Goal: Communication & Community: Answer question/provide support

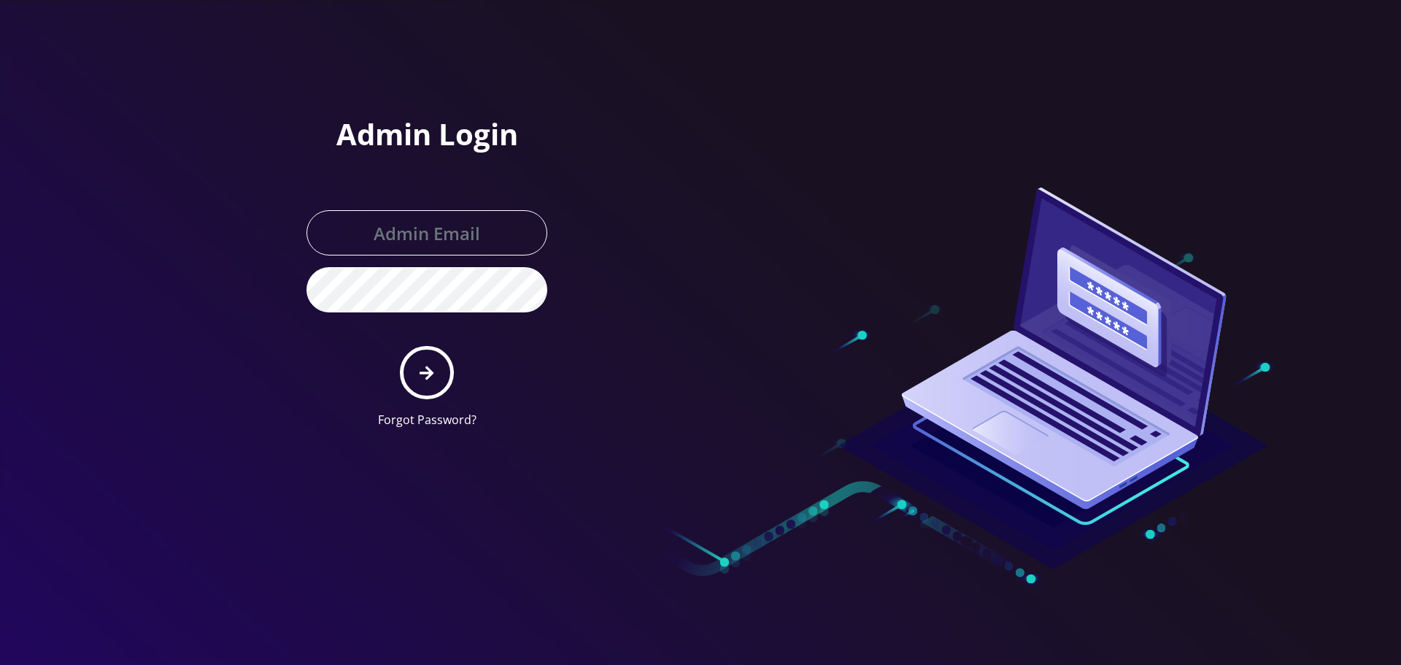
type input "Info@shluchimassist.com"
click at [431, 366] on icon "submit" at bounding box center [427, 373] width 14 height 16
click at [640, 196] on div "Admin Login Info@shluchimassist.com Forgot Password?" at bounding box center [493, 220] width 416 height 440
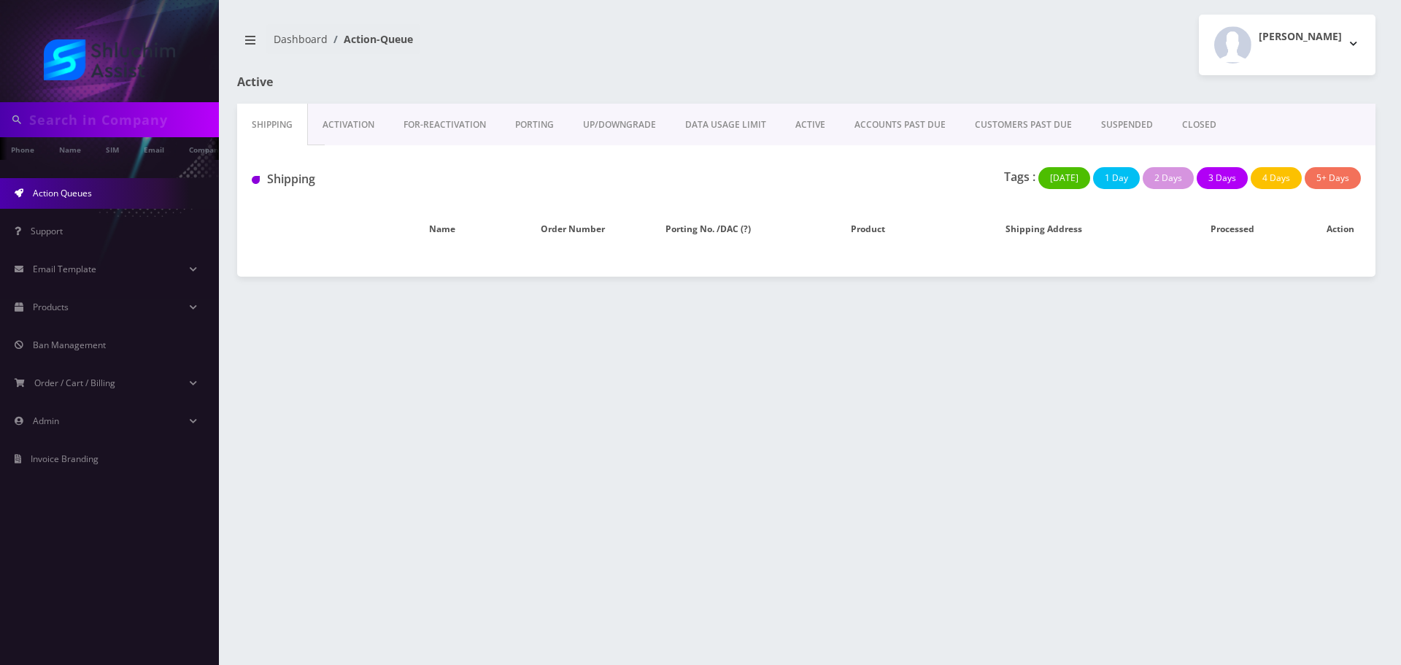
type input "6314646871"
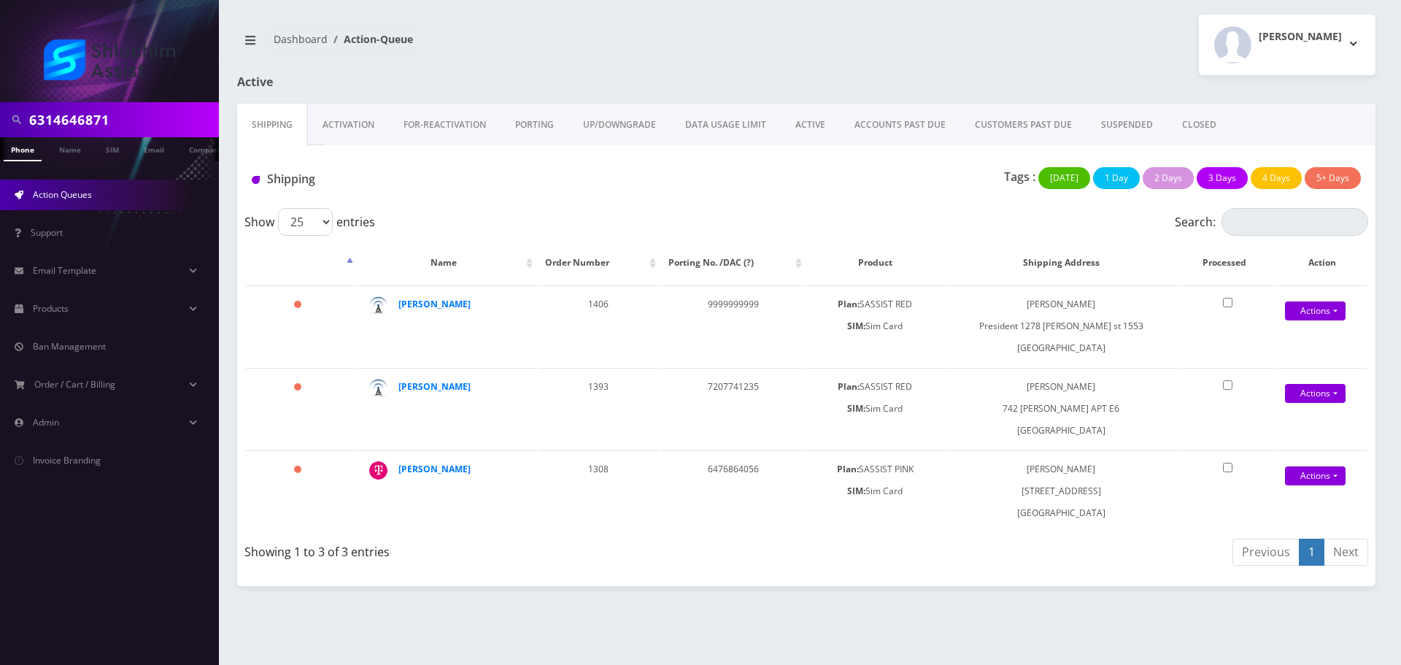
click at [183, 120] on input "6314646871" at bounding box center [122, 120] width 186 height 28
click at [875, 131] on link "ACCOUNTS PAST DUE" at bounding box center [900, 125] width 120 height 42
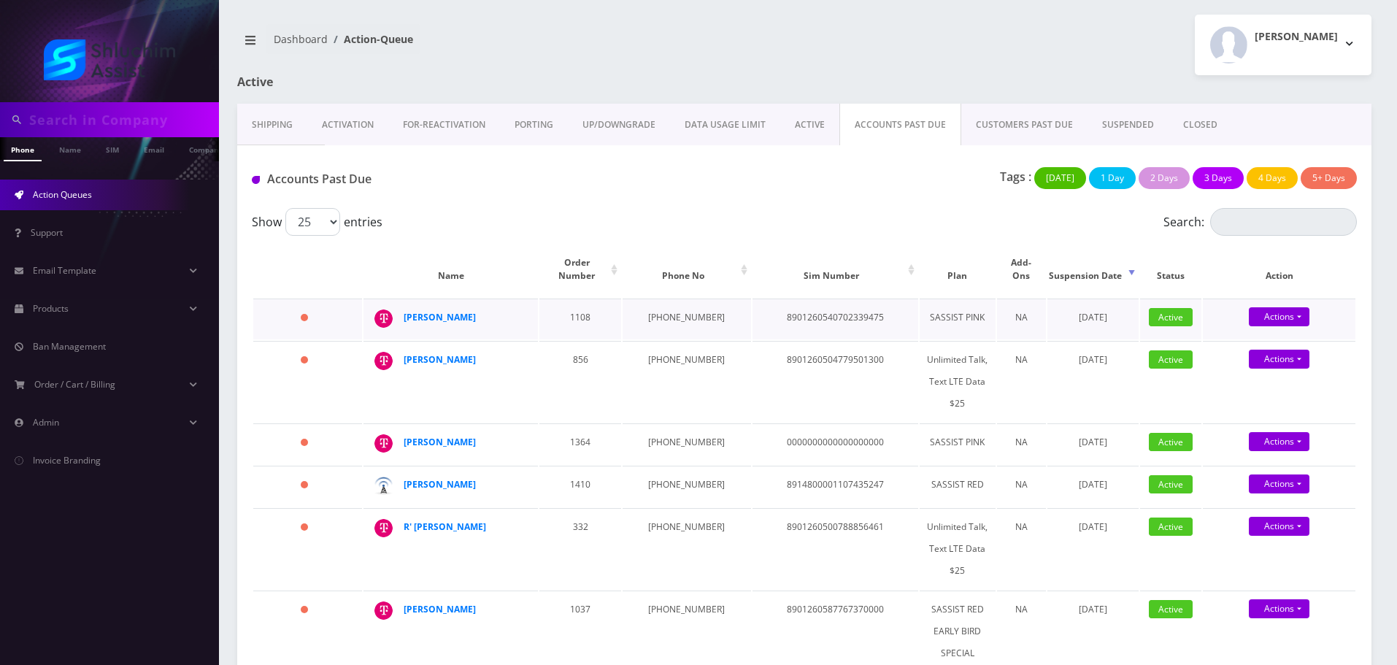
click at [670, 309] on td "929-690-6374" at bounding box center [687, 319] width 128 height 41
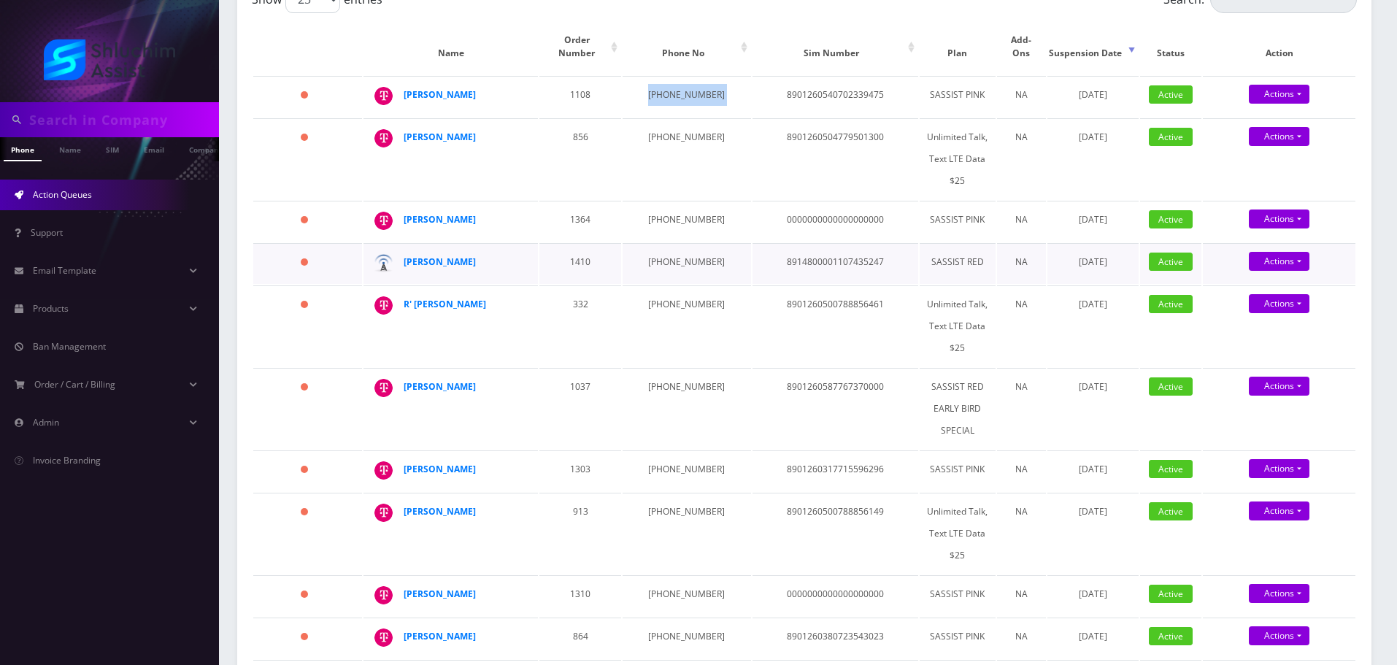
scroll to position [657, 0]
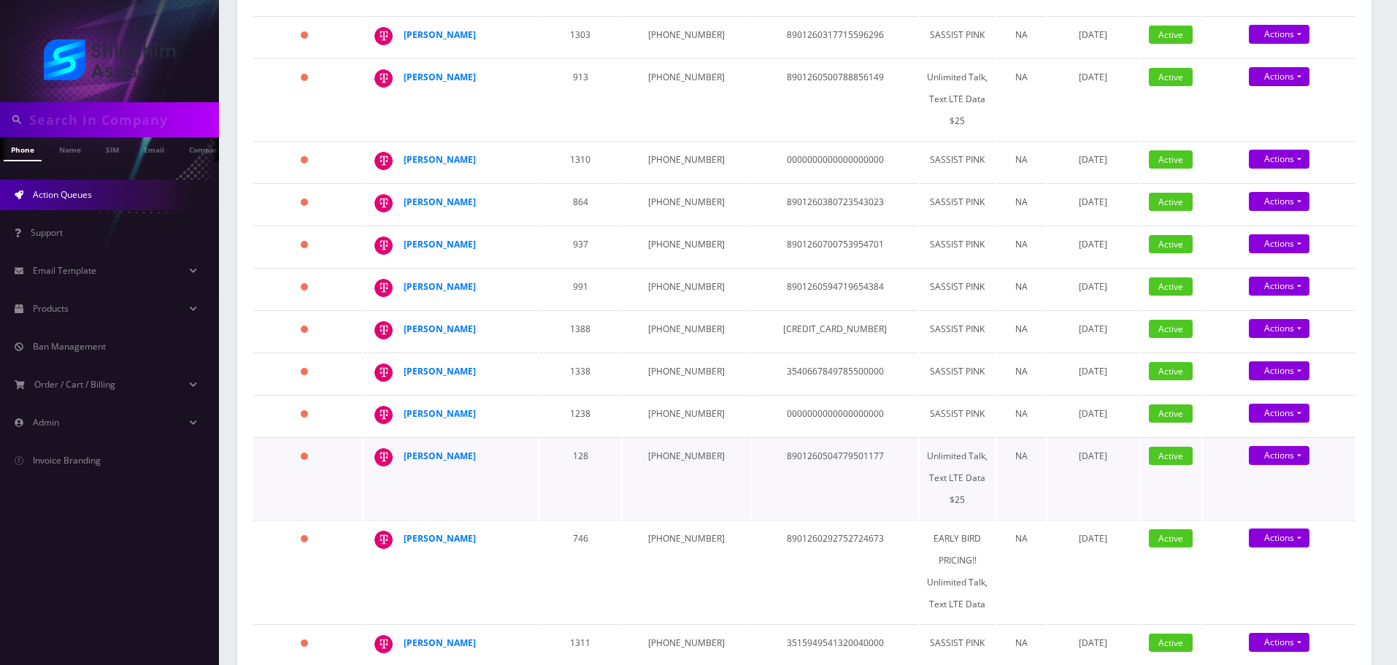
click at [649, 437] on td "347-749-8729" at bounding box center [687, 477] width 128 height 81
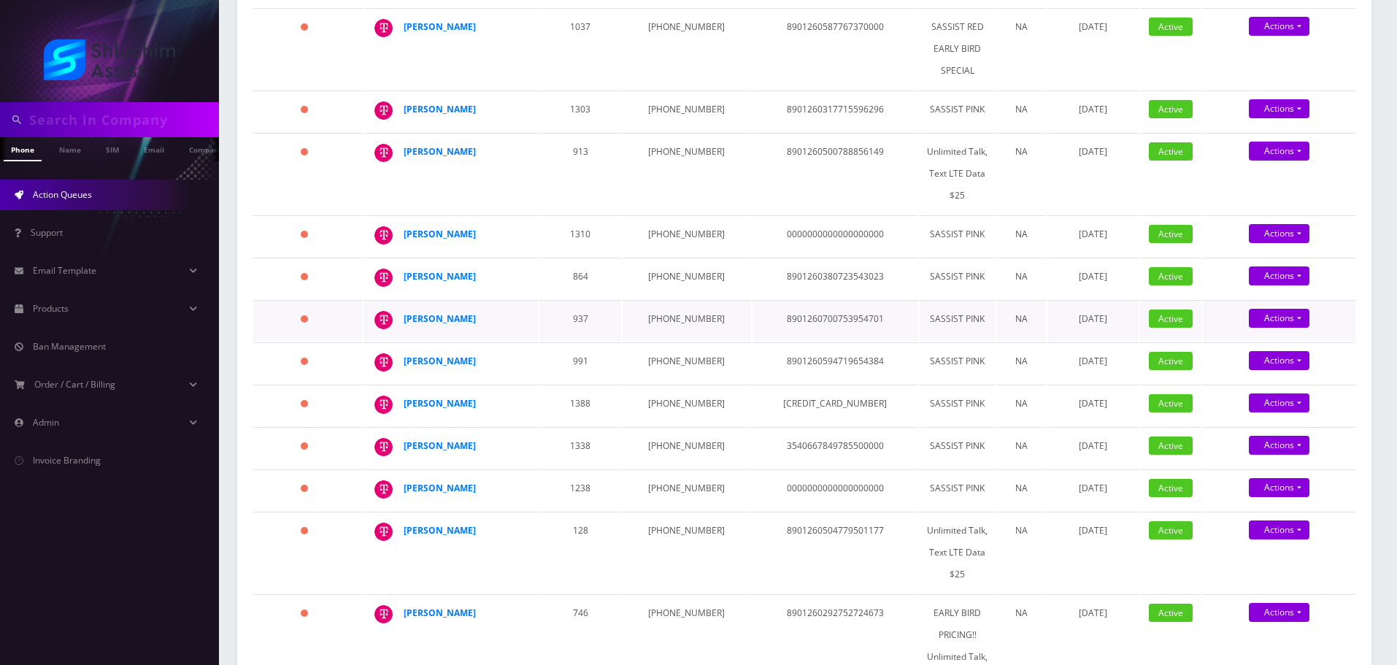
scroll to position [584, 0]
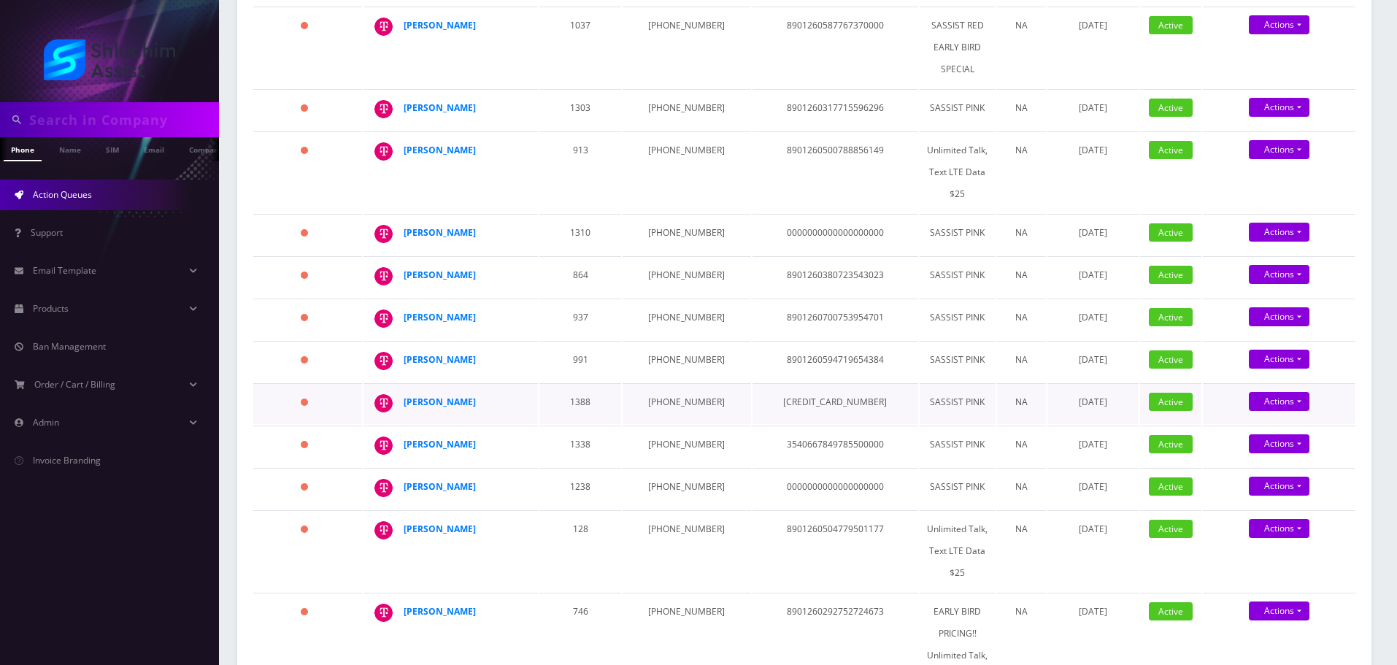
click at [672, 383] on td "347-957-5357" at bounding box center [687, 403] width 128 height 41
copy td "347-957-5357"
click at [665, 358] on td "347-940-6874" at bounding box center [687, 361] width 128 height 41
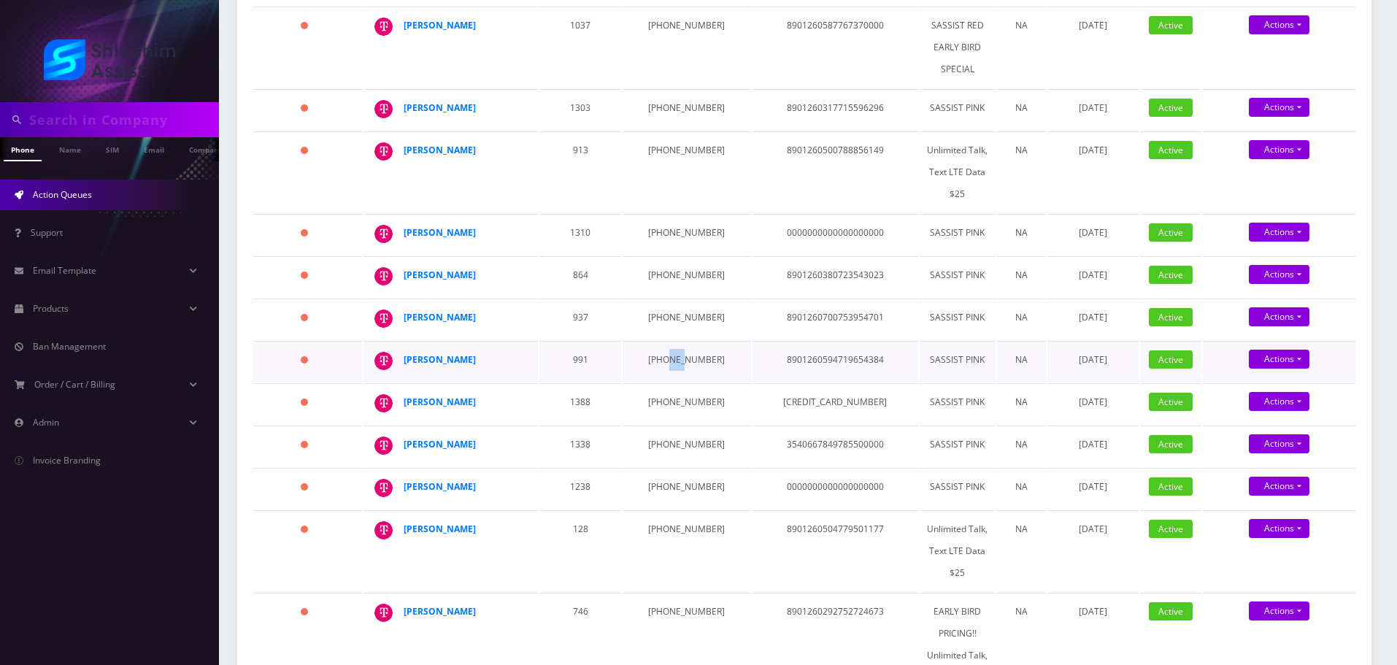
click at [665, 358] on td "347-940-6874" at bounding box center [687, 361] width 128 height 41
copy td "347-940-6874"
click at [673, 306] on td "934-867-8935" at bounding box center [687, 319] width 128 height 41
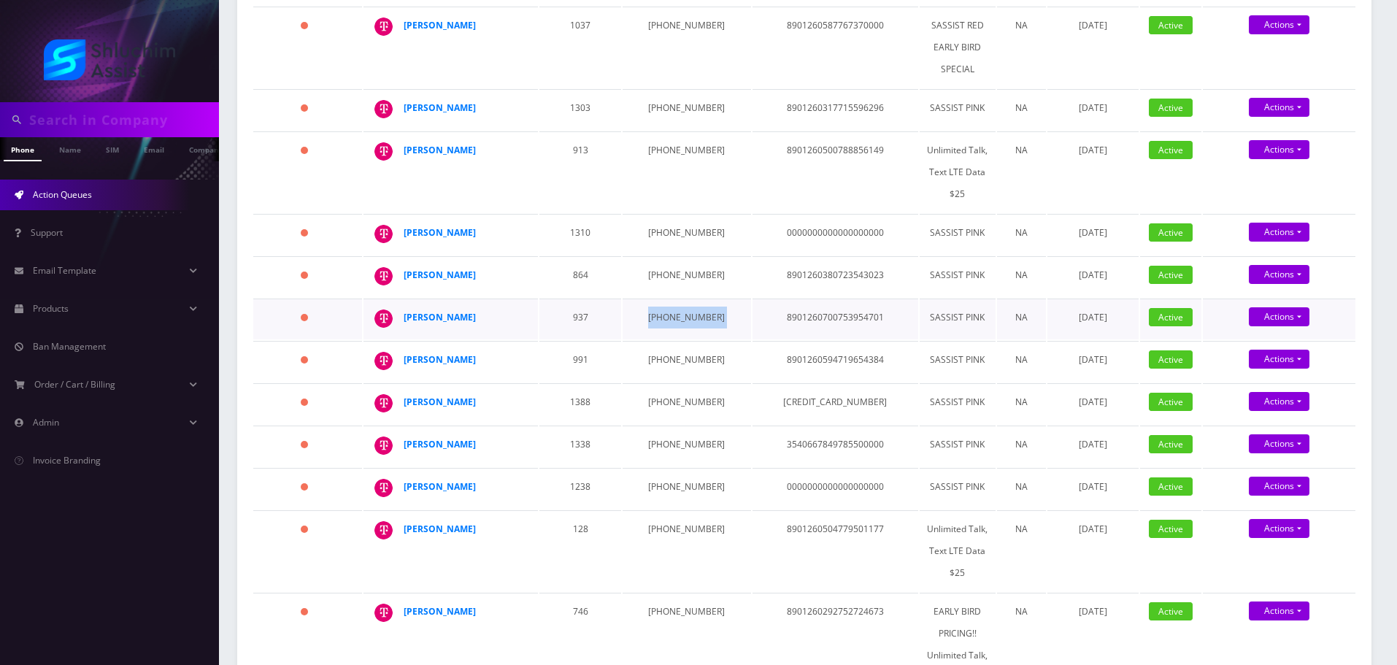
click at [673, 306] on td "934-867-8935" at bounding box center [687, 319] width 128 height 41
copy td "934-867-8935"
click at [663, 270] on td "[PHONE_NUMBER]" at bounding box center [687, 276] width 128 height 41
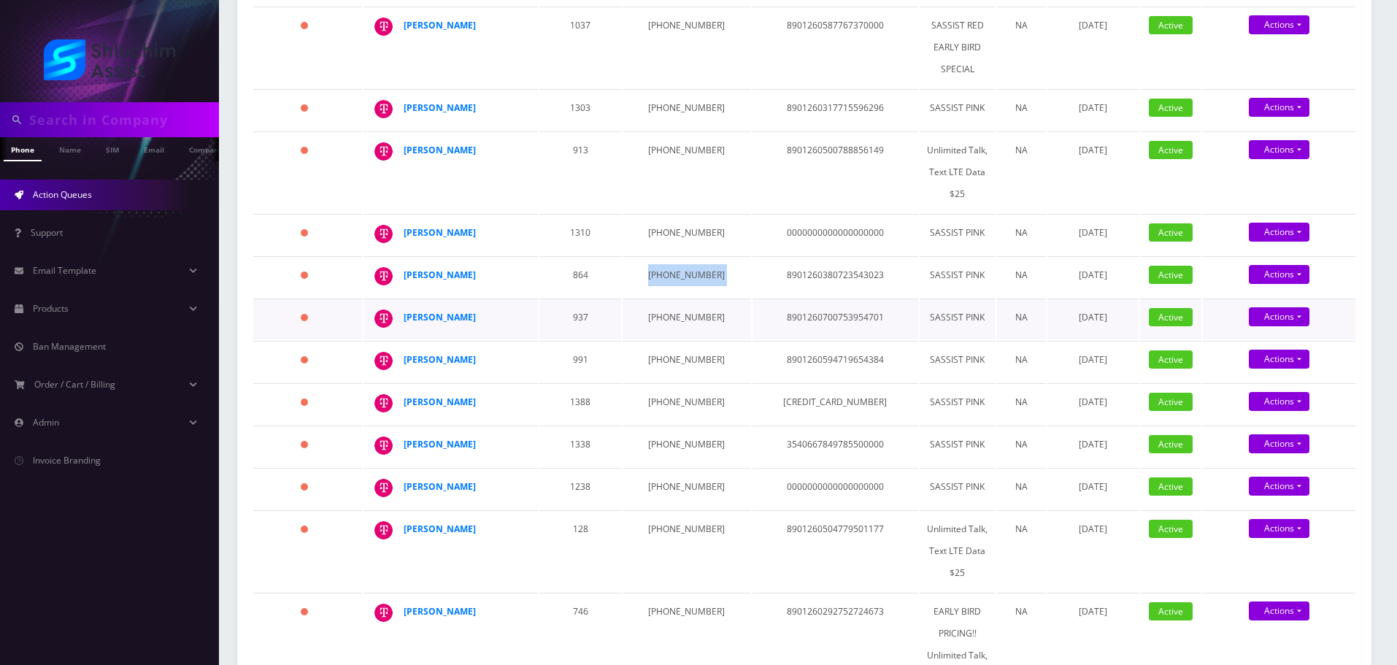
copy td "[PHONE_NUMBER]"
click at [672, 226] on td "646-842-8479" at bounding box center [687, 234] width 128 height 41
copy td "646-842-8479"
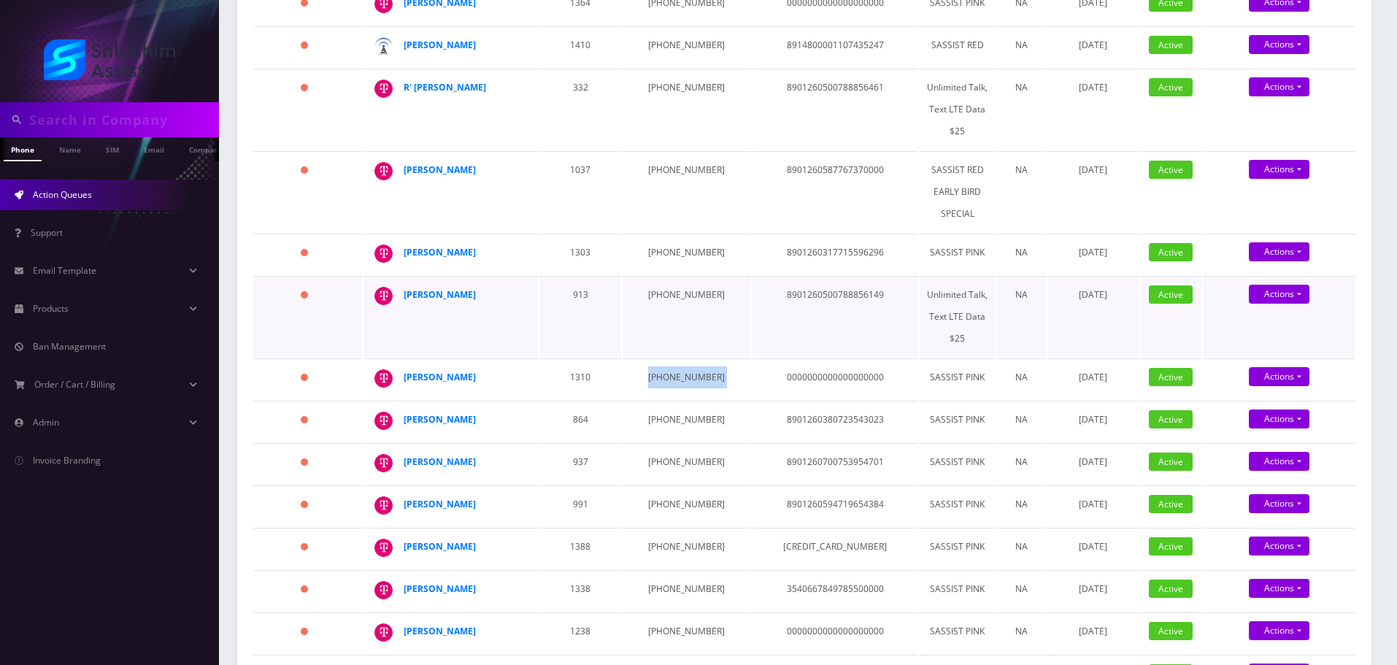
scroll to position [438, 0]
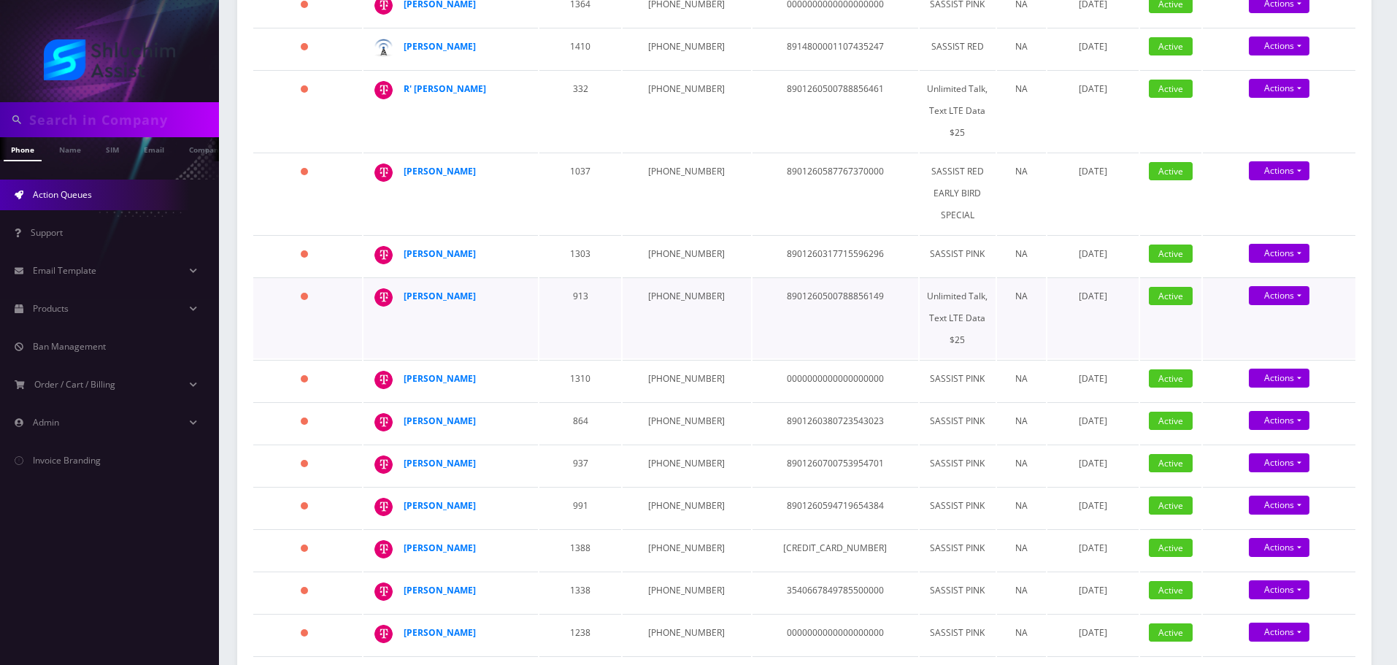
click at [669, 282] on td "934-223-9233" at bounding box center [687, 317] width 128 height 81
copy td "934-223-9233"
click at [657, 244] on td "646-851-3151" at bounding box center [687, 255] width 128 height 41
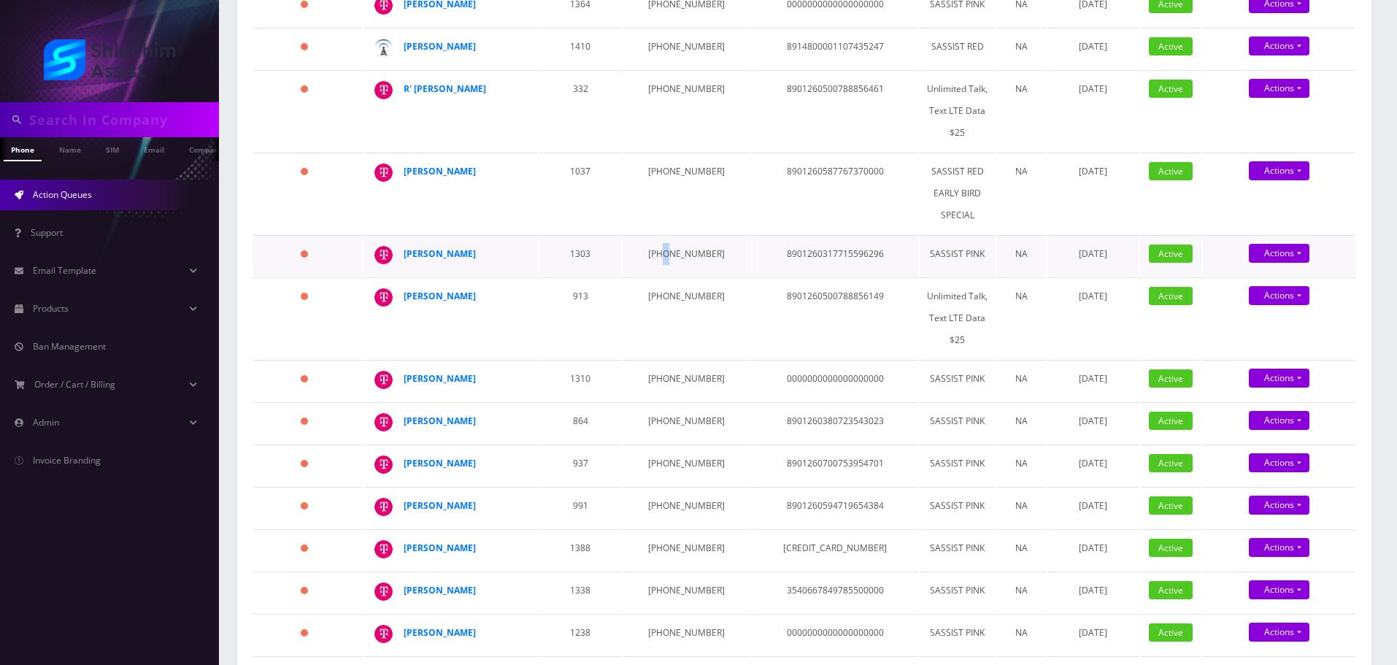
click at [657, 244] on td "646-851-3151" at bounding box center [687, 255] width 128 height 41
copy td "646-851-3151"
click at [683, 160] on td "347-277-0302" at bounding box center [687, 193] width 128 height 81
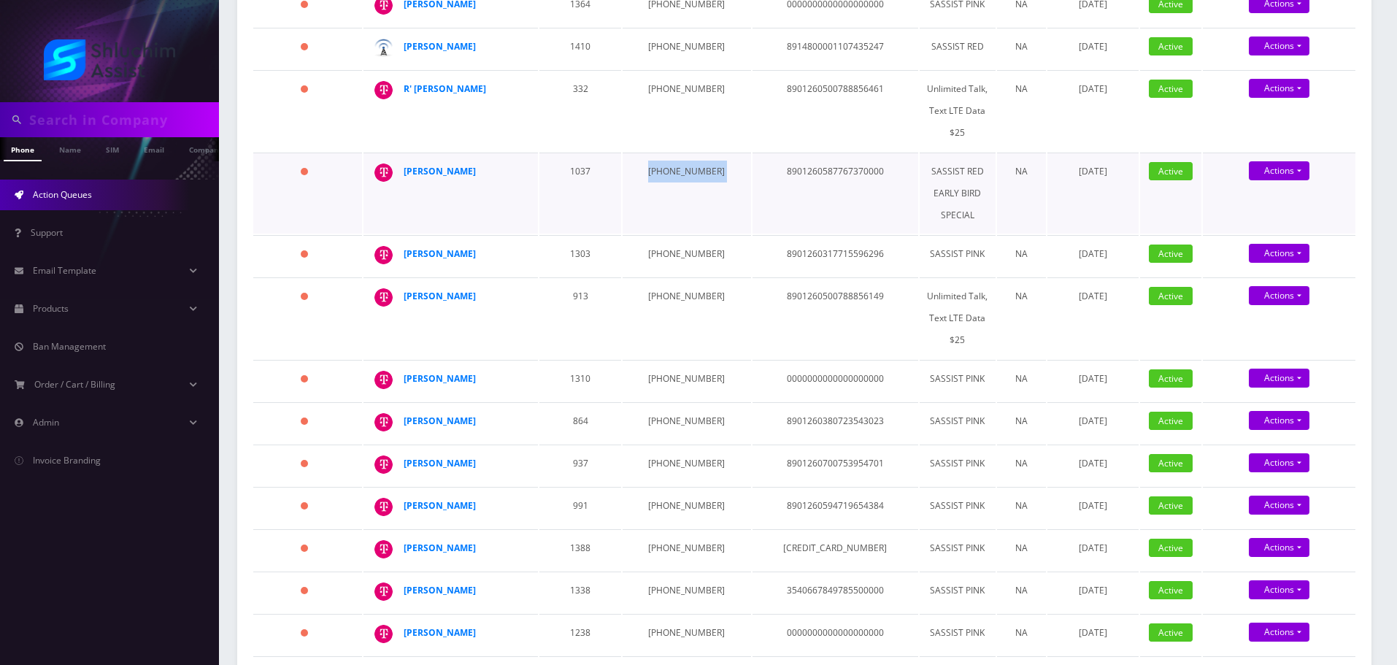
click at [683, 160] on td "347-277-0302" at bounding box center [687, 193] width 128 height 81
copy td "347-277-0302"
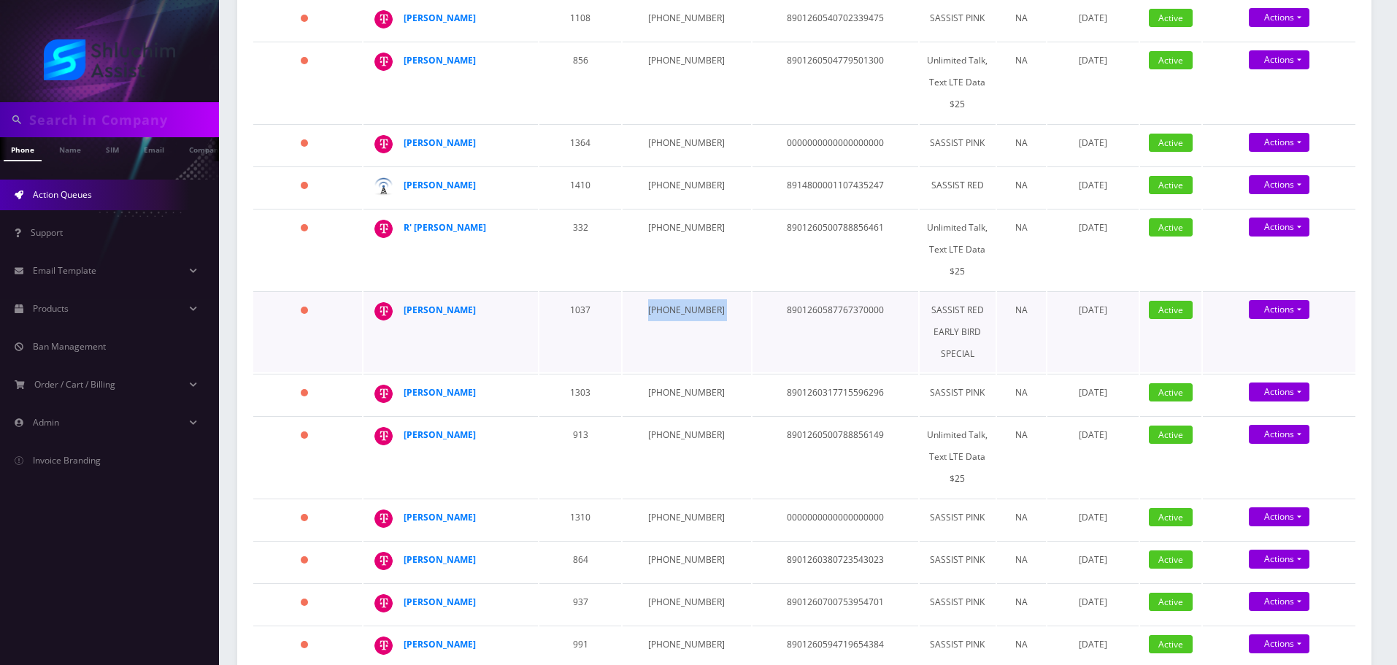
scroll to position [292, 0]
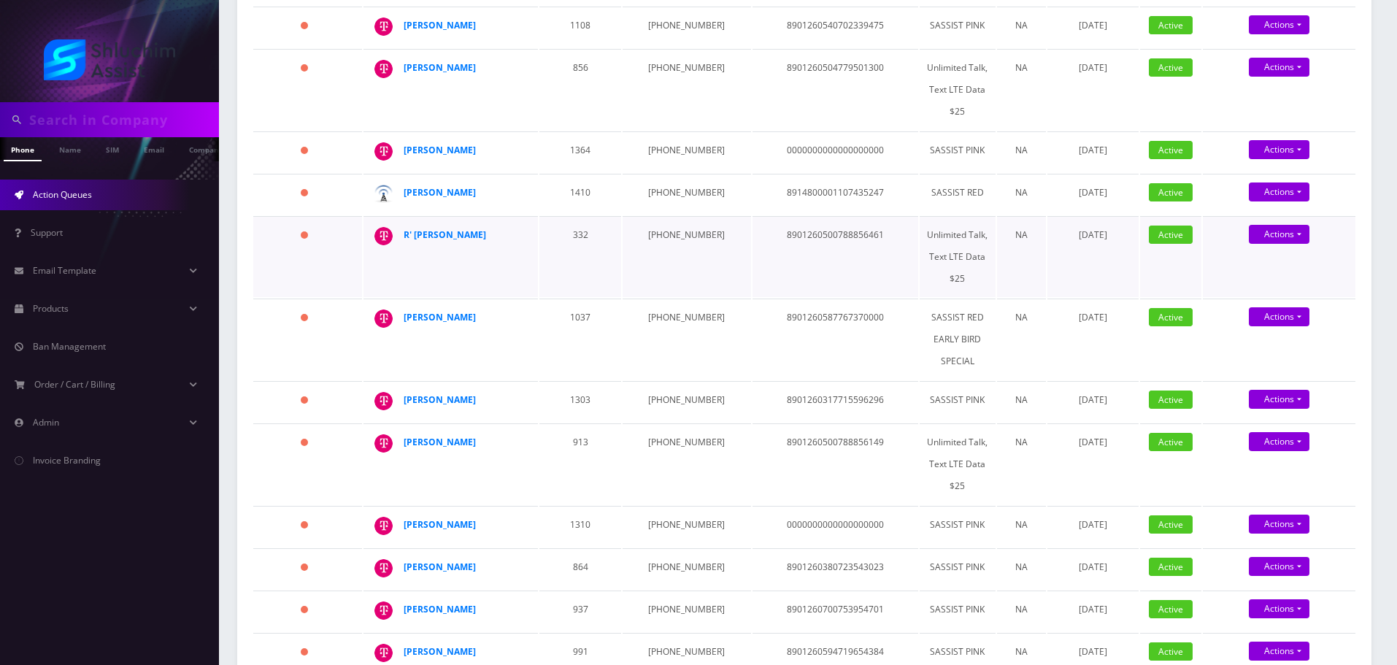
click at [674, 223] on td "917-971-4393" at bounding box center [687, 256] width 128 height 81
copy td "971"
click at [670, 216] on td "917-971-4393" at bounding box center [687, 256] width 128 height 81
click at [670, 224] on td "917-971-4393" at bounding box center [687, 256] width 128 height 81
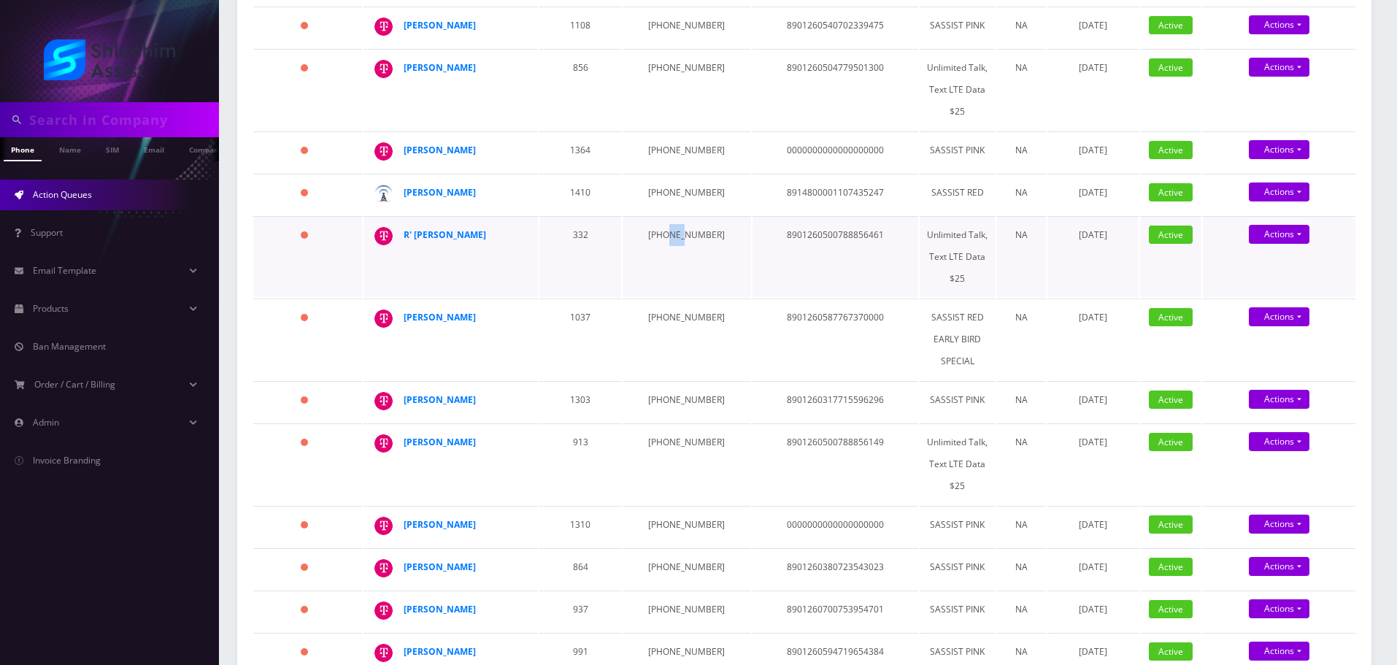
click at [670, 224] on td "917-971-4393" at bounding box center [687, 256] width 128 height 81
copy td "917-971-4393"
click at [659, 396] on td "646-851-3151" at bounding box center [687, 401] width 128 height 41
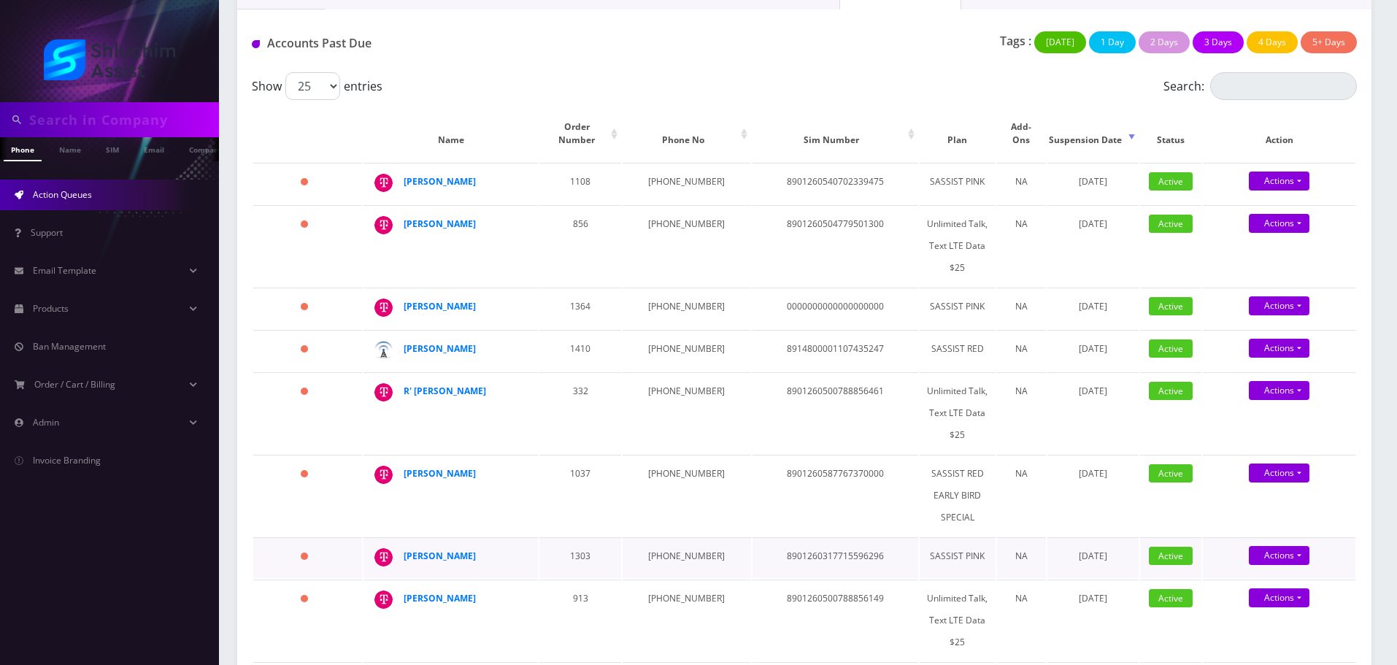
scroll to position [365, 0]
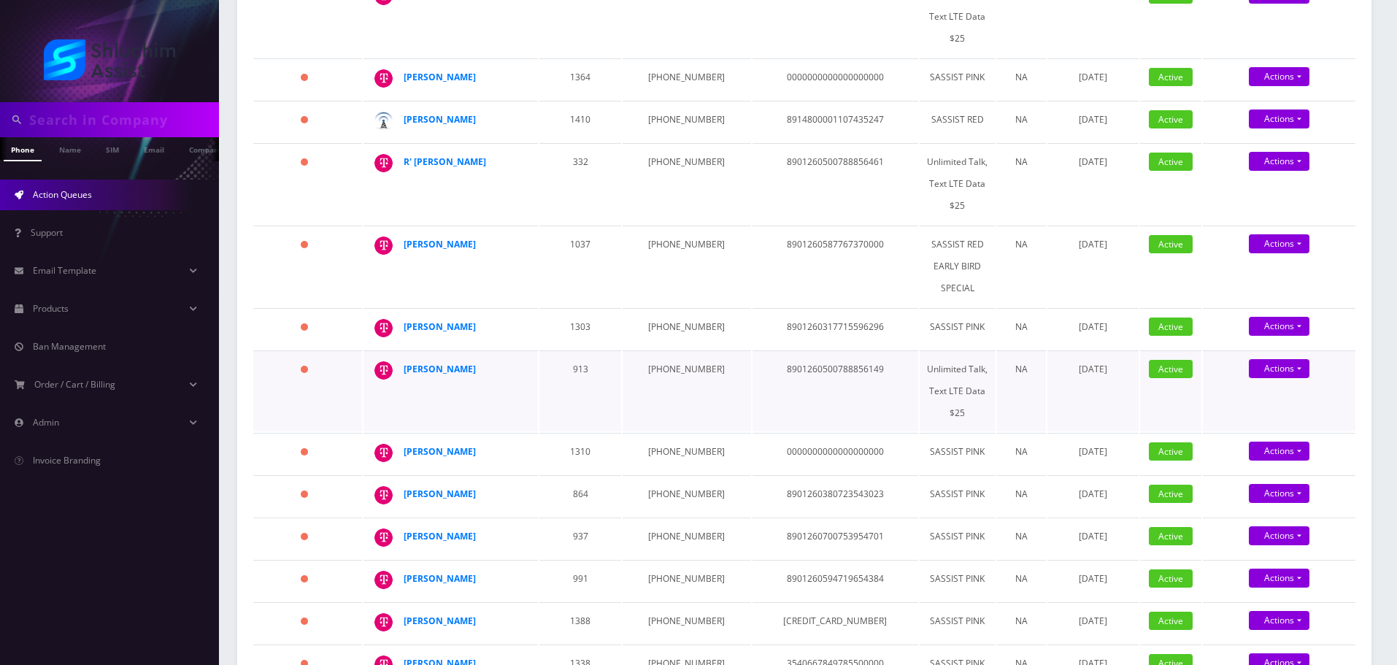
click at [780, 399] on td "8901260500788856149" at bounding box center [836, 390] width 166 height 81
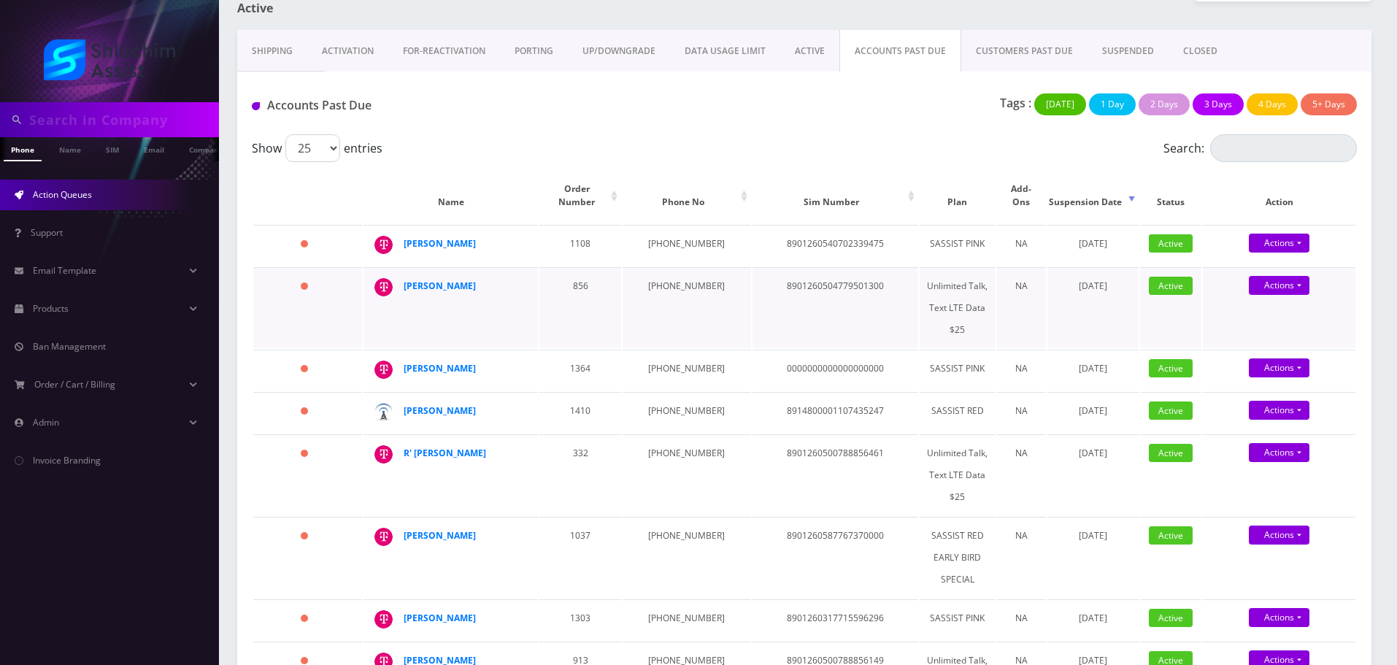
scroll to position [73, 0]
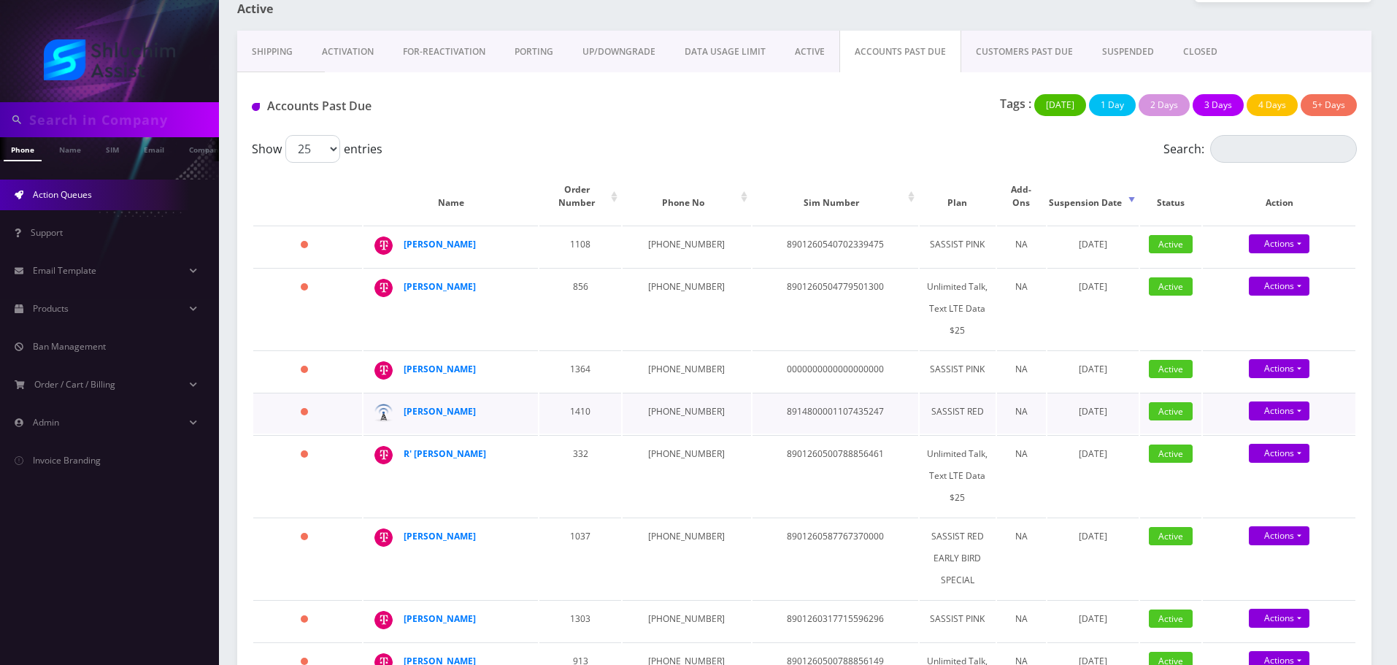
click at [666, 393] on td "929-683-5532" at bounding box center [687, 413] width 128 height 41
click at [664, 350] on td "934-867-8926" at bounding box center [687, 370] width 128 height 41
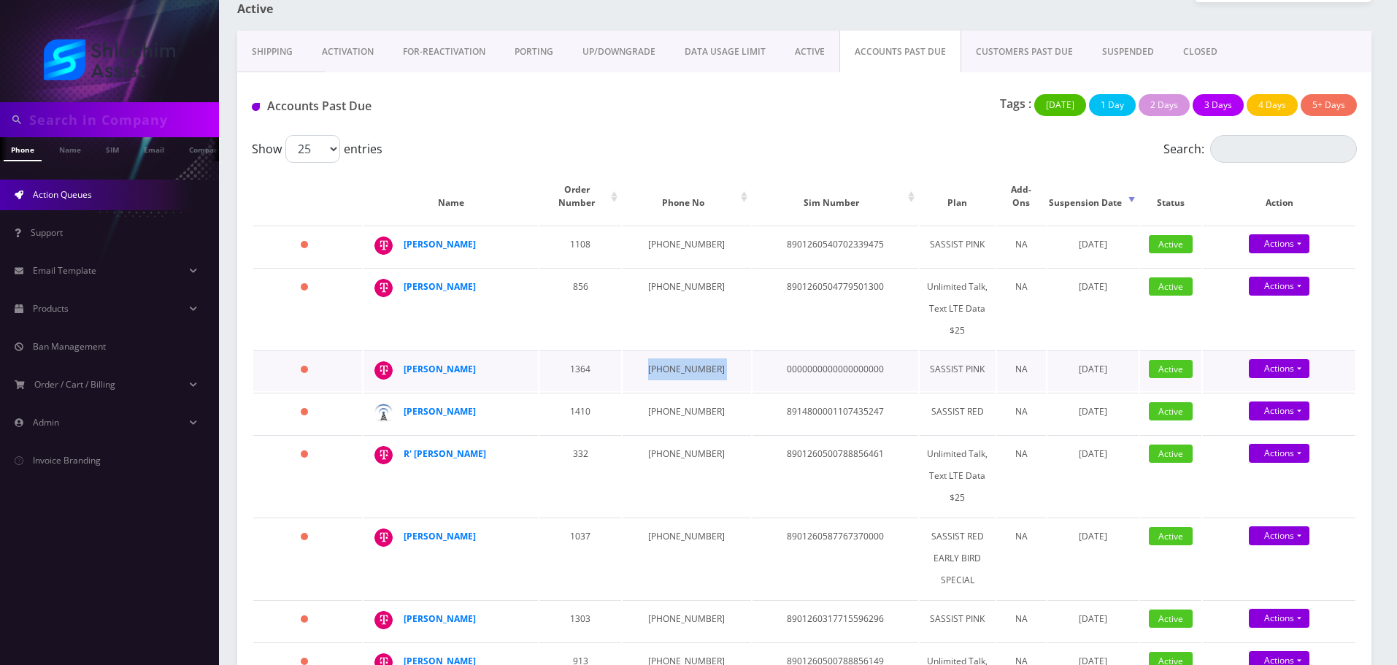
click at [664, 350] on td "934-867-8926" at bounding box center [687, 370] width 128 height 41
click at [656, 269] on td "917-251-6709" at bounding box center [687, 308] width 128 height 81
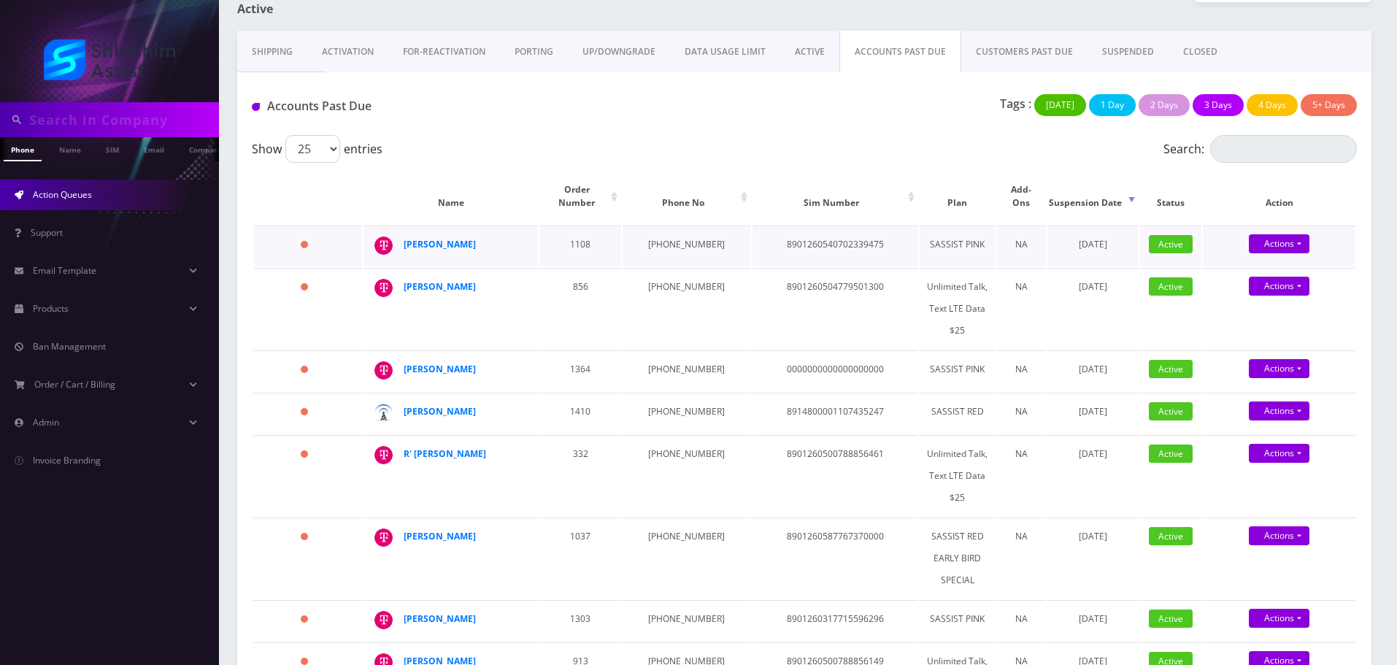
click at [666, 226] on td "929-690-6374" at bounding box center [687, 246] width 128 height 41
drag, startPoint x: 503, startPoint y: 232, endPoint x: 404, endPoint y: 231, distance: 99.3
click at [399, 228] on td "Moshe Grossbaum" at bounding box center [451, 246] width 174 height 41
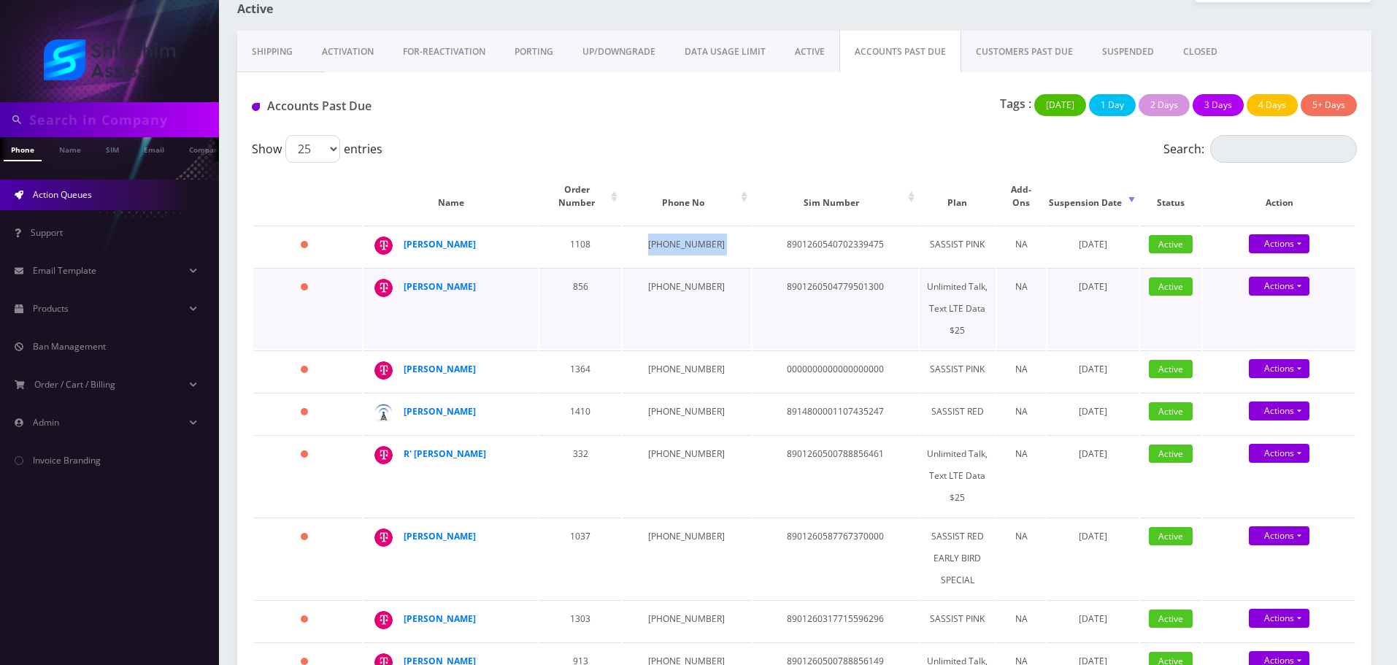
drag, startPoint x: 483, startPoint y: 280, endPoint x: 401, endPoint y: 280, distance: 81.8
click at [401, 280] on td "Musia Brackman" at bounding box center [451, 308] width 174 height 81
drag, startPoint x: 474, startPoint y: 355, endPoint x: 401, endPoint y: 358, distance: 72.3
click at [399, 357] on td "Nasanel Cohen" at bounding box center [451, 370] width 174 height 41
drag, startPoint x: 483, startPoint y: 398, endPoint x: 401, endPoint y: 399, distance: 82.5
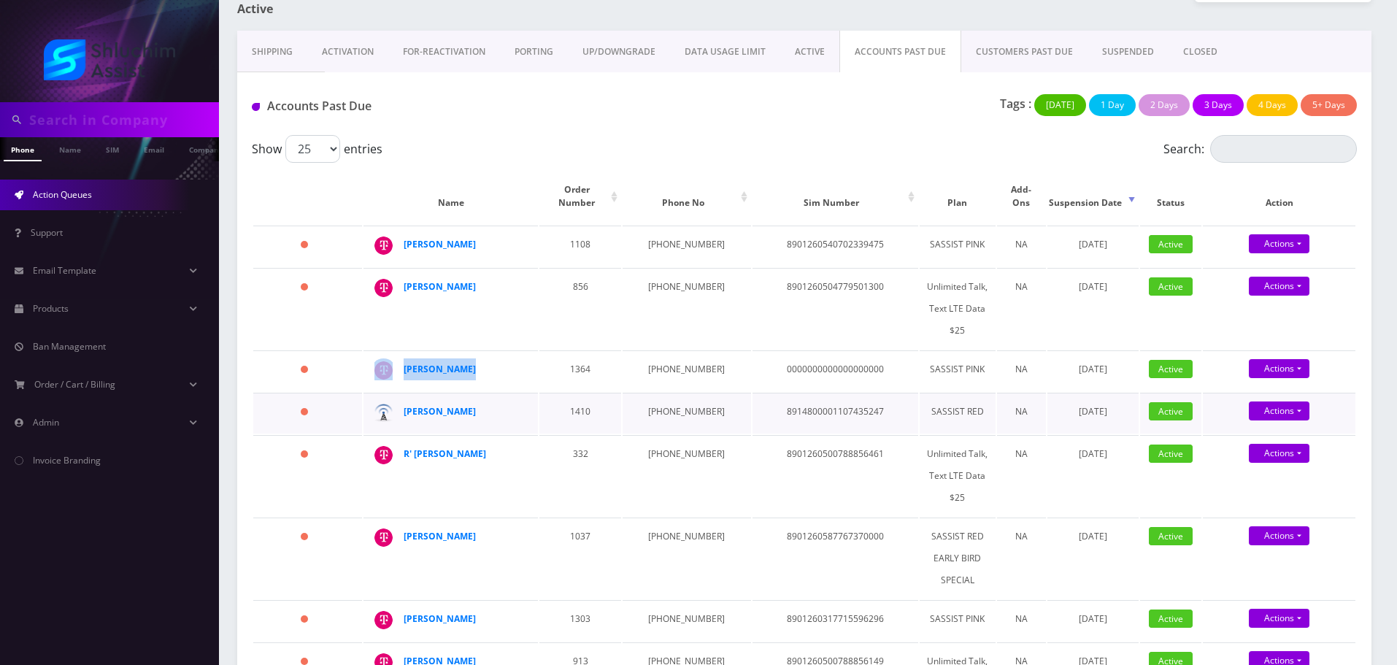
click at [401, 399] on td "Ariel Zilberman" at bounding box center [451, 413] width 174 height 41
drag, startPoint x: 507, startPoint y: 443, endPoint x: 410, endPoint y: 438, distance: 96.5
click at [410, 443] on div "R' avrohom Gerlitzky" at bounding box center [460, 454] width 112 height 22
click at [516, 454] on td "R' avrohom Gerlitzky" at bounding box center [451, 475] width 174 height 81
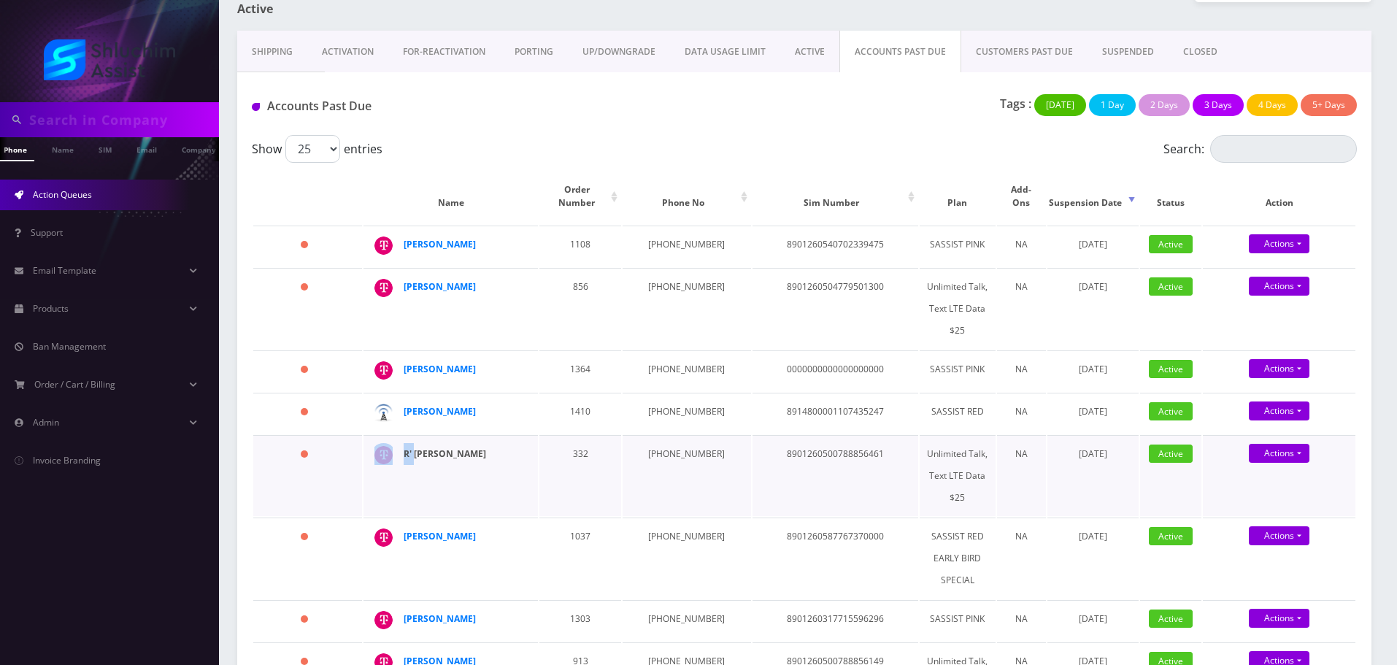
drag, startPoint x: 520, startPoint y: 443, endPoint x: 413, endPoint y: 441, distance: 106.6
click at [413, 441] on td "R' avrohom Gerlitzky" at bounding box center [451, 475] width 174 height 81
click at [526, 452] on td "R' avrohom Gerlitzky" at bounding box center [451, 475] width 174 height 81
drag, startPoint x: 523, startPoint y: 436, endPoint x: 500, endPoint y: 447, distance: 25.1
click at [500, 447] on td "R' avrohom Gerlitzky" at bounding box center [451, 475] width 174 height 81
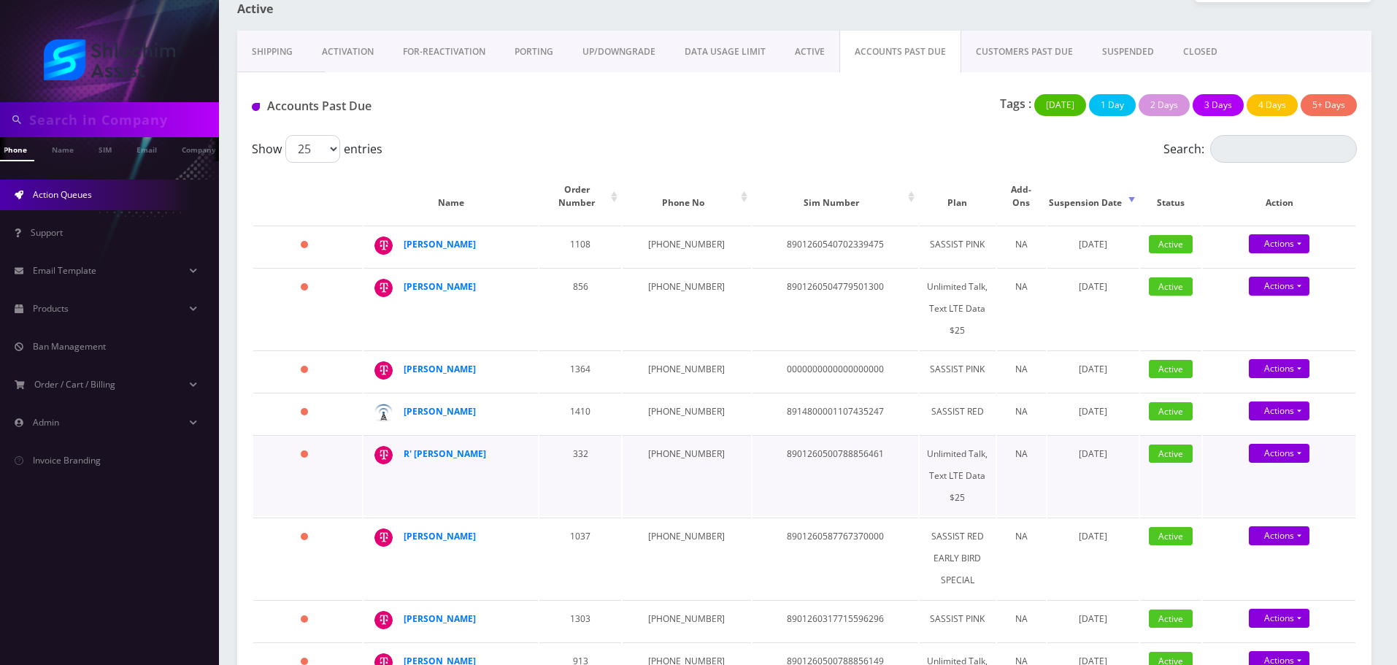
drag, startPoint x: 498, startPoint y: 524, endPoint x: 400, endPoint y: 464, distance: 115.1
click at [523, 526] on div "Nochum Labkowski" at bounding box center [523, 526] width 0 height 0
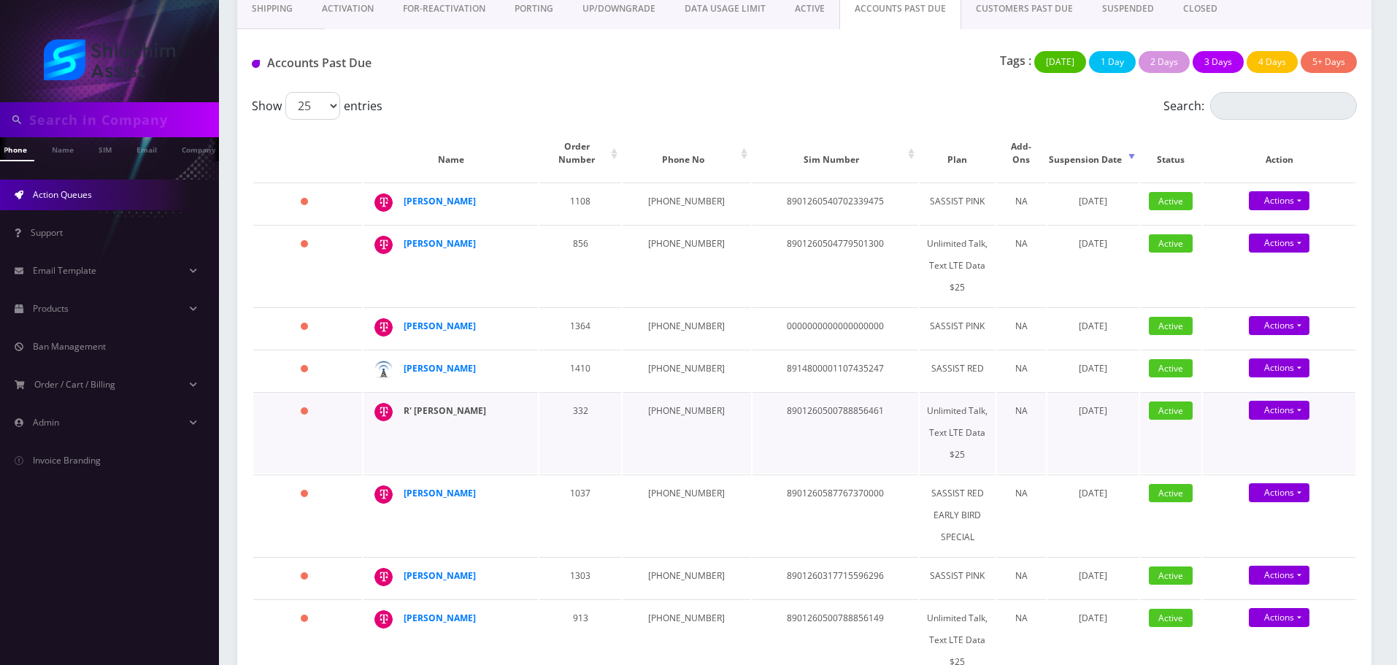
scroll to position [292, 0]
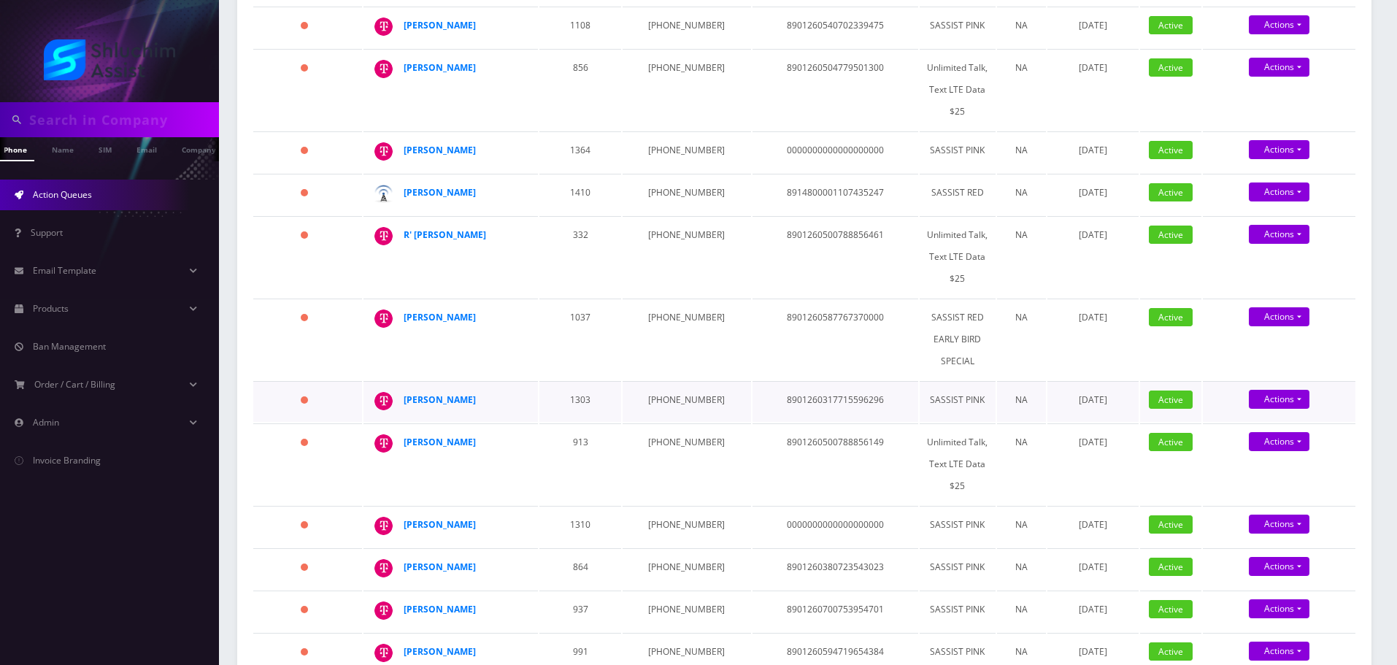
drag, startPoint x: 502, startPoint y: 385, endPoint x: 404, endPoint y: 378, distance: 98.0
click at [401, 387] on td "Nochum Labkowski" at bounding box center [451, 401] width 174 height 41
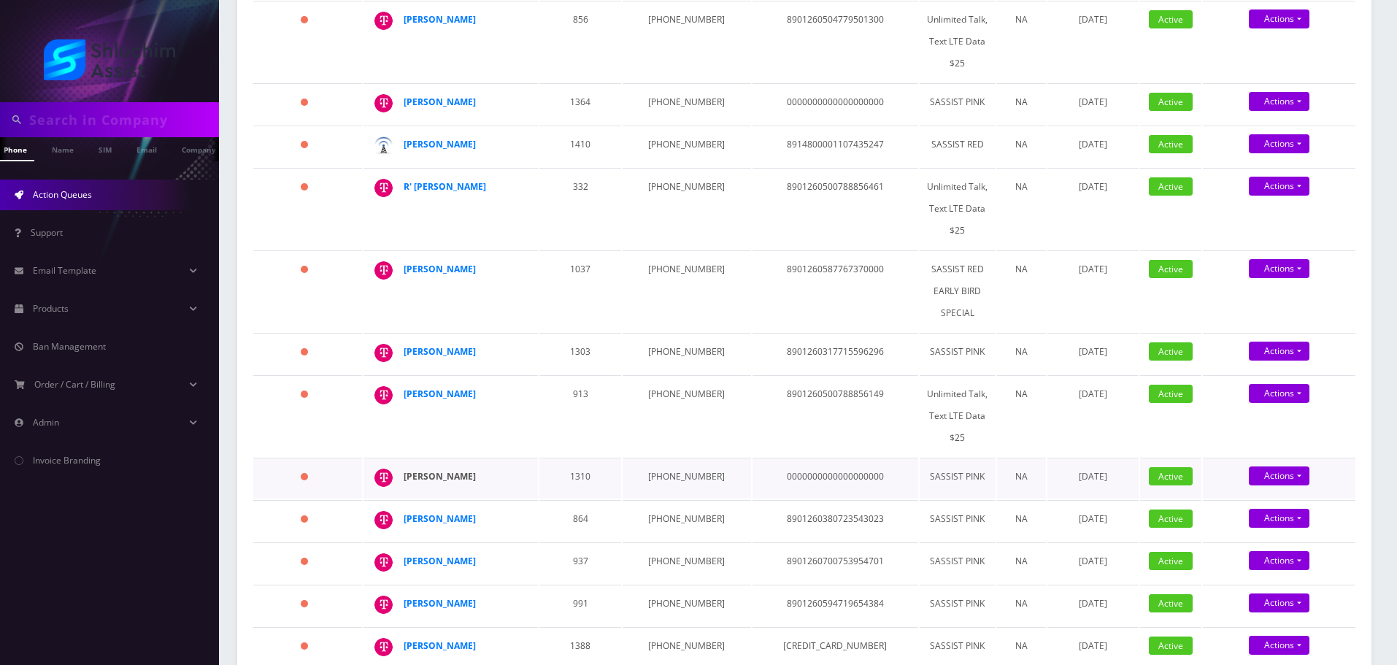
scroll to position [511, 0]
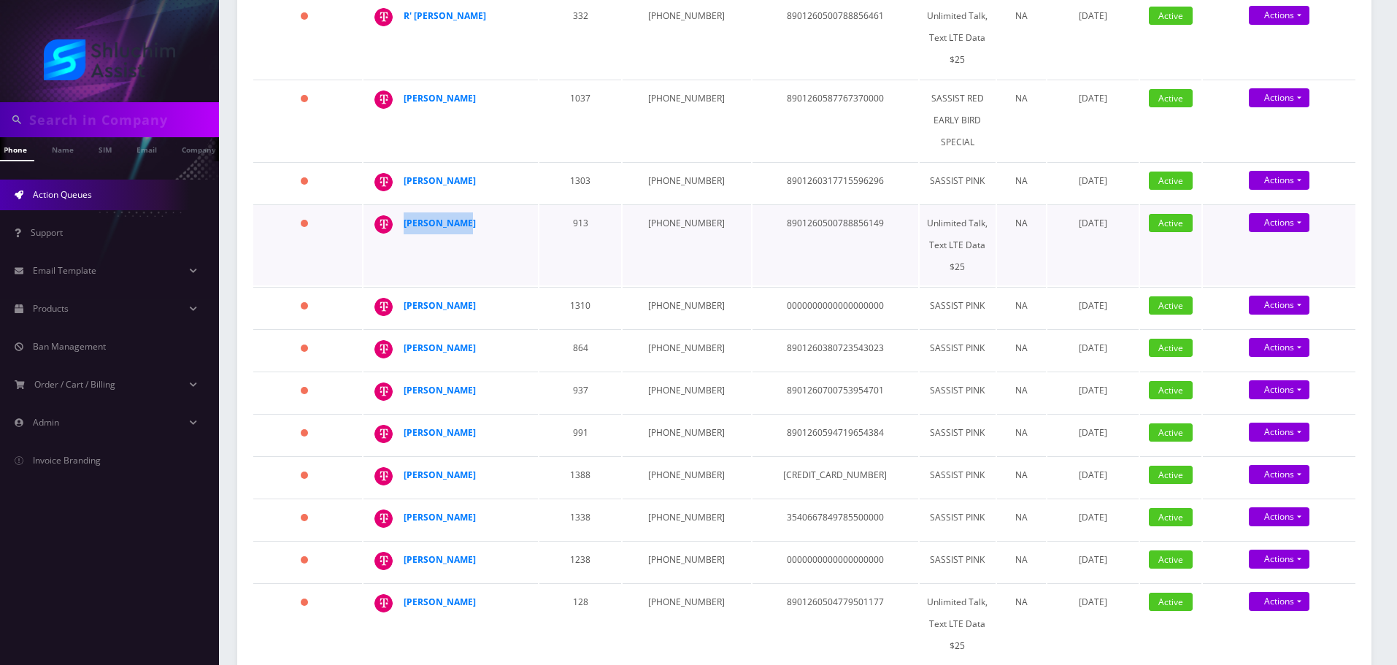
drag, startPoint x: 481, startPoint y: 199, endPoint x: 400, endPoint y: 222, distance: 84.1
click at [523, 212] on div "Shterna Bass" at bounding box center [523, 212] width 0 height 0
drag, startPoint x: 476, startPoint y: 293, endPoint x: 447, endPoint y: 309, distance: 33.0
click at [409, 295] on div "[PERSON_NAME]" at bounding box center [460, 306] width 112 height 22
click at [506, 295] on div "[PERSON_NAME]" at bounding box center [460, 306] width 112 height 22
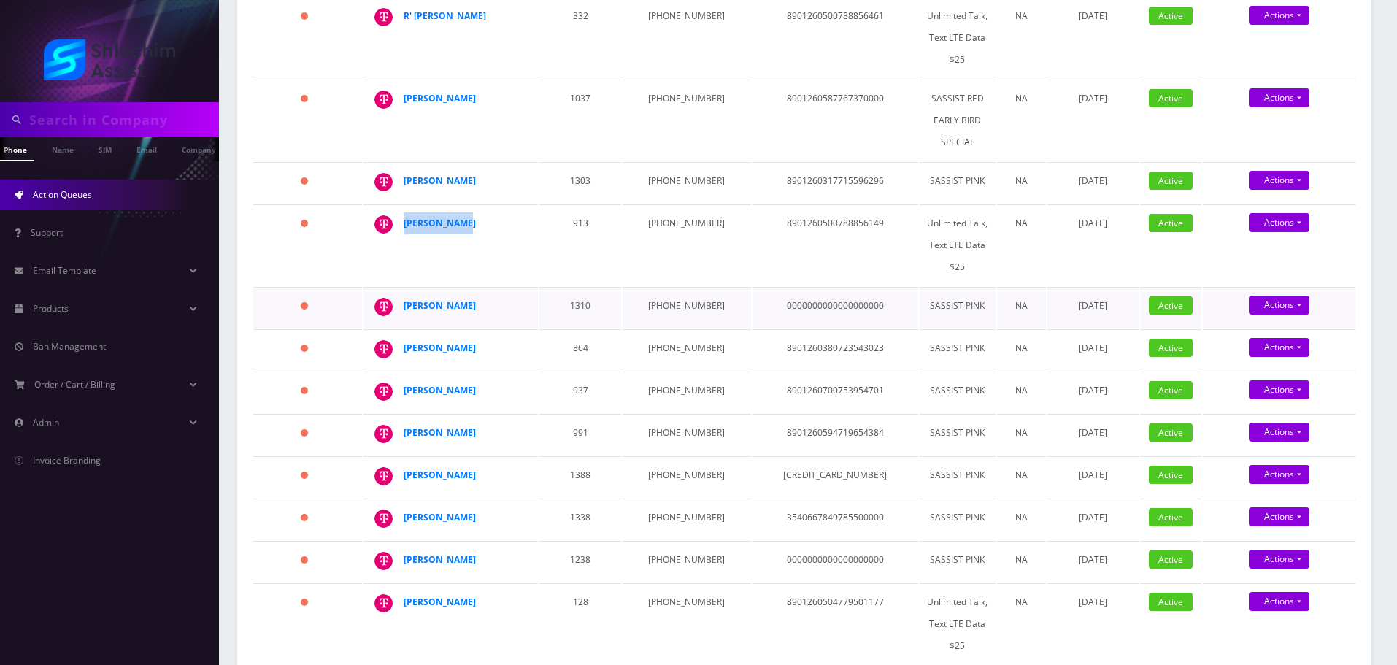
drag, startPoint x: 503, startPoint y: 294, endPoint x: 401, endPoint y: 295, distance: 102.2
click at [400, 295] on td "[PERSON_NAME]" at bounding box center [451, 307] width 174 height 41
drag, startPoint x: 483, startPoint y: 338, endPoint x: 380, endPoint y: 337, distance: 103.7
click at [523, 337] on div "Naomi Yemini" at bounding box center [523, 337] width 0 height 0
drag, startPoint x: 455, startPoint y: 379, endPoint x: 408, endPoint y: 390, distance: 48.0
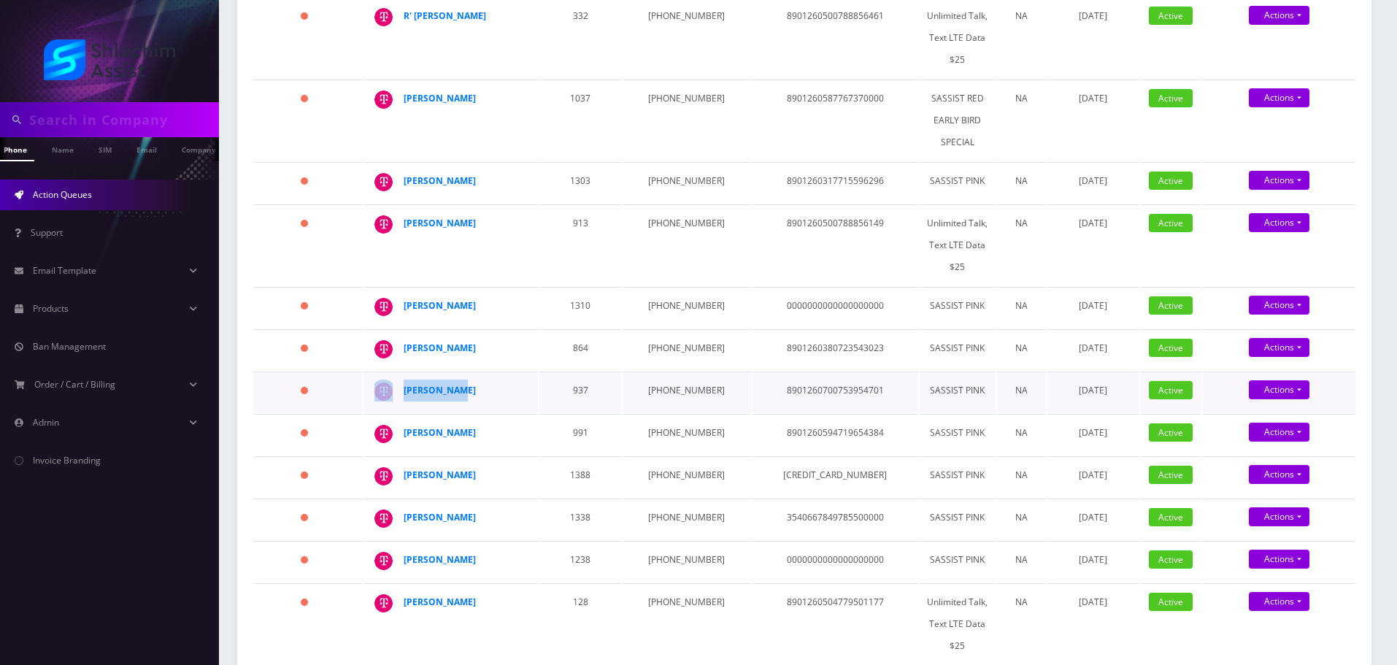
click at [523, 380] on div "Ester Wolff" at bounding box center [523, 380] width 0 height 0
drag, startPoint x: 488, startPoint y: 334, endPoint x: 396, endPoint y: 334, distance: 91.2
click at [523, 337] on div "Naomi Yemini" at bounding box center [523, 337] width 0 height 0
drag, startPoint x: 486, startPoint y: 418, endPoint x: 397, endPoint y: 422, distance: 89.1
click at [397, 422] on td "Nasanel Cohen" at bounding box center [451, 434] width 174 height 41
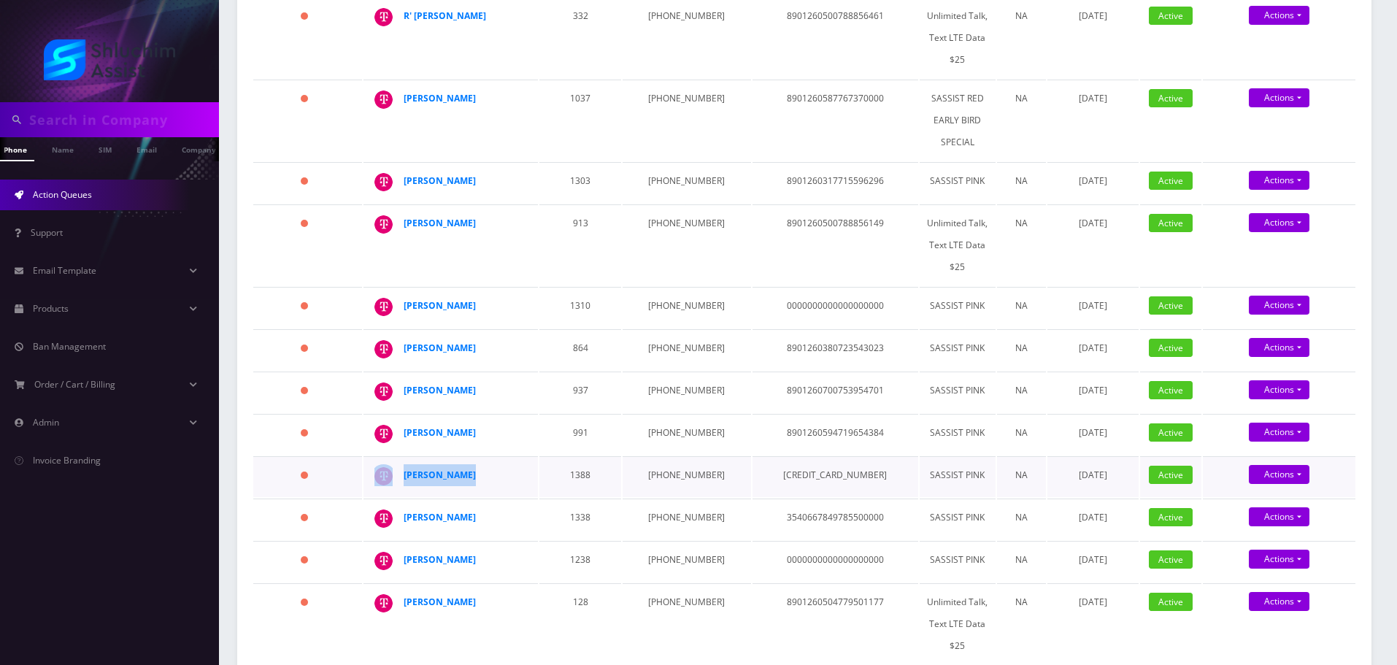
drag, startPoint x: 474, startPoint y: 457, endPoint x: 373, endPoint y: 458, distance: 100.7
click at [523, 464] on div "Sima Leinkram" at bounding box center [523, 464] width 0 height 0
click at [458, 469] on strong "Sima Leinkram" at bounding box center [440, 475] width 72 height 12
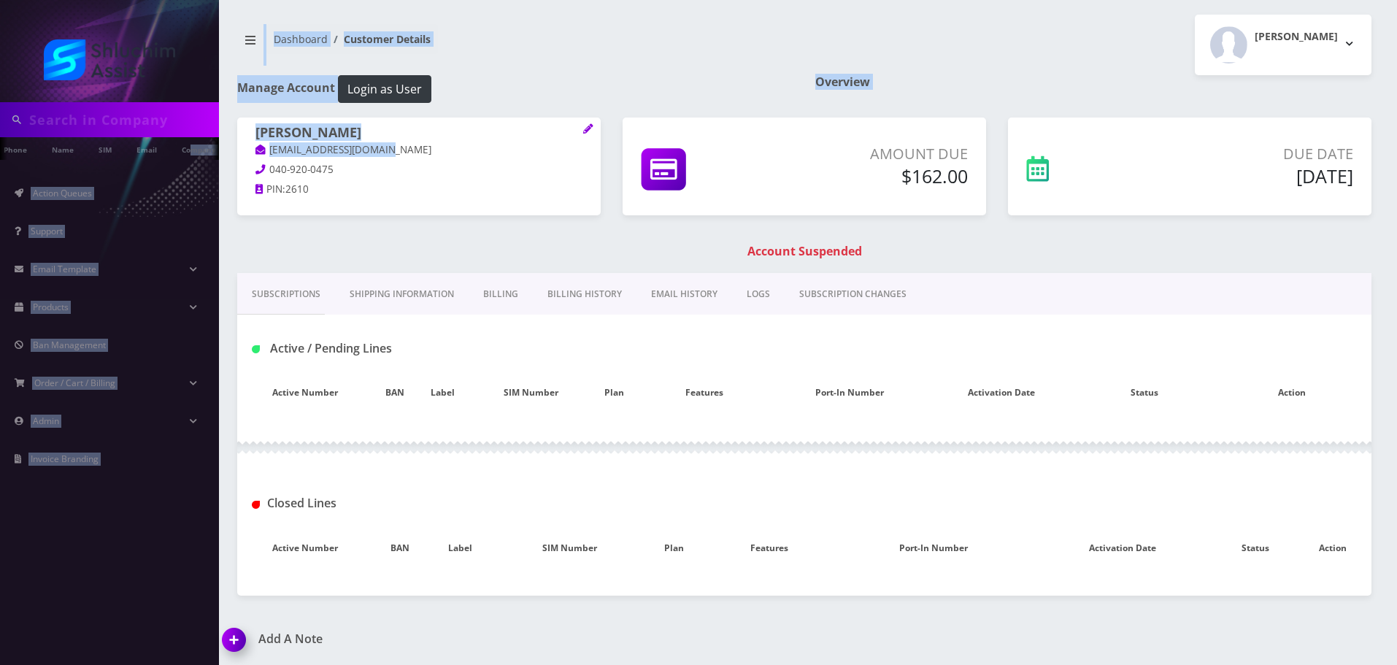
drag, startPoint x: 396, startPoint y: 150, endPoint x: 209, endPoint y: 150, distance: 186.9
click at [192, 150] on div "Phone Name SIM Email Company Customer Action Queues Support Email Template Emai…" at bounding box center [698, 333] width 1397 height 666
type input "6314646871"
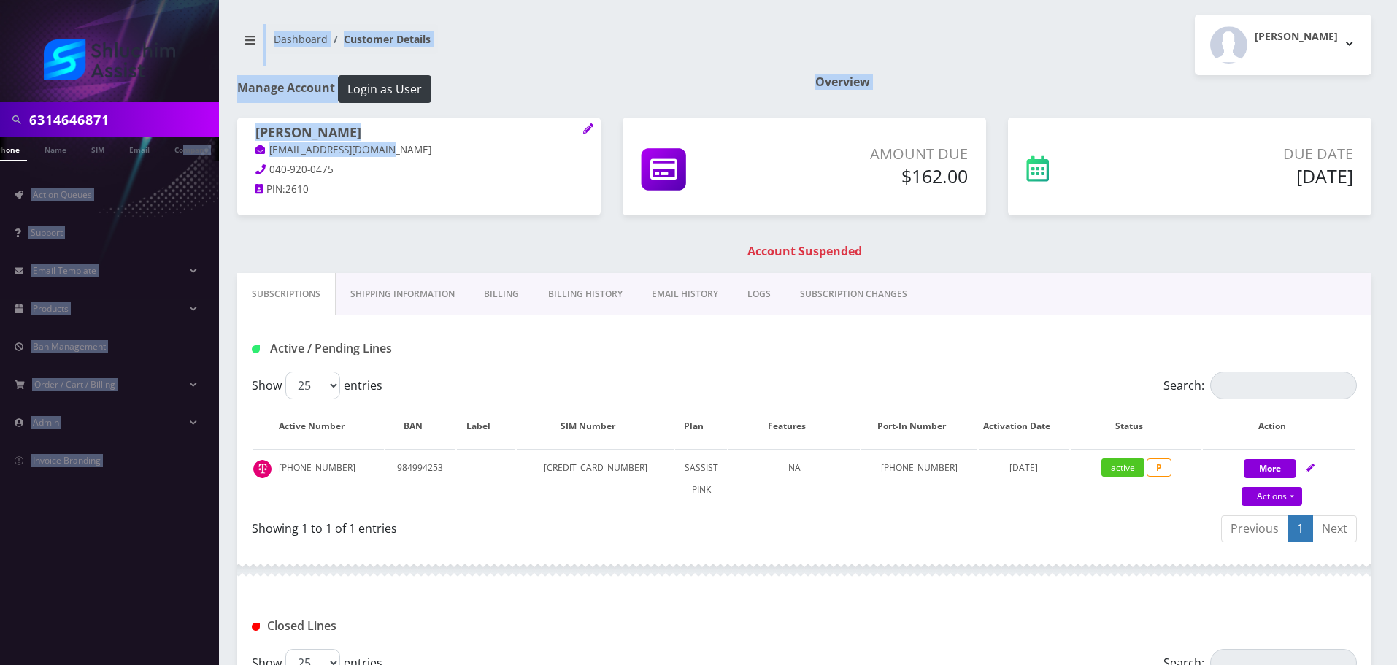
click at [420, 140] on h1 "Sima Leinkram" at bounding box center [418, 134] width 327 height 18
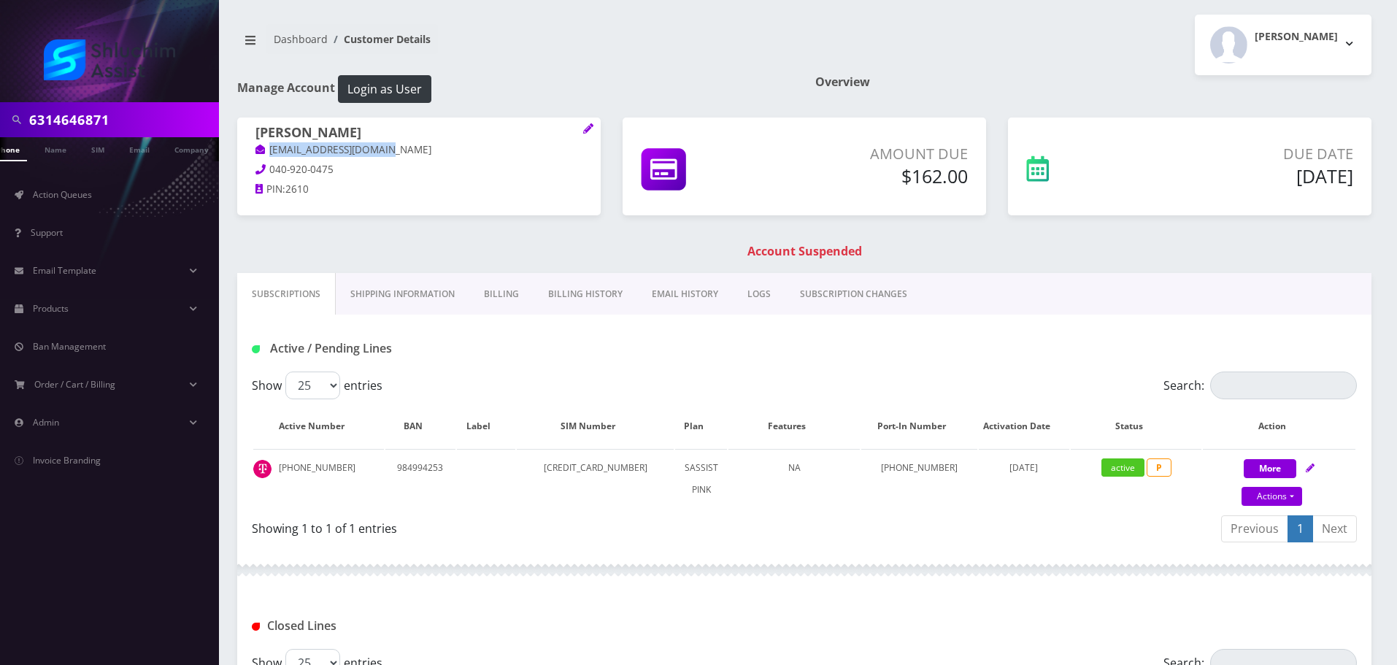
drag, startPoint x: 414, startPoint y: 155, endPoint x: 264, endPoint y: 153, distance: 150.4
click at [264, 153] on p "leinkramsima@gmail.com" at bounding box center [418, 150] width 327 height 16
copy link "leinkramsima@gmail.com"
click at [555, 297] on link "Billing History" at bounding box center [586, 294] width 104 height 42
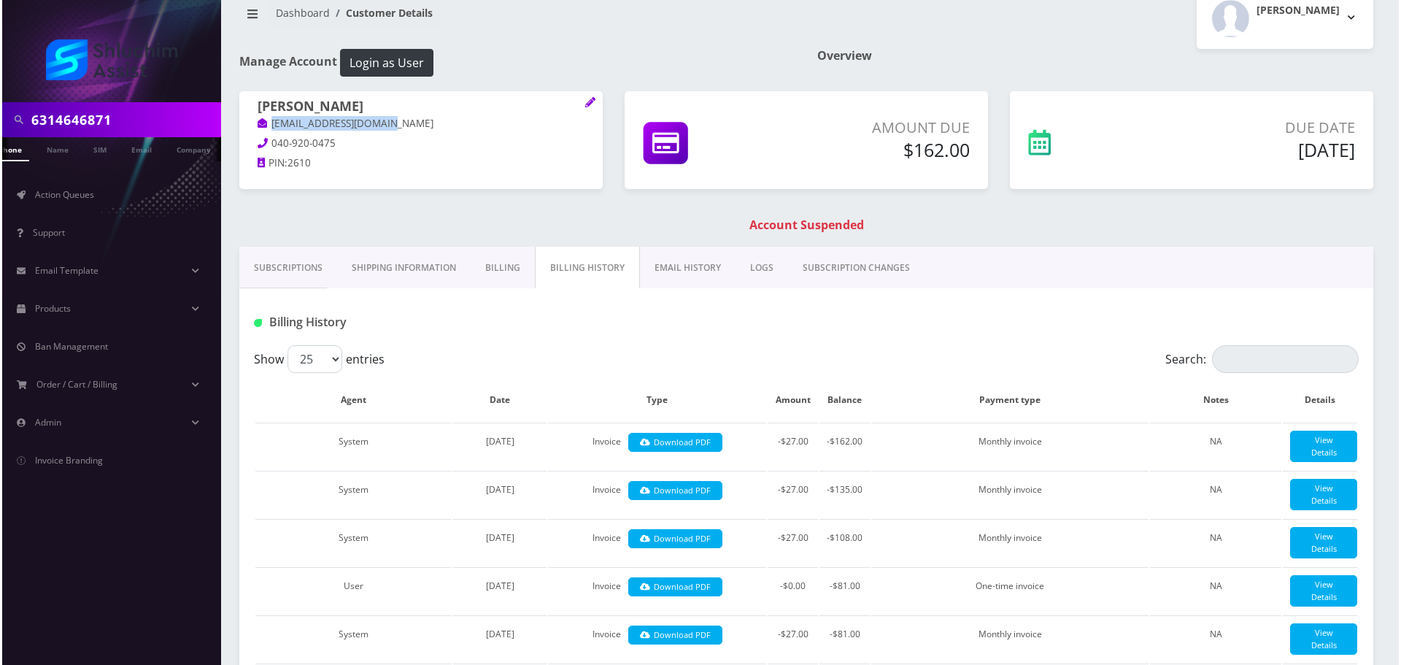
scroll to position [73, 0]
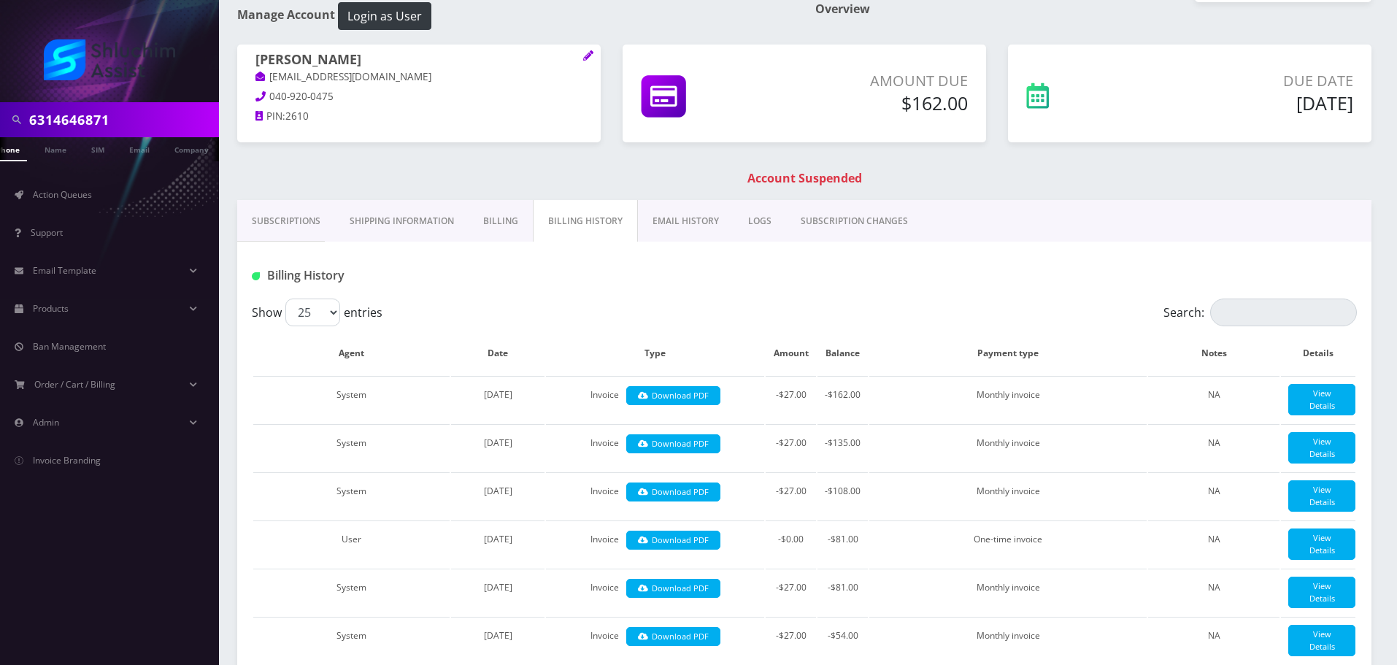
click at [693, 243] on div "Billing History" at bounding box center [804, 270] width 1134 height 57
drag, startPoint x: 695, startPoint y: 226, endPoint x: 682, endPoint y: 255, distance: 31.7
click at [694, 226] on link "EMAIL HISTORY" at bounding box center [686, 221] width 96 height 42
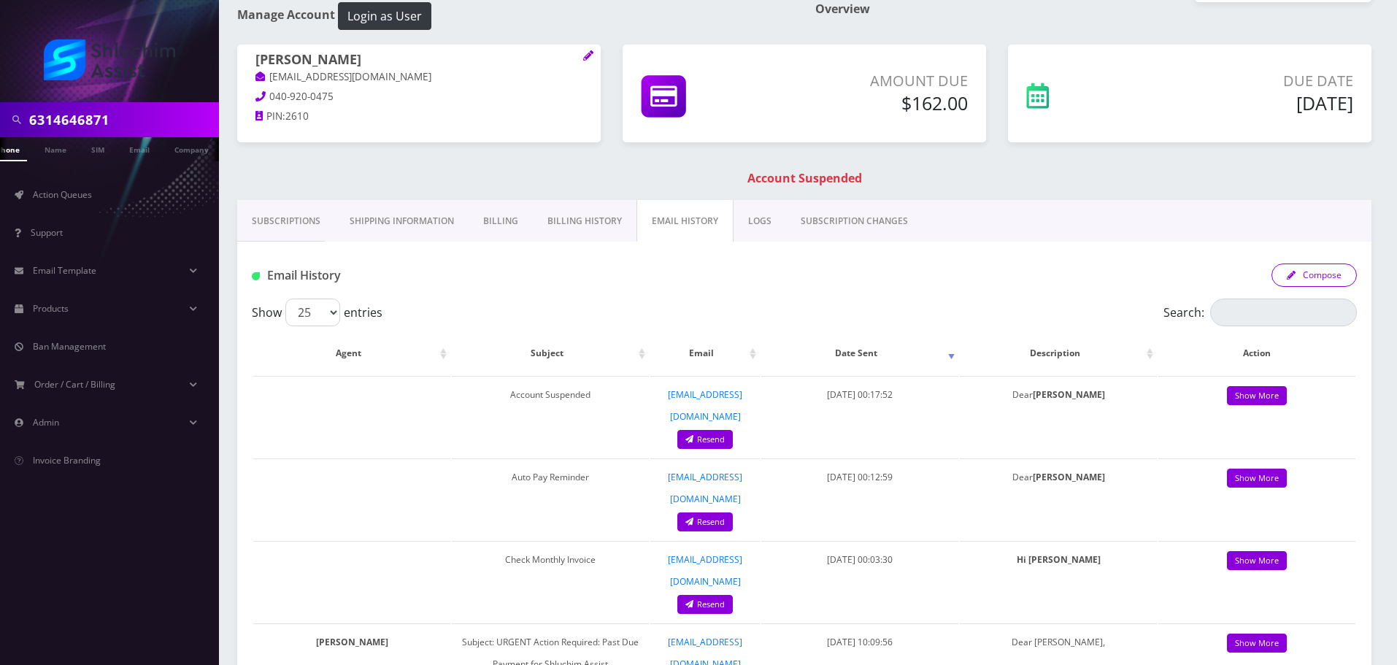
click at [1312, 271] on button "Compose" at bounding box center [1314, 275] width 85 height 23
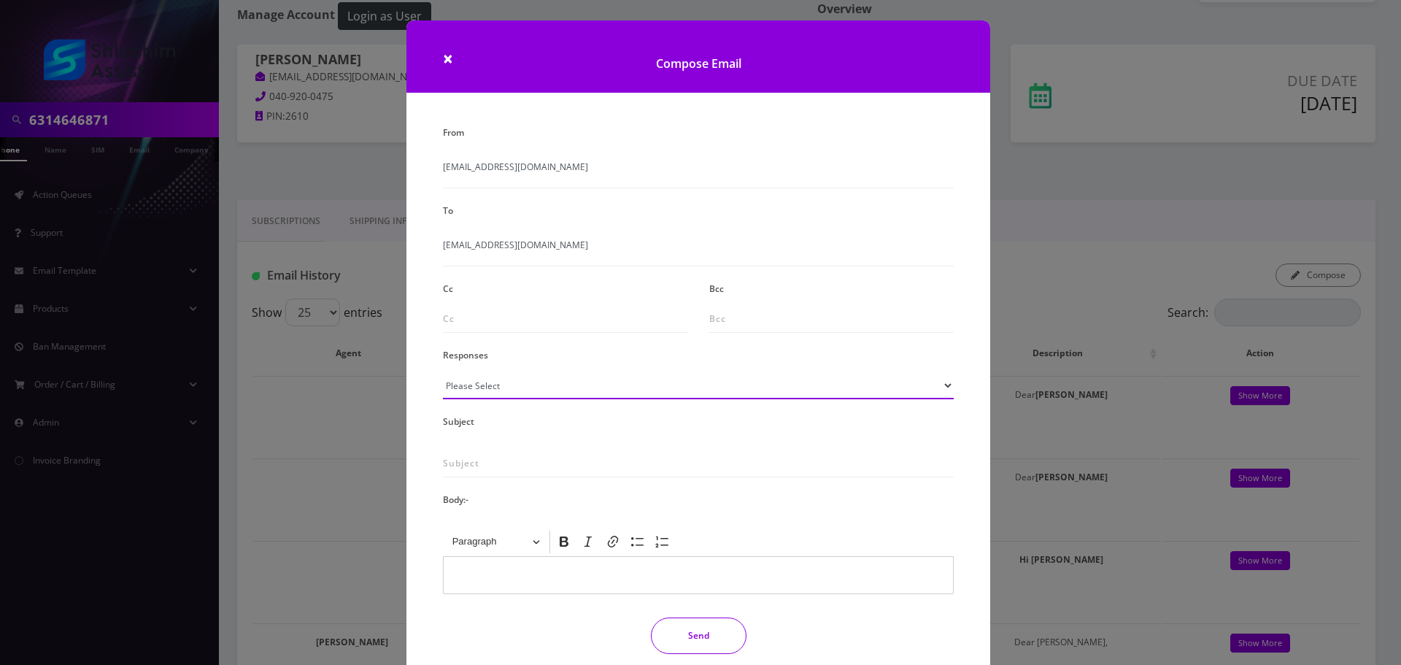
drag, startPoint x: 501, startPoint y: 385, endPoint x: 505, endPoint y: 374, distance: 11.5
click at [502, 385] on select "Please Select TMobile port Unable to activate CH Pickup Past Due Pick up follow…" at bounding box center [698, 386] width 511 height 28
select select "29"
click at [443, 372] on select "Please Select TMobile port Unable to activate CH Pickup Past Due Pick up follow…" at bounding box center [698, 386] width 511 height 28
type input "Subject: URGENT Action Required: Past Due Payment for Shluchim Assist"
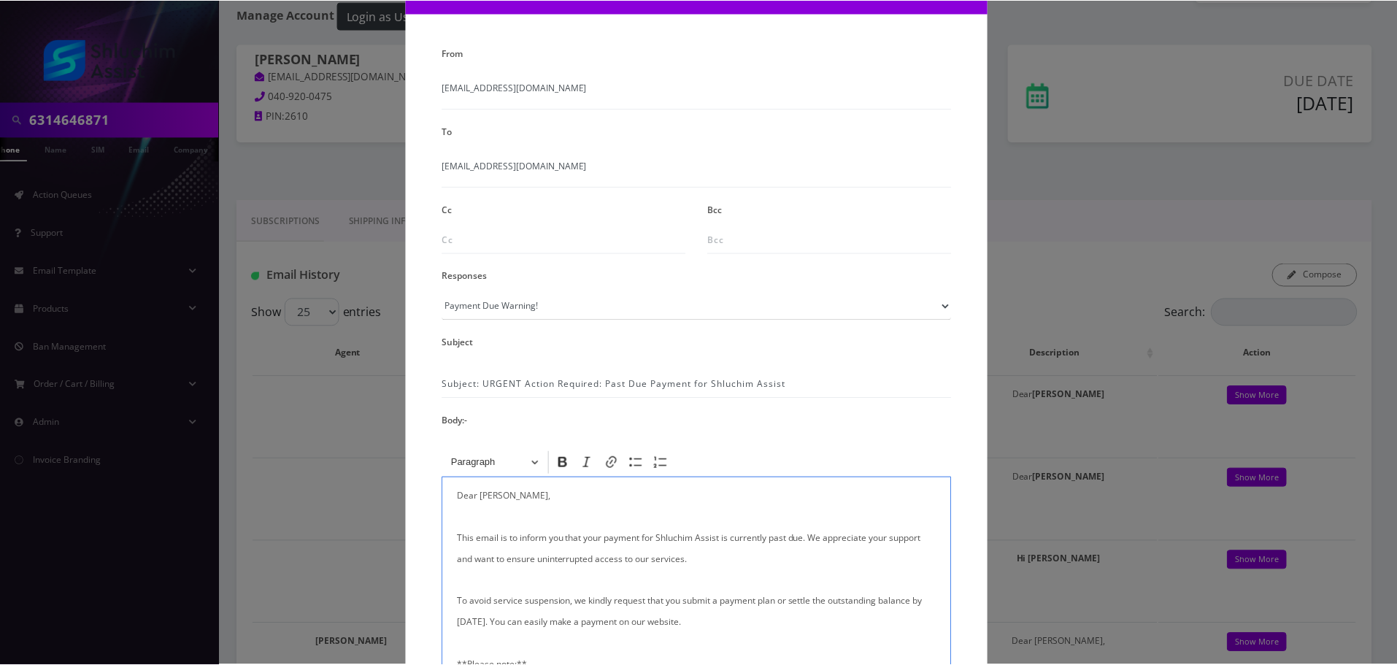
scroll to position [239, 0]
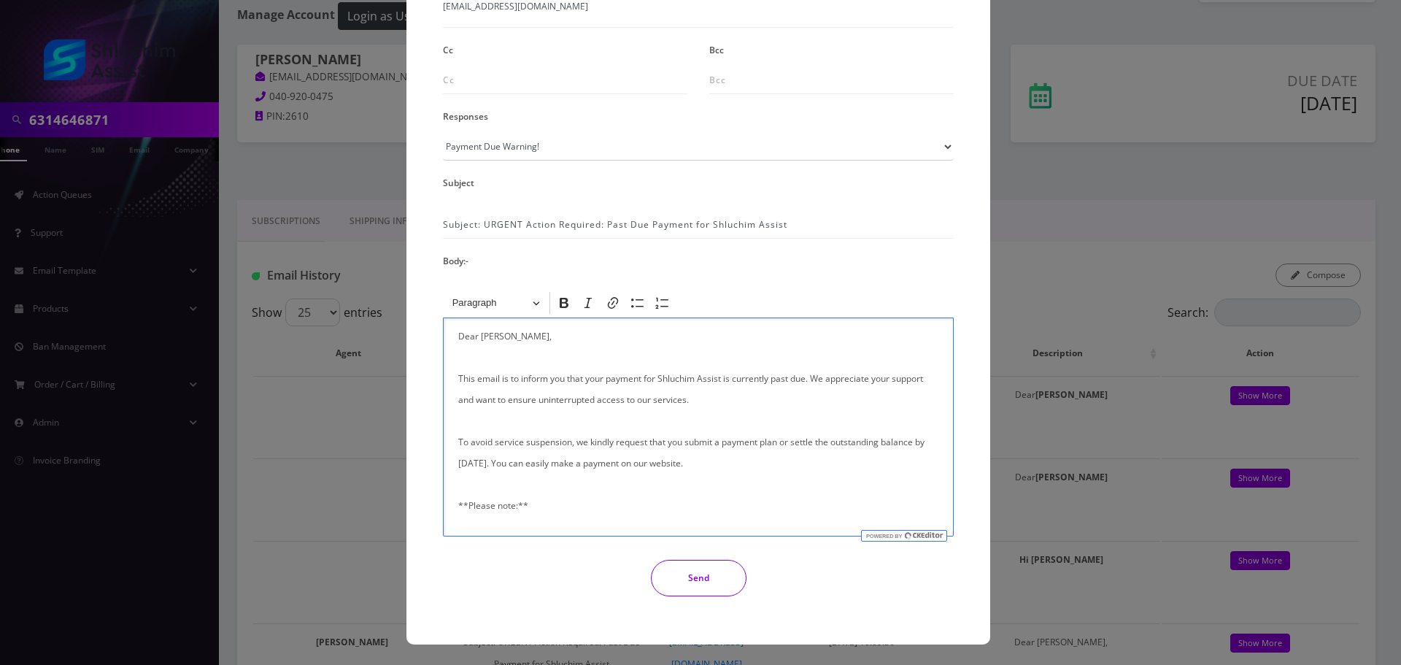
click at [707, 580] on button "Send" at bounding box center [699, 578] width 96 height 36
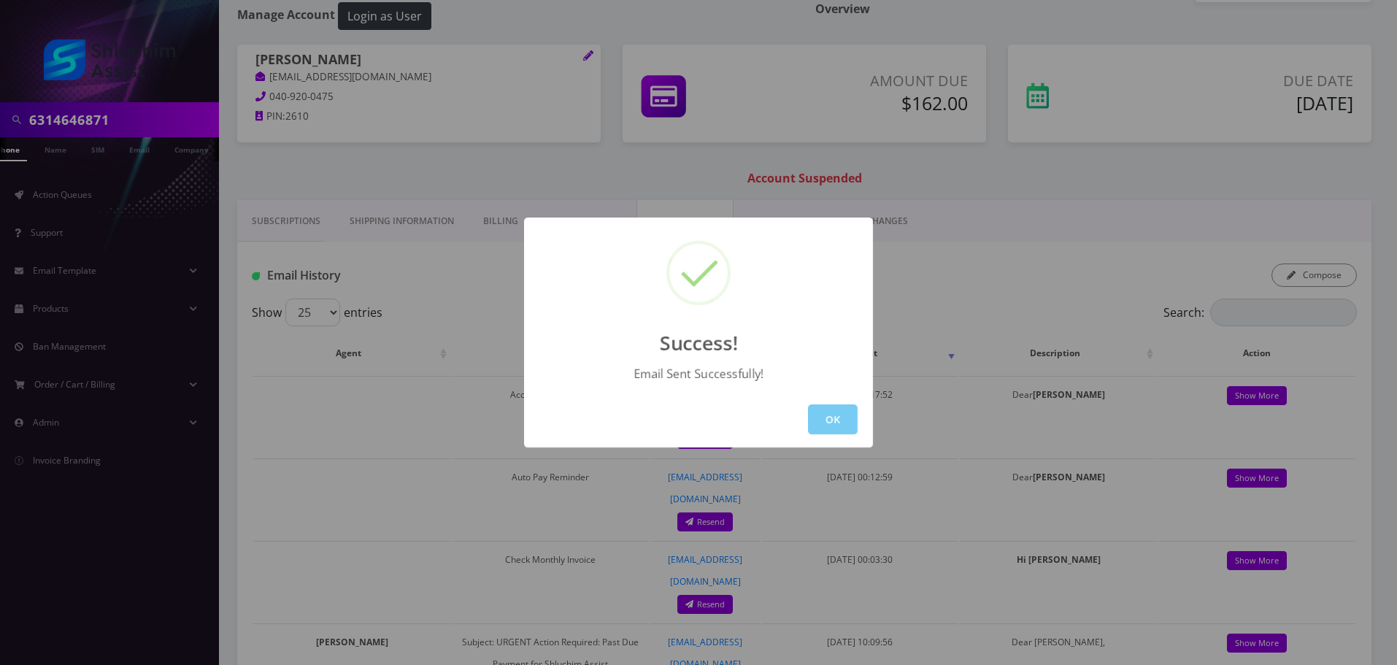
click at [833, 407] on button "OK" at bounding box center [833, 419] width 50 height 30
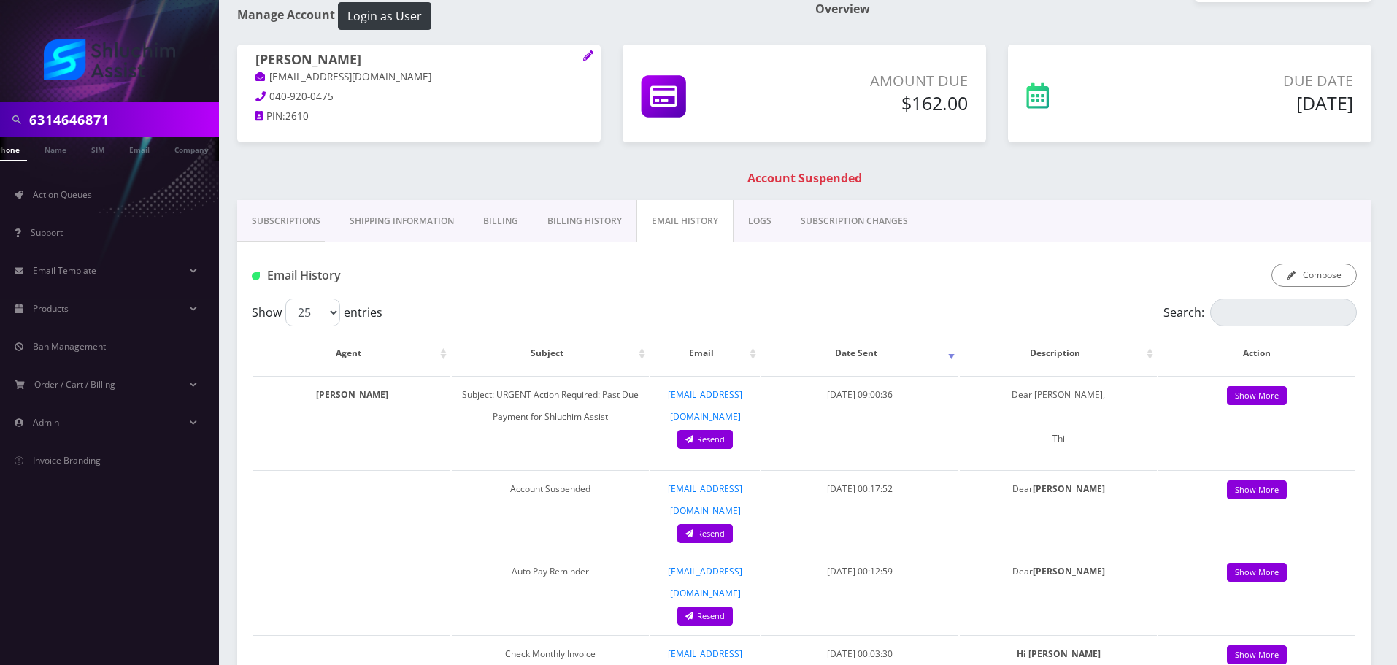
click at [139, 126] on input "6314646871" at bounding box center [122, 120] width 186 height 28
paste input "347-940-6874"
click at [150, 121] on input "347-940-6874" at bounding box center [122, 120] width 186 height 28
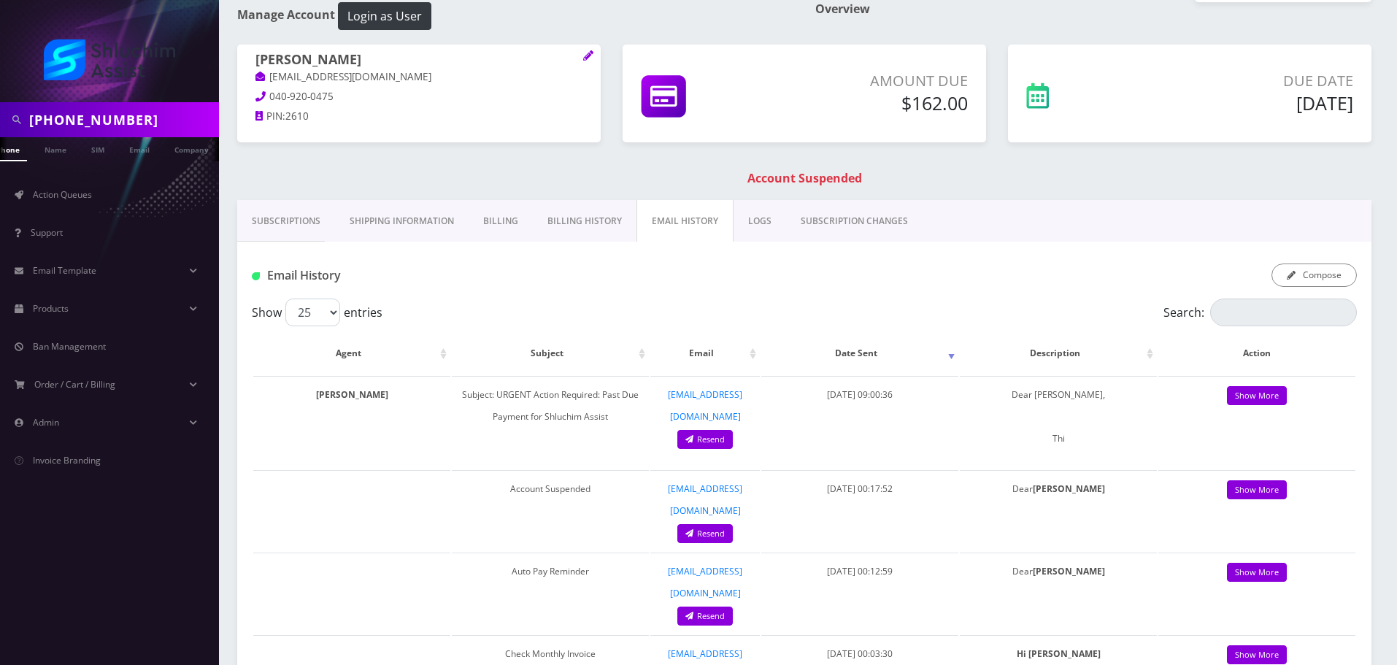
click at [96, 121] on input "347-940-6874" at bounding box center [122, 120] width 186 height 28
click at [91, 121] on input "347-940-6874" at bounding box center [122, 120] width 186 height 28
type input "3479406874"
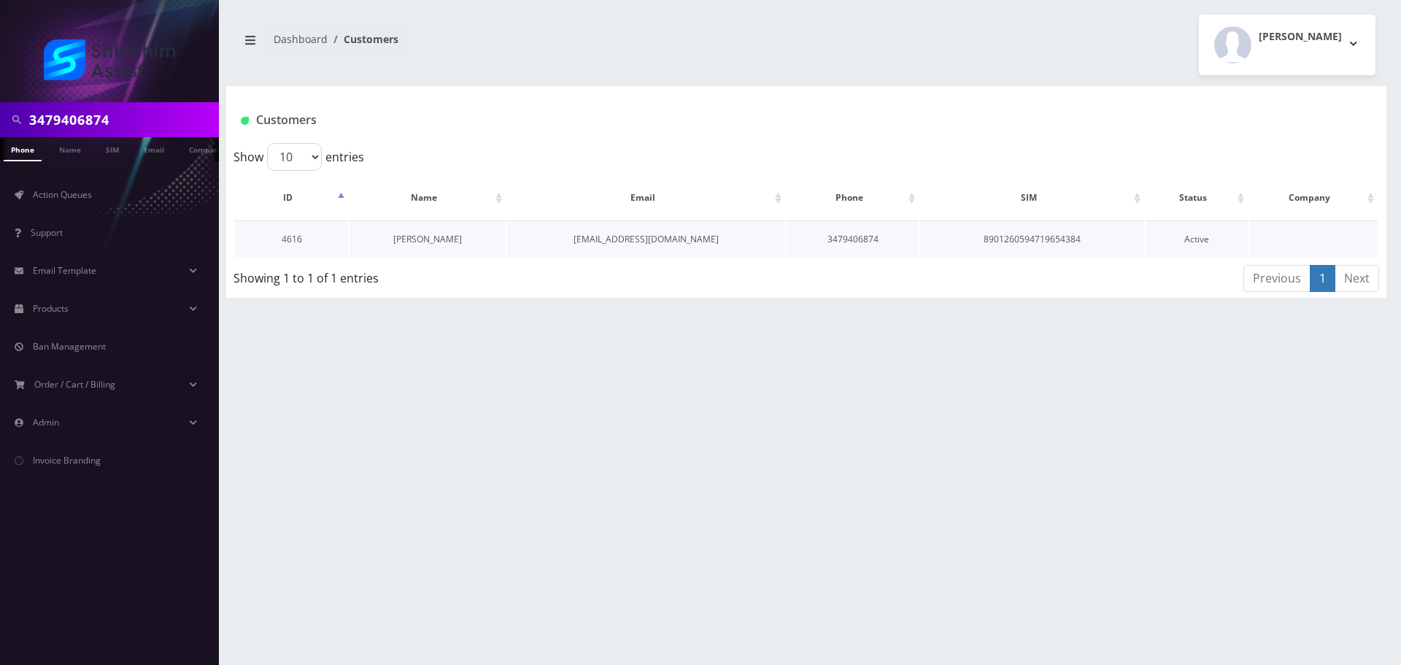
click at [437, 235] on link "[PERSON_NAME]" at bounding box center [427, 239] width 69 height 12
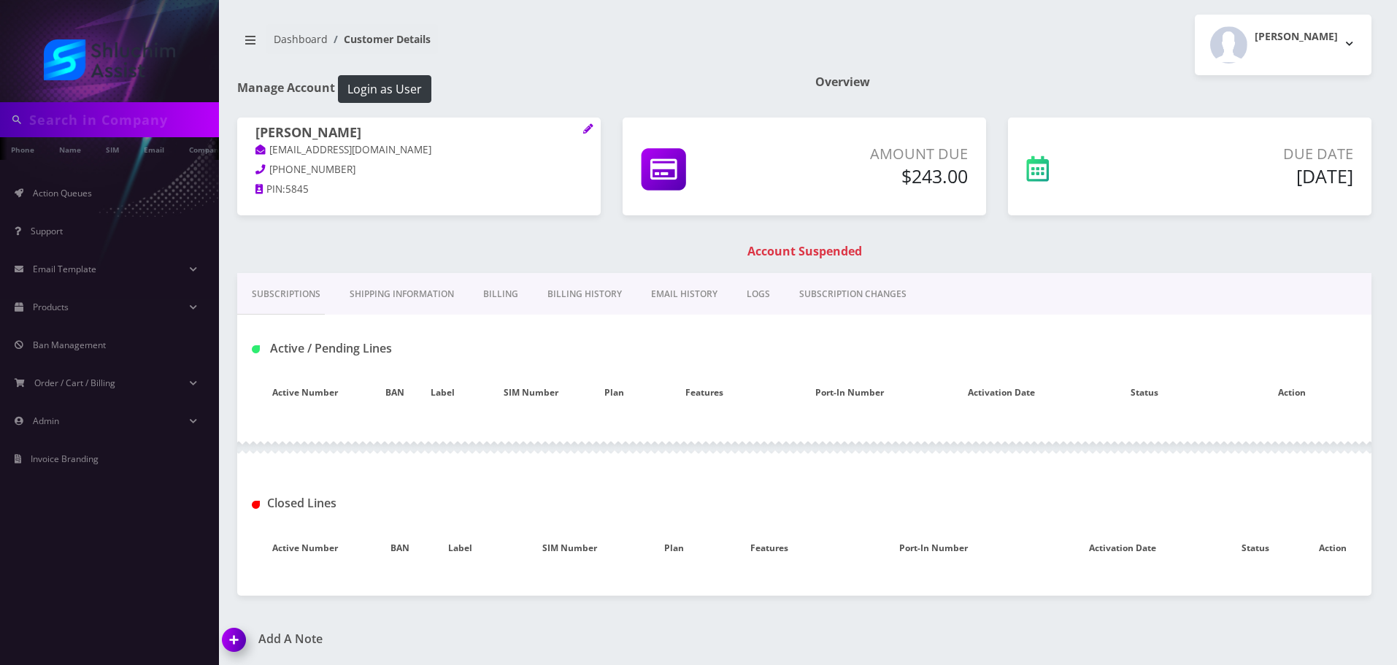
type input "3479406874"
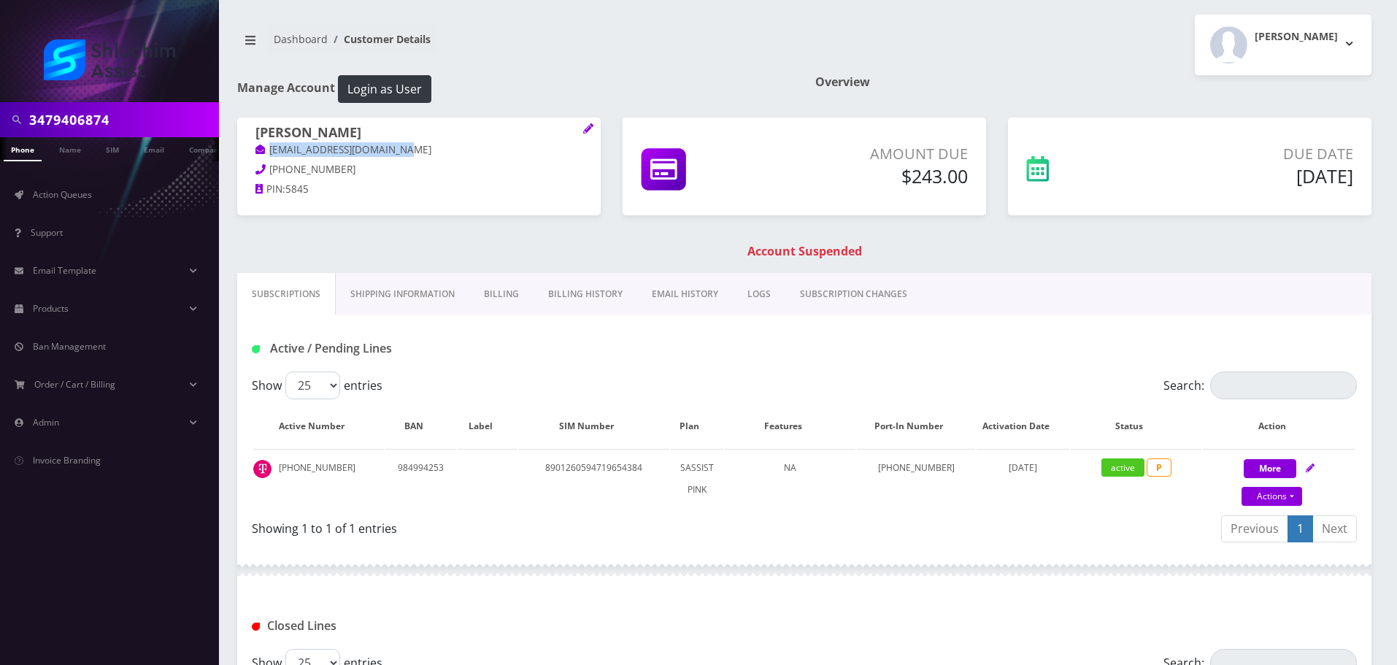
drag, startPoint x: 434, startPoint y: 151, endPoint x: 268, endPoint y: 151, distance: 165.7
click at [268, 151] on p "nasanelcohen770@gmail.com" at bounding box center [418, 150] width 327 height 16
copy link "nasanelcohen770@gmail.com"
click at [591, 305] on link "Billing History" at bounding box center [586, 294] width 104 height 42
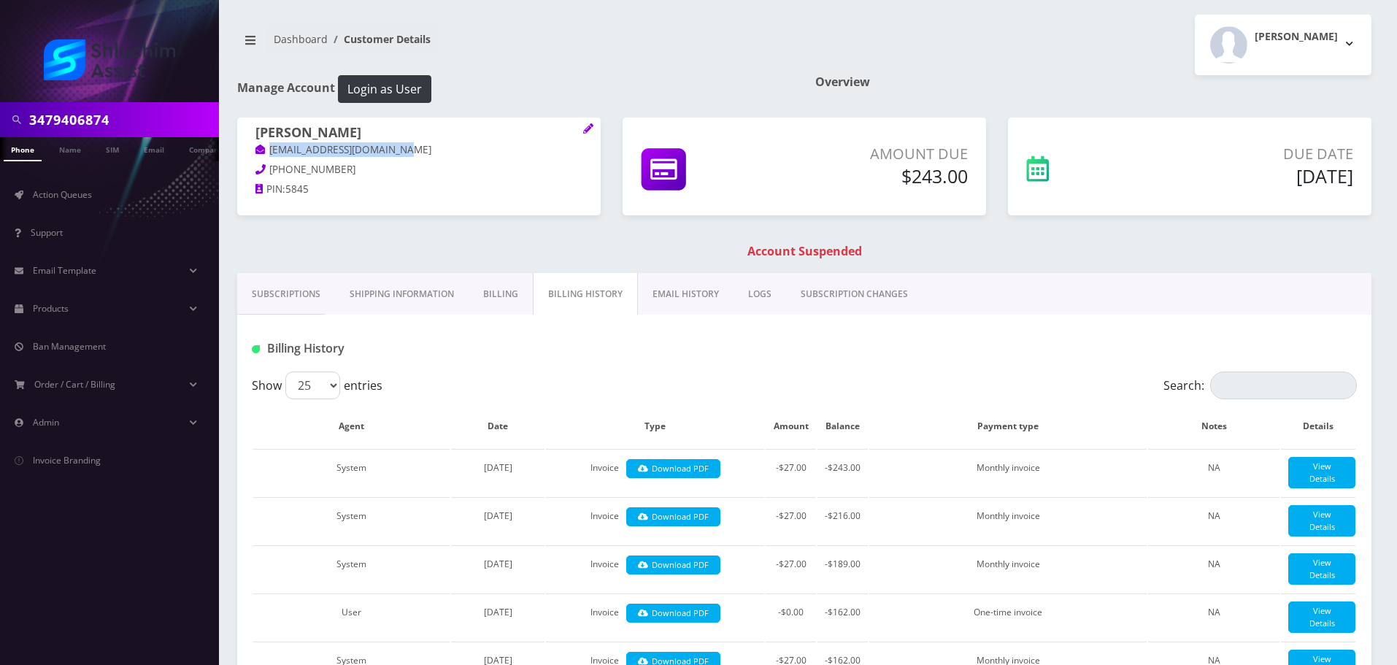
click at [681, 295] on link "EMAIL HISTORY" at bounding box center [686, 294] width 96 height 42
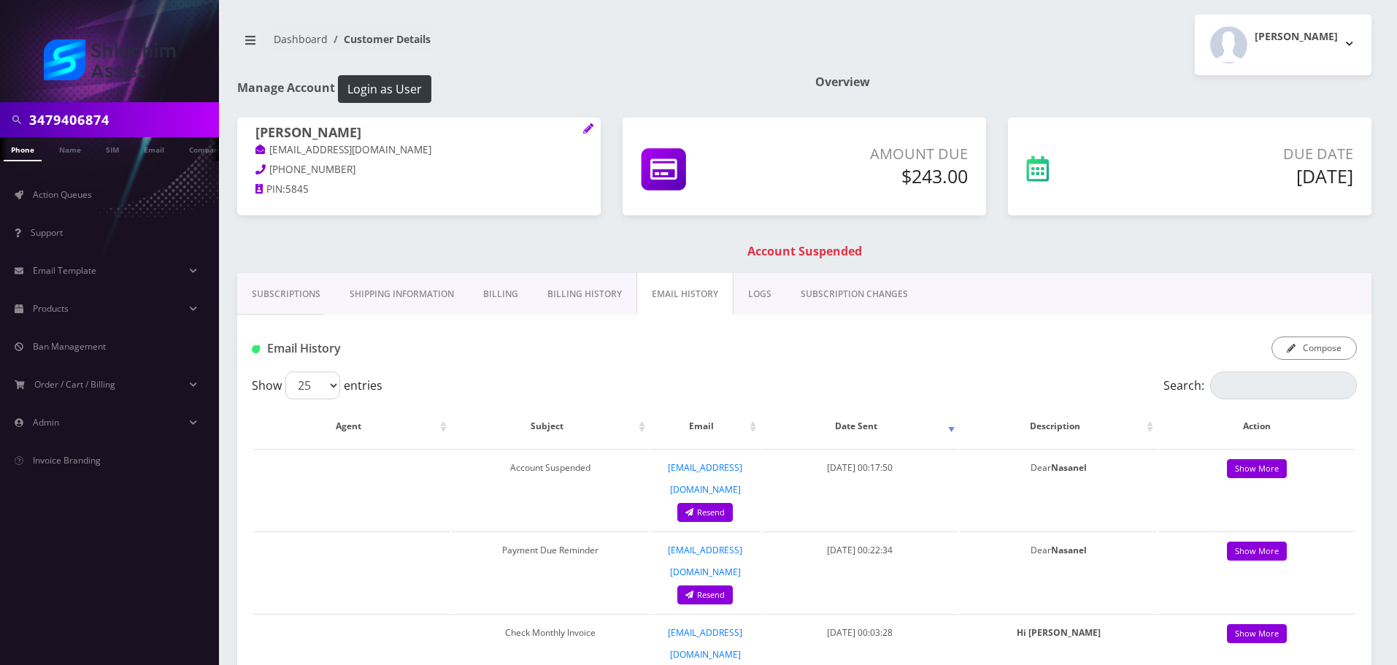
click at [1330, 363] on div "Email History Compose" at bounding box center [804, 343] width 1134 height 57
click at [1320, 354] on button "Compose" at bounding box center [1314, 347] width 85 height 23
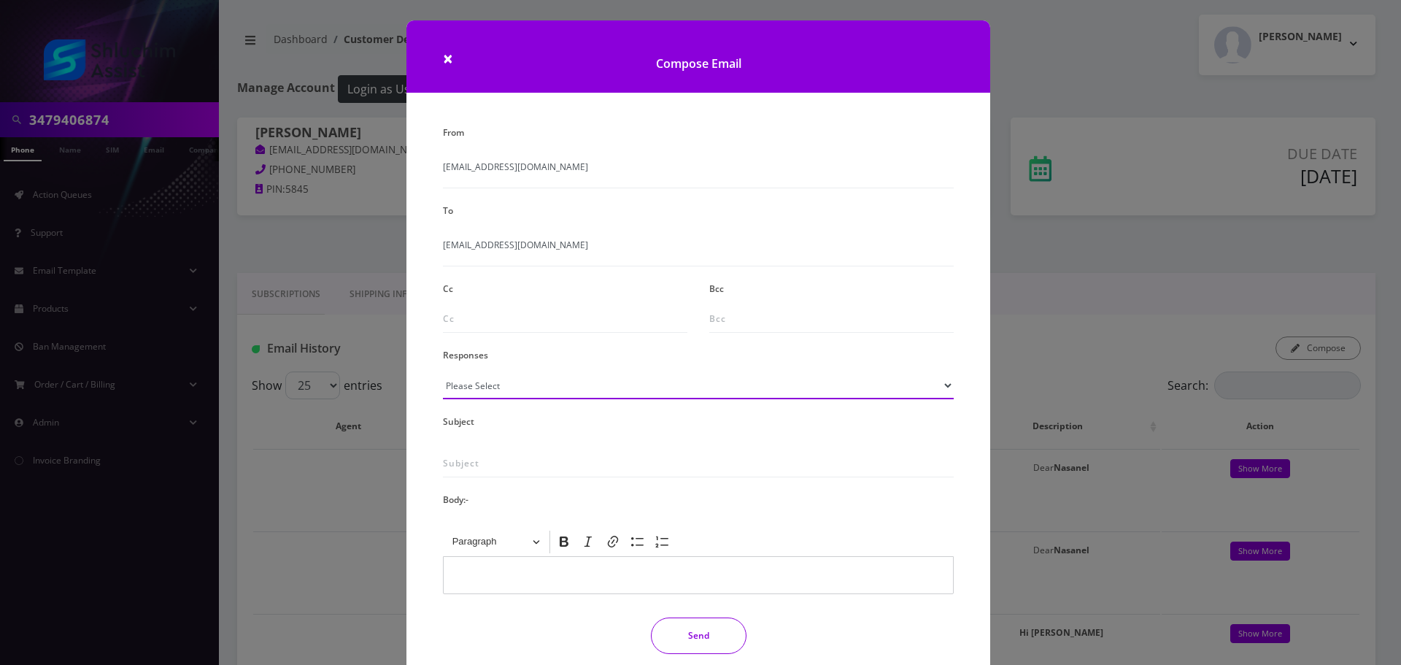
click at [569, 377] on select "Please Select TMobile port Unable to activate CH Pickup Past Due Pick up follow…" at bounding box center [698, 386] width 511 height 28
select select "29"
click at [443, 372] on select "Please Select TMobile port Unable to activate CH Pickup Past Due Pick up follow…" at bounding box center [698, 386] width 511 height 28
type input "Subject: URGENT Action Required: Past Due Payment for Shluchim Assist"
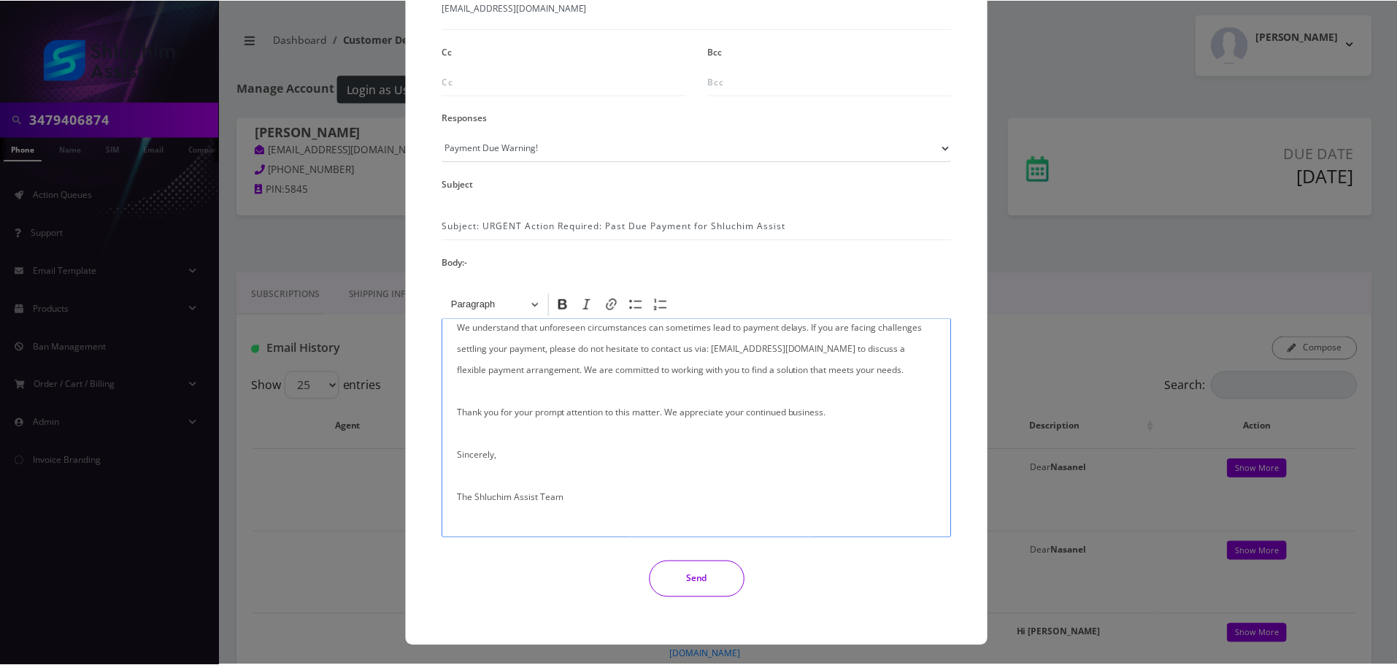
scroll to position [239, 0]
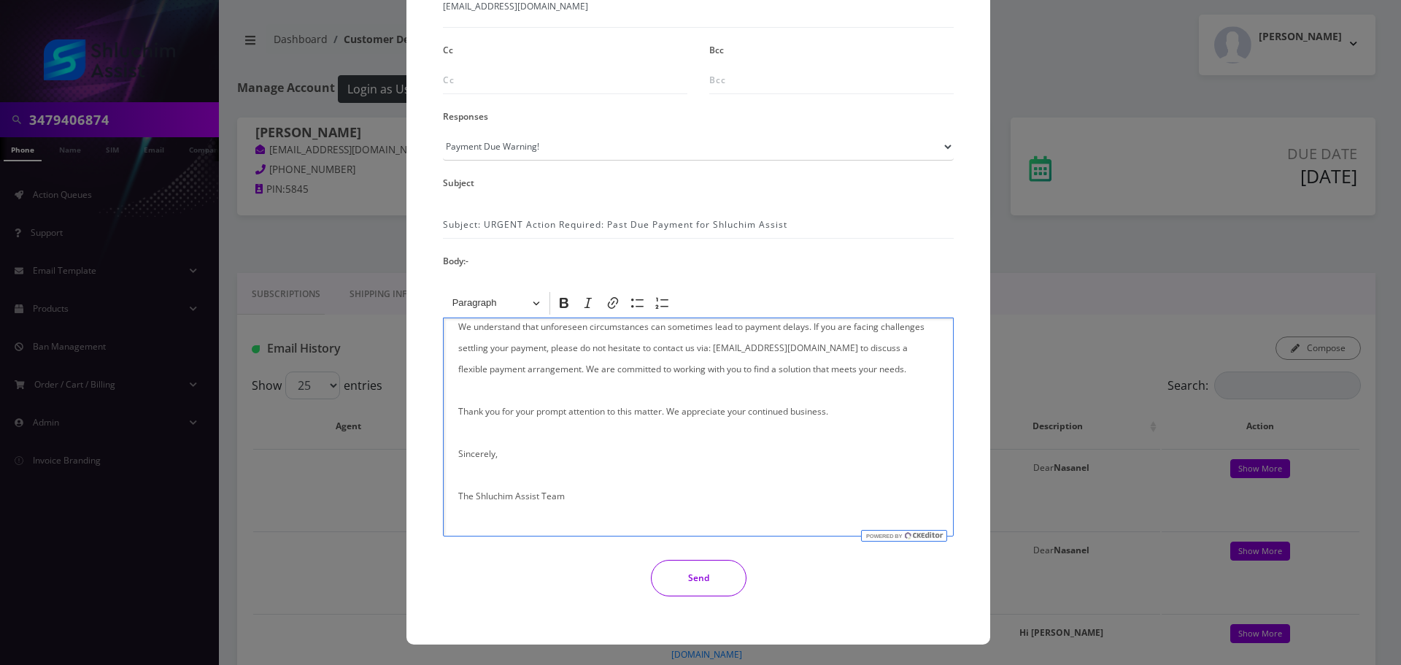
click at [686, 583] on button "Send" at bounding box center [699, 578] width 96 height 36
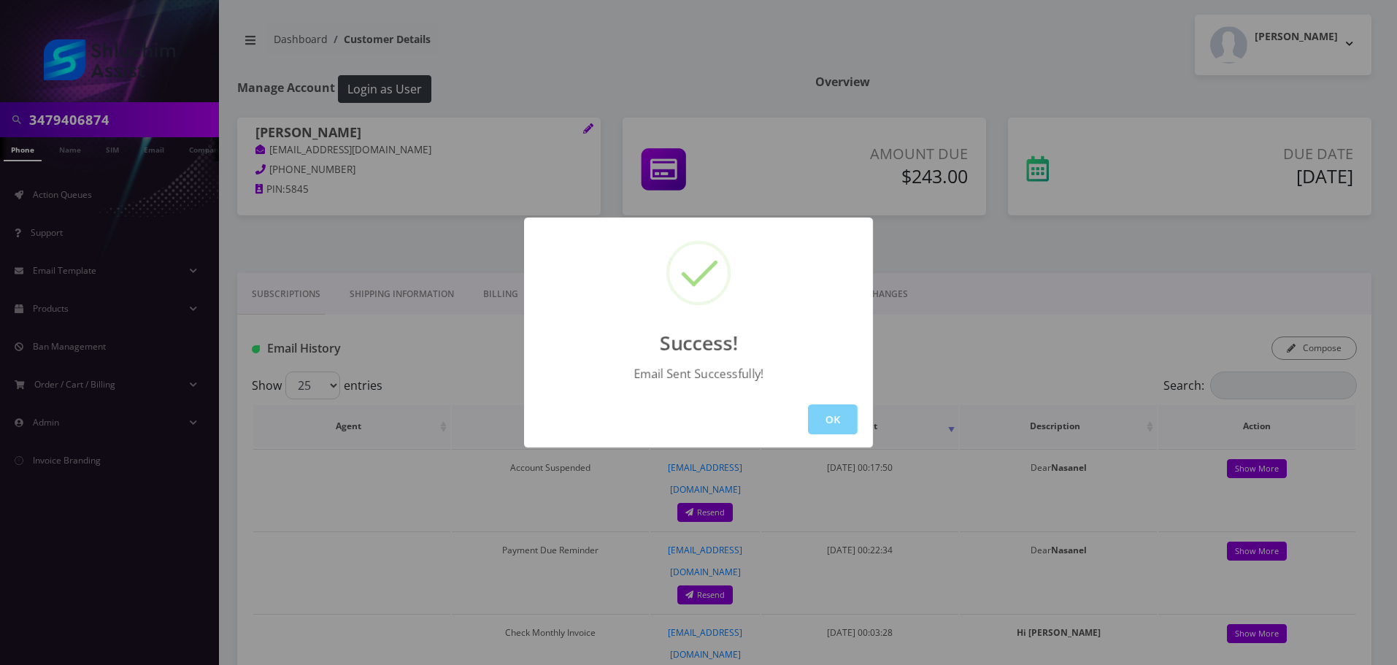
click at [833, 422] on button "OK" at bounding box center [833, 419] width 50 height 30
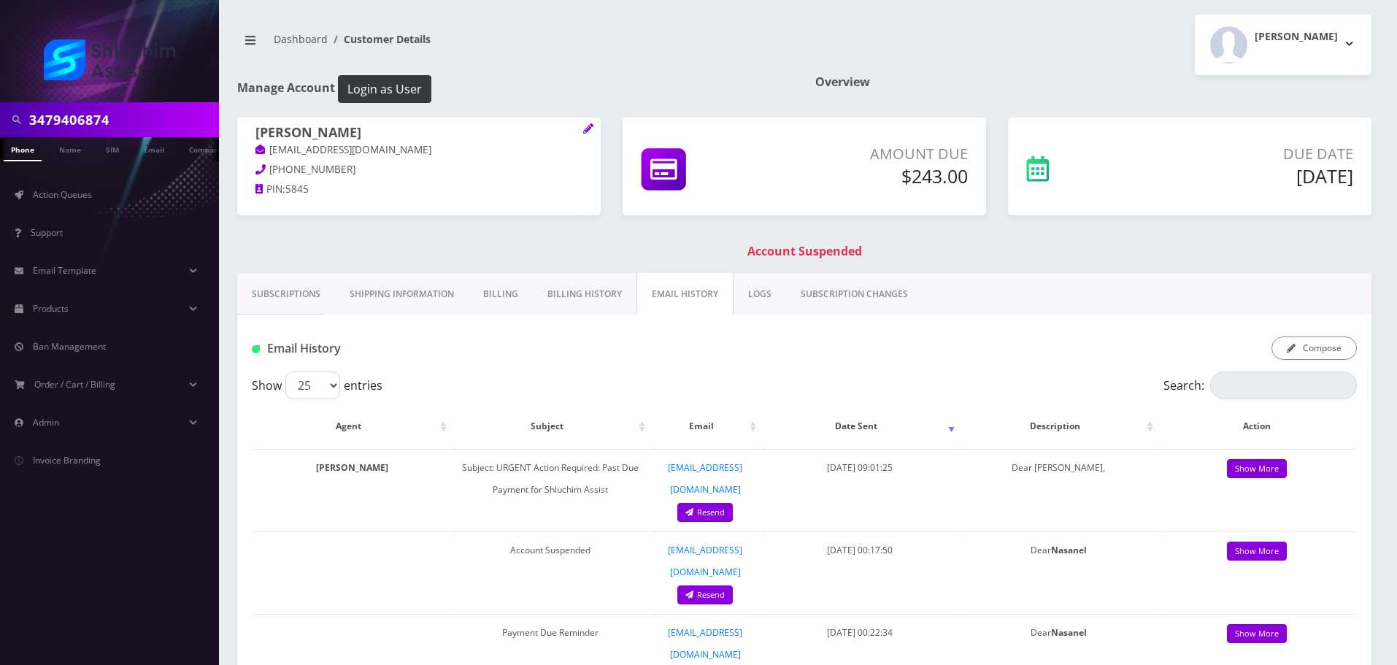
click at [150, 111] on input "3479406874" at bounding box center [122, 120] width 186 height 28
paste input "934-867-8935"
click at [115, 120] on input "934-867-8935" at bounding box center [122, 120] width 186 height 28
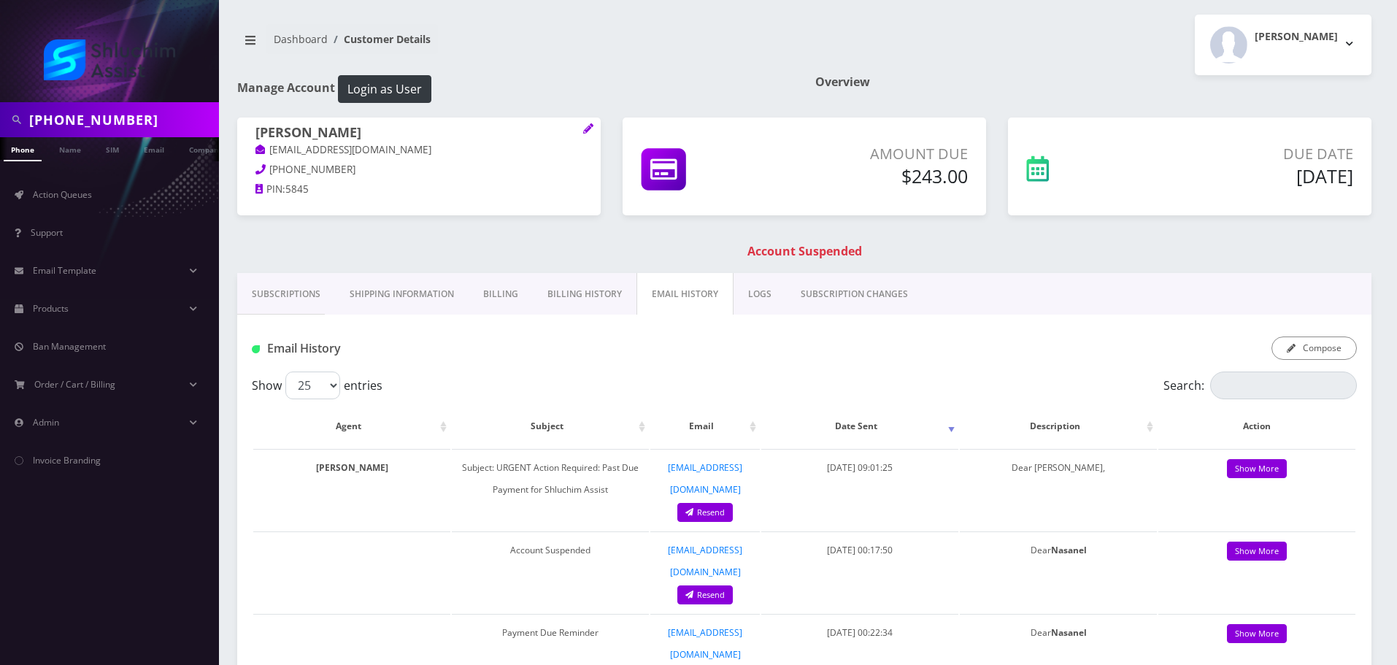
click at [111, 120] on input "934-867-8935" at bounding box center [122, 120] width 186 height 28
click at [99, 120] on input "934-867-8935" at bounding box center [122, 120] width 186 height 28
type input "9348678935"
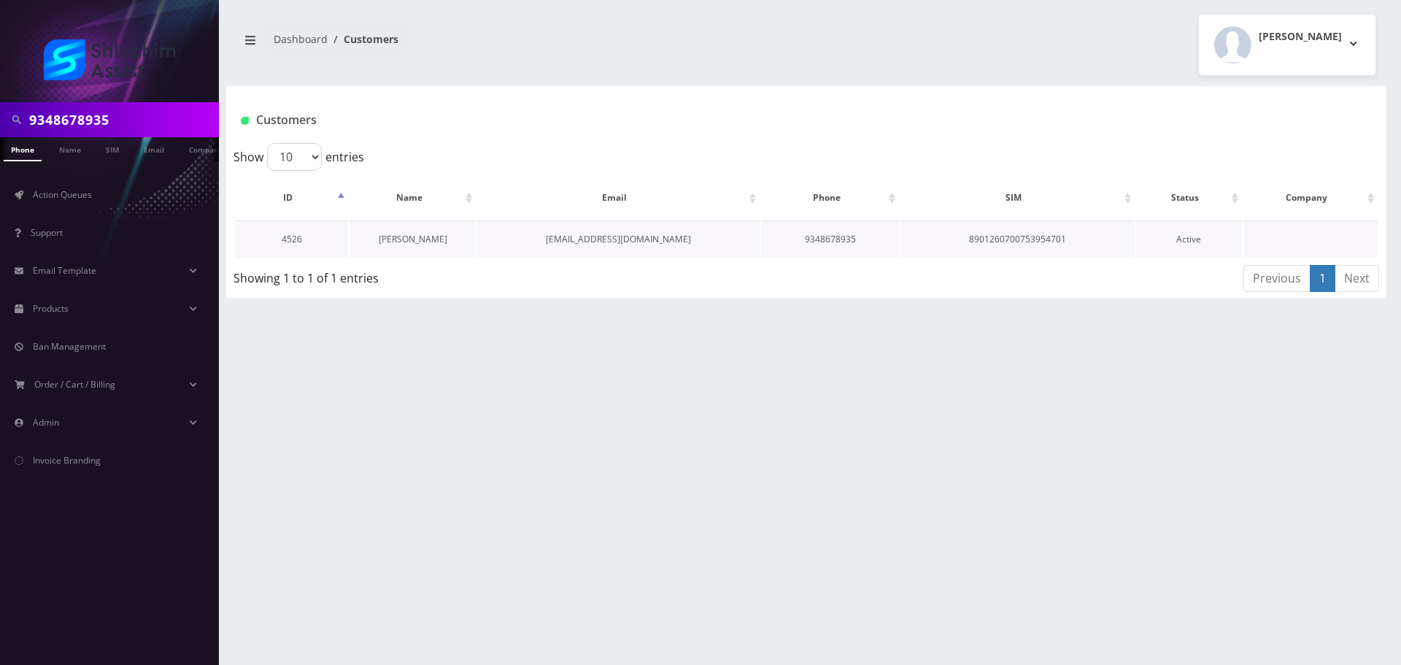
click at [418, 236] on link "Ester Wolff" at bounding box center [413, 239] width 69 height 12
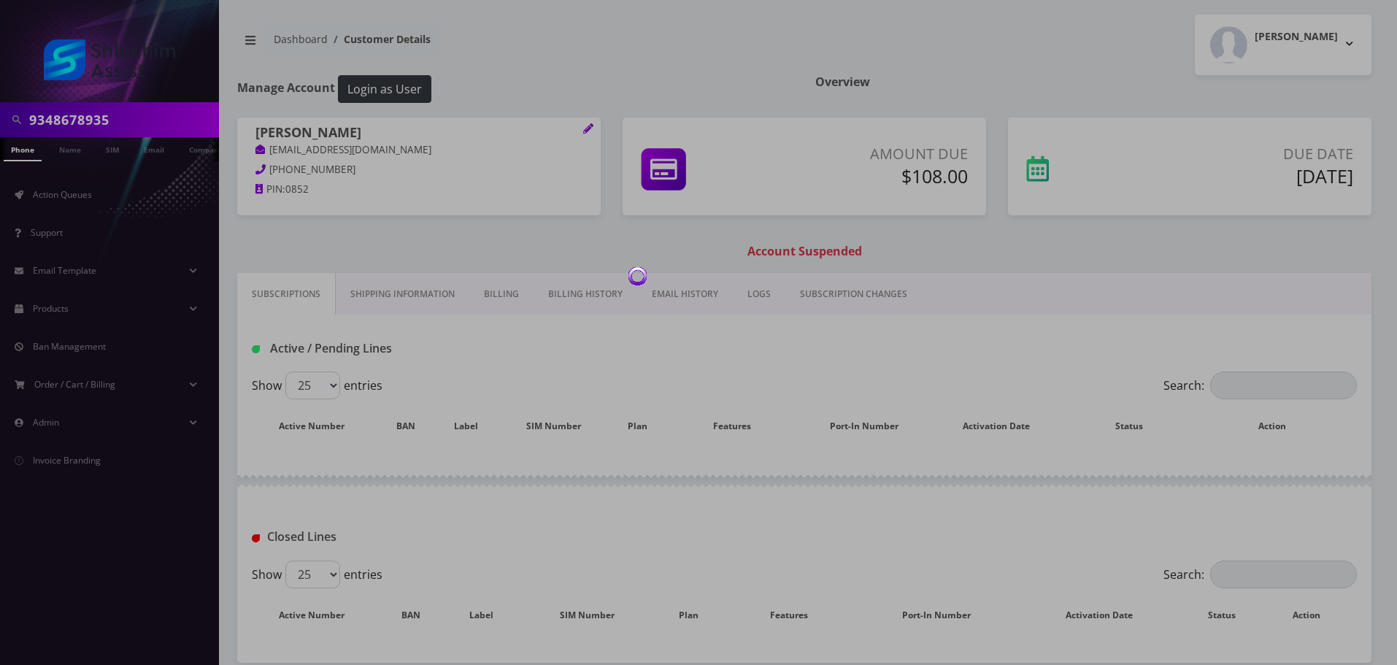
click at [618, 296] on link "Billing History" at bounding box center [586, 294] width 104 height 42
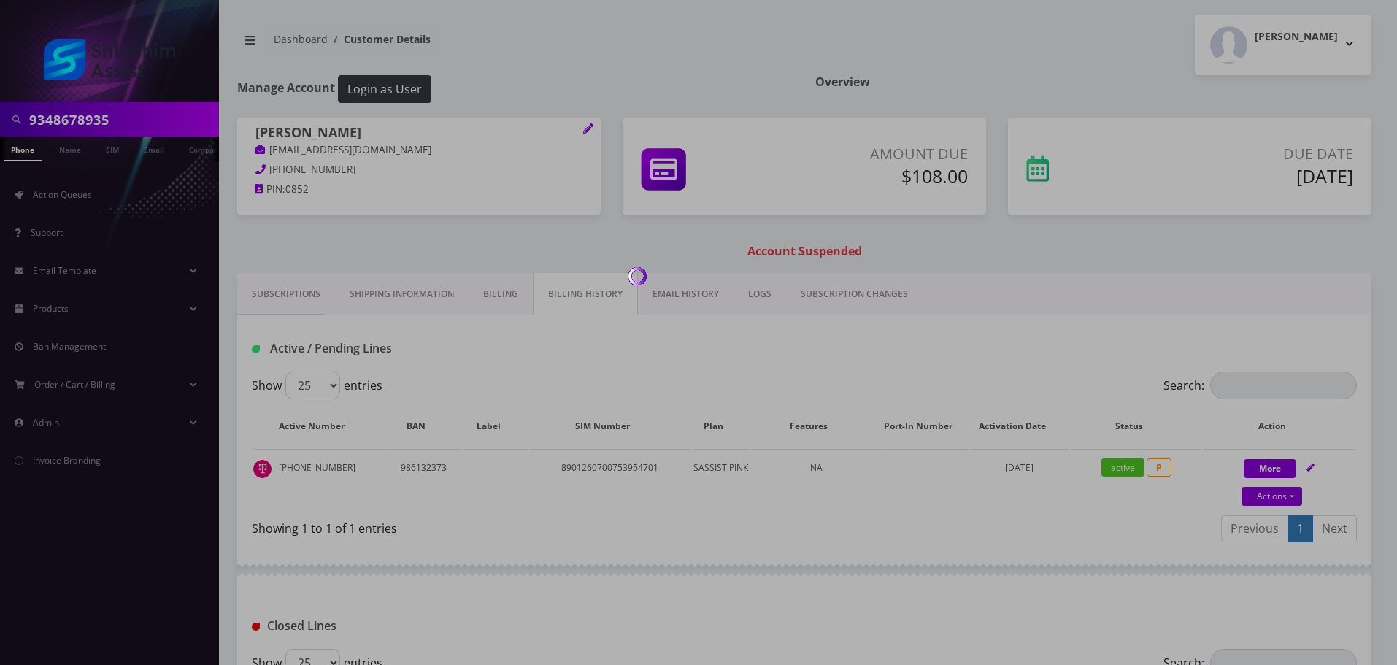
click at [585, 298] on div at bounding box center [698, 332] width 1397 height 665
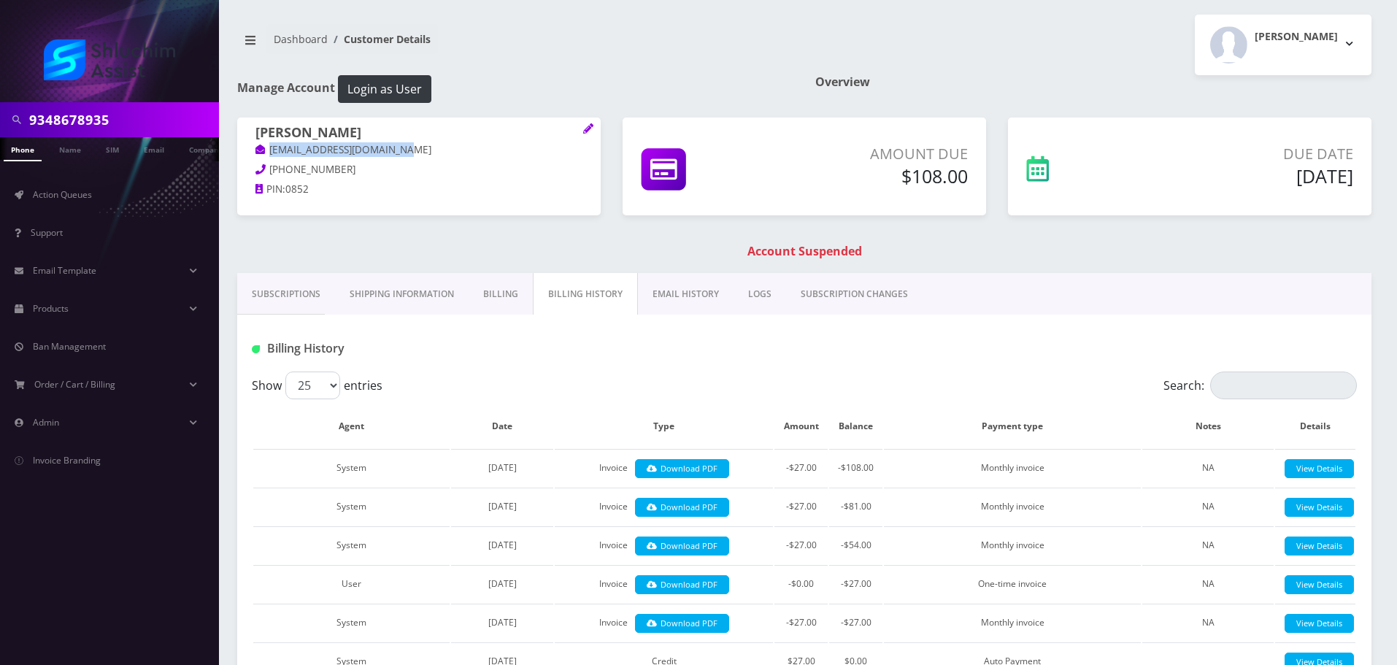
drag, startPoint x: 404, startPoint y: 147, endPoint x: 277, endPoint y: 153, distance: 126.4
click at [268, 147] on p "[EMAIL_ADDRESS][DOMAIN_NAME]" at bounding box center [418, 150] width 327 height 16
copy link "[EMAIL_ADDRESS][DOMAIN_NAME]"
click at [128, 113] on input "9348678935" at bounding box center [122, 120] width 186 height 28
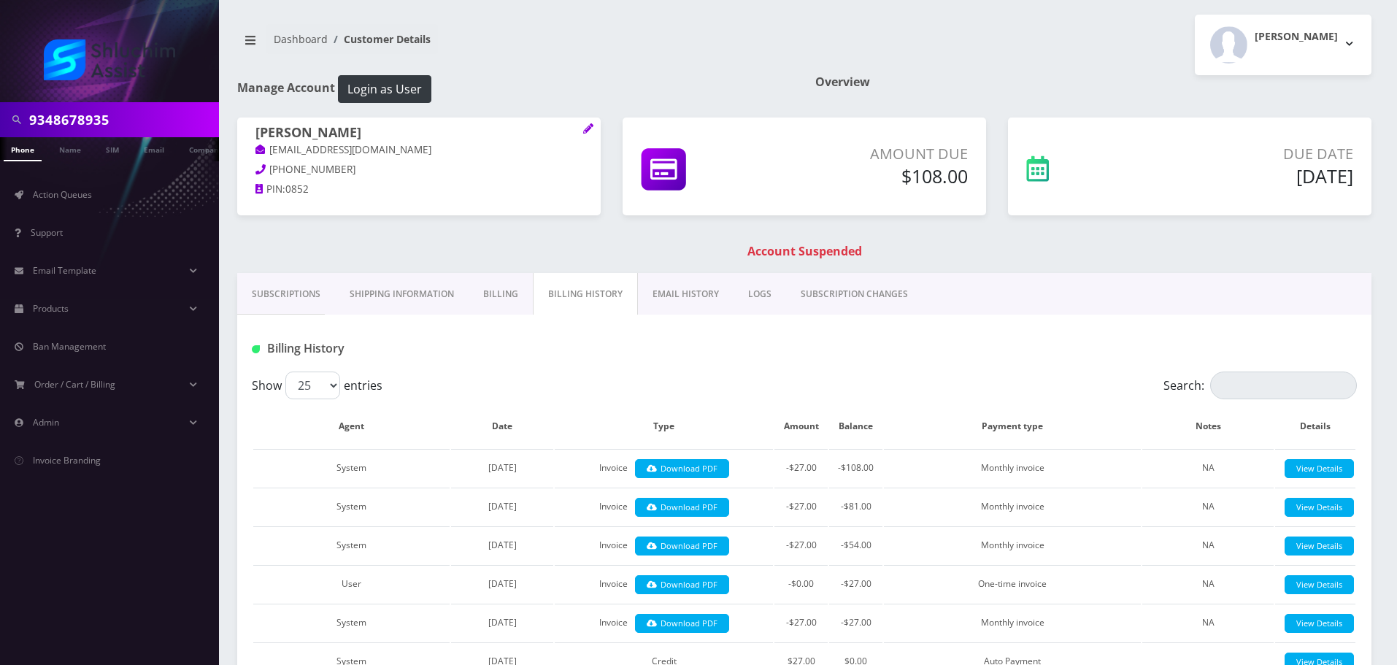
click at [128, 113] on input "9348678935" at bounding box center [122, 120] width 186 height 28
paste input "[PHONE_NUMBER]"
click at [109, 117] on input "[PHONE_NUMBER]" at bounding box center [122, 120] width 186 height 28
click at [104, 120] on input "[PHONE_NUMBER]" at bounding box center [122, 120] width 186 height 28
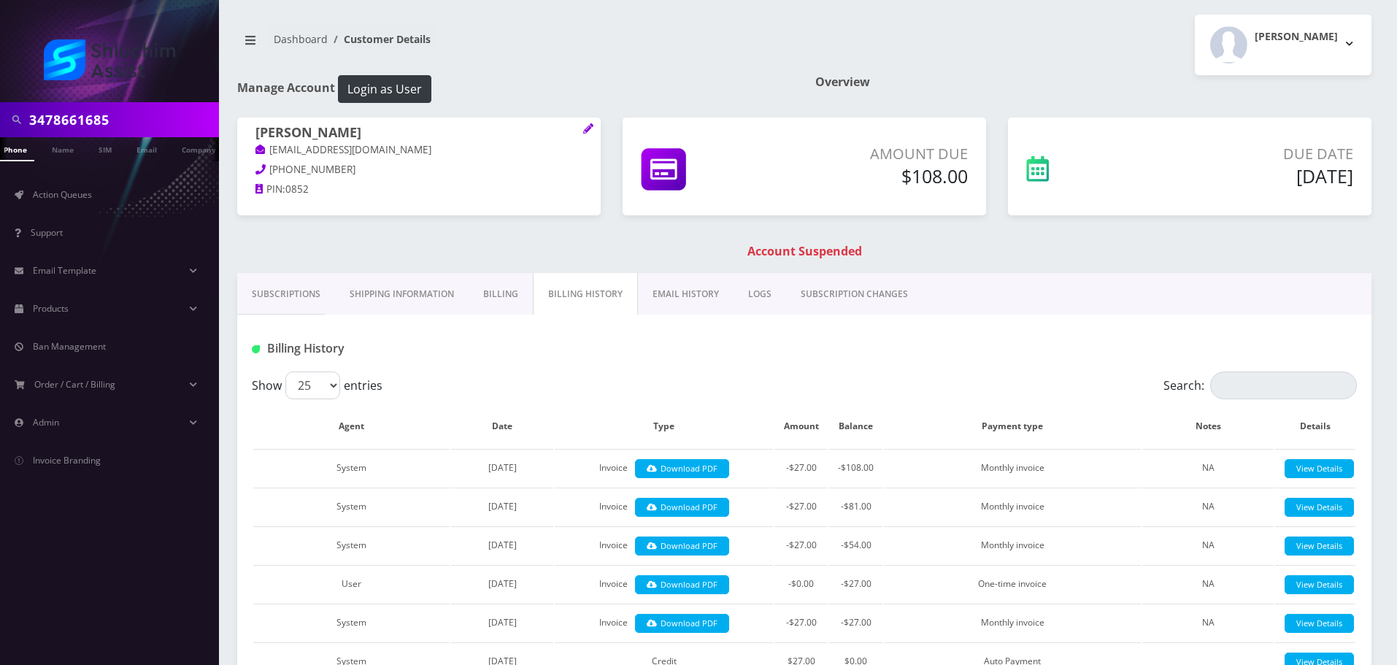
click at [126, 115] on input "3478661685" at bounding box center [122, 120] width 186 height 28
paste input "-866-1685"
drag, startPoint x: 122, startPoint y: 119, endPoint x: 139, endPoint y: 123, distance: 17.4
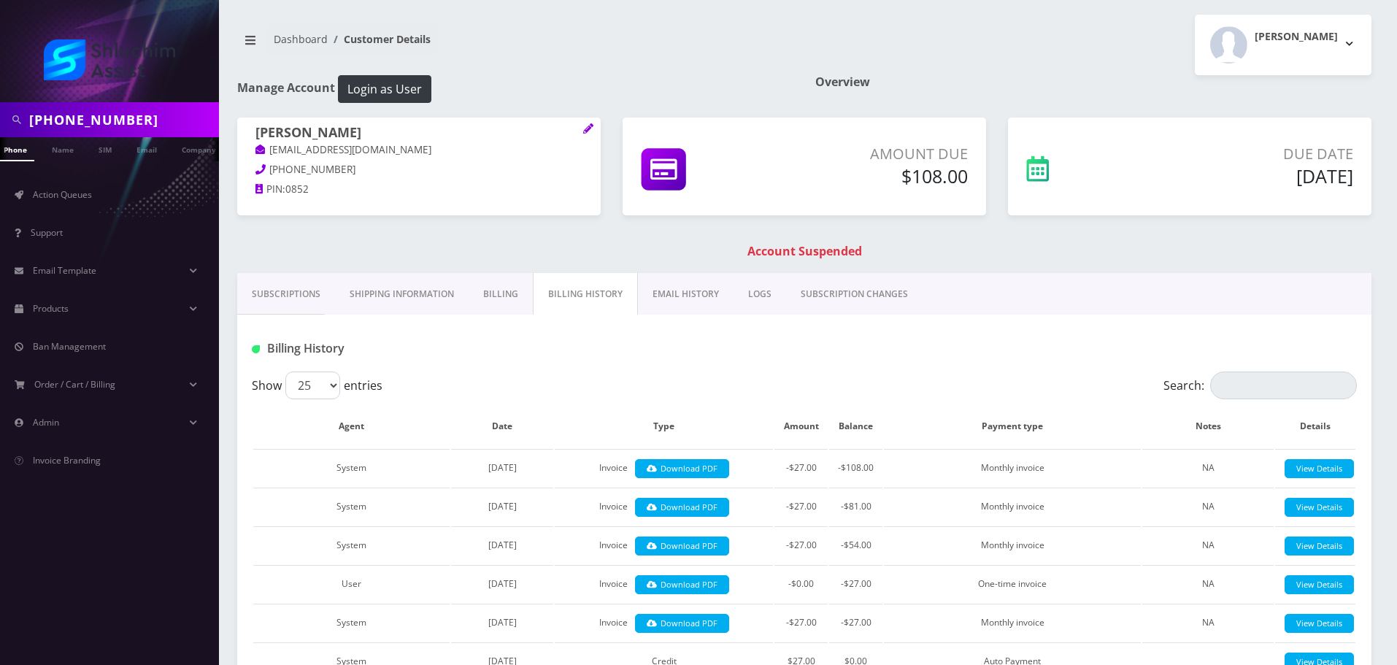
click at [123, 120] on input "[PHONE_NUMBER]" at bounding box center [122, 120] width 186 height 28
click at [104, 120] on input "[PHONE_NUMBER]" at bounding box center [122, 120] width 186 height 28
type input "3478661685"
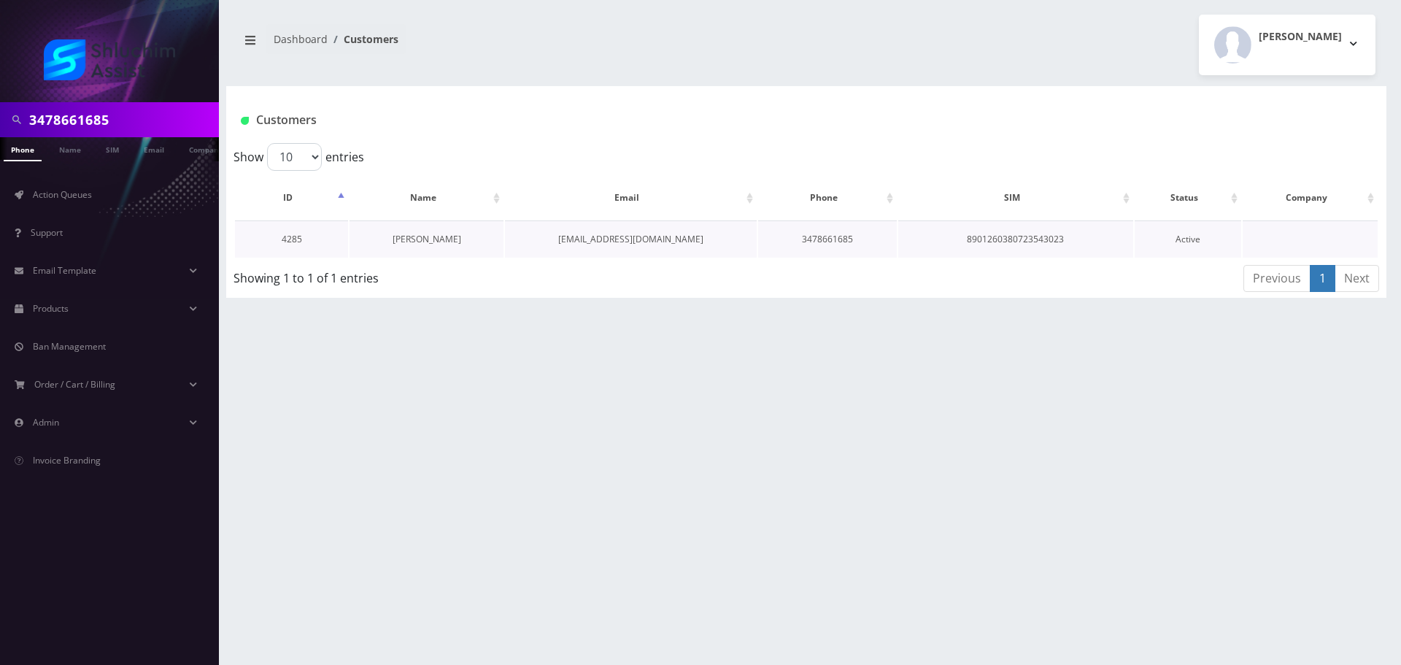
click at [427, 242] on link "[PERSON_NAME]" at bounding box center [427, 239] width 69 height 12
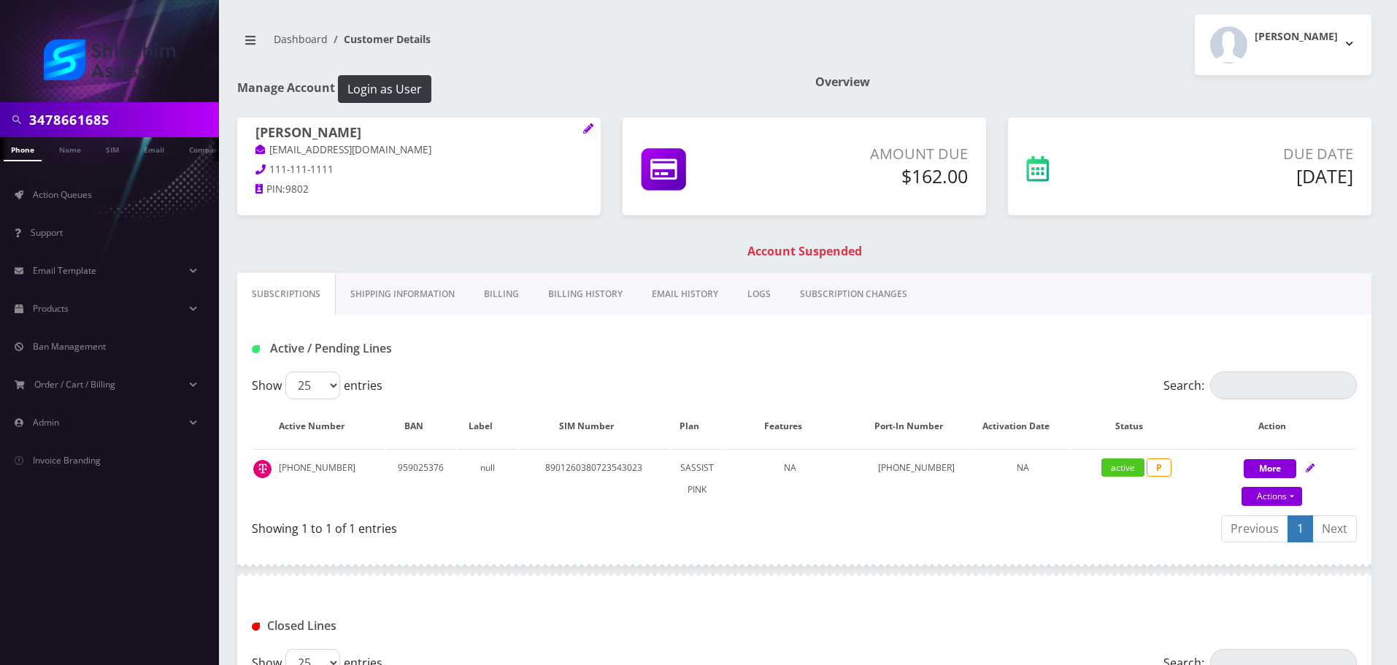
click at [509, 294] on link "Billing" at bounding box center [501, 294] width 64 height 42
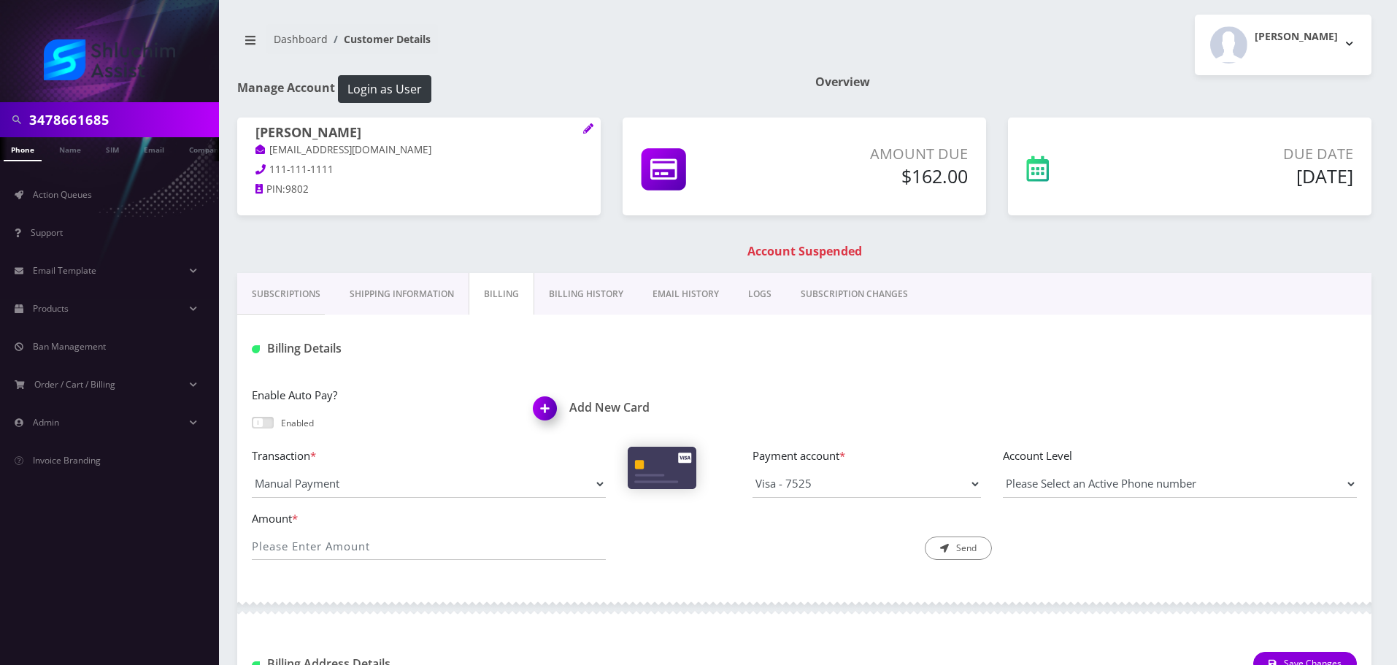
click at [591, 295] on link "Billing History" at bounding box center [586, 294] width 104 height 42
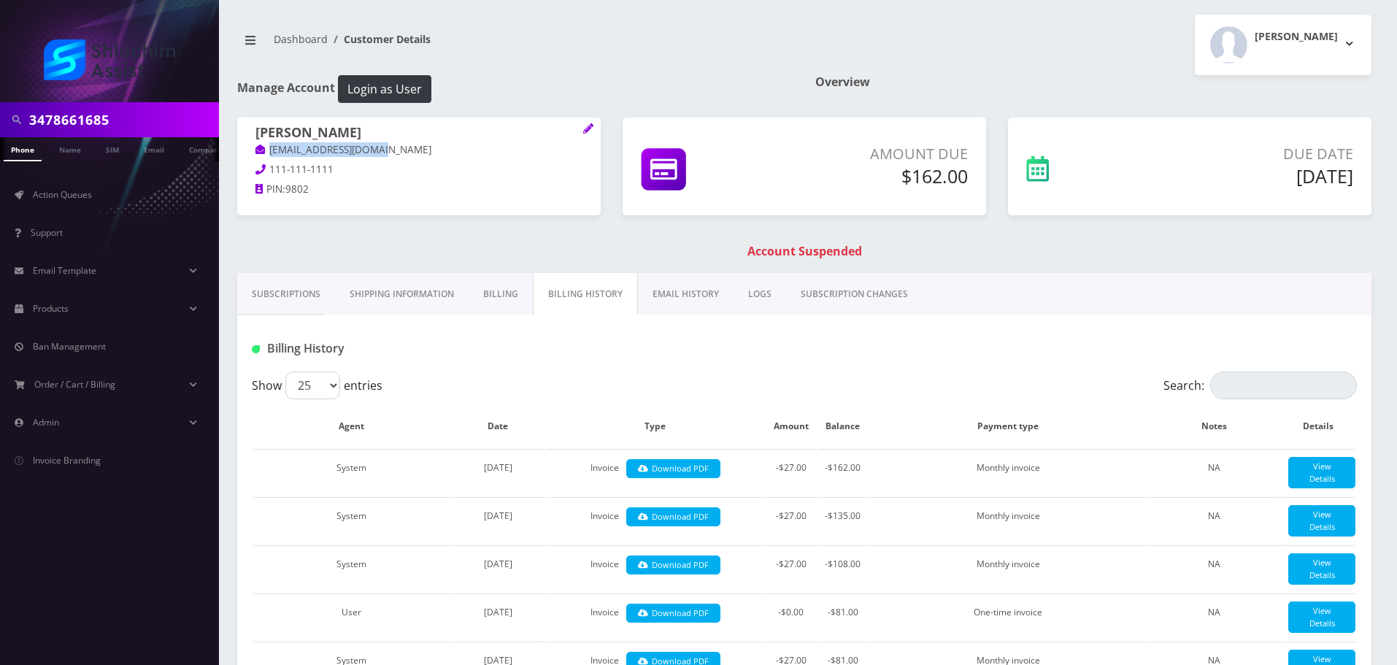
drag, startPoint x: 404, startPoint y: 150, endPoint x: 263, endPoint y: 150, distance: 141.6
click at [263, 150] on p "[EMAIL_ADDRESS][DOMAIN_NAME]" at bounding box center [418, 150] width 327 height 16
copy link "[EMAIL_ADDRESS][DOMAIN_NAME]"
click at [699, 289] on link "EMAIL HISTORY" at bounding box center [686, 294] width 96 height 42
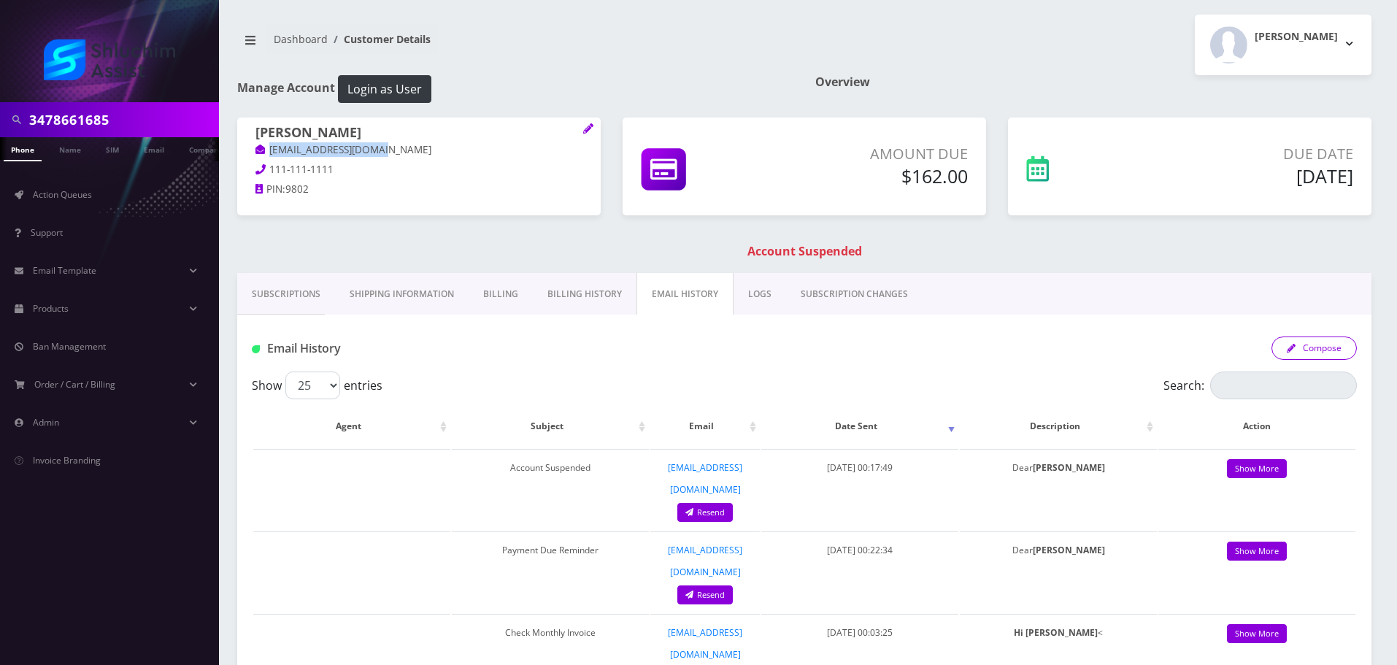
click at [1330, 342] on button "Compose" at bounding box center [1314, 347] width 85 height 23
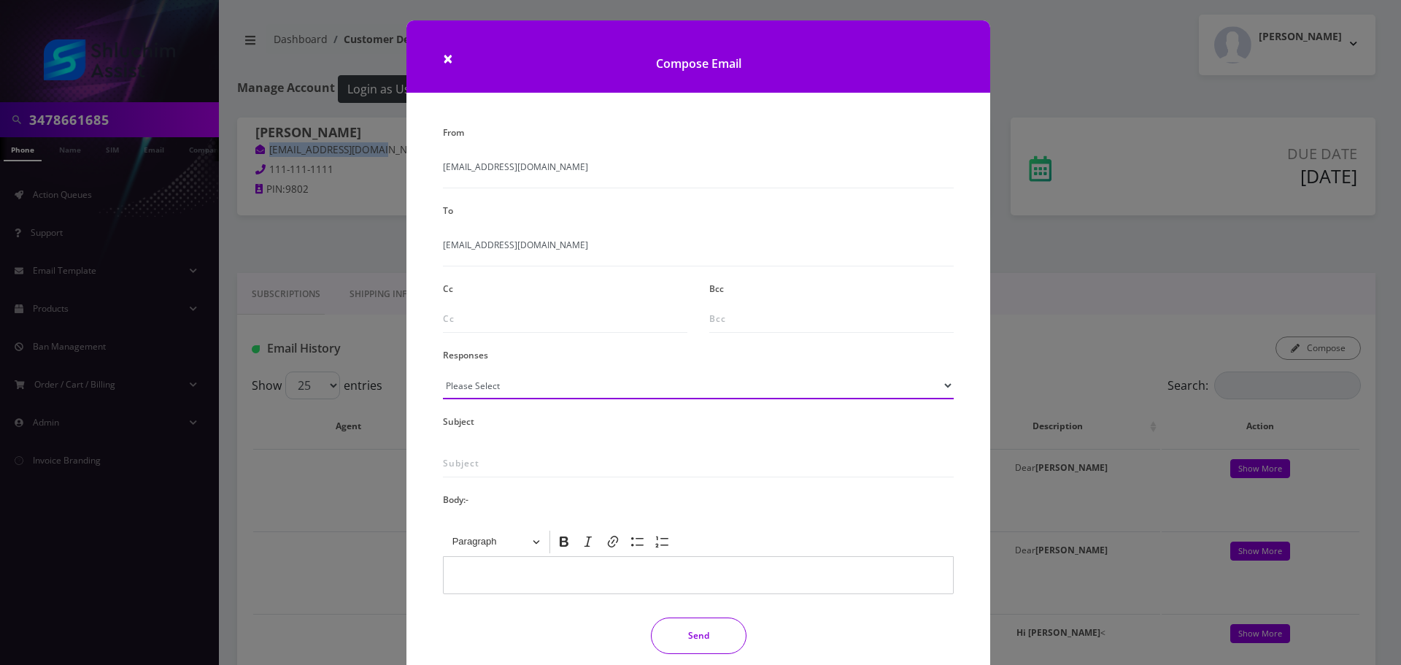
click at [561, 389] on select "Please Select TMobile port Unable to activate CH Pickup Past Due Pick up follow…" at bounding box center [698, 386] width 511 height 28
select select "29"
click at [443, 372] on select "Please Select TMobile port Unable to activate CH Pickup Past Due Pick up follow…" at bounding box center [698, 386] width 511 height 28
type input "Subject: URGENT Action Required: Past Due Payment for Shluchim Assist"
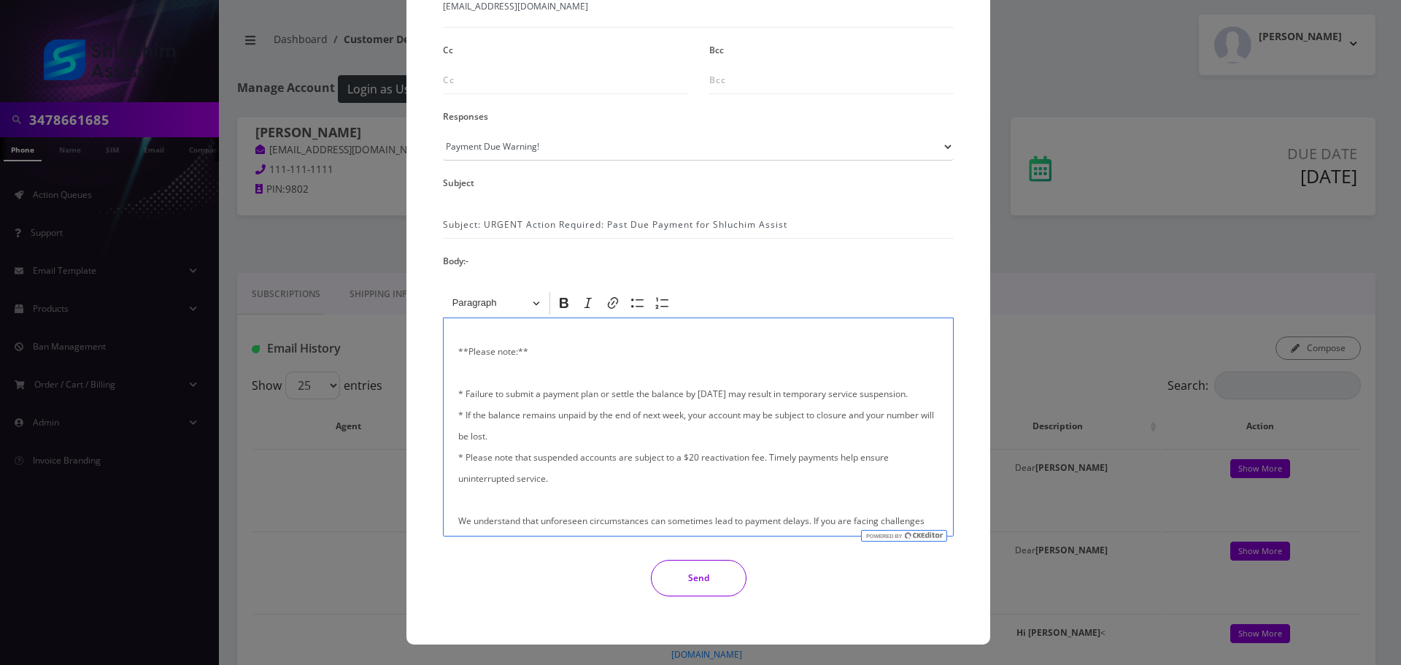
scroll to position [348, 0]
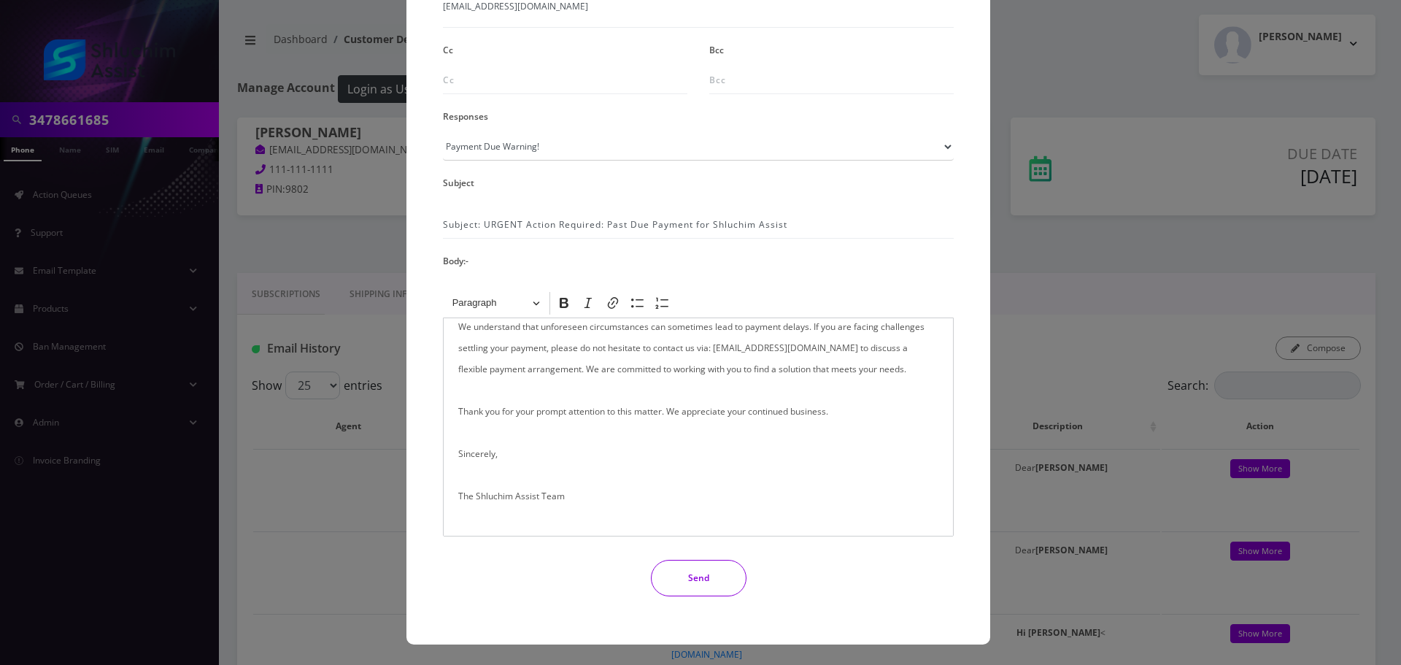
click at [697, 568] on button "Send" at bounding box center [699, 578] width 96 height 36
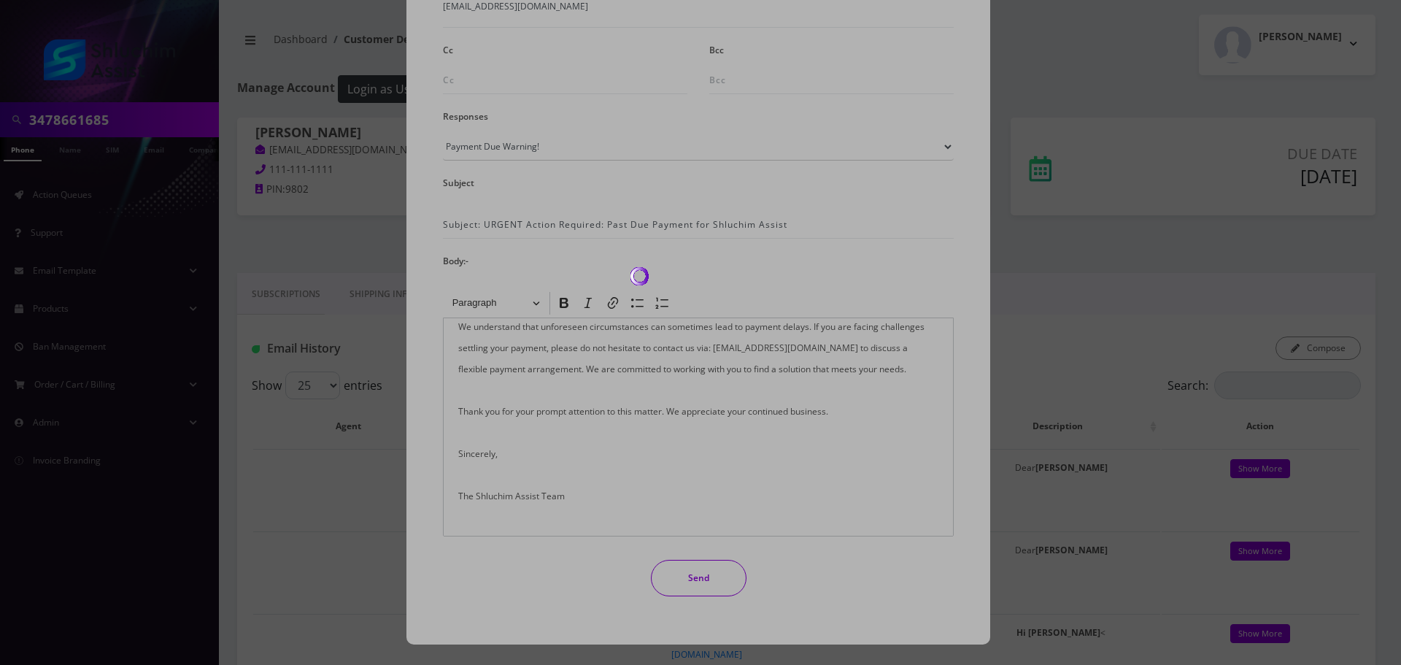
click at [531, 177] on div at bounding box center [700, 332] width 1401 height 665
click at [677, 212] on div at bounding box center [700, 332] width 1401 height 665
click at [709, 393] on div at bounding box center [700, 332] width 1401 height 665
drag, startPoint x: 690, startPoint y: 339, endPoint x: 653, endPoint y: 324, distance: 39.3
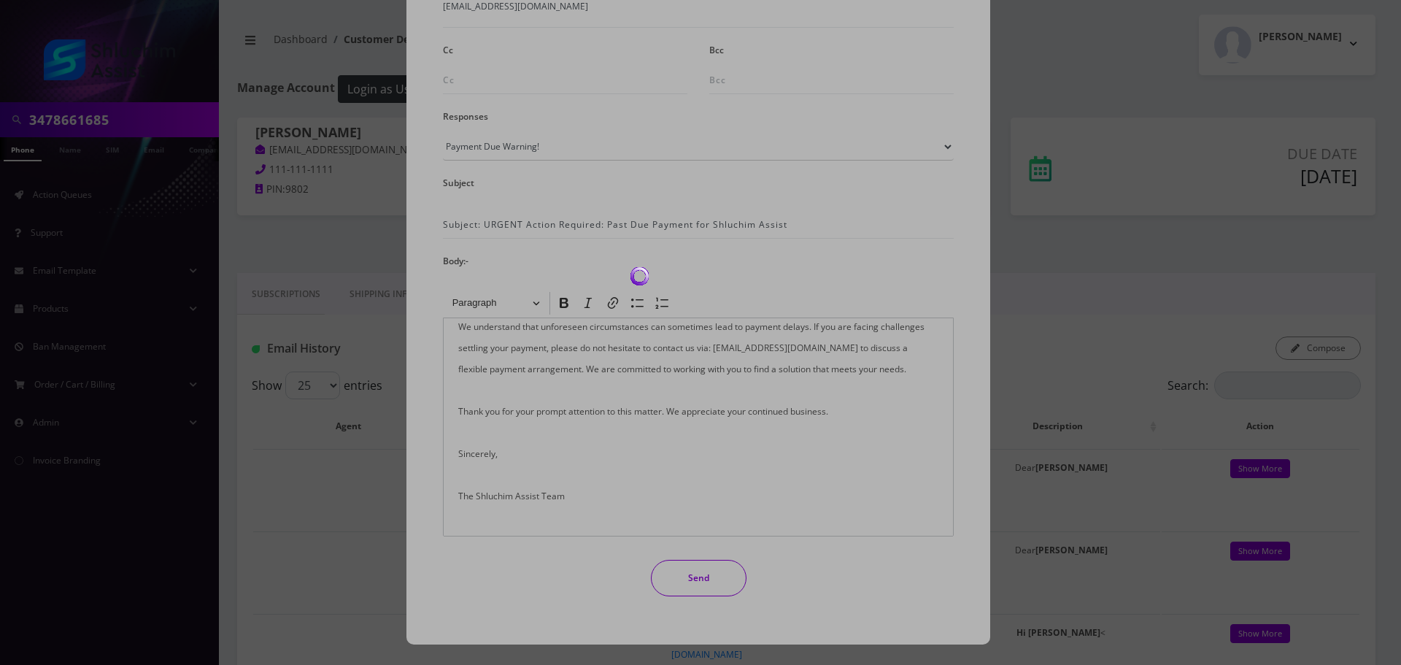
click at [691, 339] on div at bounding box center [700, 332] width 1401 height 665
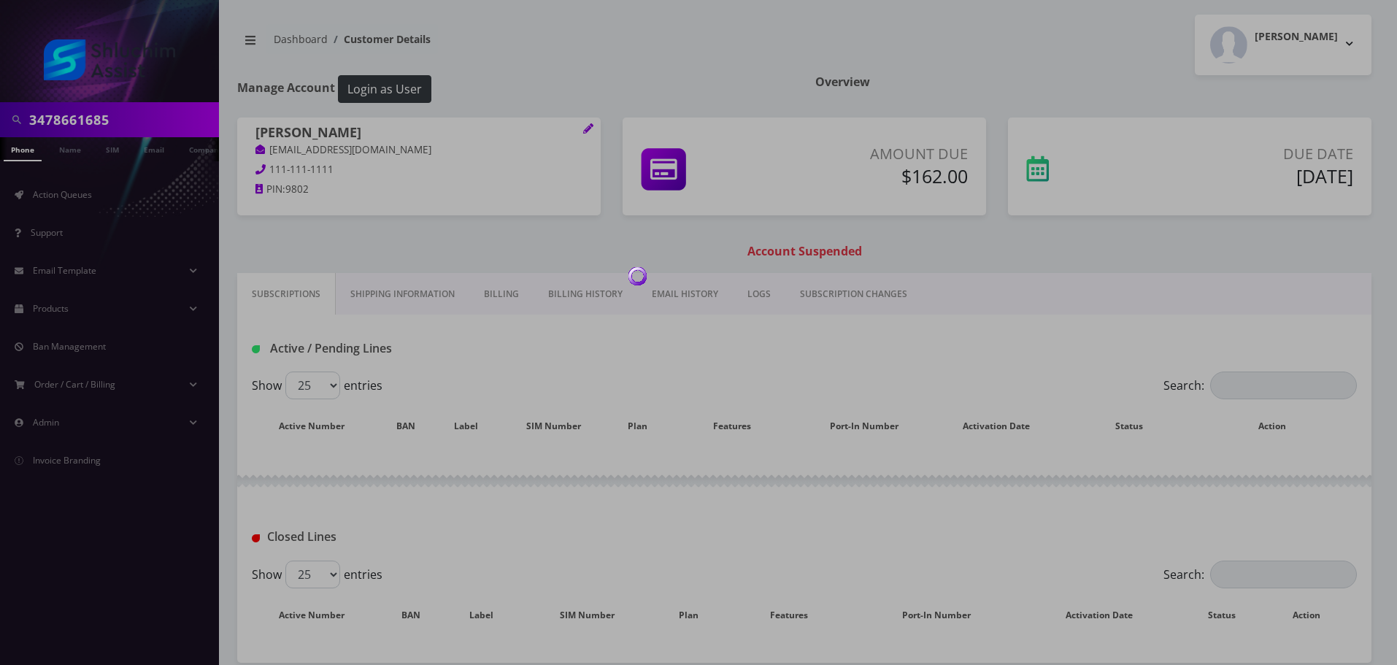
click at [595, 297] on link "Billing History" at bounding box center [586, 294] width 104 height 42
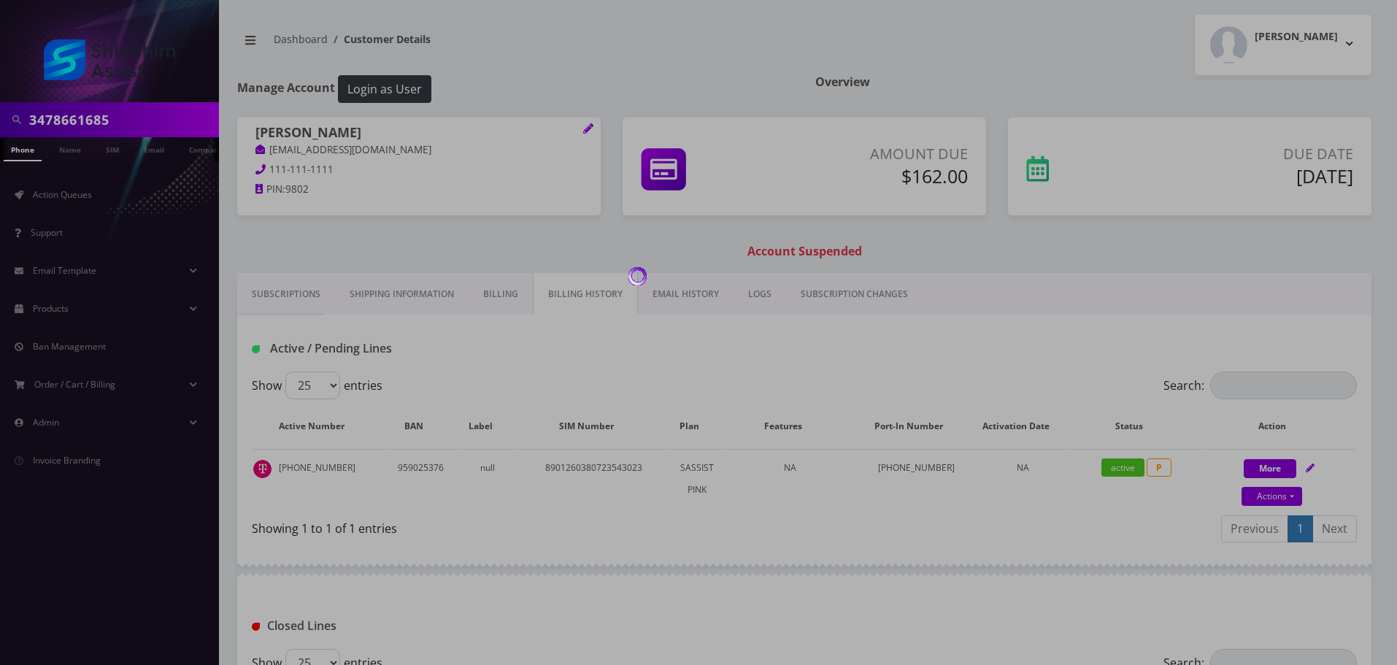
click at [595, 297] on div at bounding box center [698, 332] width 1397 height 665
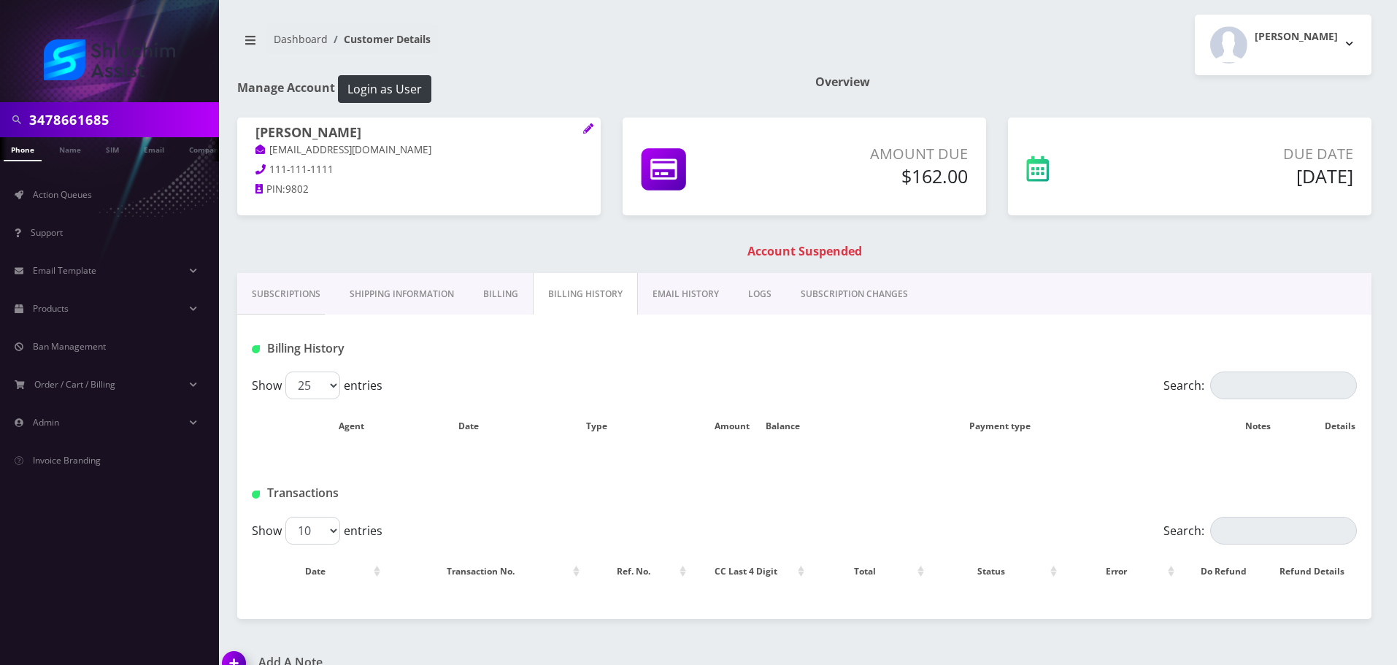
click at [660, 297] on body "3478661685 Phone Name SIM Email Company Customer Action Queues Support Email Te…" at bounding box center [698, 345] width 1397 height 690
click at [660, 297] on link "EMAIL HISTORY" at bounding box center [686, 294] width 96 height 42
click at [660, 298] on link "EMAIL HISTORY" at bounding box center [684, 294] width 97 height 42
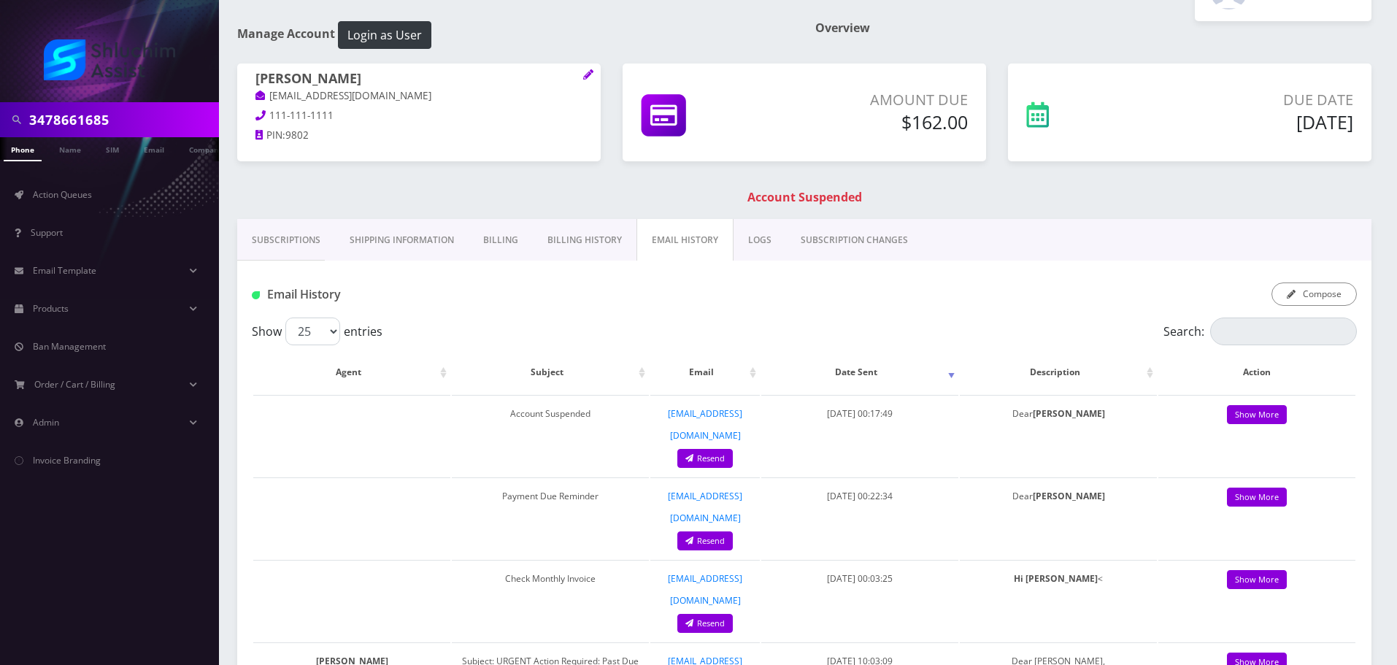
scroll to position [219, 0]
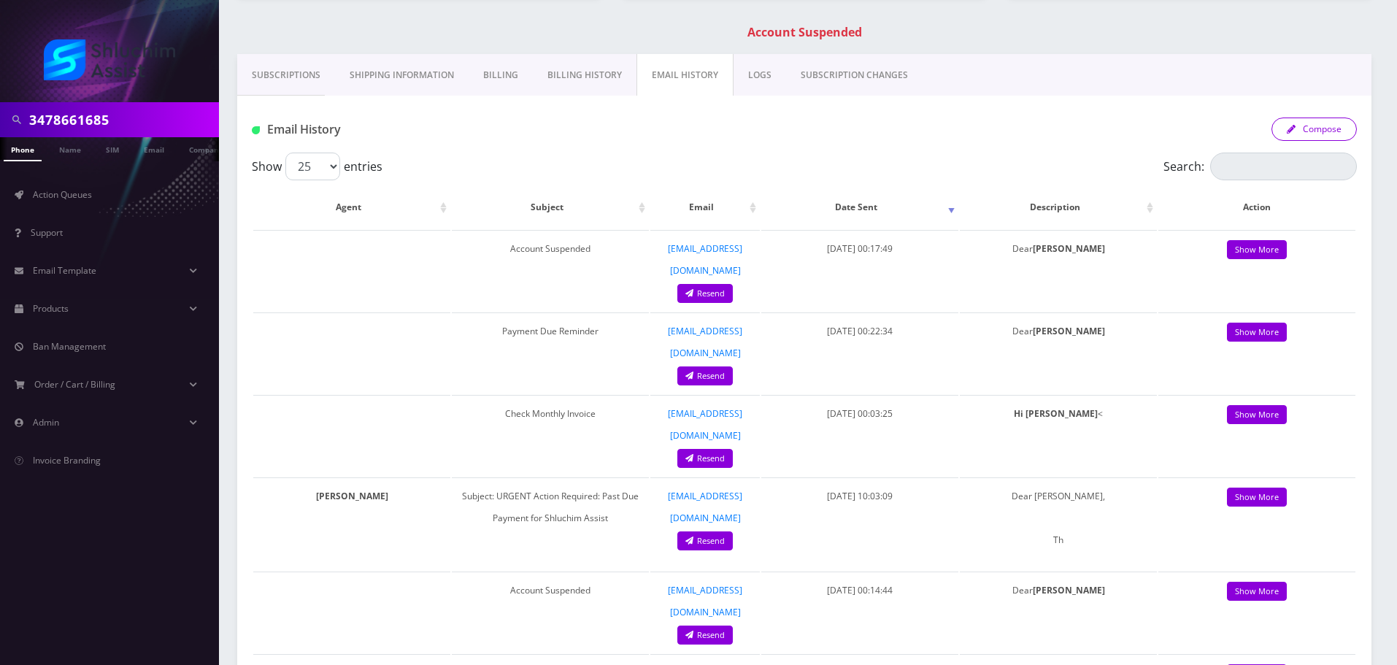
click at [1328, 126] on button "Compose" at bounding box center [1314, 129] width 85 height 23
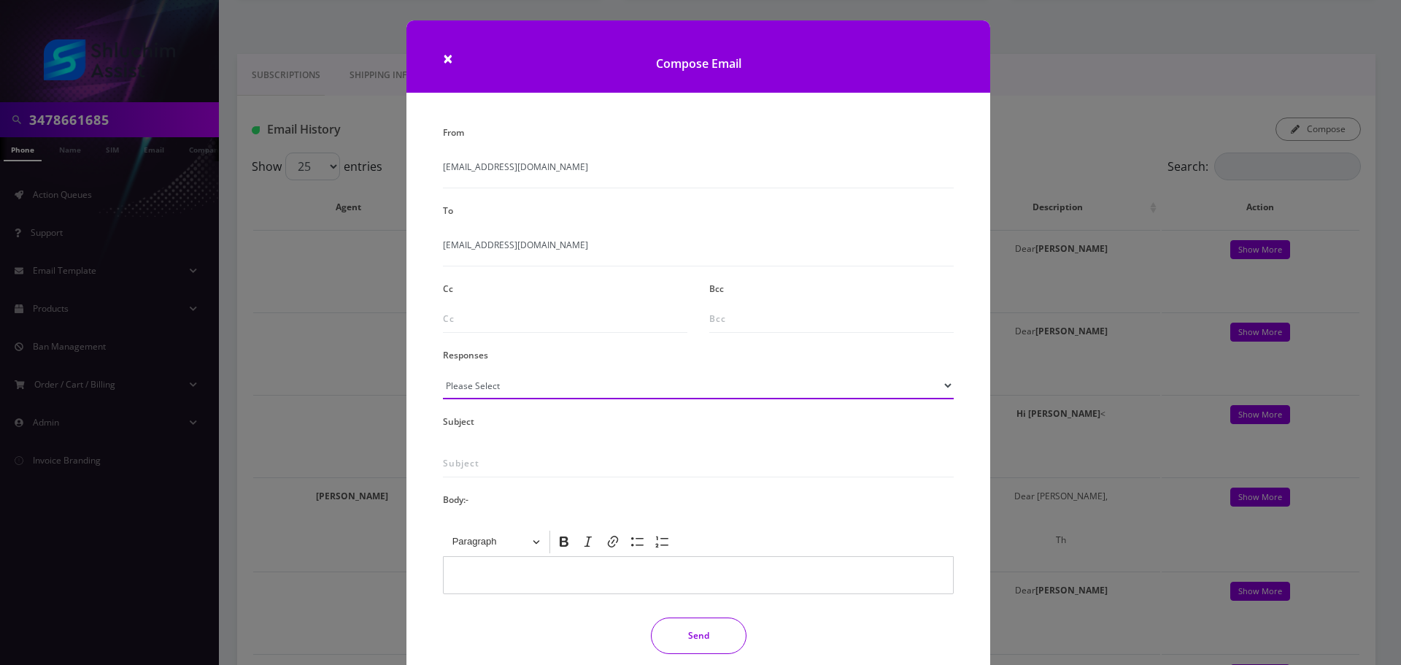
click at [561, 389] on select "Please Select TMobile port Unable to activate CH Pickup Past Due Pick up follow…" at bounding box center [698, 386] width 511 height 28
select select "29"
click at [443, 372] on select "Please Select TMobile port Unable to activate CH Pickup Past Due Pick up follow…" at bounding box center [698, 386] width 511 height 28
type input "Subject: URGENT Action Required: Past Due Payment for Shluchim Assist"
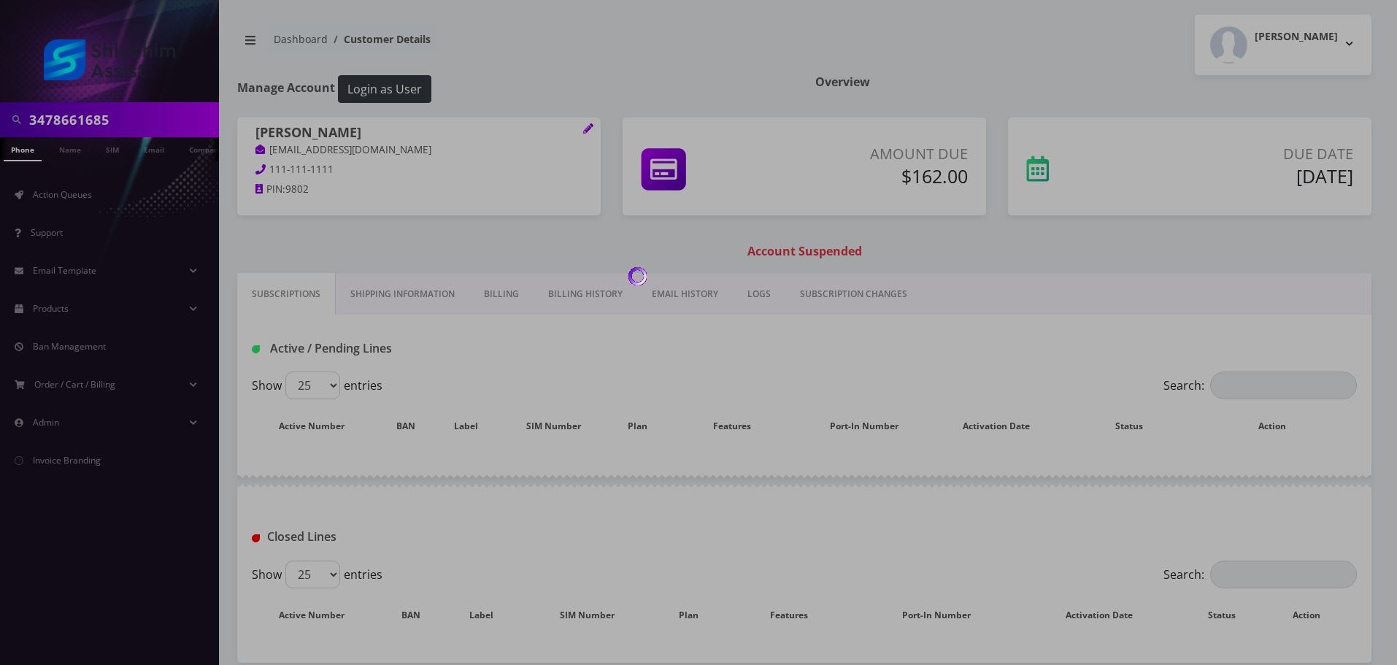
scroll to position [69, 0]
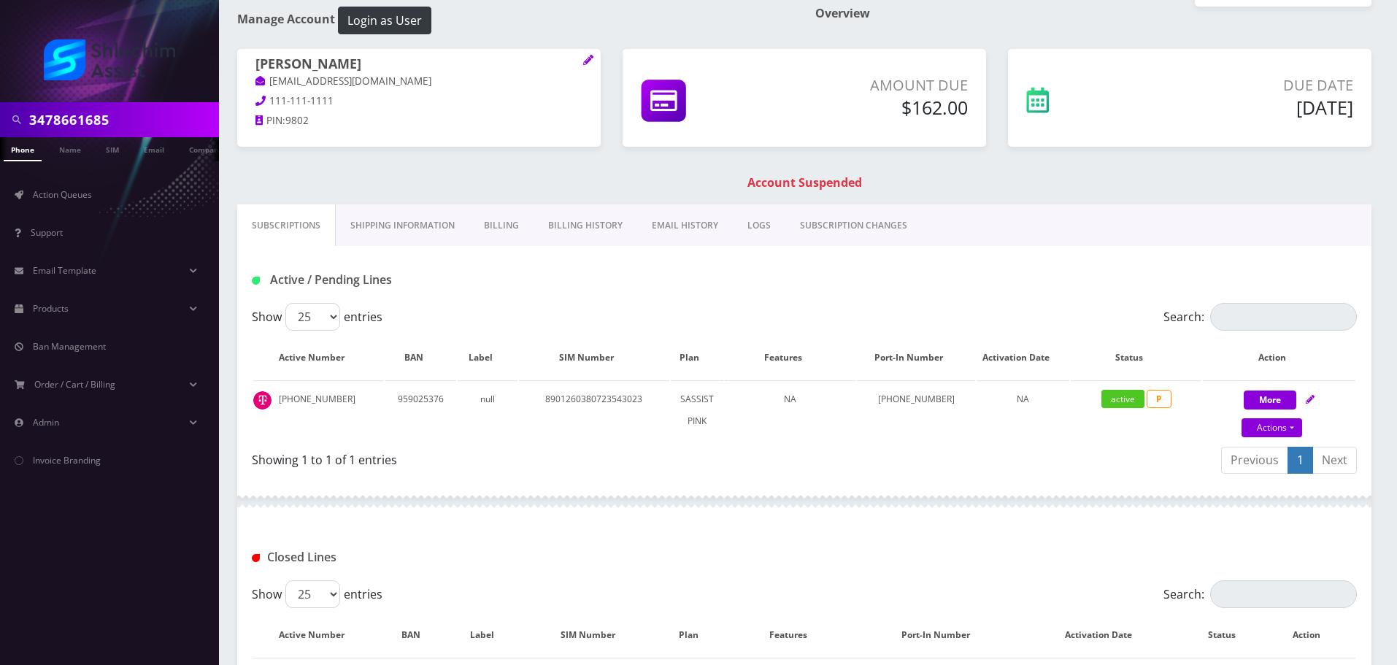
click at [674, 234] on link "EMAIL HISTORY" at bounding box center [685, 225] width 96 height 42
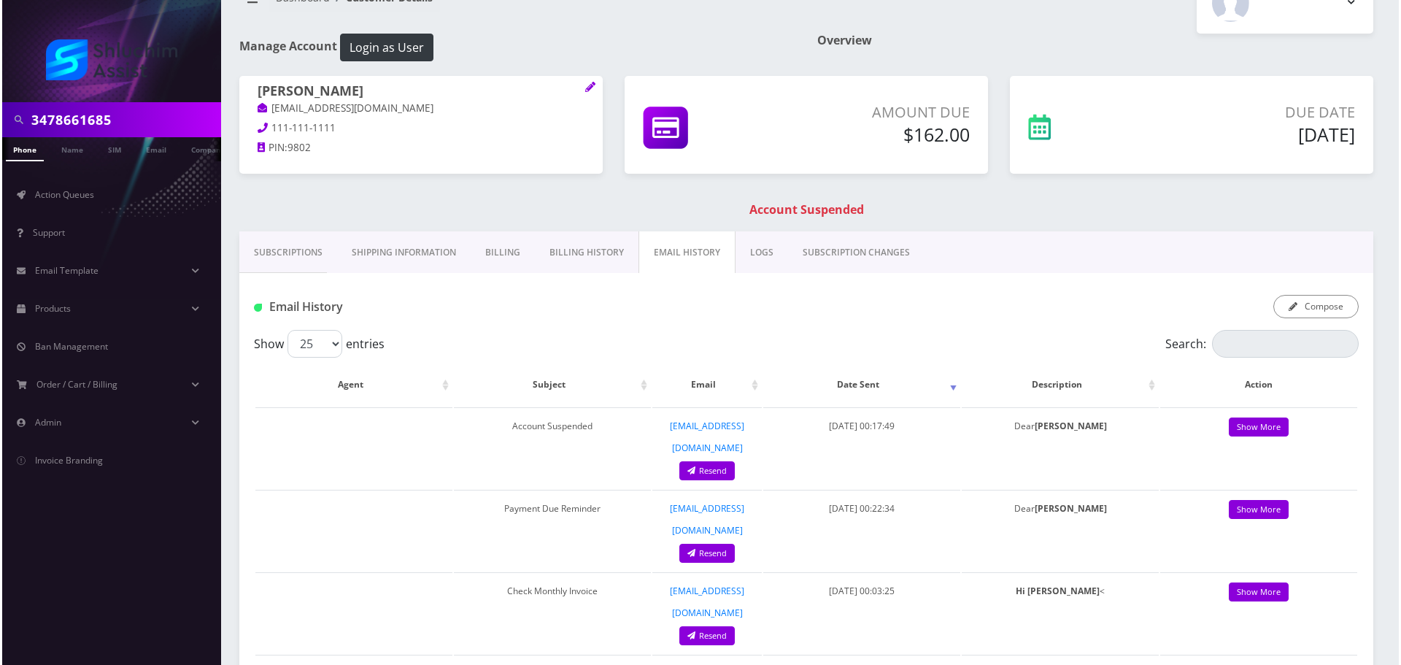
scroll to position [219, 0]
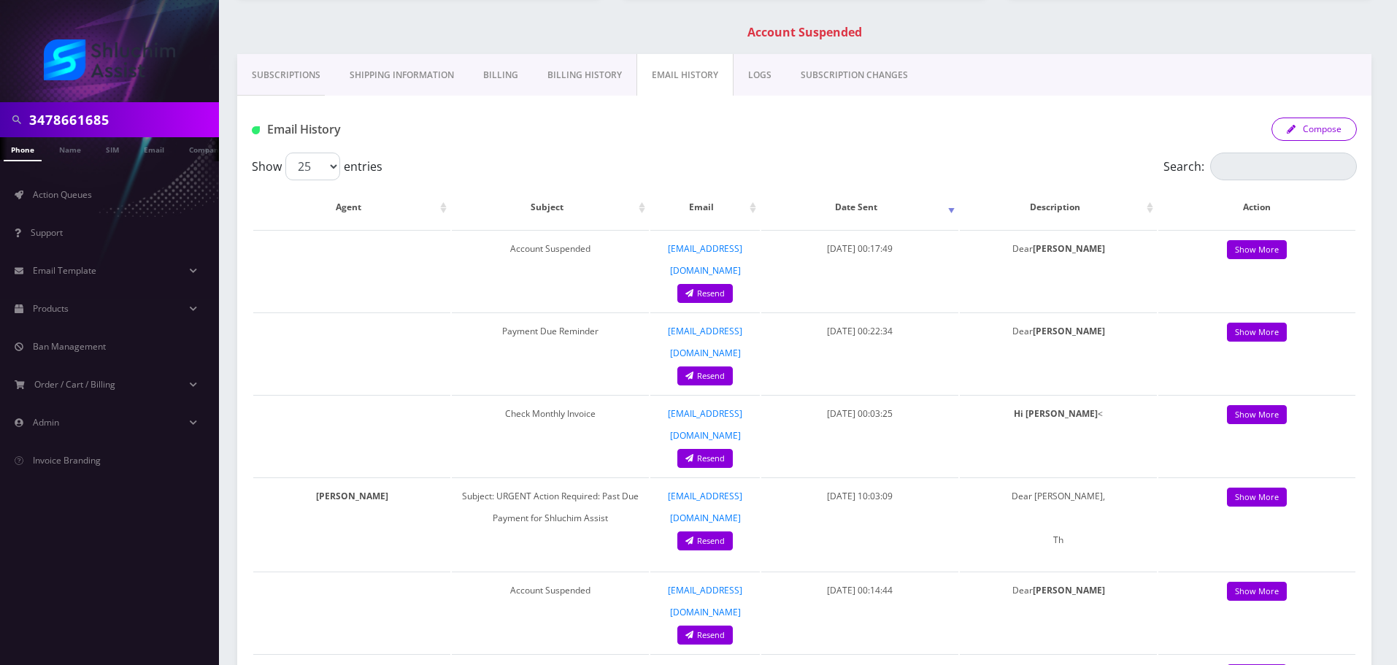
click at [1315, 123] on button "Compose" at bounding box center [1314, 129] width 85 height 23
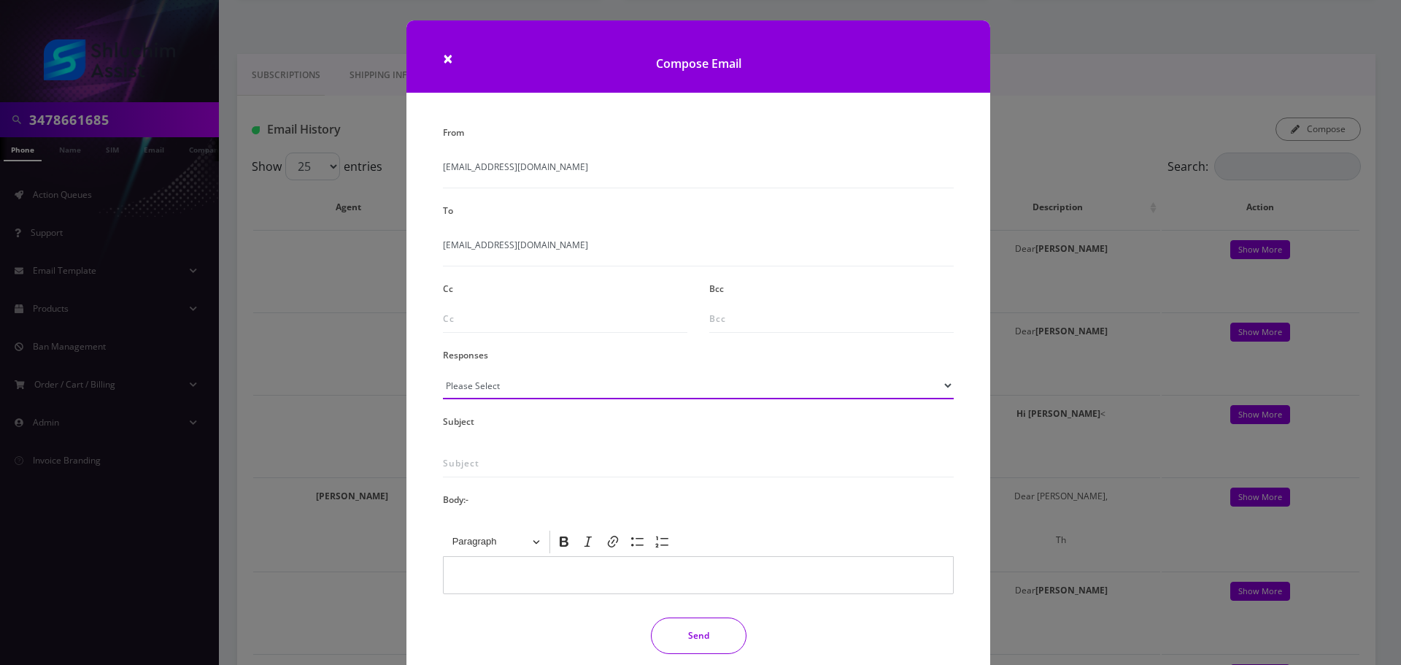
click at [531, 387] on select "Please Select TMobile port Unable to activate CH Pickup Past Due Pick up follow…" at bounding box center [698, 386] width 511 height 28
select select "29"
click at [443, 372] on select "Please Select TMobile port Unable to activate CH Pickup Past Due Pick up follow…" at bounding box center [698, 386] width 511 height 28
type input "Subject: URGENT Action Required: Past Due Payment for Shluchim Assist"
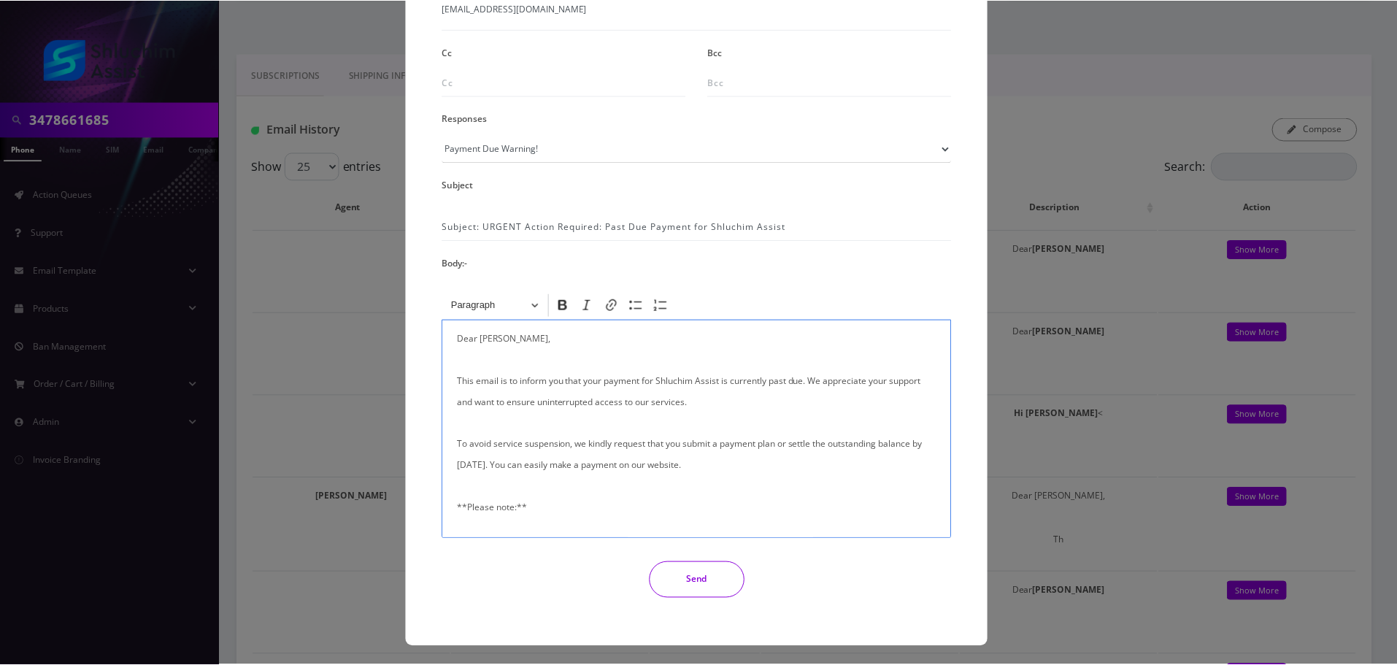
scroll to position [239, 0]
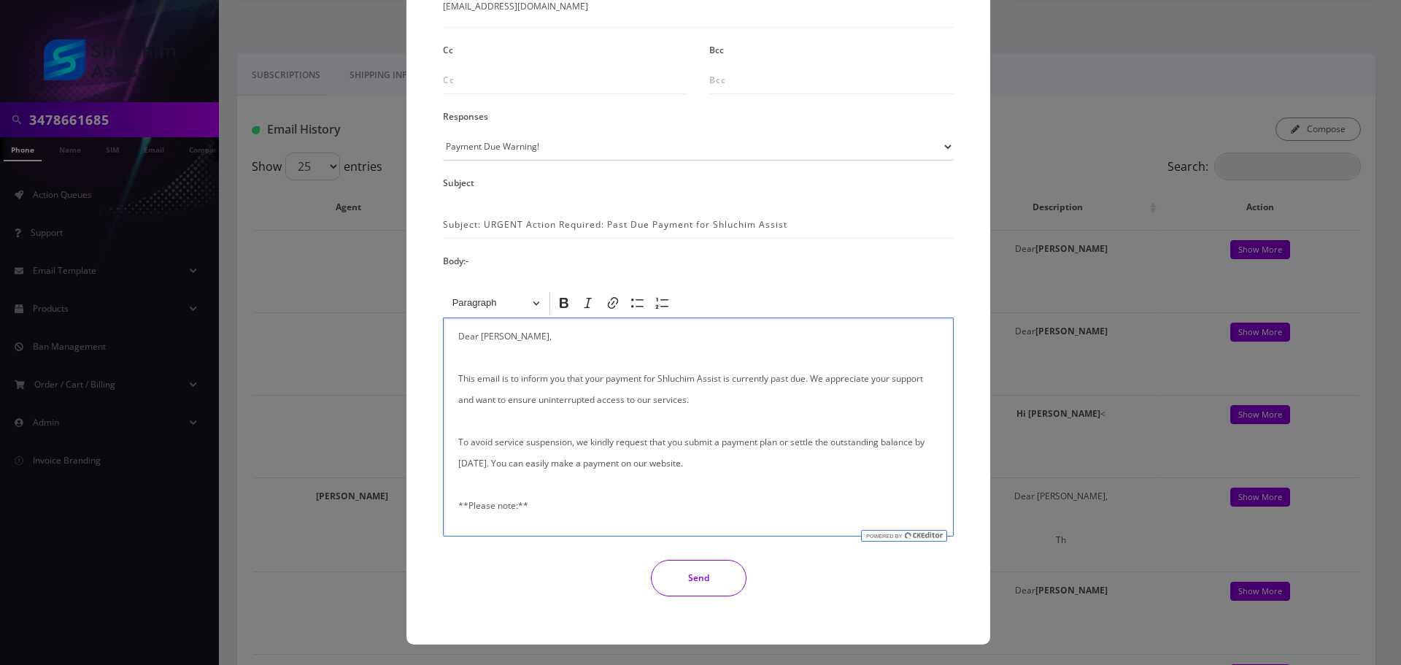
click at [678, 573] on button "Send" at bounding box center [699, 578] width 96 height 36
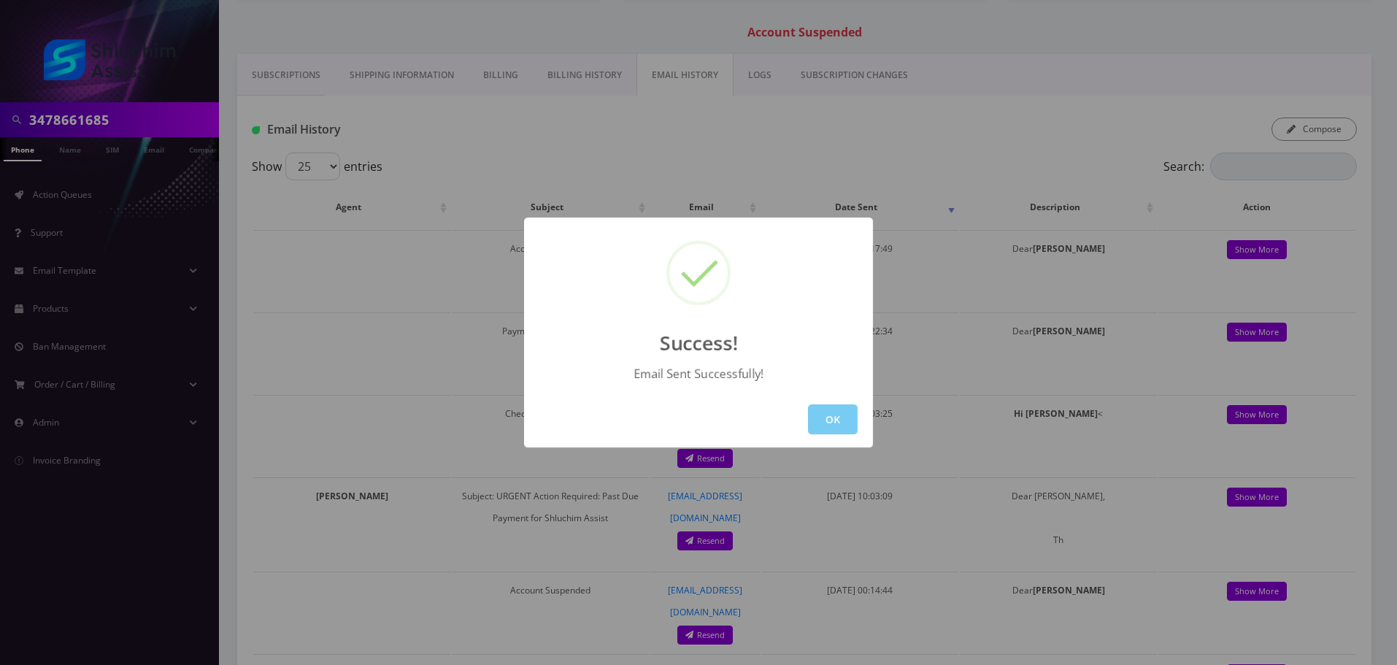
click at [839, 423] on button "OK" at bounding box center [833, 419] width 50 height 30
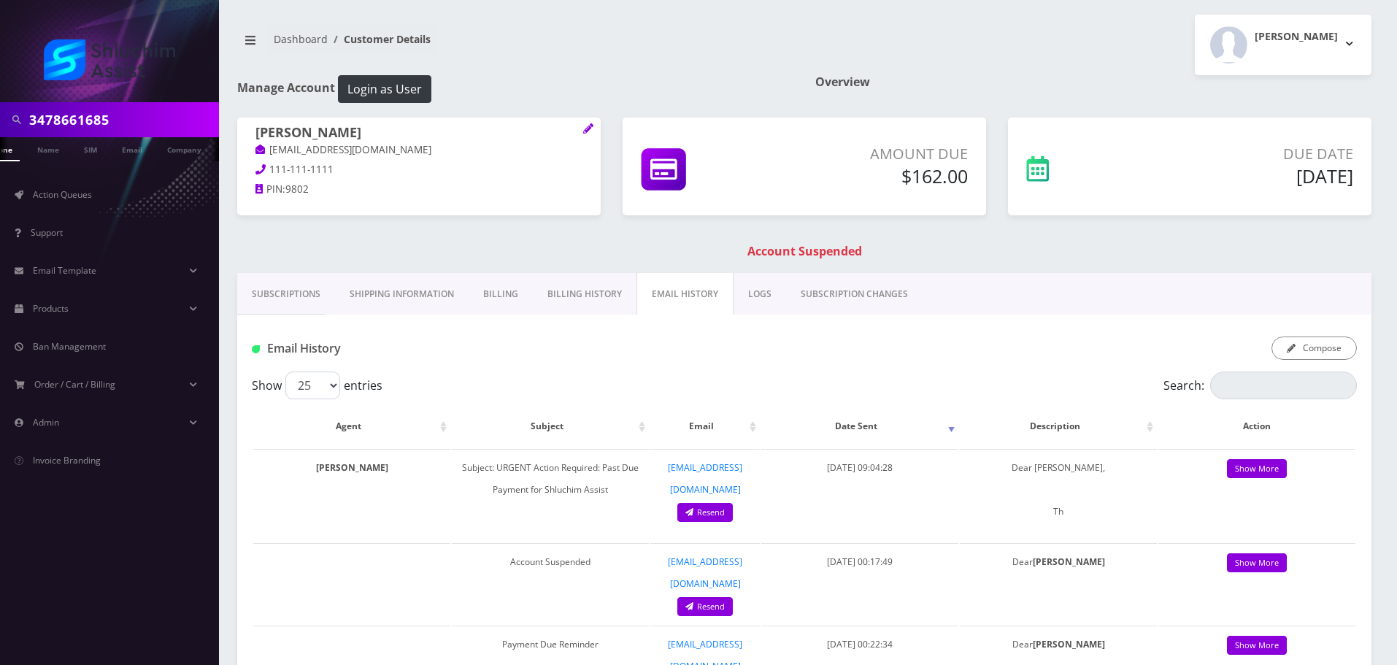
scroll to position [0, 22]
click at [156, 118] on input "3478661685" at bounding box center [122, 120] width 186 height 28
paste input "646-842-8479"
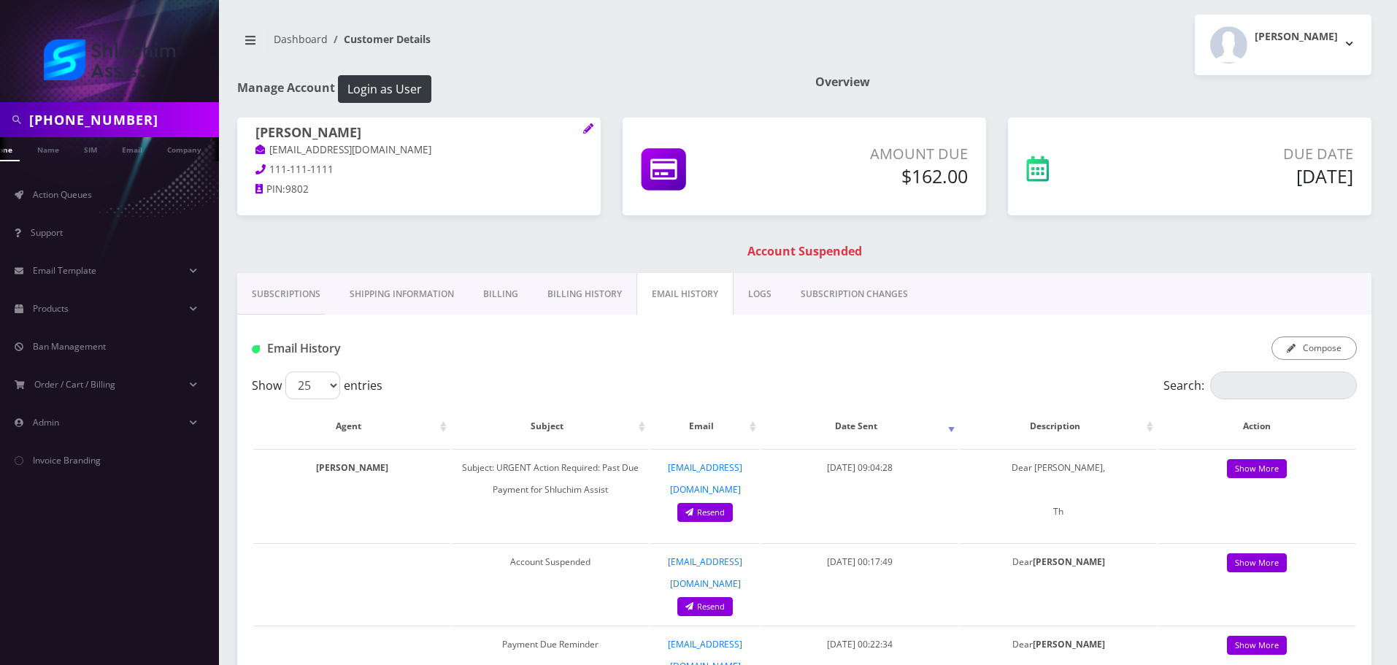
drag, startPoint x: 95, startPoint y: 126, endPoint x: 102, endPoint y: 123, distance: 7.6
click at [95, 125] on input "646-842-8479" at bounding box center [122, 120] width 186 height 28
type input "6468428479"
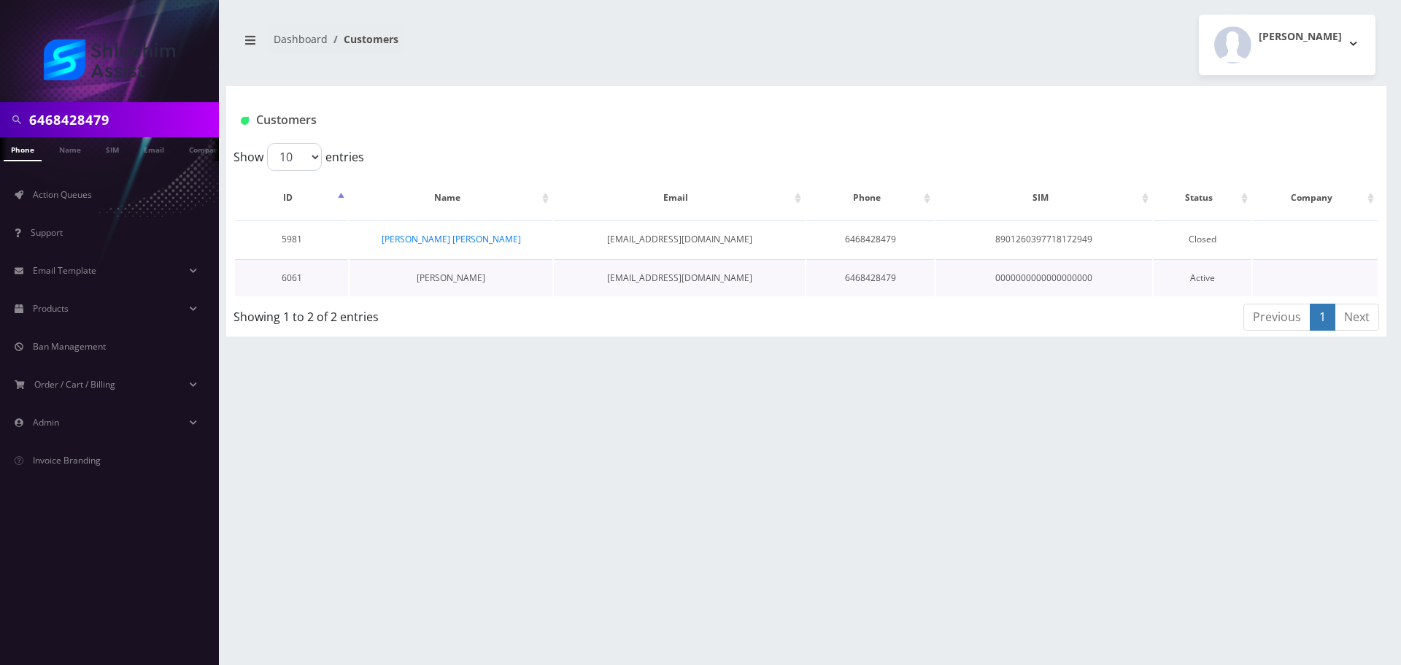
click at [458, 272] on link "[PERSON_NAME]" at bounding box center [451, 278] width 69 height 12
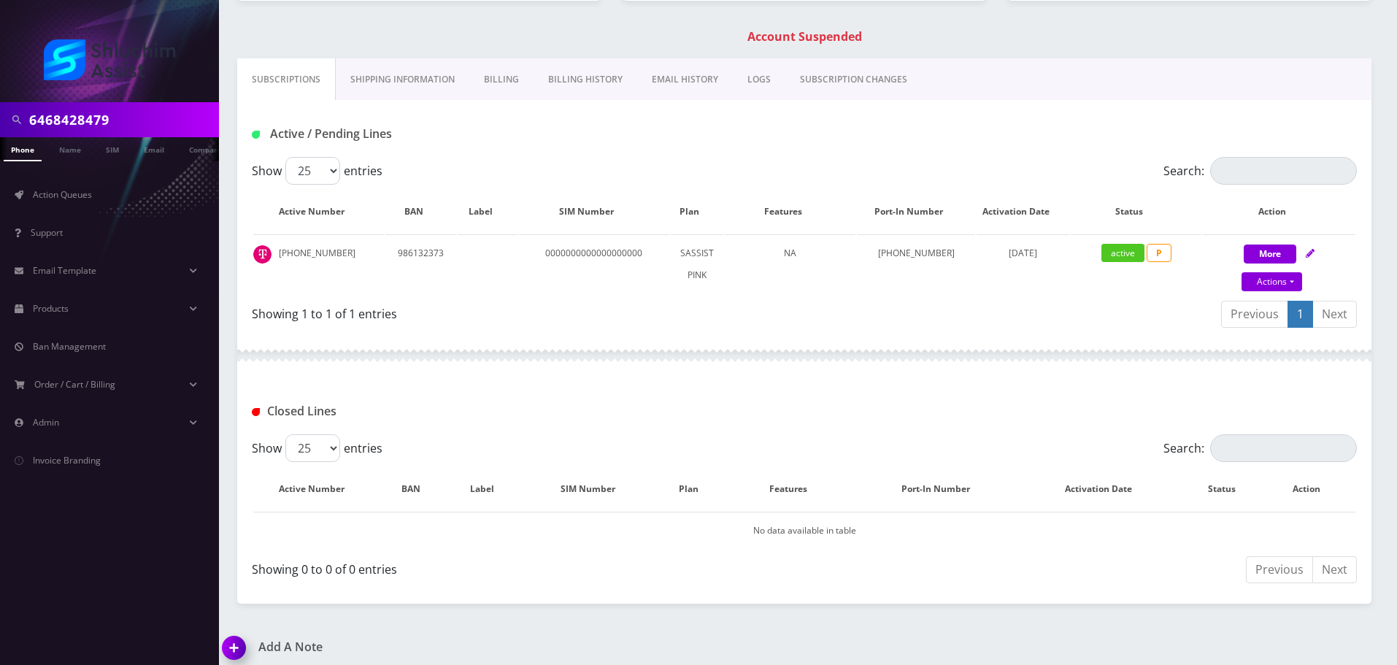
scroll to position [224, 0]
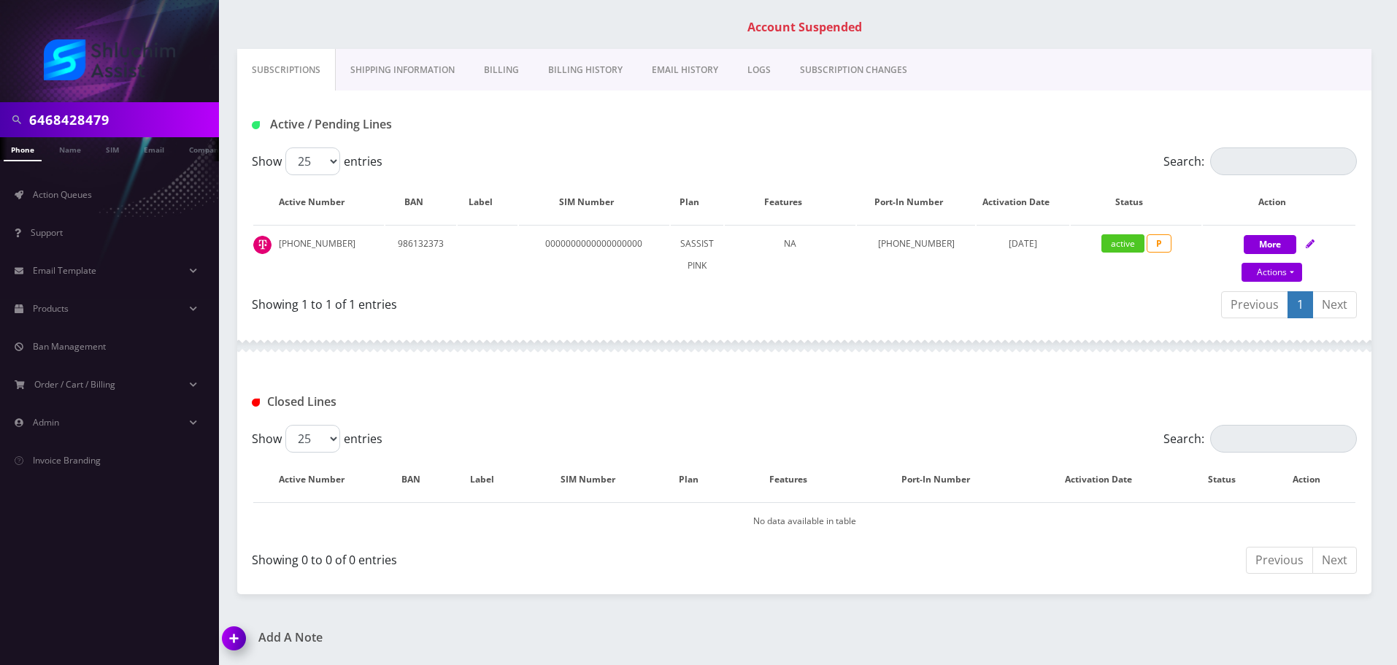
click at [619, 74] on link "Billing History" at bounding box center [586, 70] width 104 height 42
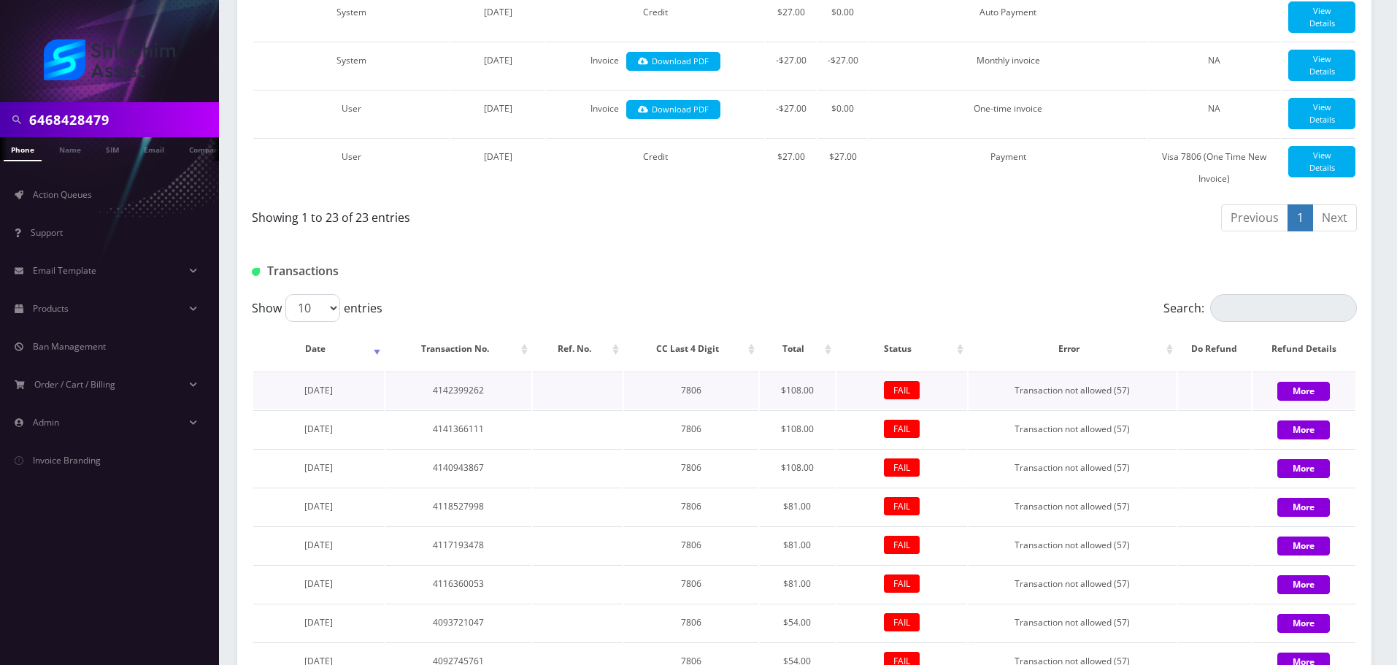
scroll to position [1663, 0]
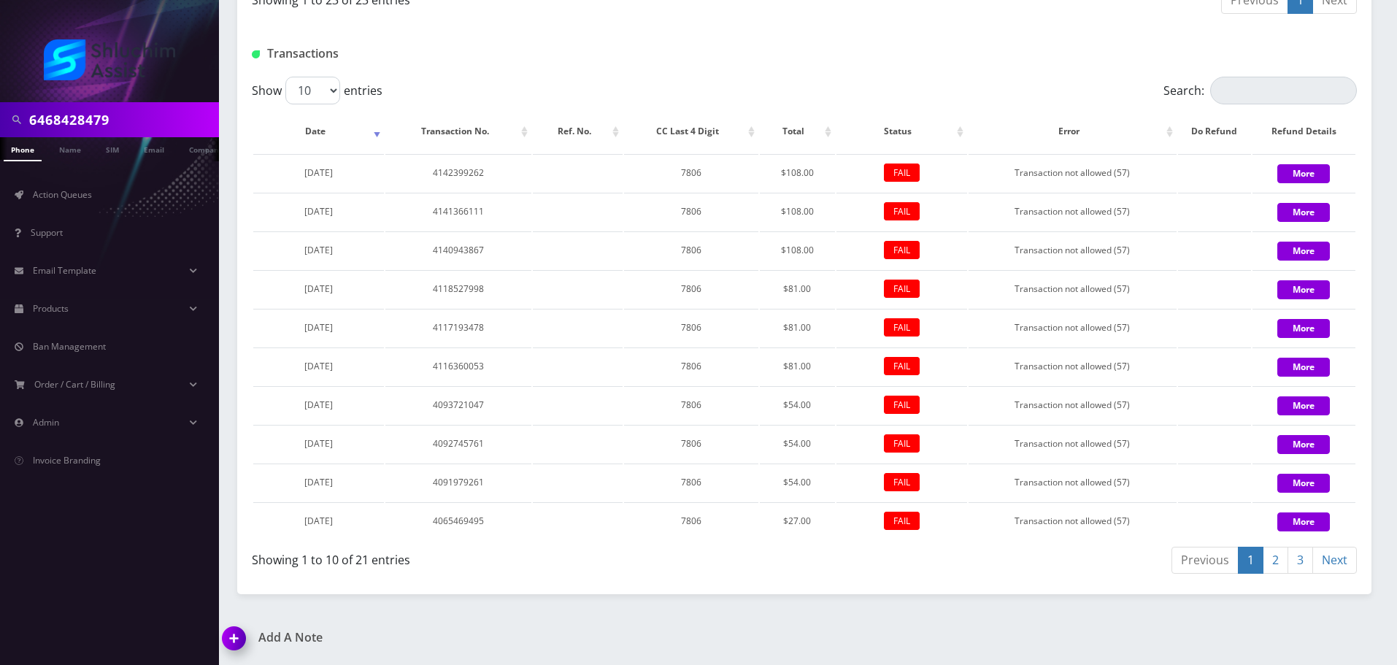
click at [1275, 560] on link "2" at bounding box center [1276, 560] width 26 height 27
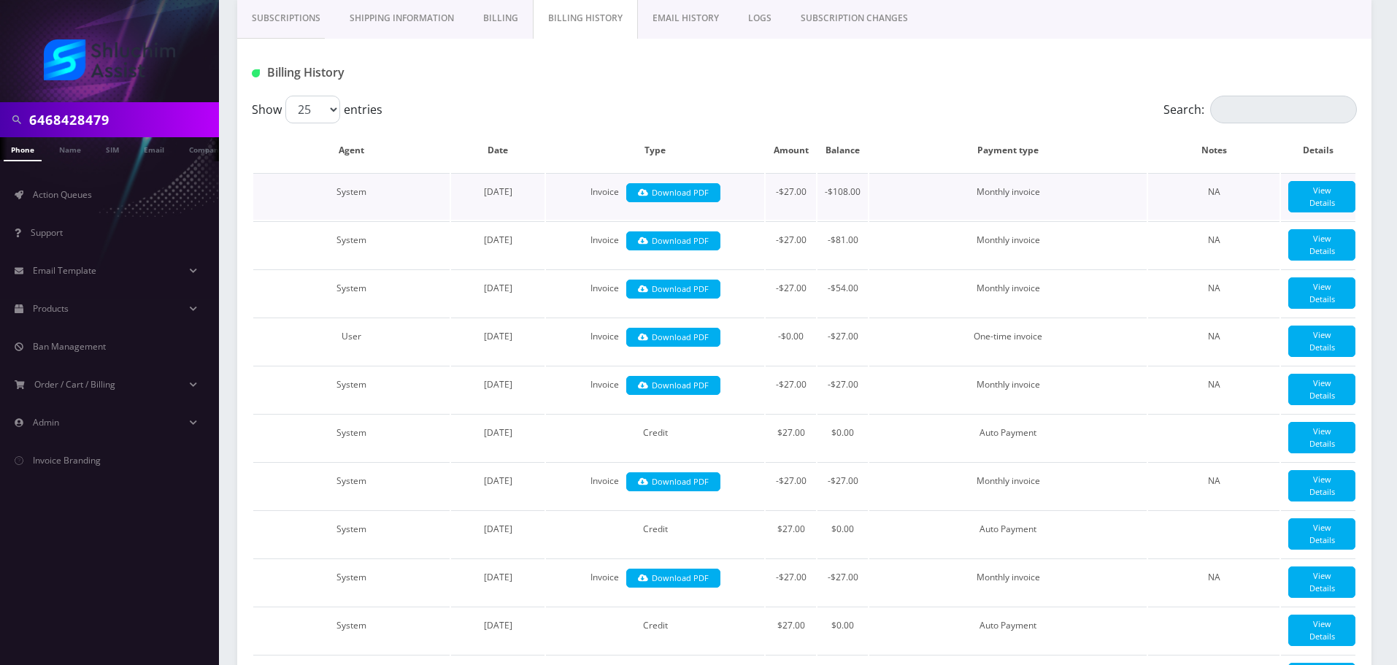
scroll to position [0, 0]
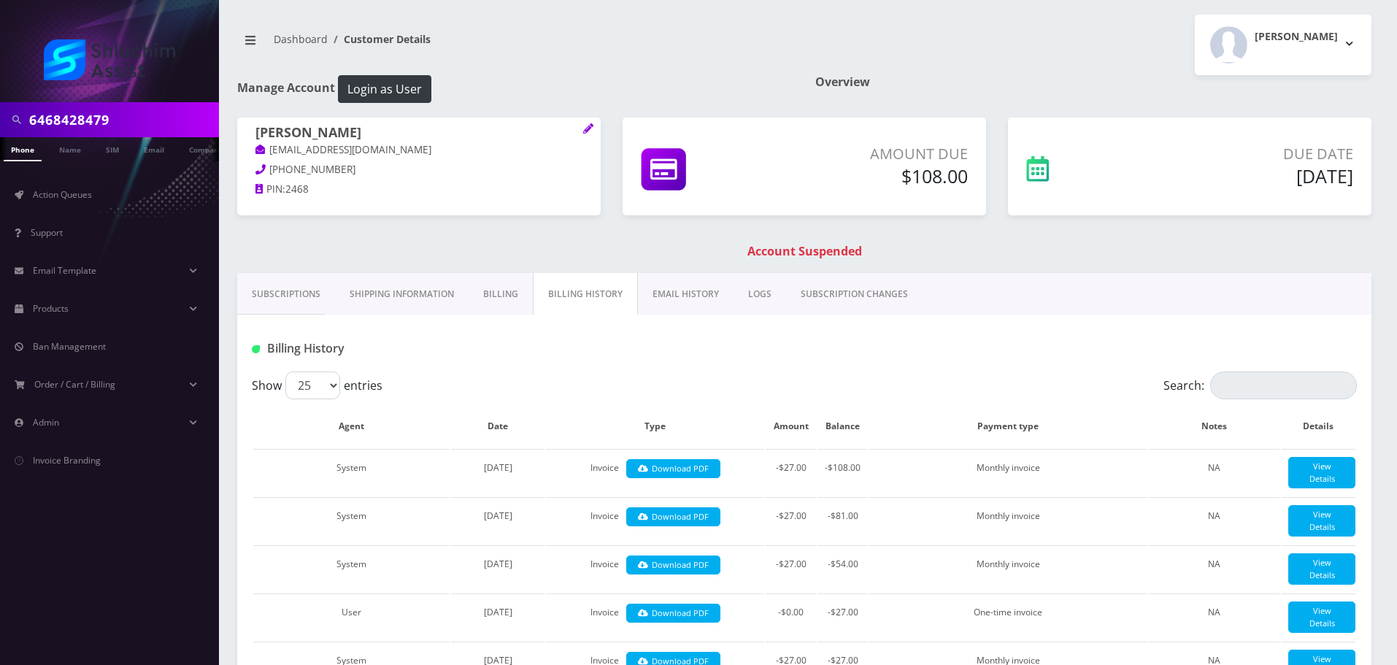
click at [677, 306] on link "EMAIL HISTORY" at bounding box center [686, 294] width 96 height 42
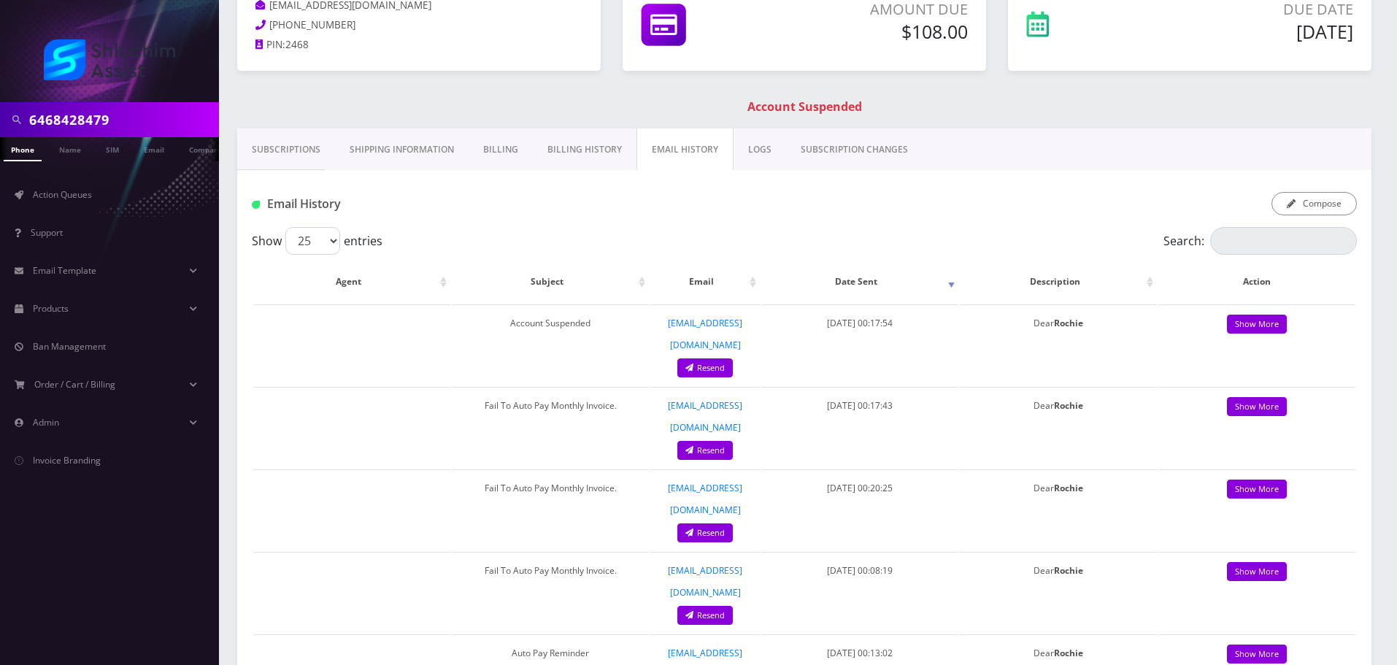
scroll to position [146, 0]
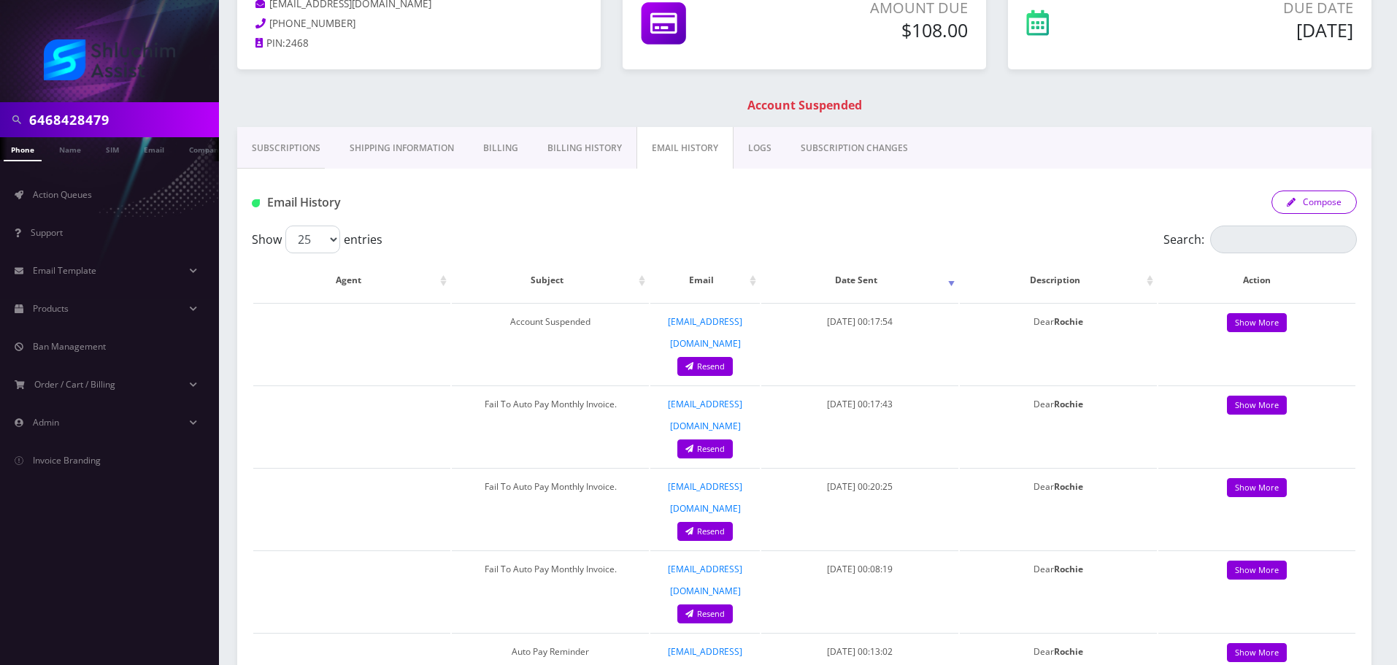
click at [1324, 201] on button "Compose" at bounding box center [1314, 202] width 85 height 23
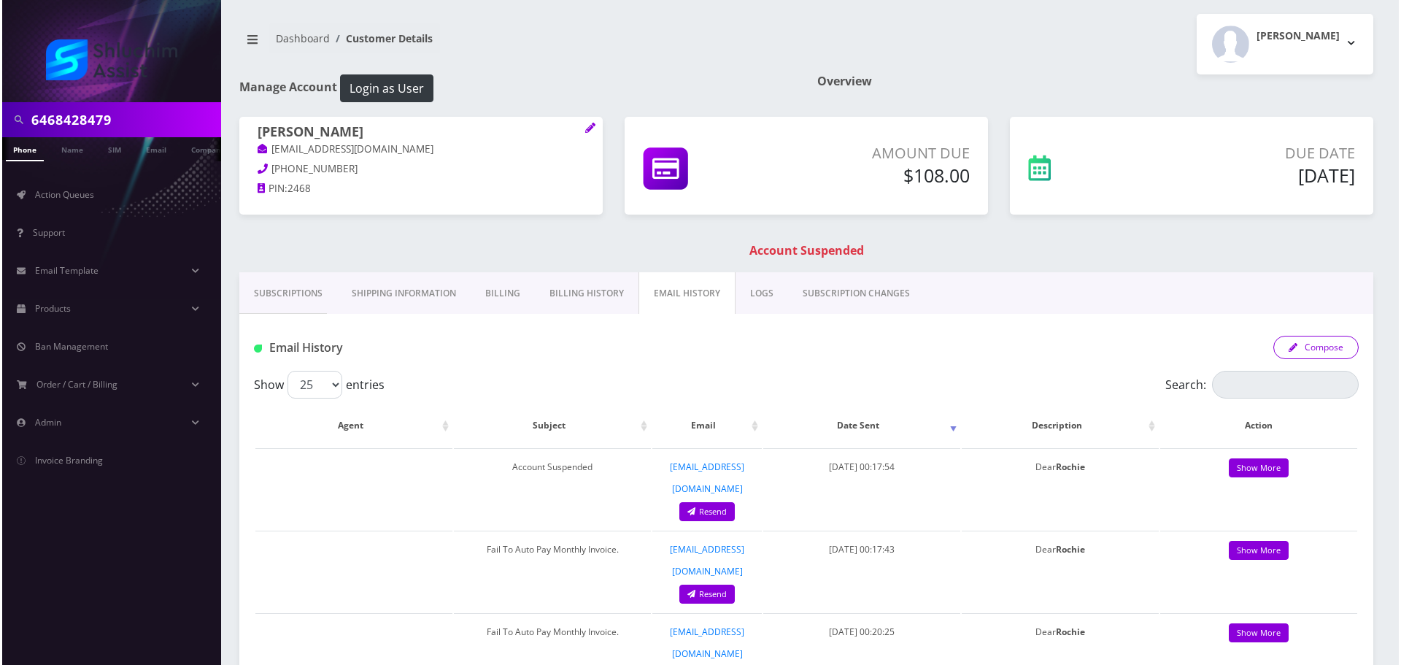
scroll to position [0, 0]
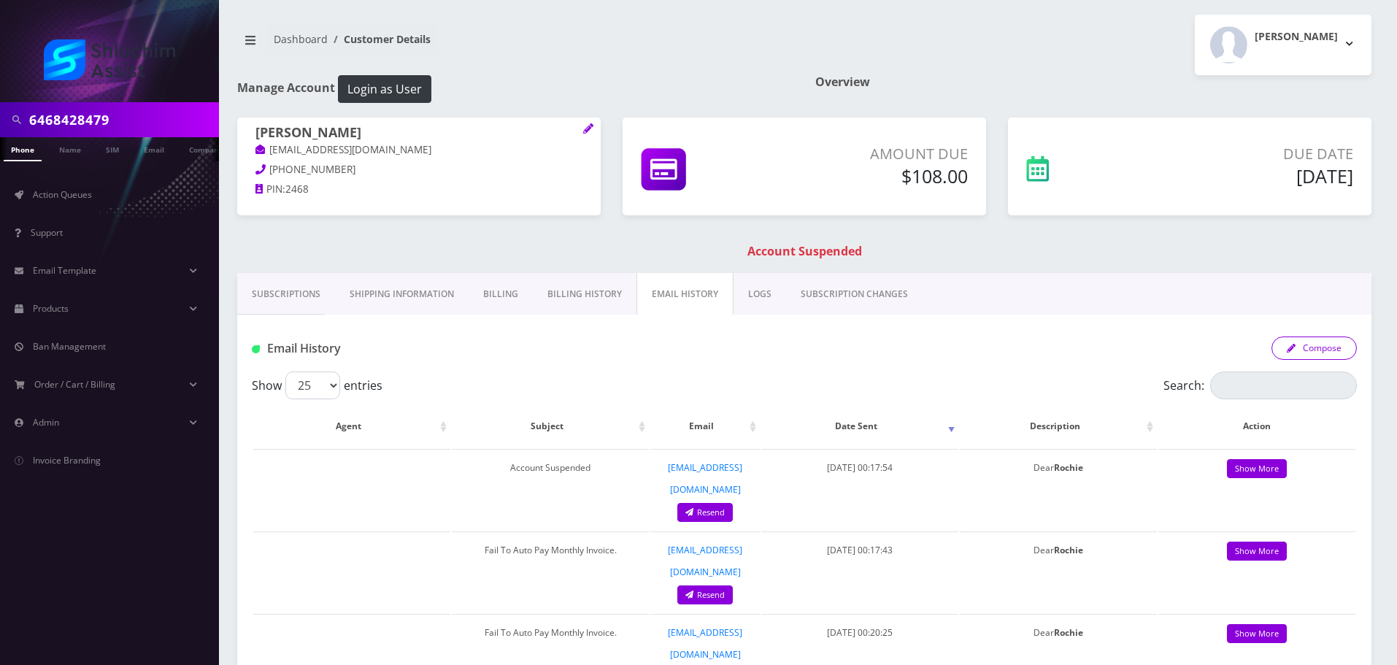
click at [1315, 345] on button "Compose" at bounding box center [1314, 347] width 85 height 23
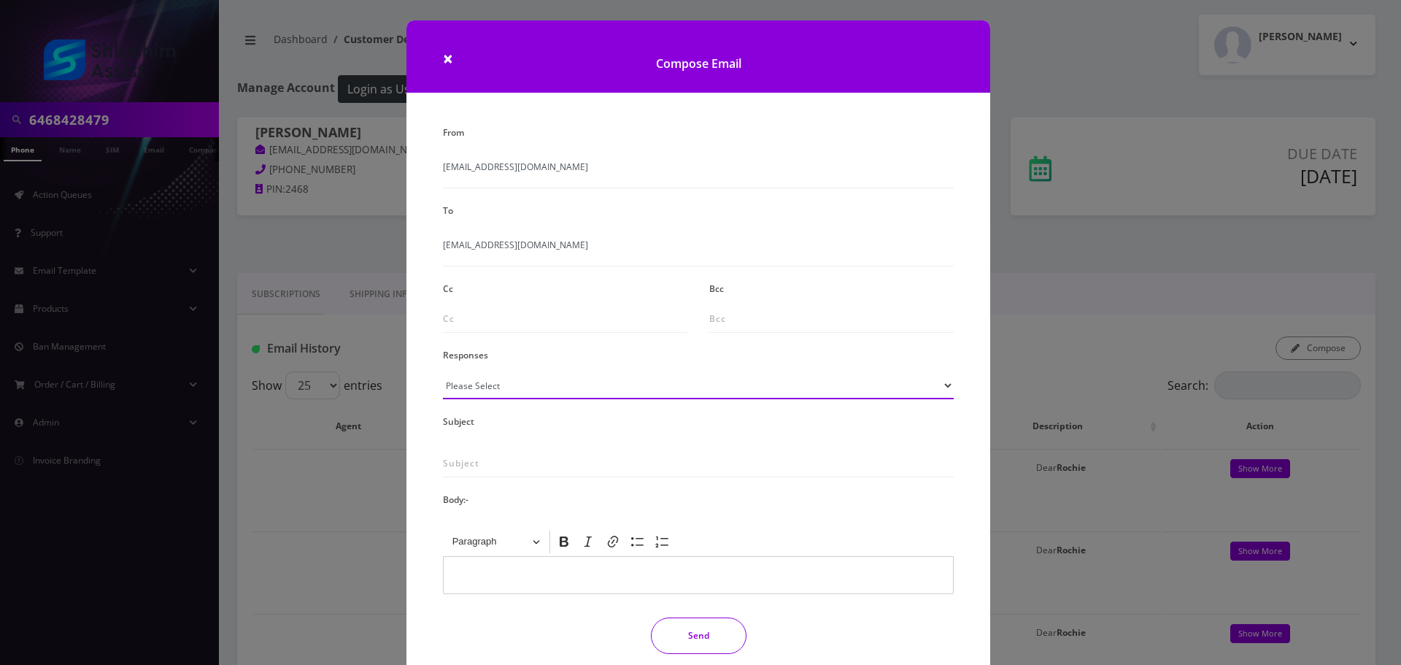
click at [575, 383] on select "Please Select TMobile port Unable to activate CH Pickup Past Due Pick up follow…" at bounding box center [698, 386] width 511 height 28
select select "29"
click at [443, 372] on select "Please Select TMobile port Unable to activate CH Pickup Past Due Pick up follow…" at bounding box center [698, 386] width 511 height 28
type input "Subject: URGENT Action Required: Past Due Payment for Shluchim Assist"
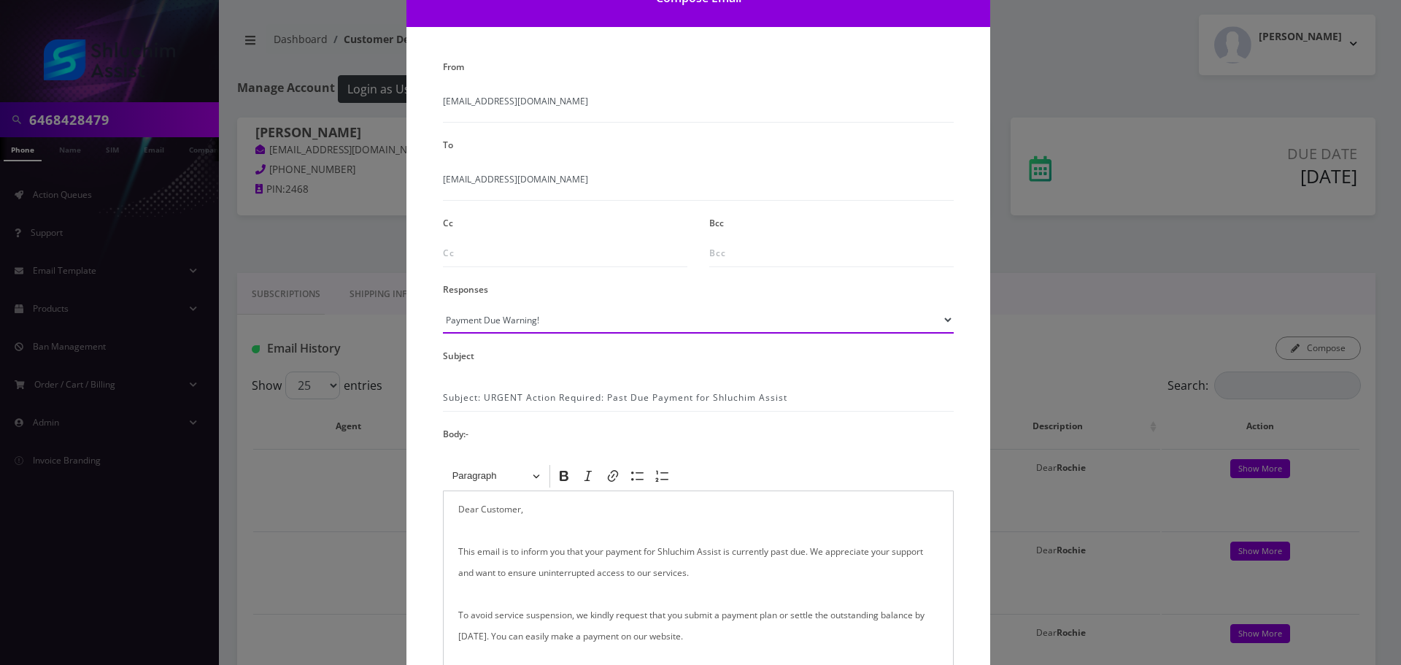
scroll to position [239, 0]
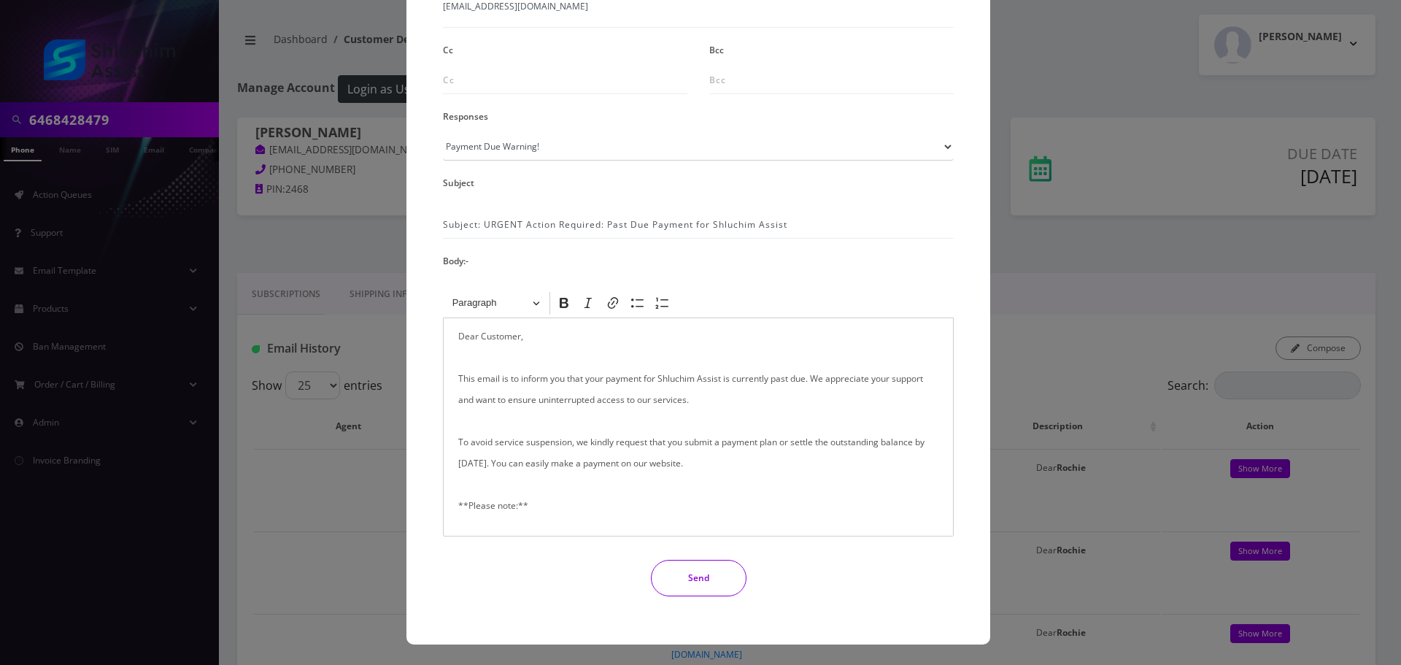
click at [499, 331] on p "Dear Customer, This email is to inform you that your payment for Shluchim Assis…" at bounding box center [698, 601] width 480 height 550
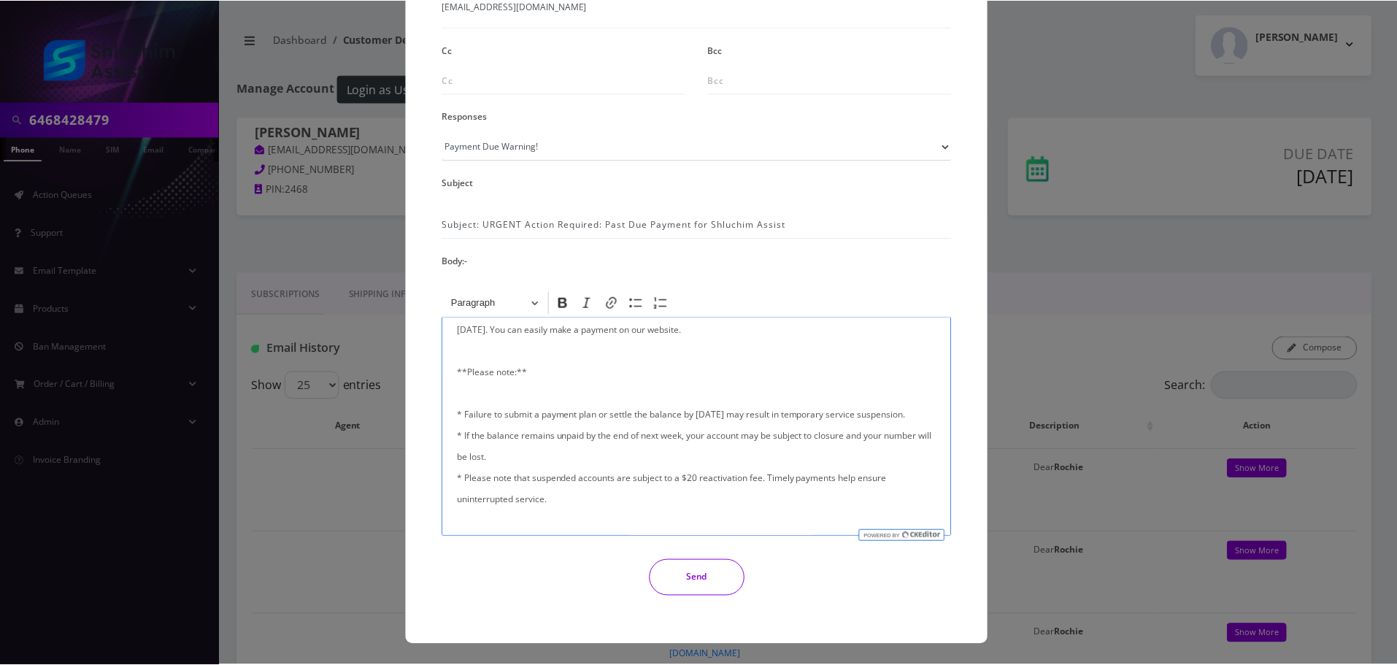
scroll to position [146, 0]
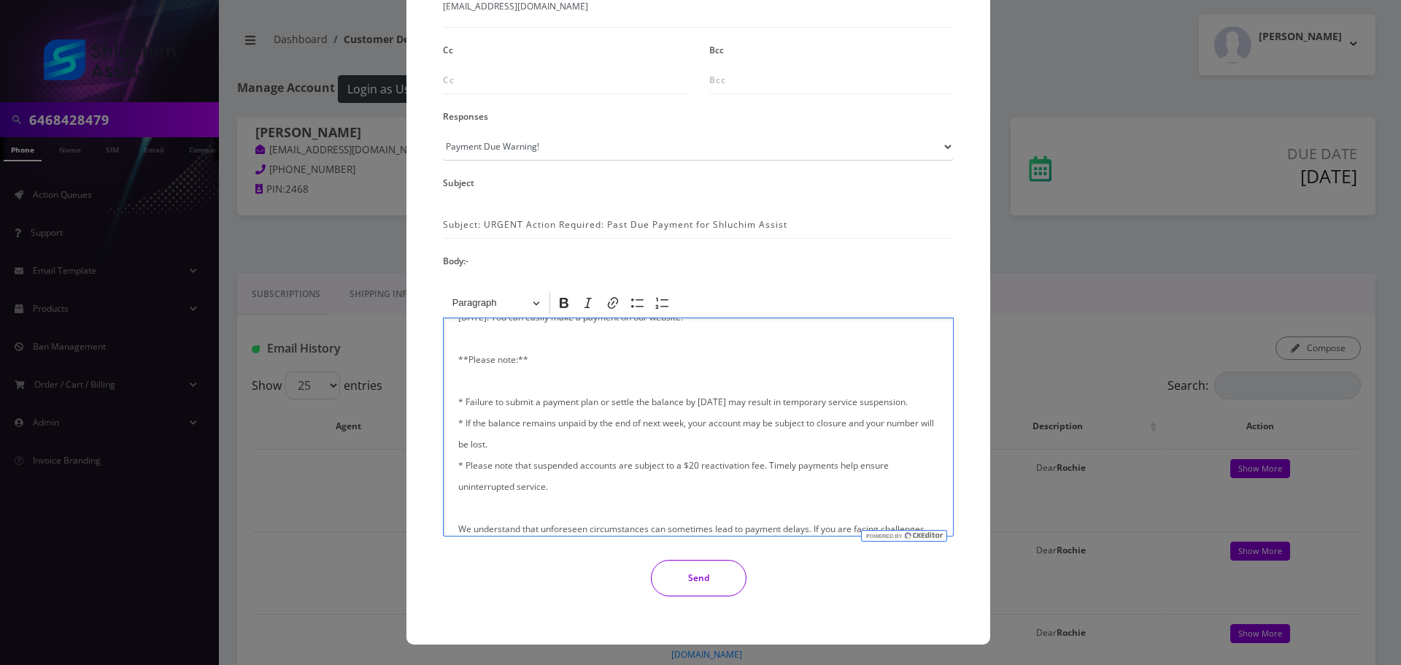
click at [707, 581] on button "Send" at bounding box center [699, 578] width 96 height 36
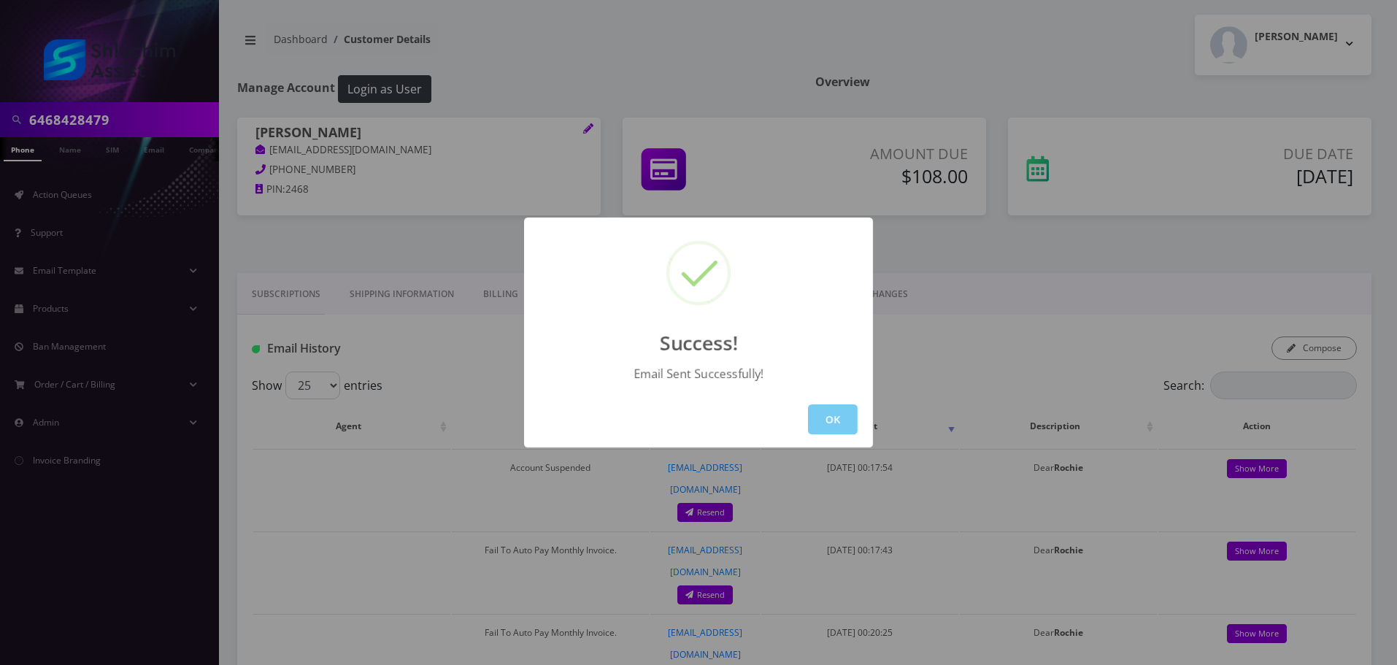
click at [829, 426] on button "OK" at bounding box center [833, 419] width 50 height 30
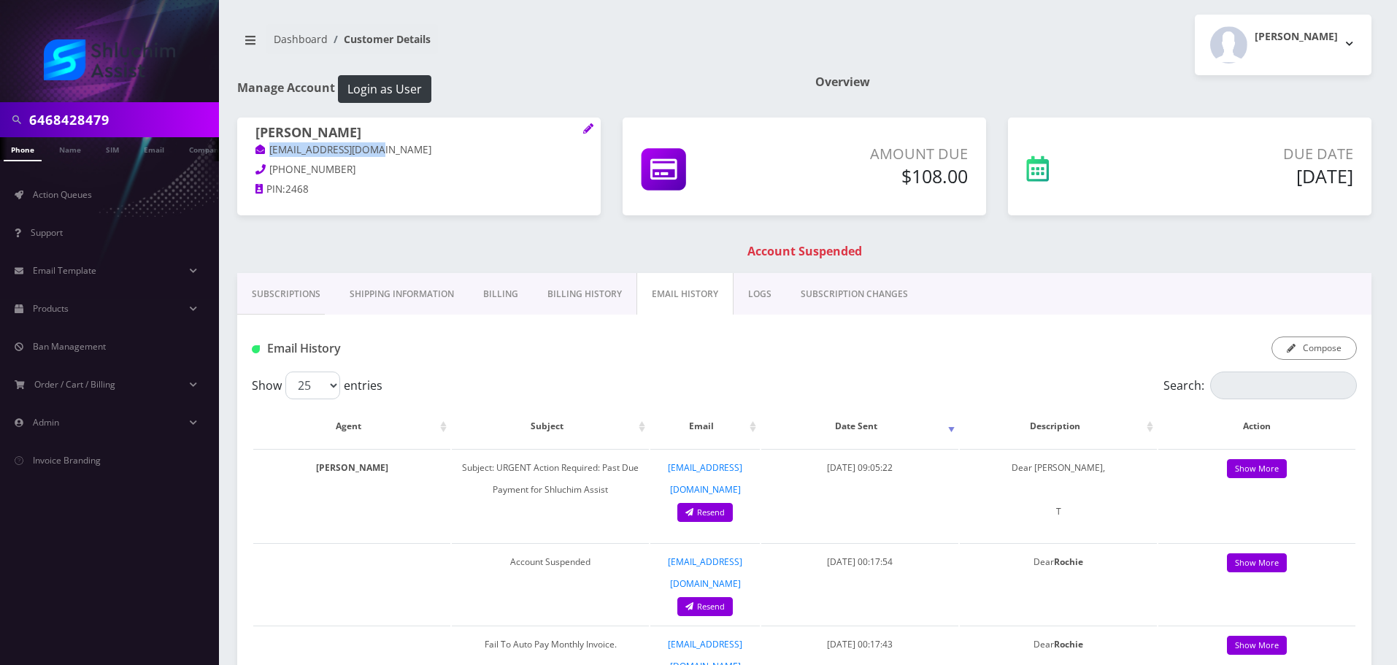
drag, startPoint x: 386, startPoint y: 145, endPoint x: 247, endPoint y: 150, distance: 139.5
click at [247, 149] on div "Rochie Shemtov eshemtov67@gmail.com 248-722-4842 PIN: 2468" at bounding box center [419, 163] width 364 height 91
copy link "eshemtov67@gmail.com"
click at [75, 206] on link "Action Queues" at bounding box center [109, 195] width 219 height 31
click at [135, 119] on input "6468428479" at bounding box center [122, 120] width 186 height 28
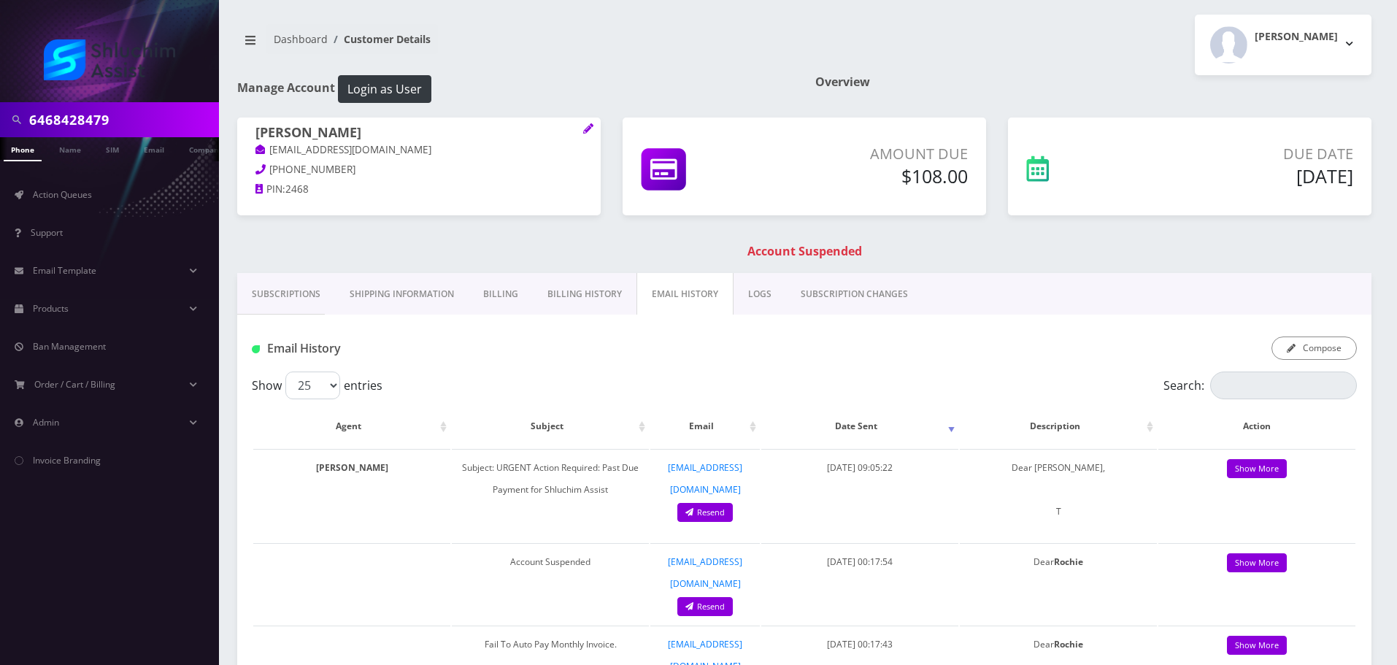
click at [135, 119] on input "6468428479" at bounding box center [122, 120] width 186 height 28
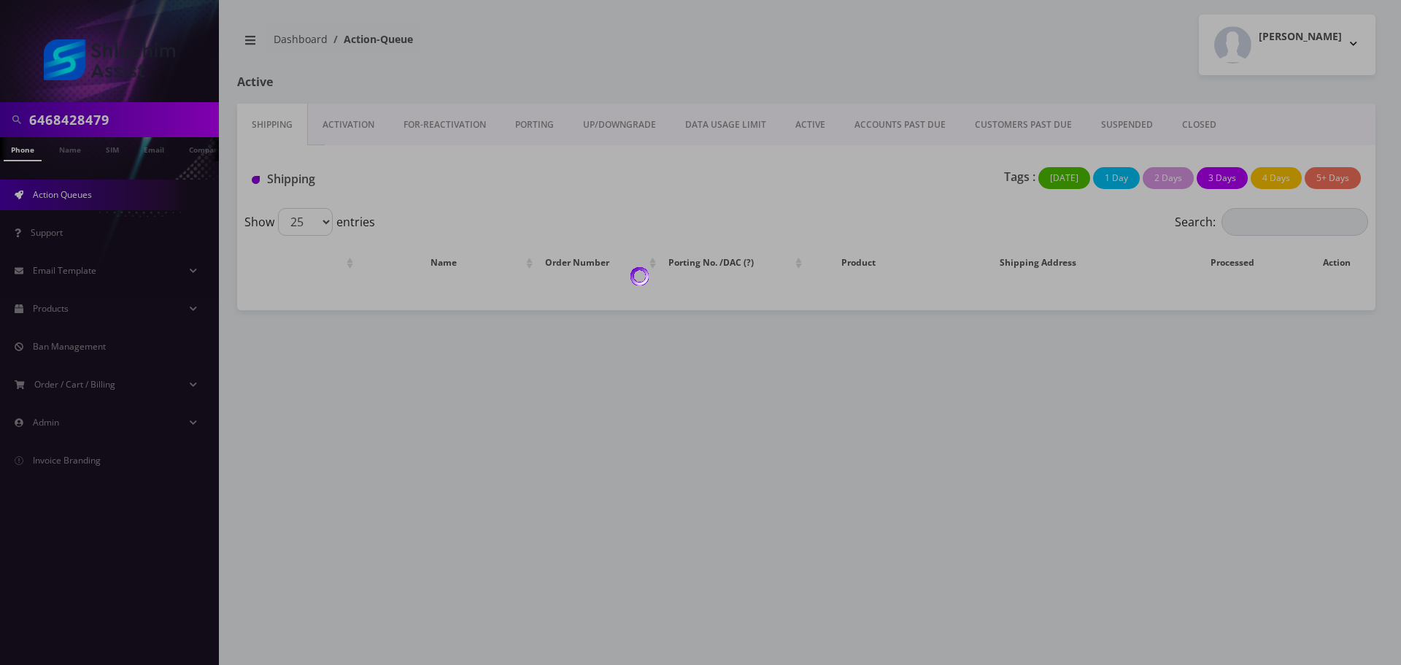
click at [123, 104] on div at bounding box center [700, 332] width 1401 height 665
click at [126, 121] on body "6468428479 Phone Name SIM Email Company Customer Action Queues Support Email Te…" at bounding box center [700, 332] width 1401 height 665
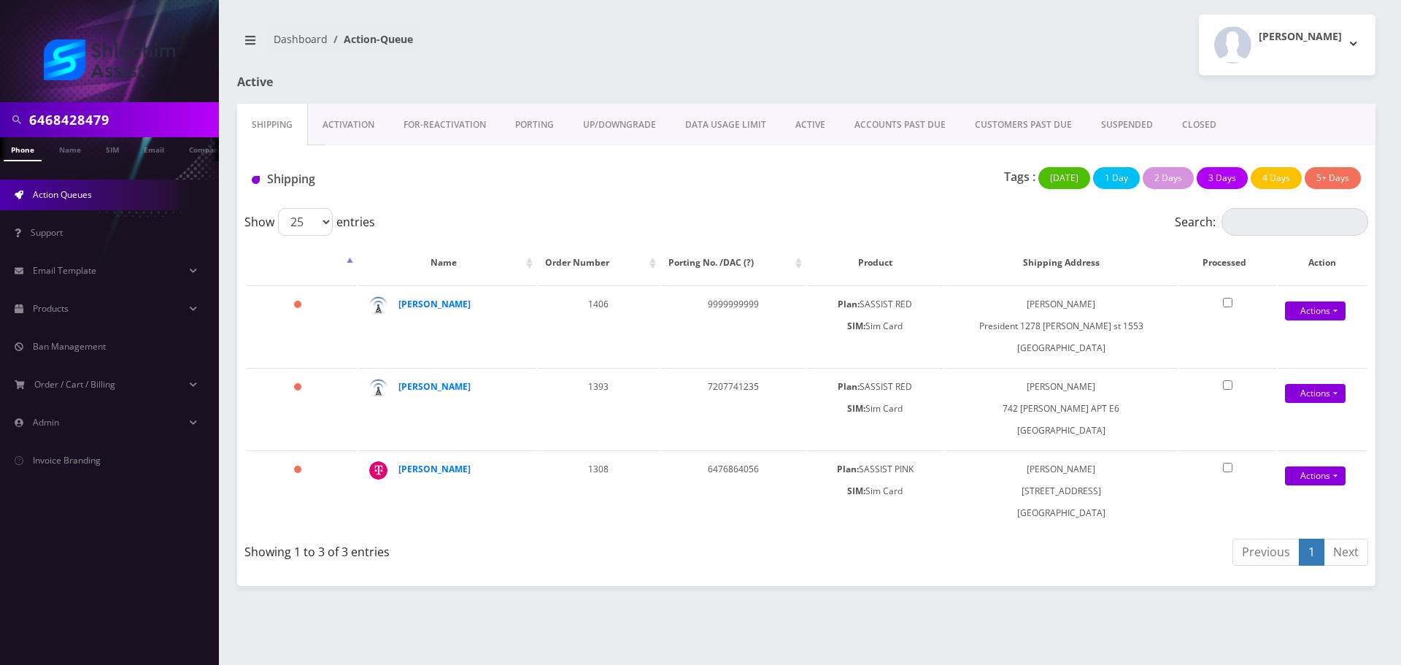
click at [126, 121] on input "6468428479" at bounding box center [122, 120] width 186 height 28
click at [119, 123] on input "text" at bounding box center [122, 120] width 186 height 28
paste input "[PHONE_NUMBER]"
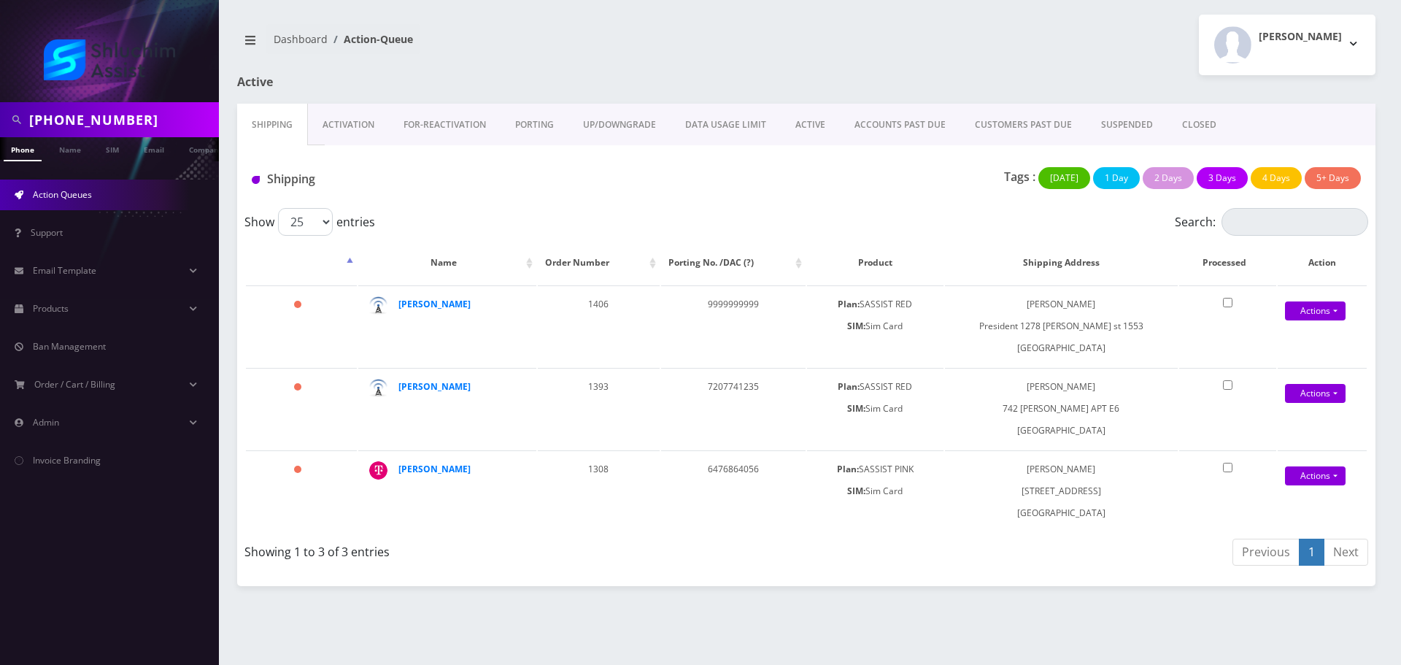
click at [128, 118] on input "[PHONE_NUMBER]" at bounding box center [122, 120] width 186 height 28
click at [69, 119] on input "[PHONE_NUMBER]" at bounding box center [122, 120] width 186 height 28
click at [59, 118] on input "[PHONE_NUMBER]" at bounding box center [122, 120] width 186 height 28
click at [98, 118] on input "934223-9233" at bounding box center [122, 120] width 186 height 28
type input "9342239233"
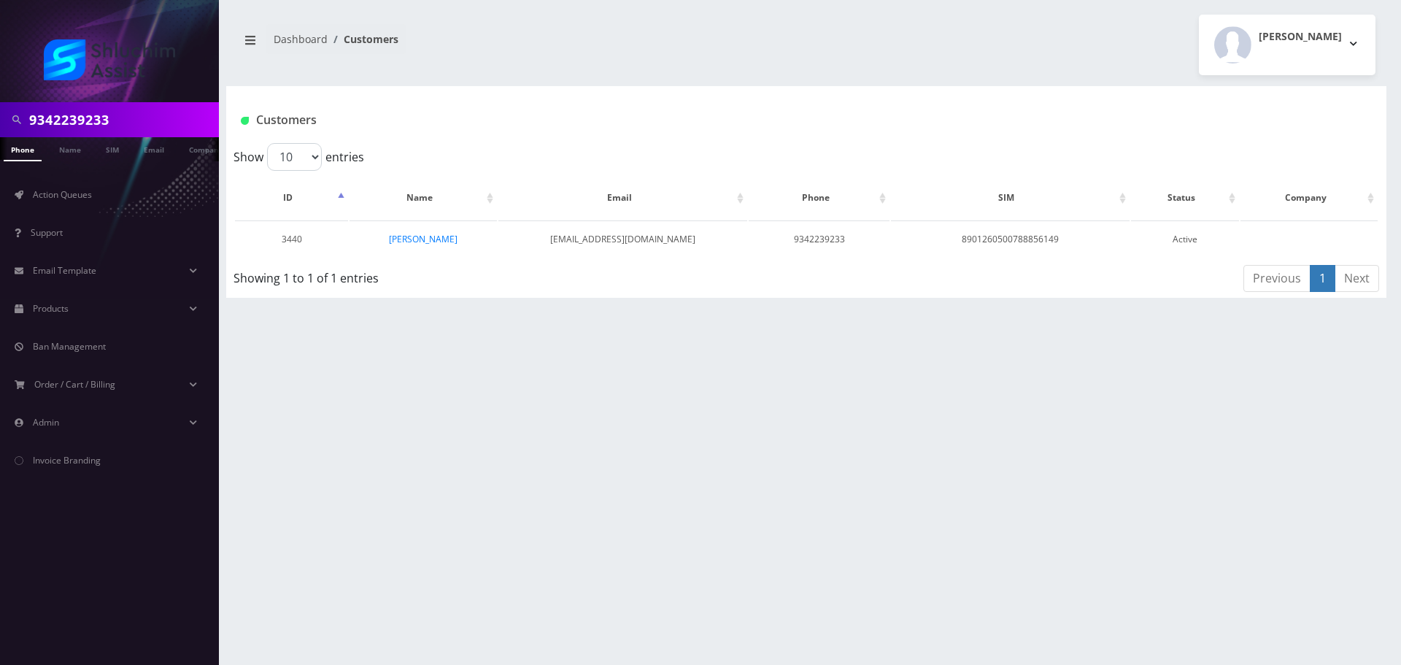
scroll to position [0, 7]
click at [430, 239] on link "[PERSON_NAME]" at bounding box center [423, 239] width 69 height 12
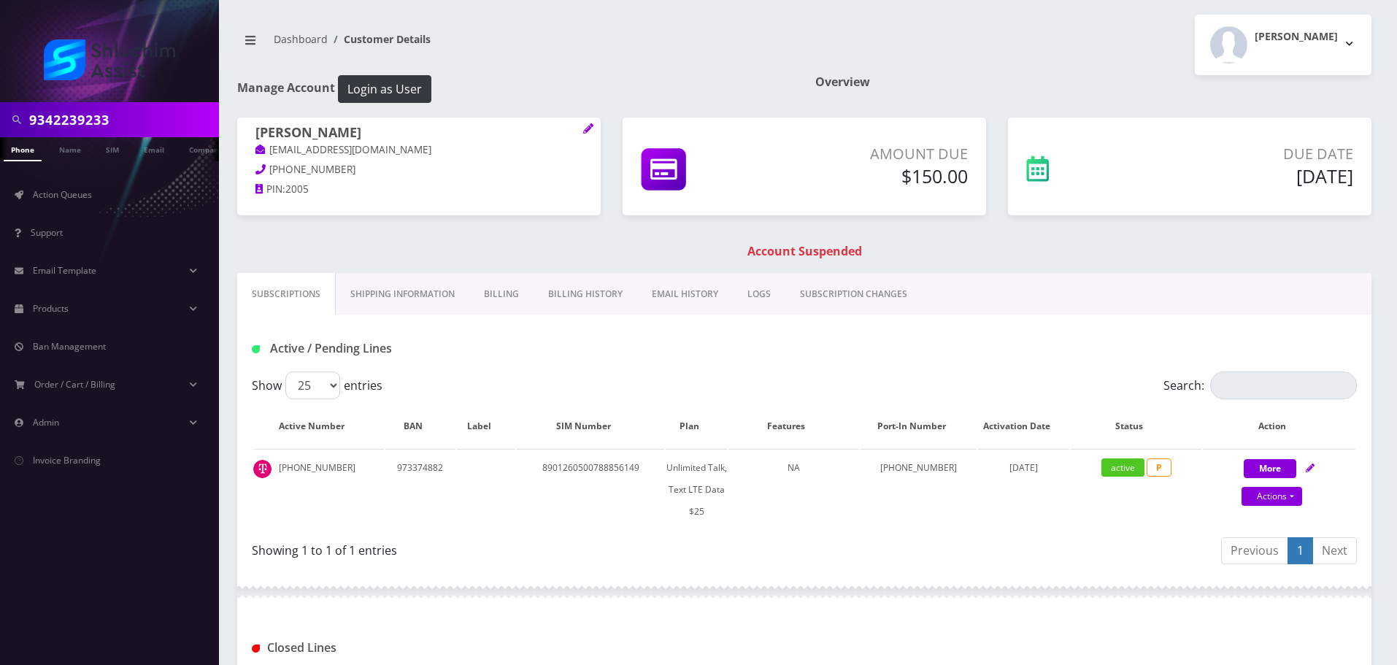
click at [534, 294] on link "Billing History" at bounding box center [586, 294] width 104 height 42
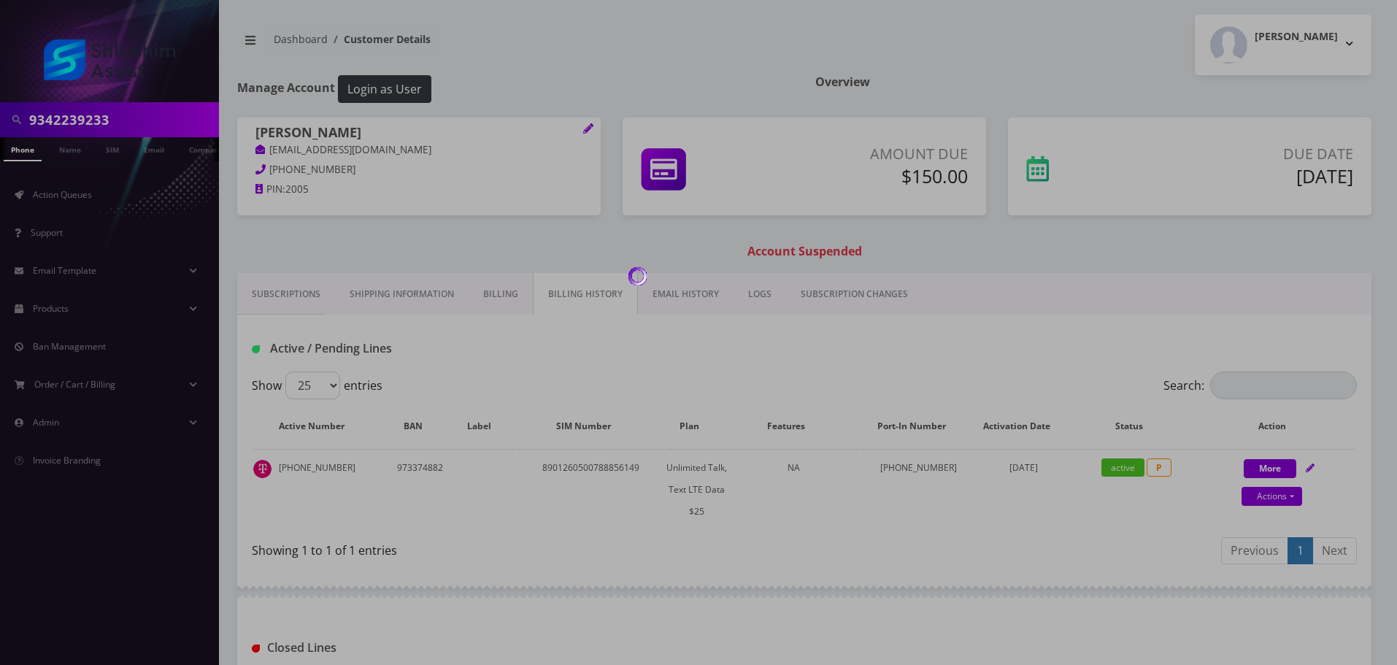
click at [569, 293] on div at bounding box center [698, 332] width 1397 height 665
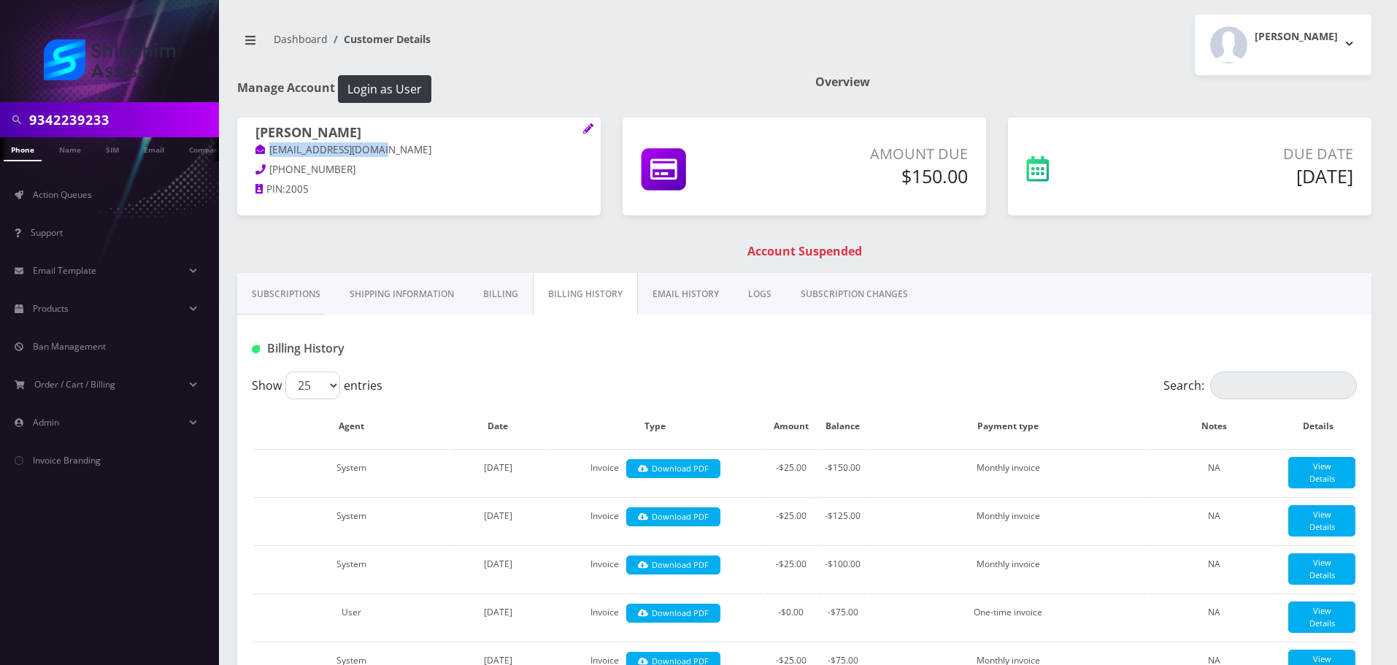
drag, startPoint x: 399, startPoint y: 155, endPoint x: 255, endPoint y: 154, distance: 143.8
click at [255, 154] on p "shternabass@gmail.com" at bounding box center [418, 150] width 327 height 16
copy link "shternabass@gmail.com"
click at [149, 107] on input "9342239233" at bounding box center [122, 120] width 186 height 28
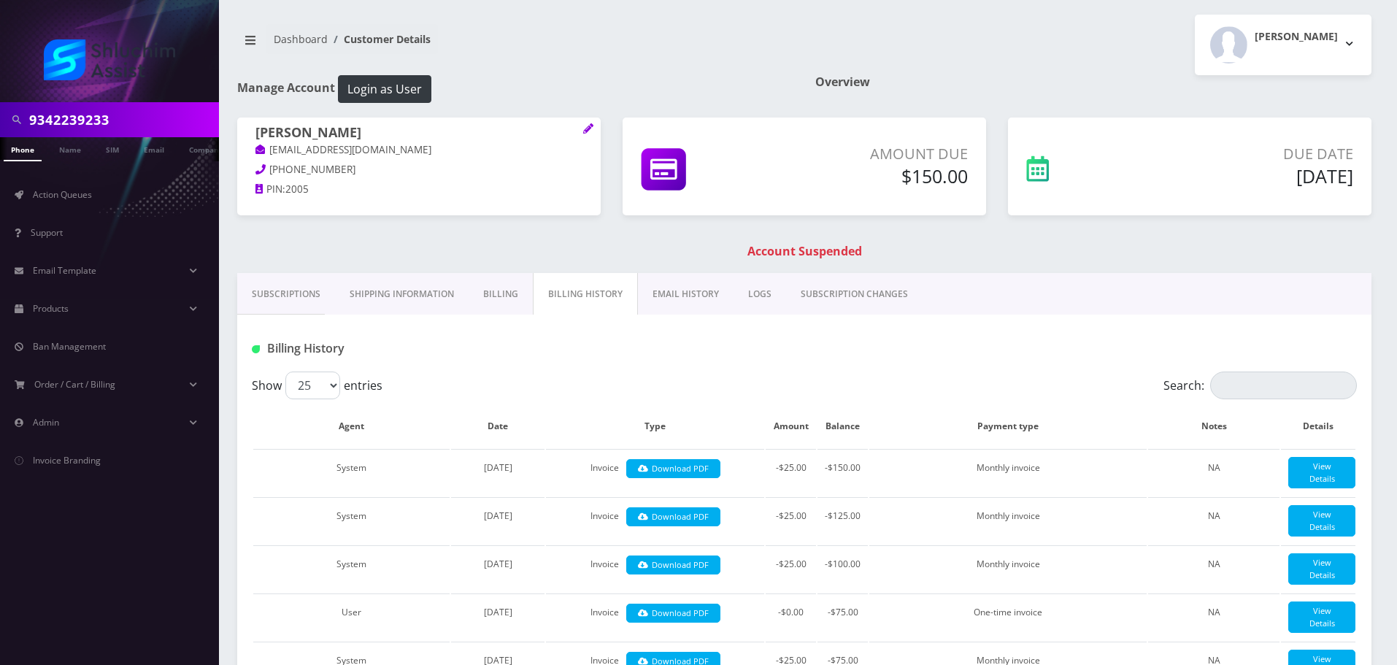
click at [149, 107] on input "9342239233" at bounding box center [122, 120] width 186 height 28
paste input "[PHONE_NUMBER]"
click at [107, 116] on input "[PHONE_NUMBER]" at bounding box center [122, 120] width 186 height 28
click at [98, 121] on input "[PHONE_NUMBER]" at bounding box center [122, 120] width 186 height 28
type input "6468513151"
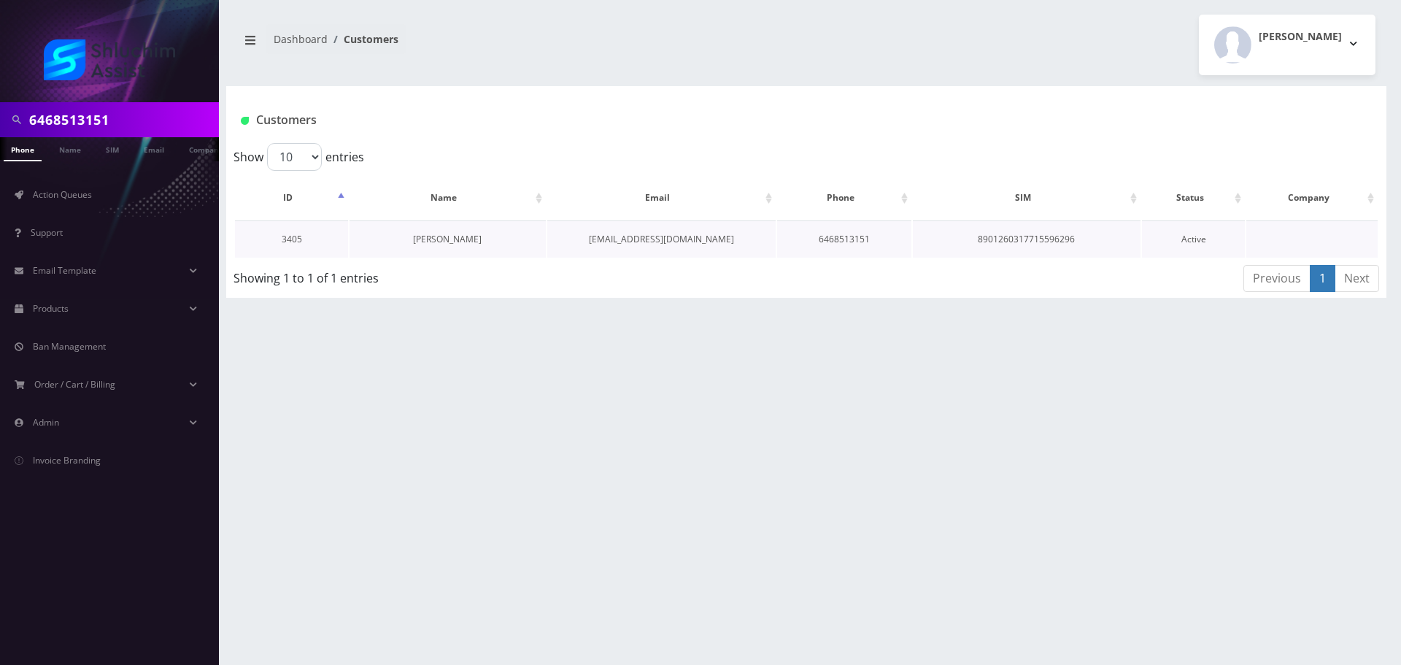
click at [458, 242] on link "[PERSON_NAME]" at bounding box center [447, 239] width 69 height 12
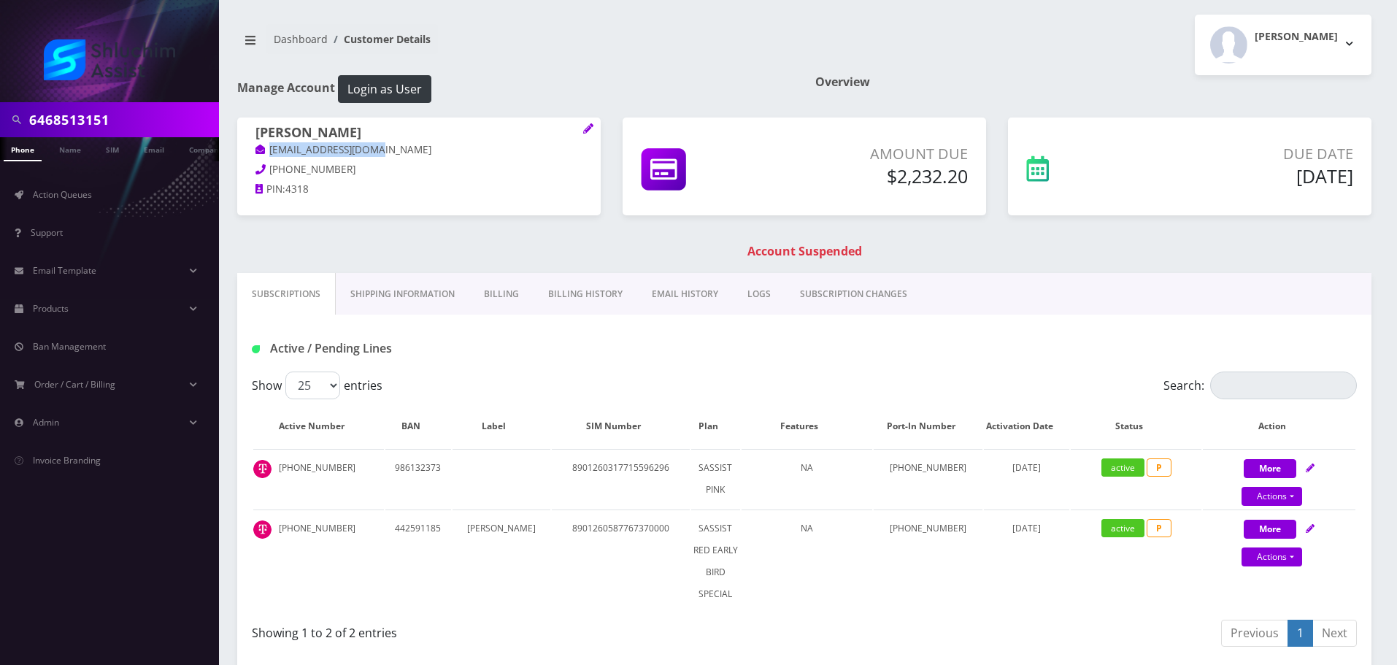
drag, startPoint x: 393, startPoint y: 153, endPoint x: 257, endPoint y: 153, distance: 136.5
click at [257, 153] on p "[EMAIL_ADDRESS][DOMAIN_NAME]" at bounding box center [418, 150] width 327 height 16
copy link "[EMAIL_ADDRESS][DOMAIN_NAME]"
click at [655, 293] on link "EMAIL HISTORY" at bounding box center [685, 294] width 96 height 42
click at [580, 293] on link "Billing History" at bounding box center [585, 294] width 104 height 42
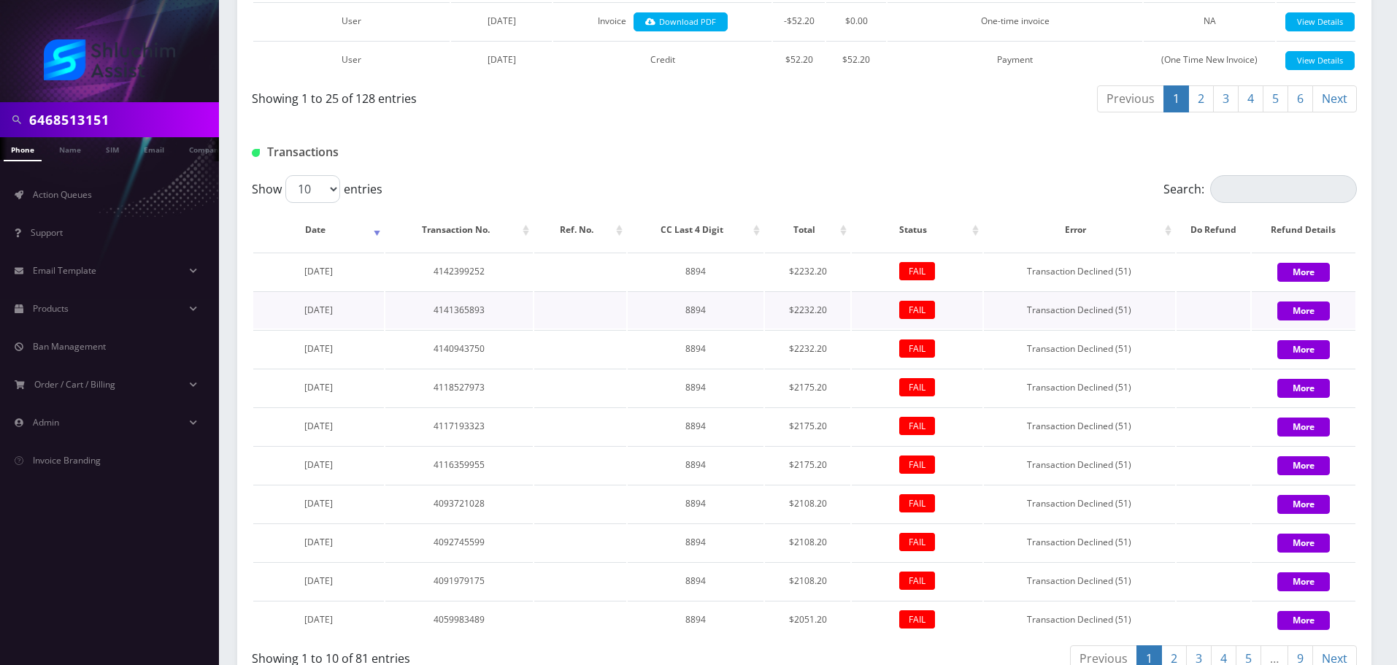
scroll to position [1339, 0]
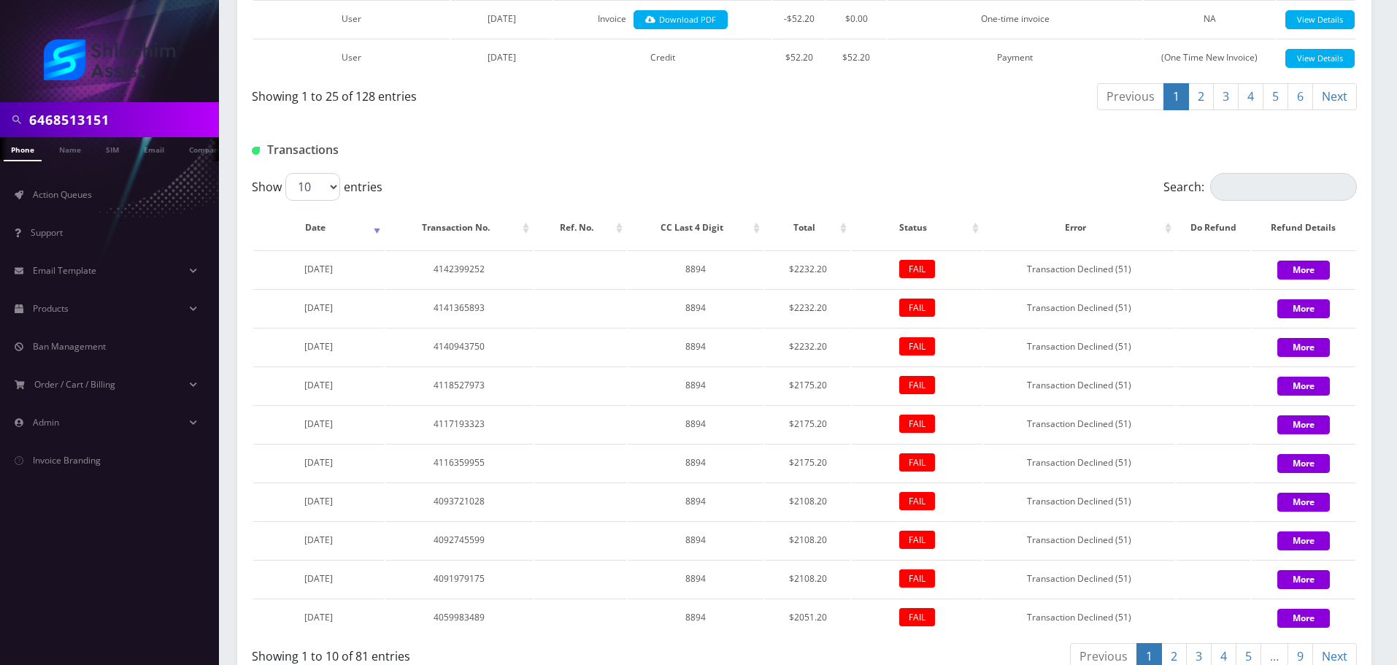
click at [1167, 655] on link "2" at bounding box center [1174, 656] width 26 height 27
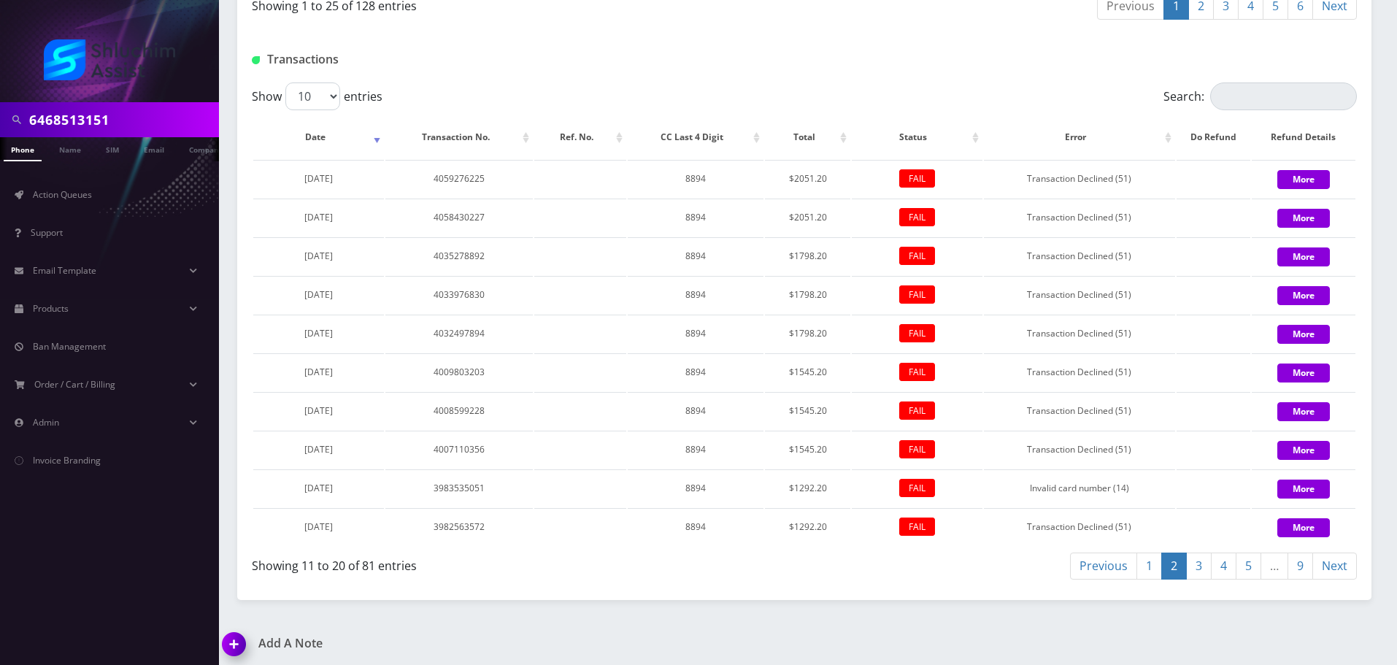
scroll to position [1435, 0]
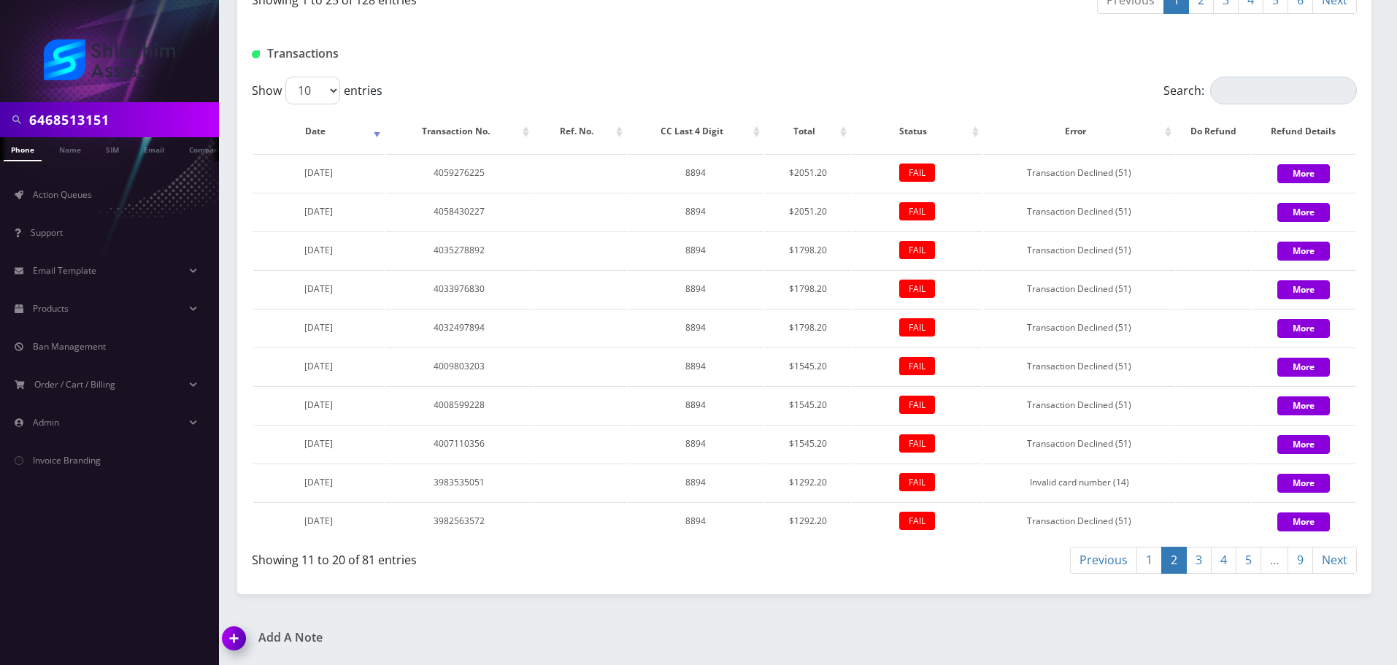
click at [1197, 557] on link "3" at bounding box center [1199, 560] width 26 height 27
drag, startPoint x: 278, startPoint y: 485, endPoint x: 376, endPoint y: 485, distance: 97.8
click at [376, 485] on td "November 30, 2024" at bounding box center [318, 482] width 131 height 37
copy span "November 30, 2024"
click at [369, 482] on td "November 30, 2024" at bounding box center [318, 482] width 131 height 37
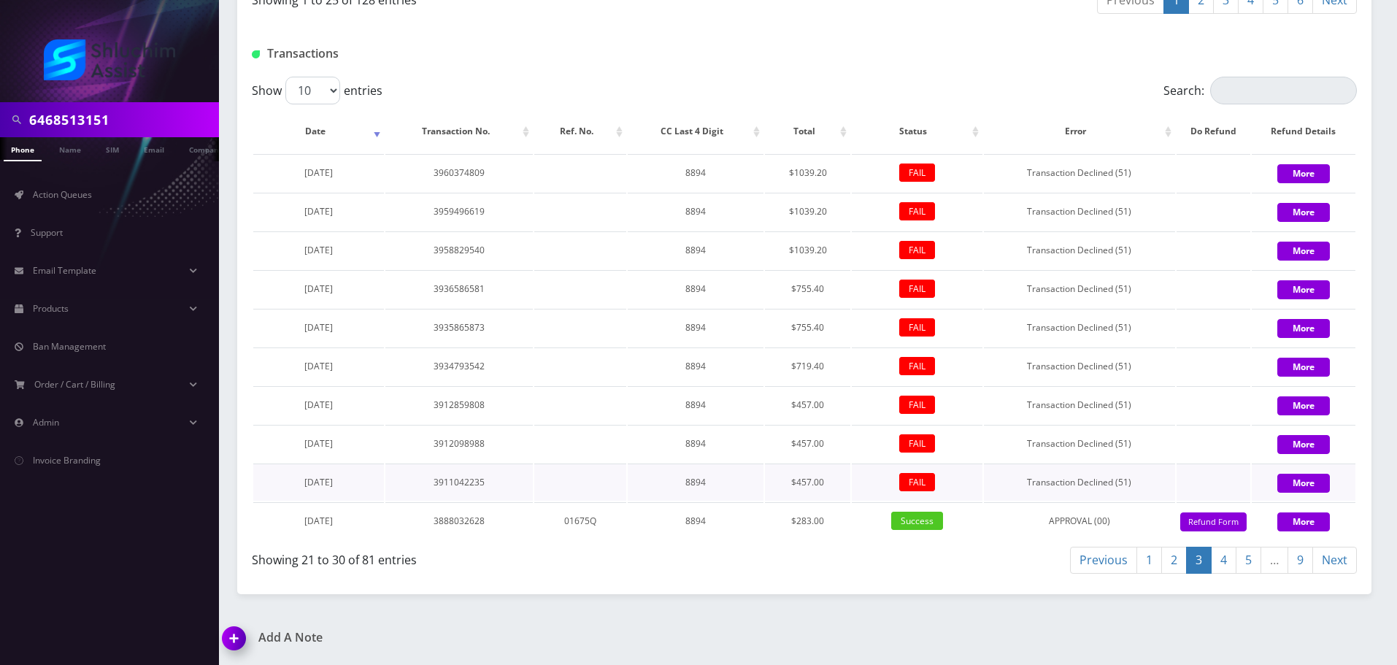
drag, startPoint x: 370, startPoint y: 483, endPoint x: 283, endPoint y: 483, distance: 86.9
click at [283, 483] on td "November 30, 2024" at bounding box center [318, 482] width 131 height 37
copy span "November 30, 2024"
drag, startPoint x: 317, startPoint y: 474, endPoint x: 326, endPoint y: 480, distance: 10.1
click at [318, 475] on td "November 30, 2024" at bounding box center [318, 482] width 131 height 37
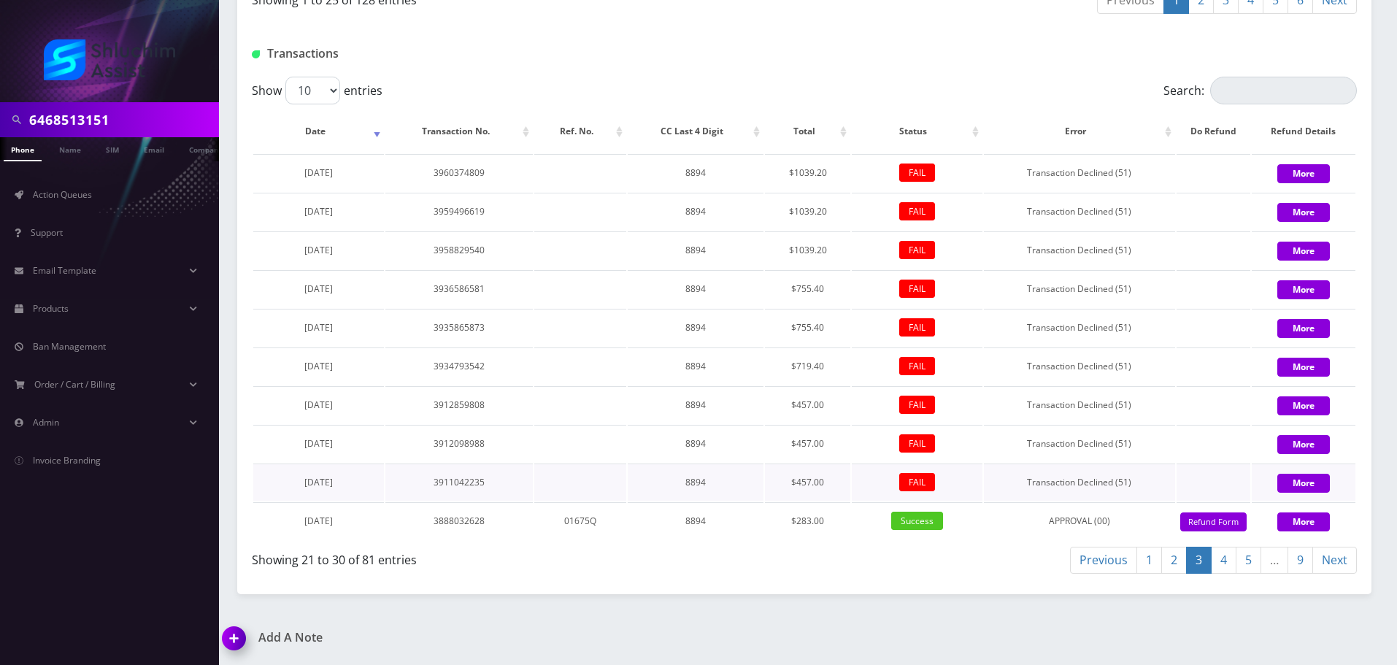
click at [333, 483] on span "November 30, 2024" at bounding box center [318, 482] width 28 height 12
drag, startPoint x: 334, startPoint y: 483, endPoint x: 274, endPoint y: 482, distance: 60.6
click at [274, 482] on td "November 30, 2024" at bounding box center [318, 482] width 131 height 37
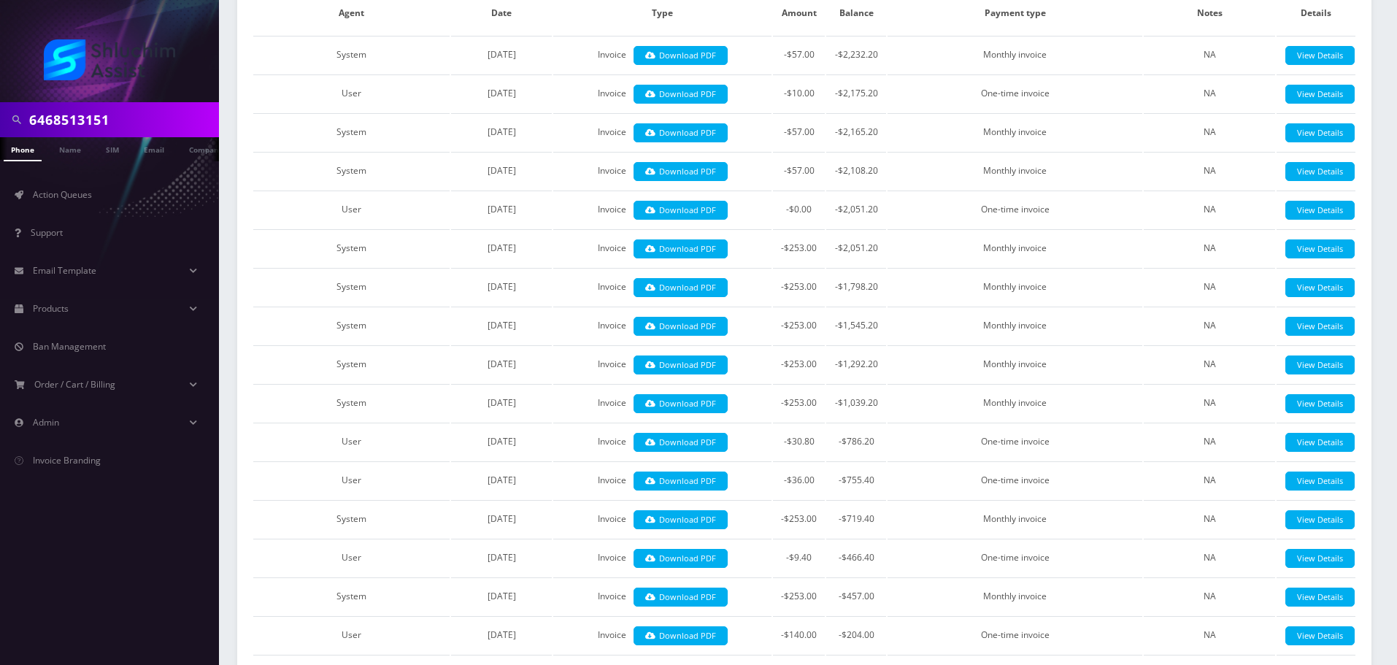
scroll to position [0, 0]
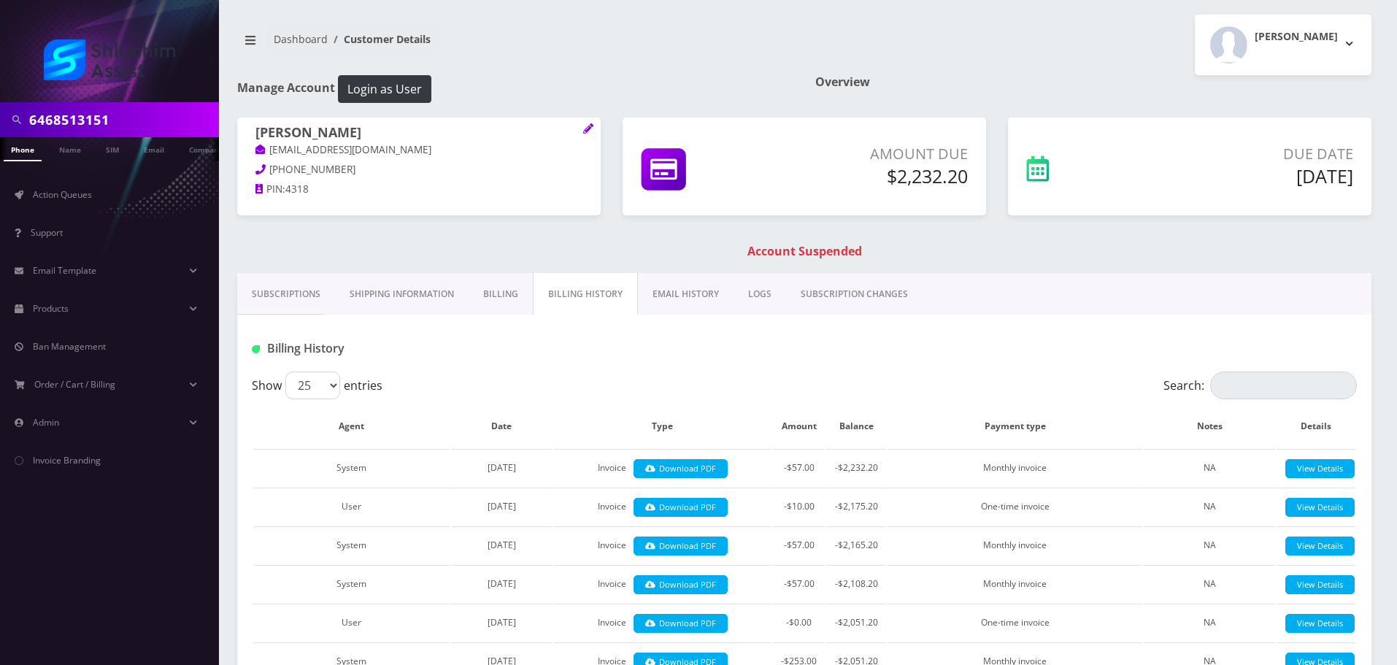
click at [667, 296] on link "EMAIL HISTORY" at bounding box center [686, 294] width 96 height 42
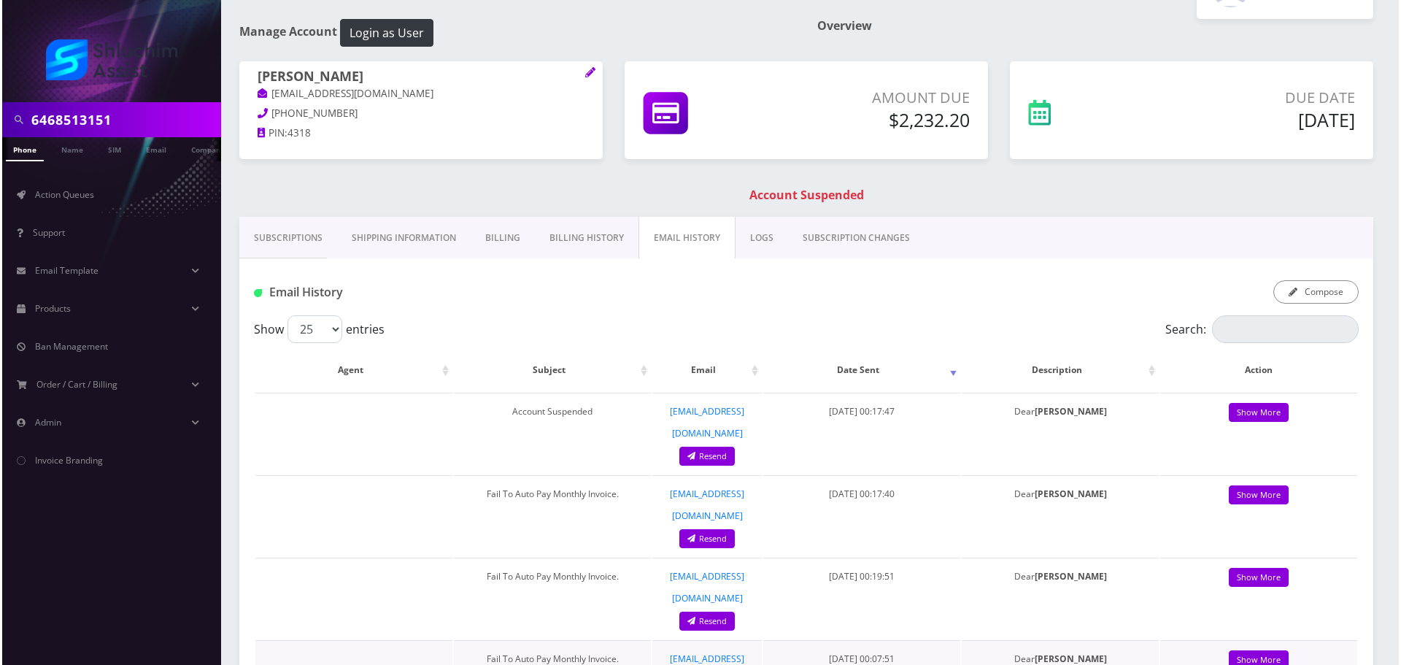
scroll to position [292, 0]
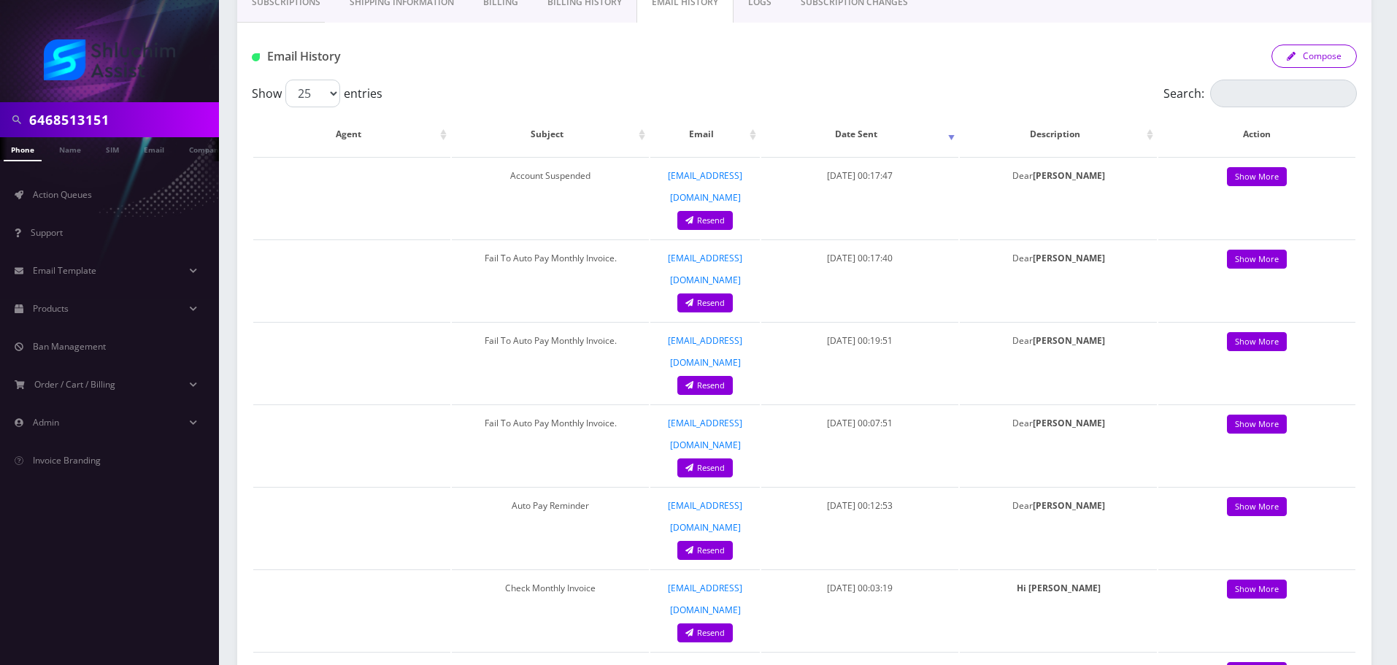
click at [1304, 52] on button "Compose" at bounding box center [1314, 56] width 85 height 23
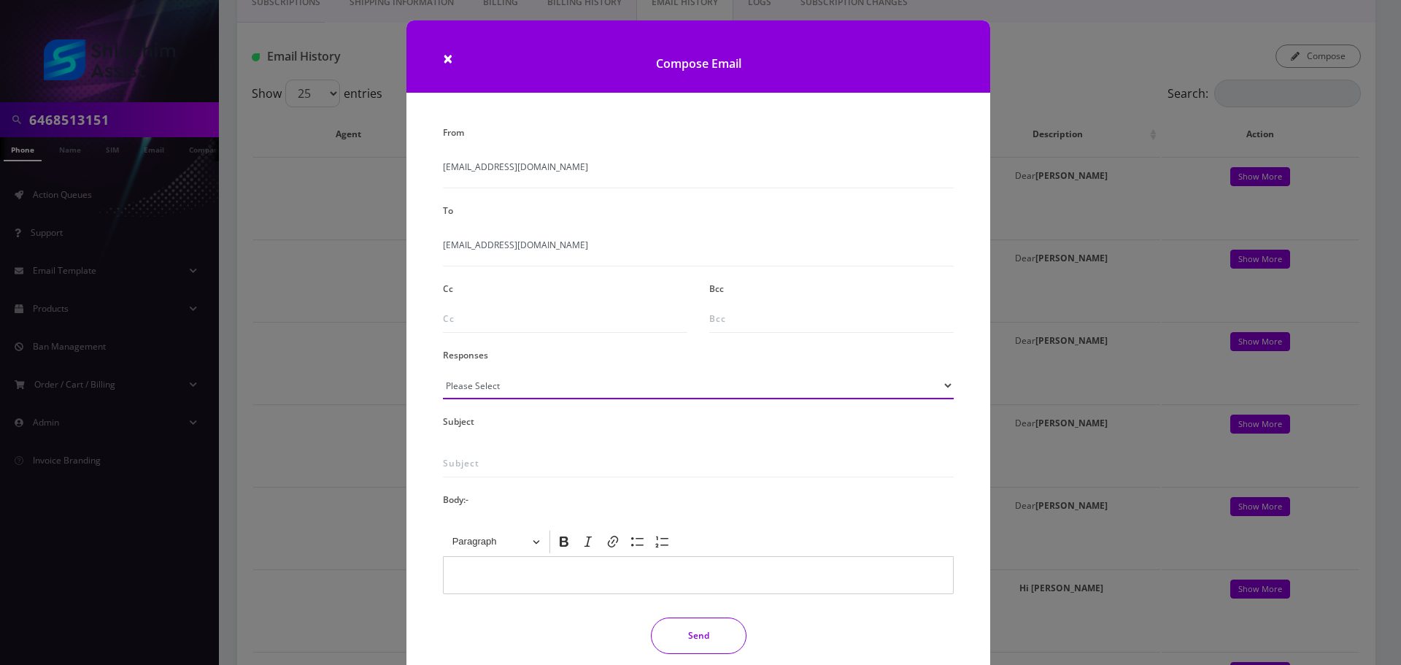
click at [658, 390] on select "Please Select TMobile port Unable to activate CH Pickup Past Due Pick up follow…" at bounding box center [698, 386] width 511 height 28
select select "29"
click at [443, 372] on select "Please Select TMobile port Unable to activate CH Pickup Past Due Pick up follow…" at bounding box center [698, 386] width 511 height 28
type input "Subject: URGENT Action Required: Past Due Payment for Shluchim Assist"
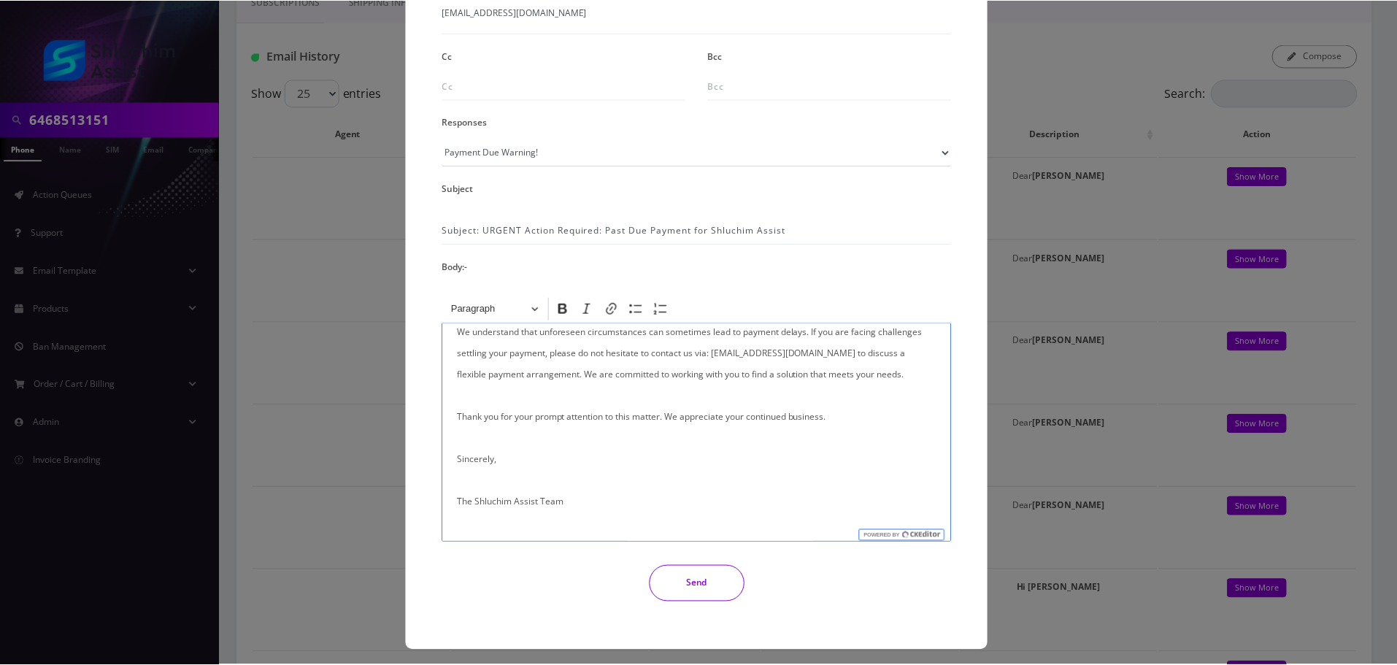
scroll to position [239, 0]
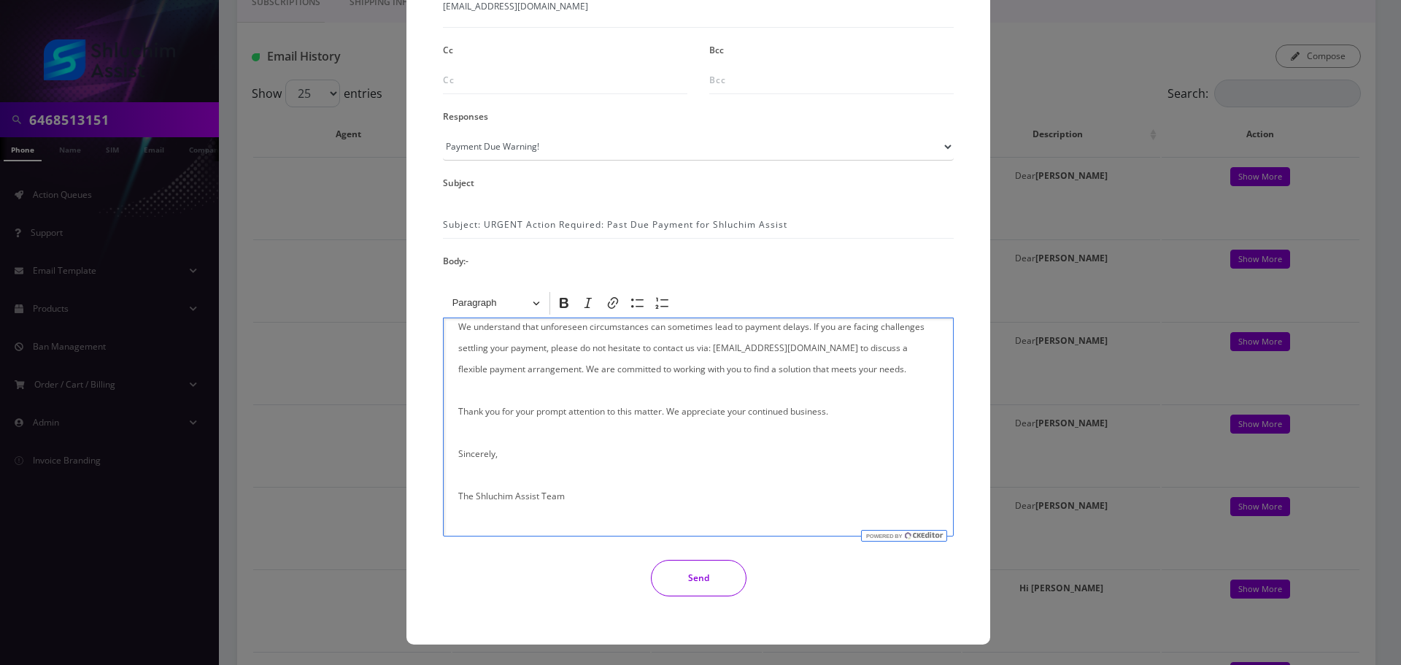
click at [708, 564] on button "Send" at bounding box center [699, 578] width 96 height 36
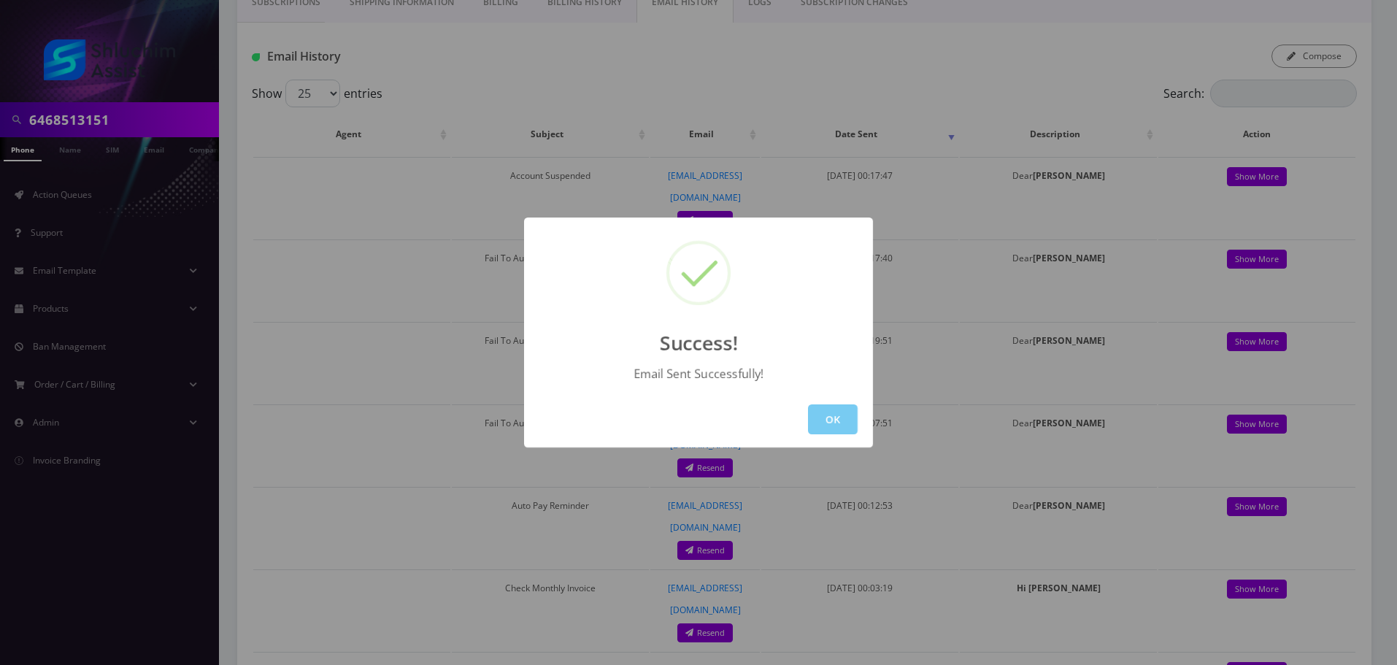
click at [853, 423] on button "OK" at bounding box center [833, 419] width 50 height 30
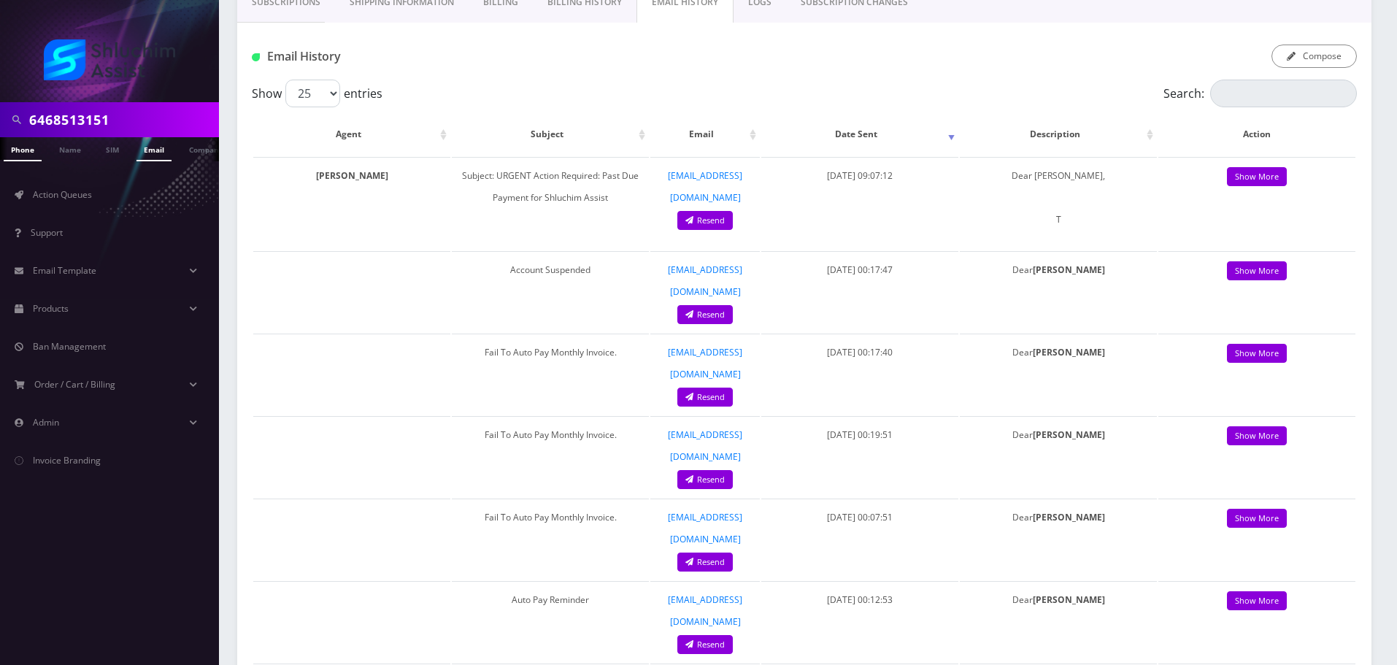
scroll to position [0, 7]
click at [130, 136] on div "6468513151" at bounding box center [109, 119] width 219 height 35
click at [129, 124] on input "6468513151" at bounding box center [122, 120] width 186 height 28
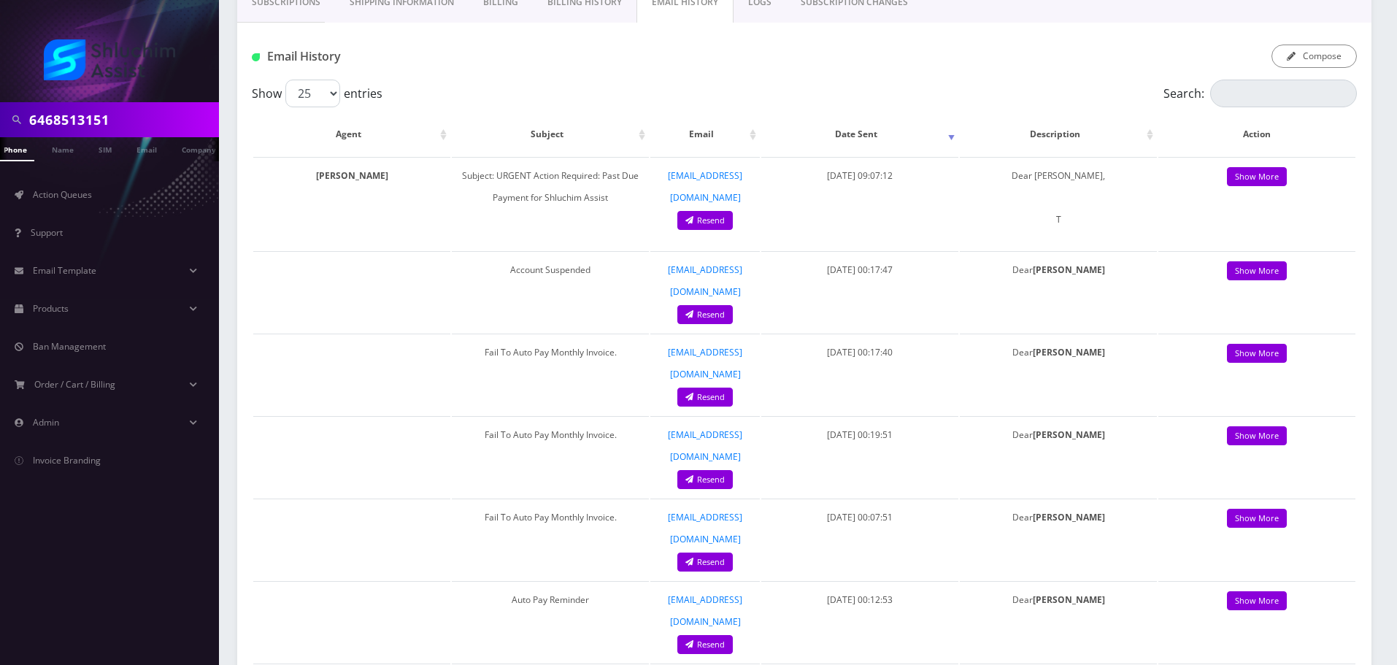
click at [129, 124] on input "6468513151" at bounding box center [122, 120] width 186 height 28
paste input "[PHONE_NUMBER]"
click at [106, 125] on input "[PHONE_NUMBER]" at bounding box center [122, 120] width 186 height 28
click at [88, 127] on input "[PHONE_NUMBER]" at bounding box center [122, 120] width 186 height 28
type input "3472770302"
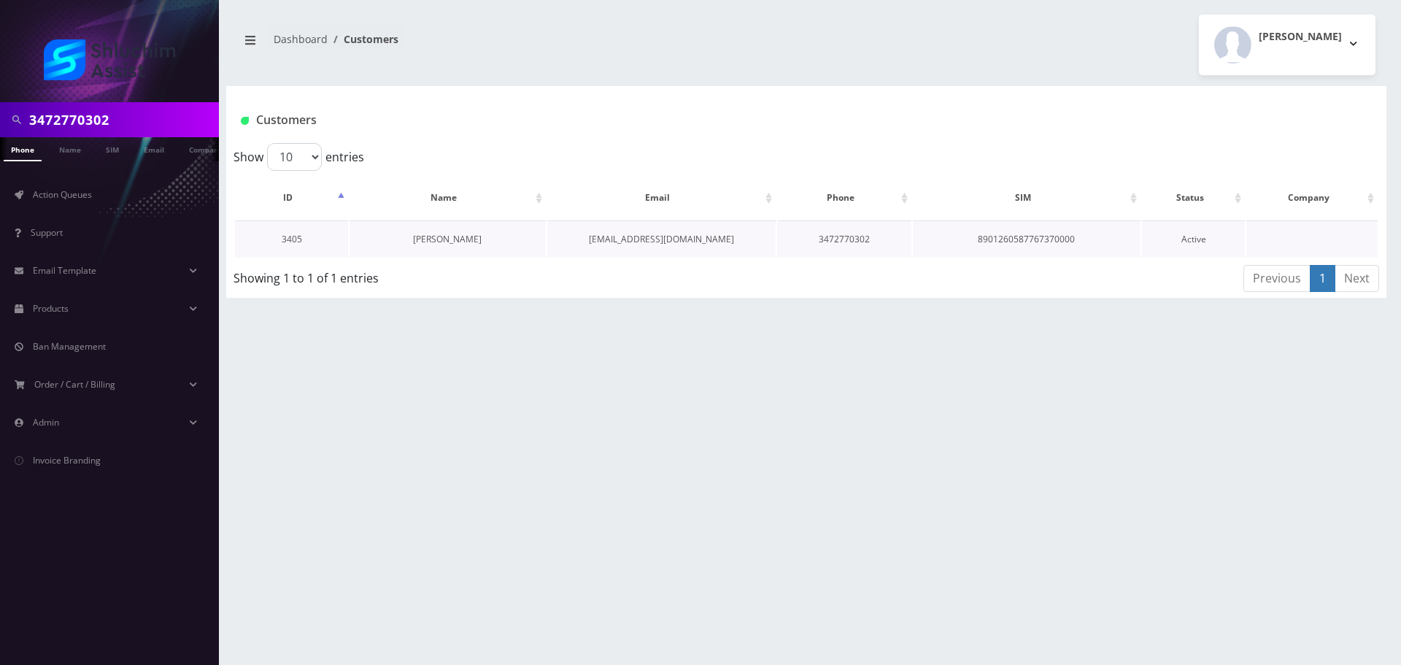
click at [447, 239] on link "[PERSON_NAME]" at bounding box center [447, 239] width 69 height 12
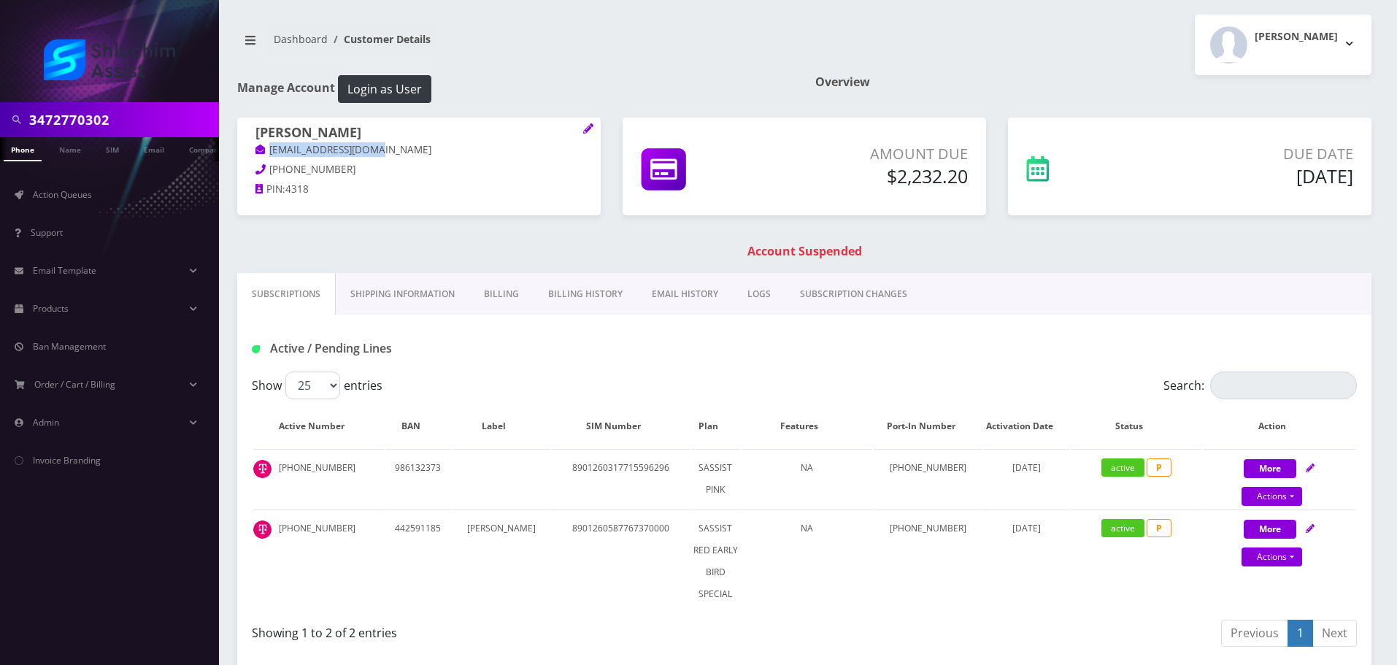
drag, startPoint x: 353, startPoint y: 150, endPoint x: 264, endPoint y: 150, distance: 89.1
click at [264, 150] on p "[EMAIL_ADDRESS][DOMAIN_NAME]" at bounding box center [418, 150] width 327 height 16
copy link "[EMAIL_ADDRESS][DOMAIN_NAME]"
click at [134, 118] on input "3472770302" at bounding box center [122, 120] width 186 height 28
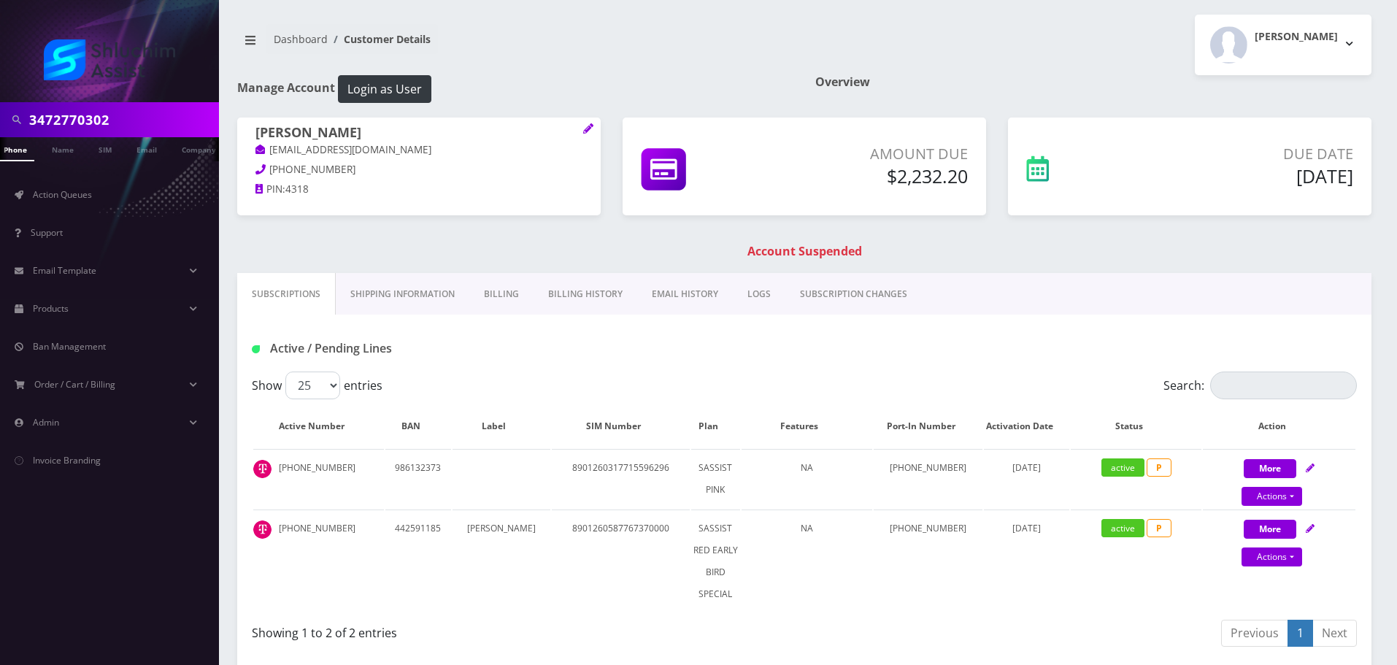
click at [134, 118] on input "3472770302" at bounding box center [122, 120] width 186 height 28
paste input "[PHONE_NUMBER]"
click at [105, 119] on input "[PHONE_NUMBER]" at bounding box center [122, 120] width 186 height 28
click at [93, 122] on input "[PHONE_NUMBER]" at bounding box center [122, 120] width 186 height 28
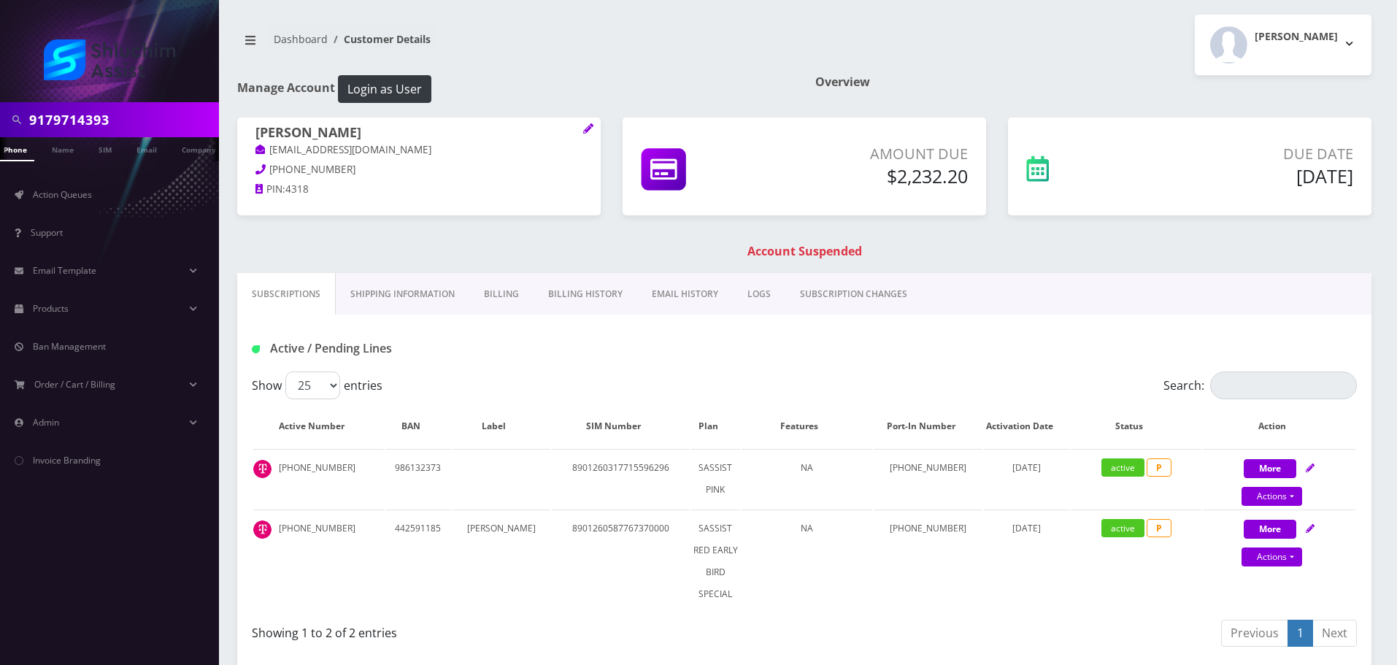
type input "9179714393"
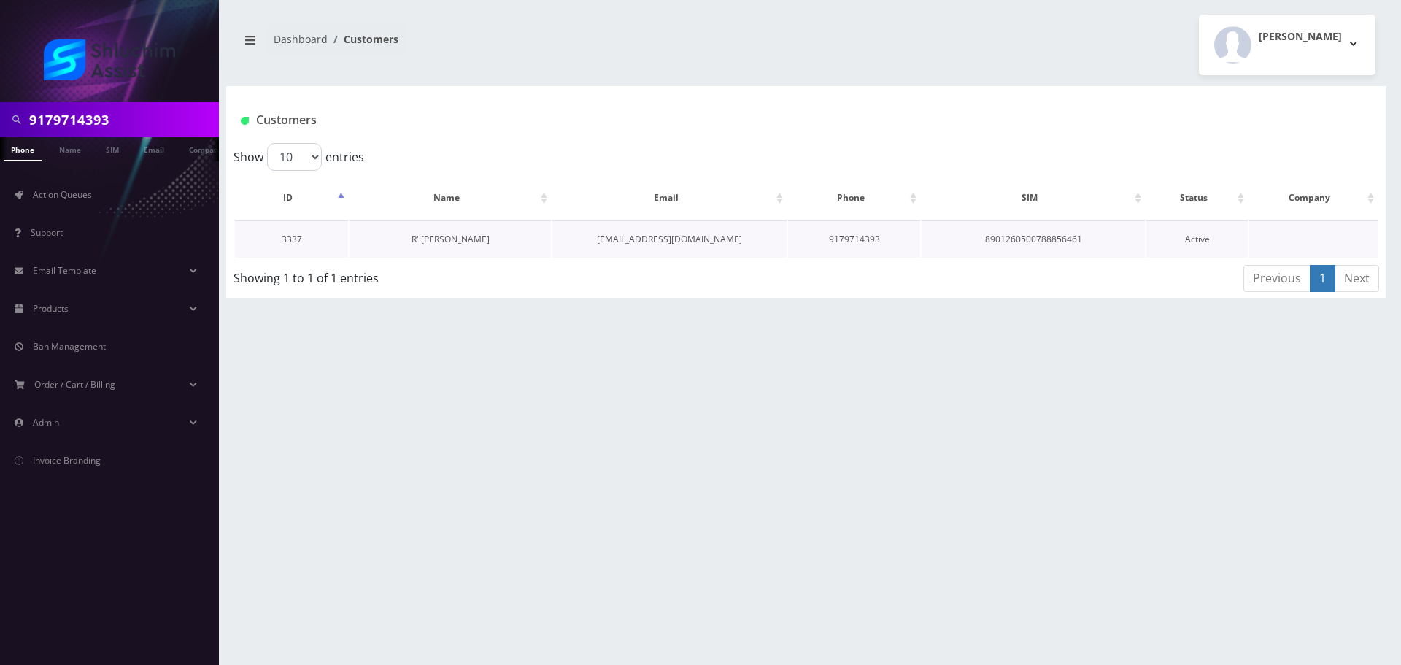
click at [415, 238] on link "R' [PERSON_NAME]" at bounding box center [451, 239] width 78 height 12
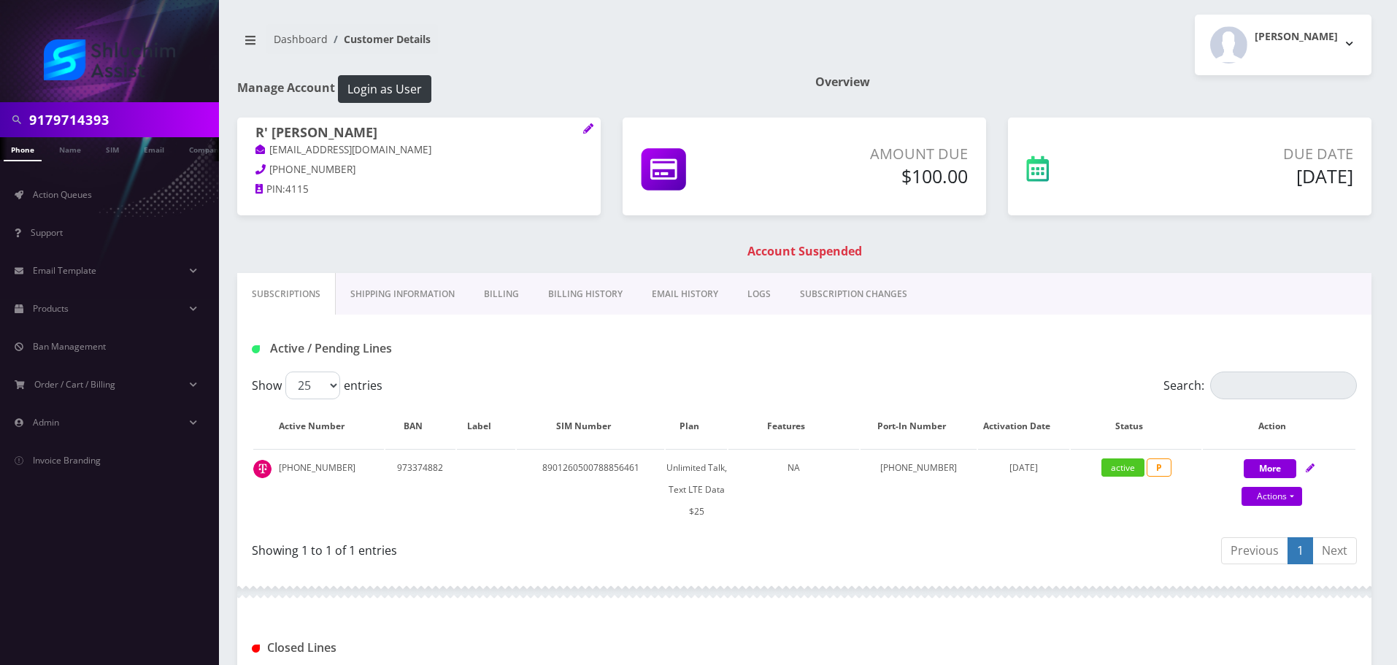
click at [612, 291] on link "Billing History" at bounding box center [586, 294] width 104 height 42
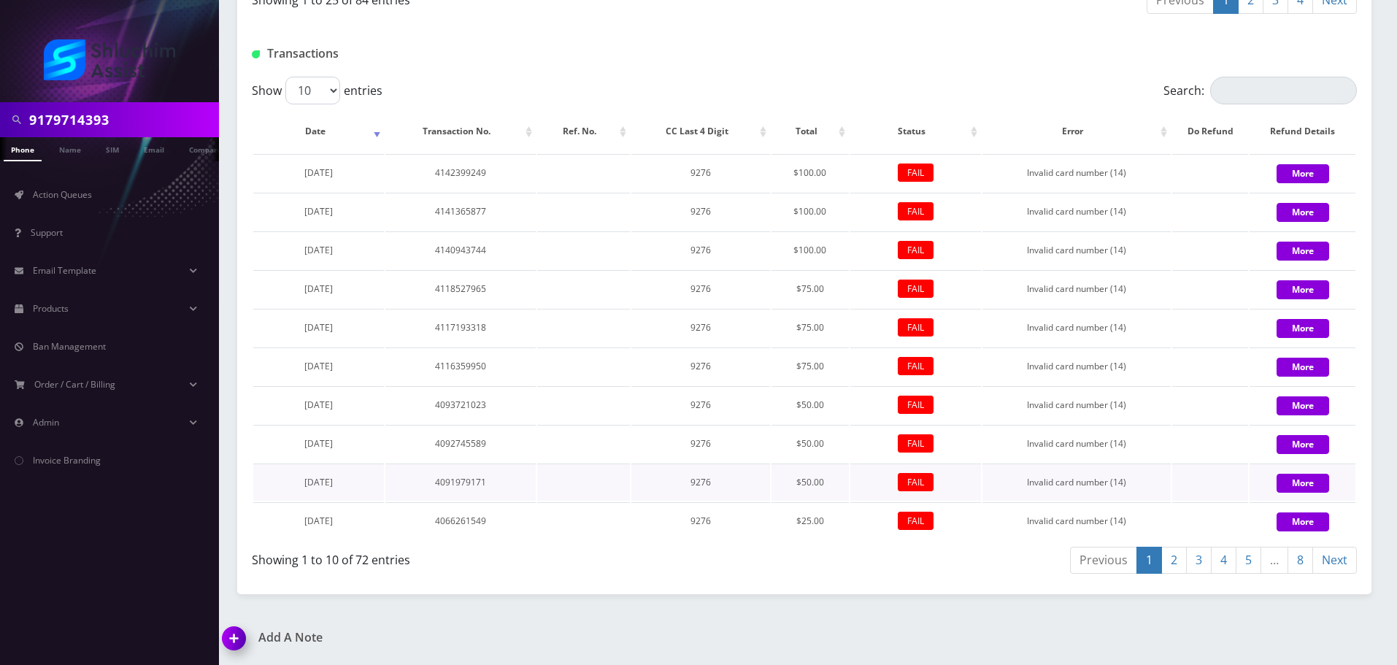
scroll to position [1747, 0]
click at [1180, 569] on link "2" at bounding box center [1174, 560] width 26 height 27
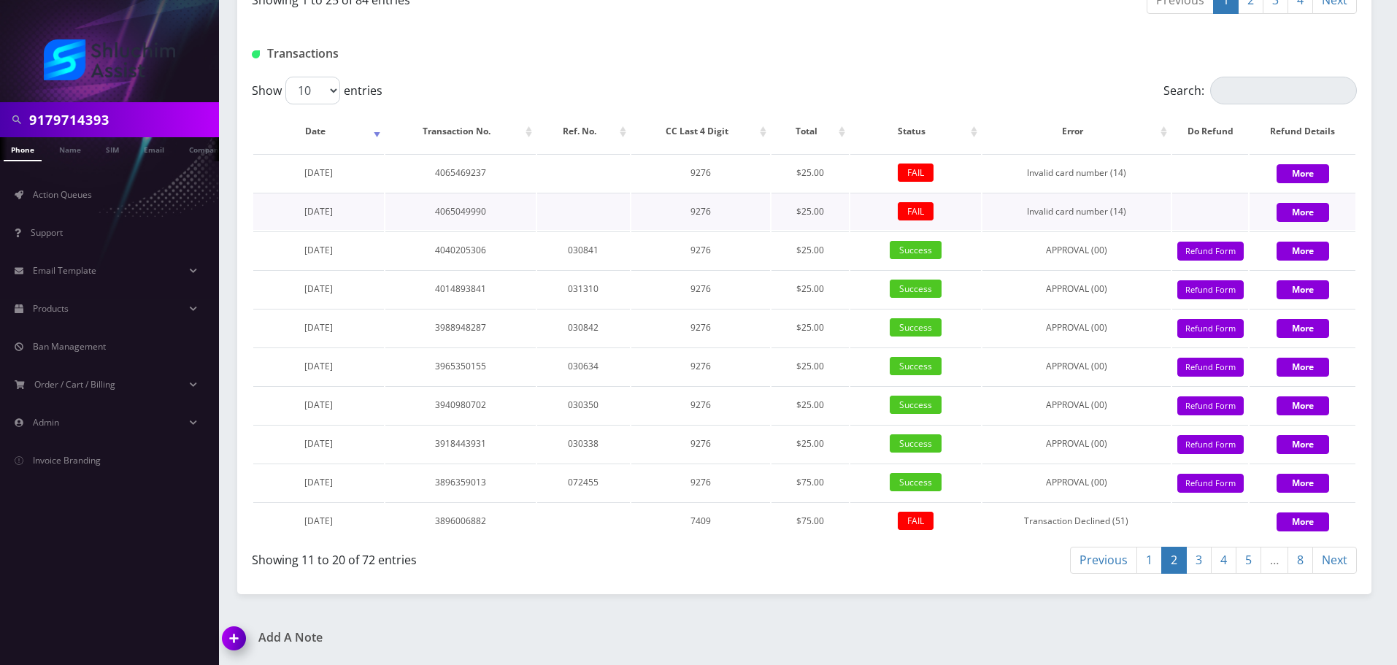
drag, startPoint x: 366, startPoint y: 212, endPoint x: 287, endPoint y: 212, distance: 78.8
click at [287, 212] on td "June 08, 2025" at bounding box center [318, 211] width 131 height 37
copy span "June 08, 2025"
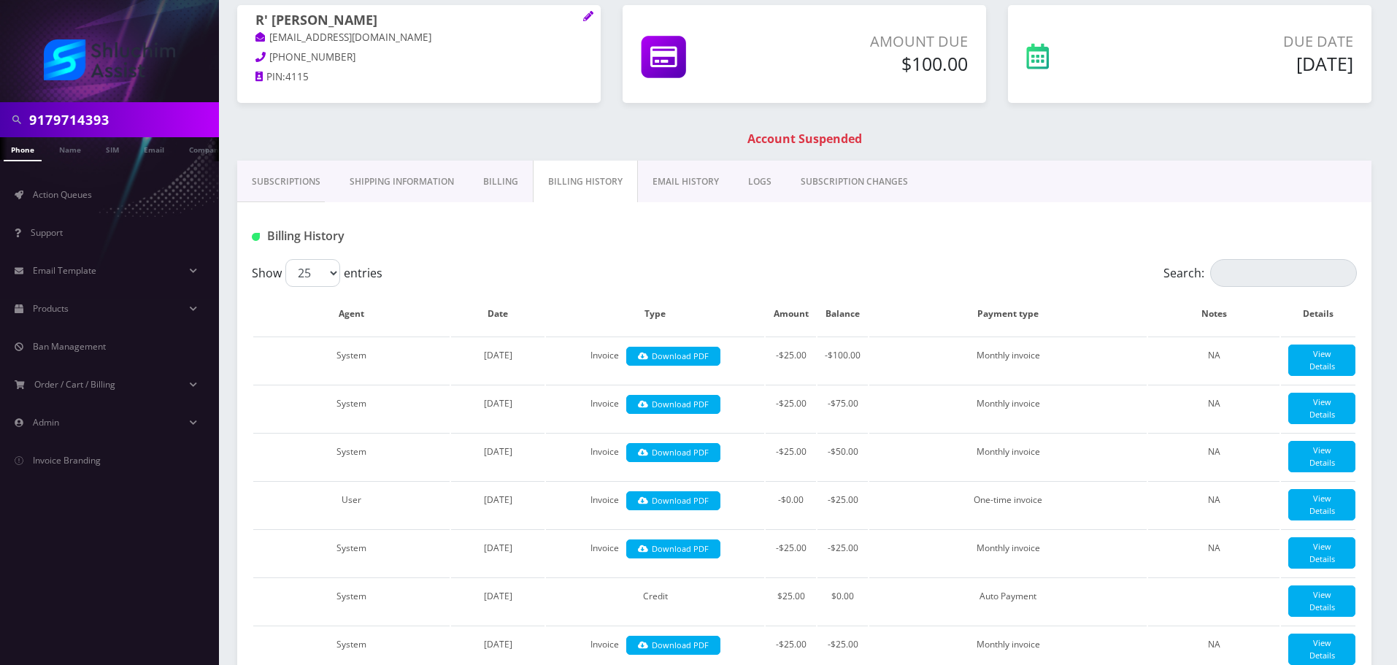
scroll to position [0, 0]
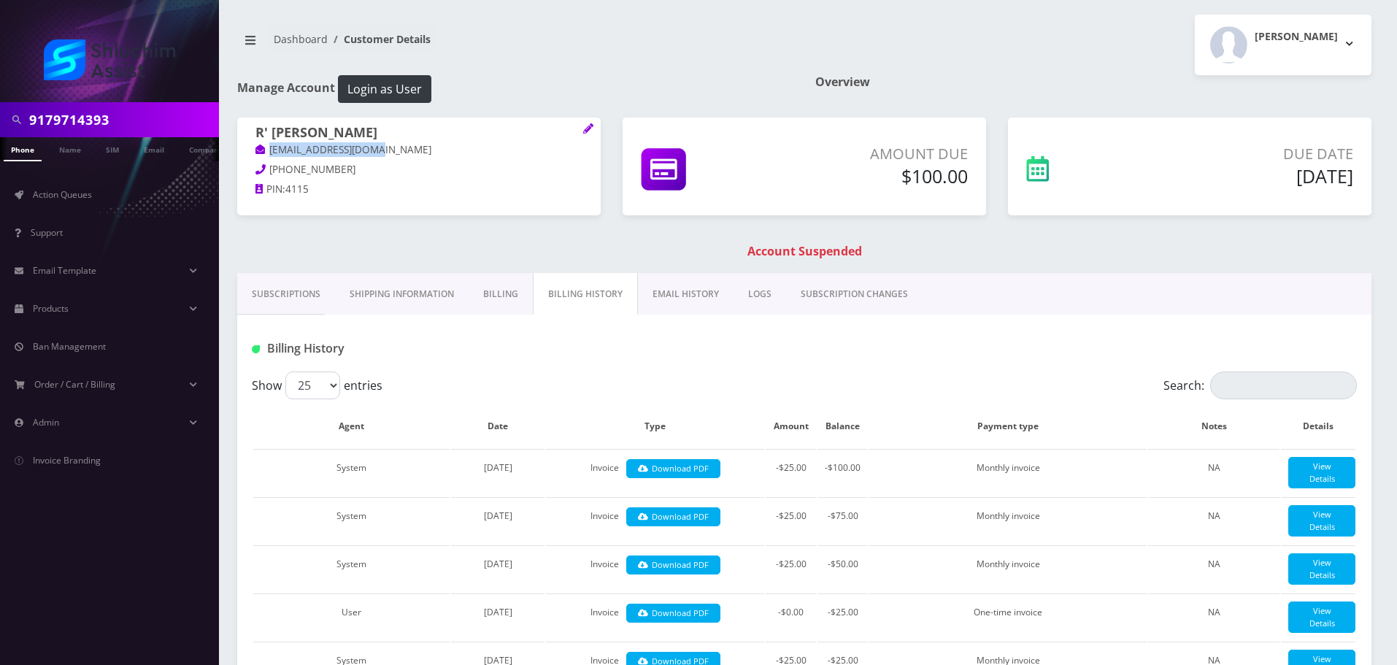
drag, startPoint x: 407, startPoint y: 150, endPoint x: 302, endPoint y: 168, distance: 105.8
click at [264, 150] on p "rebavrohom@gmail.com" at bounding box center [418, 150] width 327 height 16
copy link "rebavrohom@gmail.com"
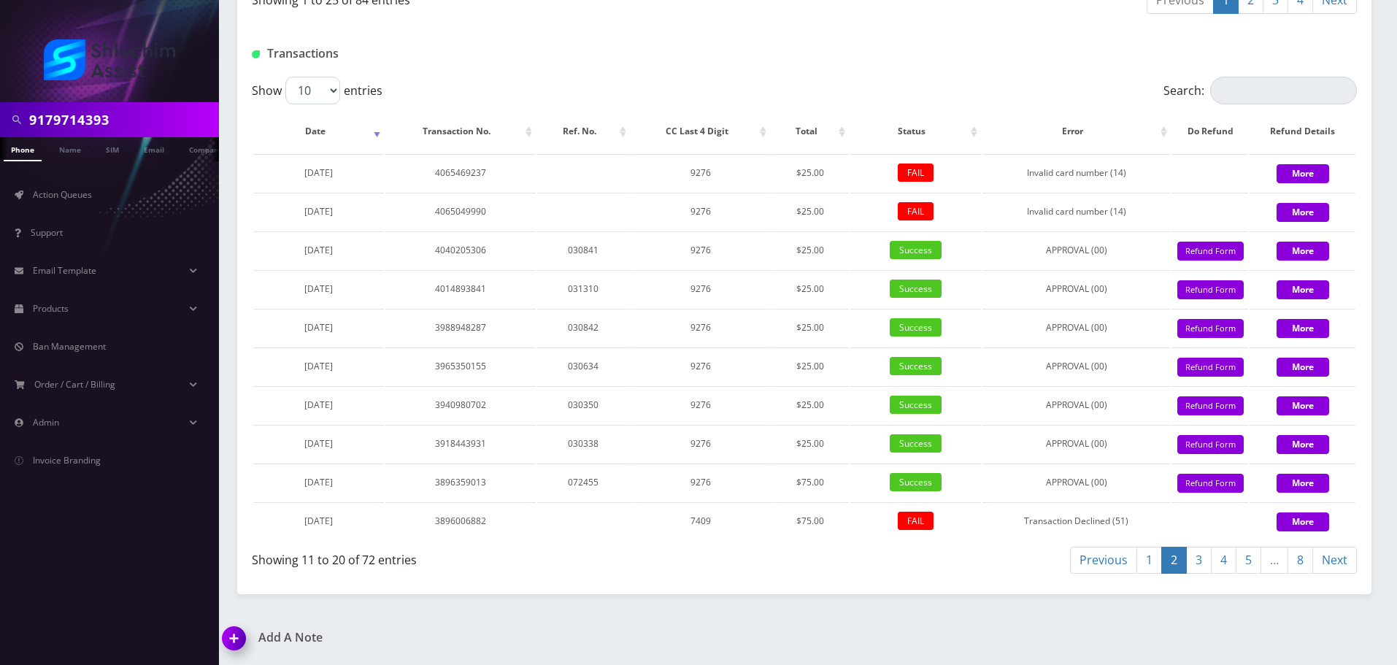
scroll to position [0, 7]
click at [128, 117] on input "9179714393" at bounding box center [122, 120] width 186 height 28
click at [134, 106] on input "text" at bounding box center [122, 120] width 186 height 28
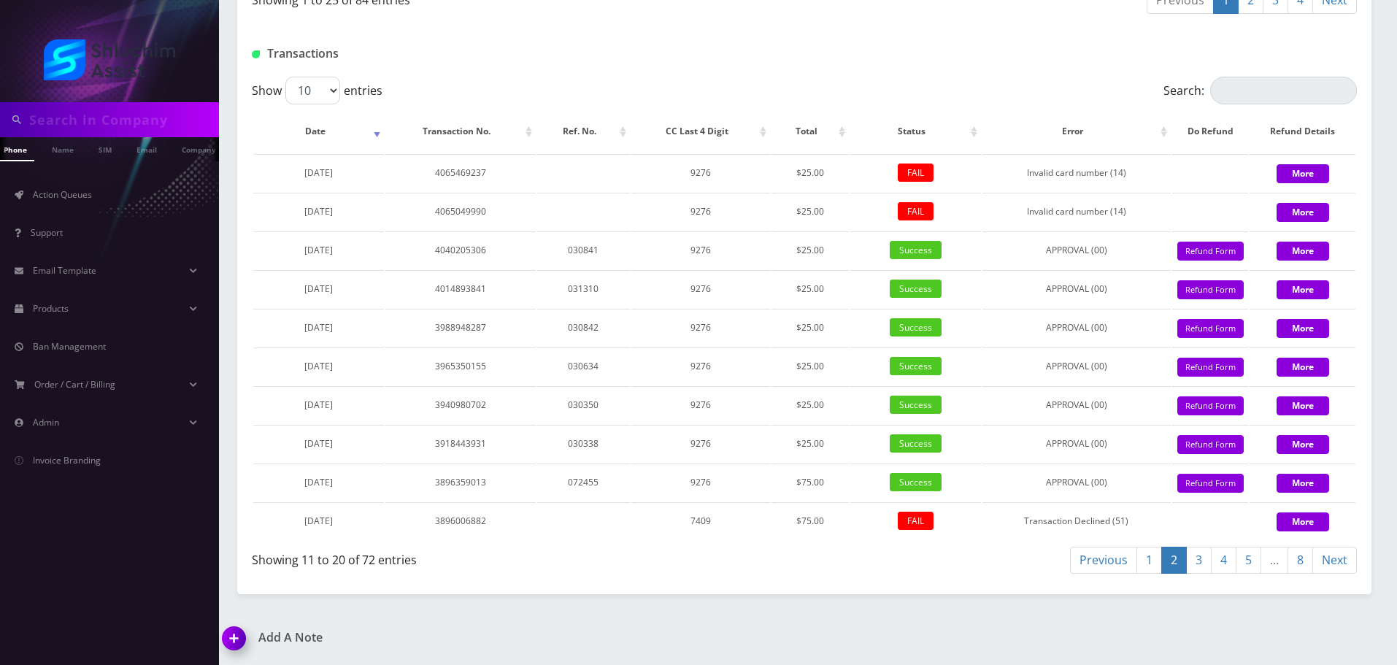
click at [132, 108] on input "text" at bounding box center [122, 120] width 186 height 28
click at [131, 110] on input "text" at bounding box center [122, 120] width 186 height 28
paste input "[PHONE_NUMBER]"
click at [121, 120] on input "[PHONE_NUMBER]" at bounding box center [122, 120] width 186 height 28
click at [99, 123] on input "[PHONE_NUMBER]" at bounding box center [122, 120] width 186 height 28
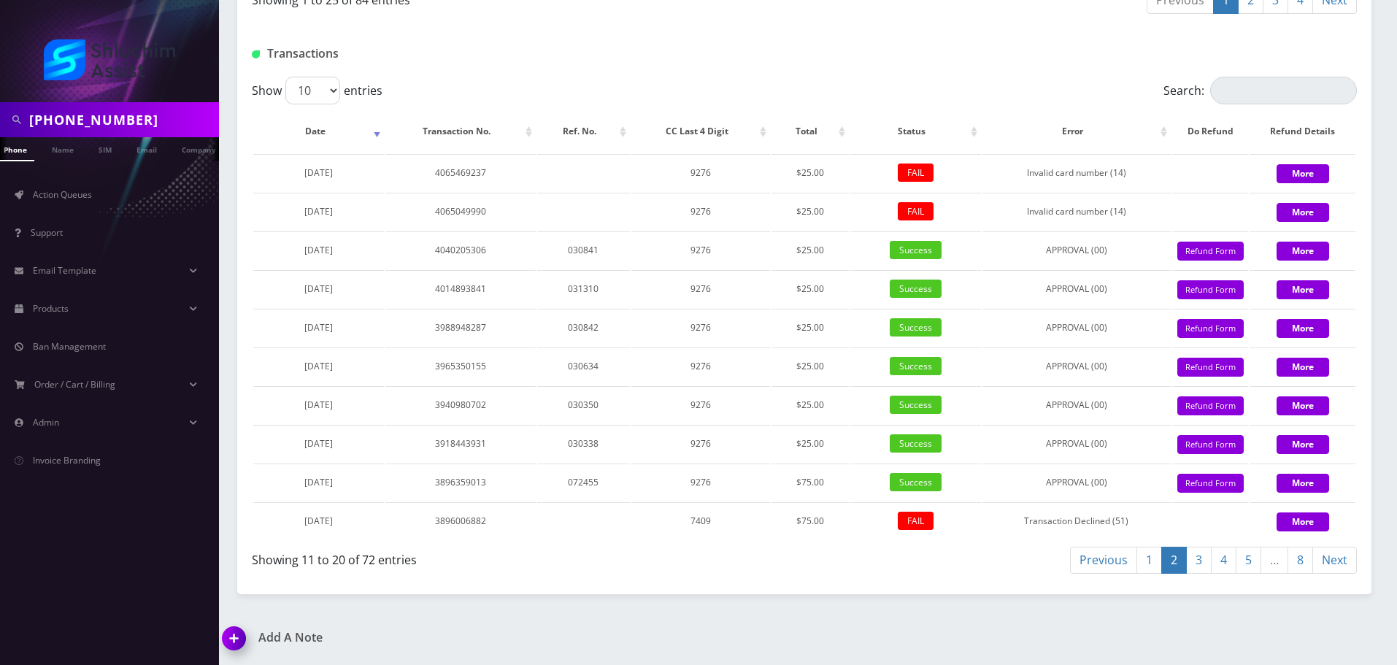
click at [96, 124] on input "[PHONE_NUMBER]" at bounding box center [122, 120] width 186 height 28
type input "9296835532"
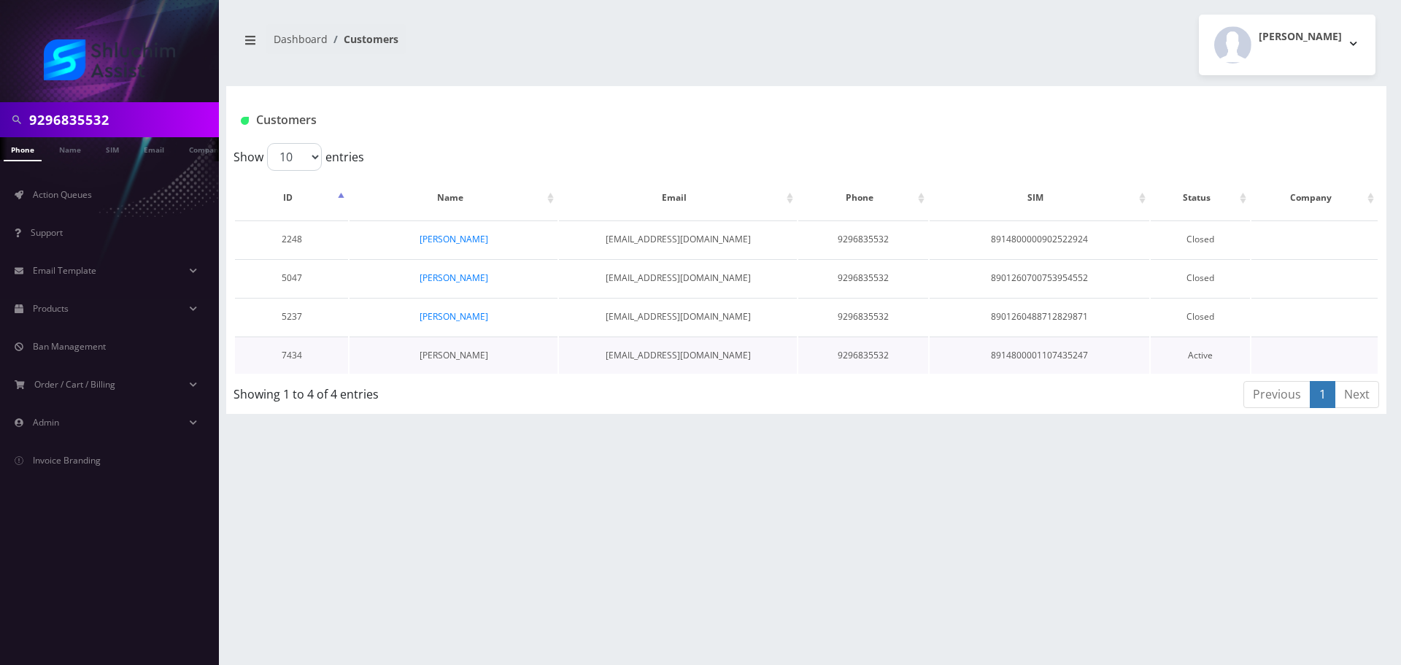
click at [462, 356] on link "[PERSON_NAME]" at bounding box center [454, 355] width 69 height 12
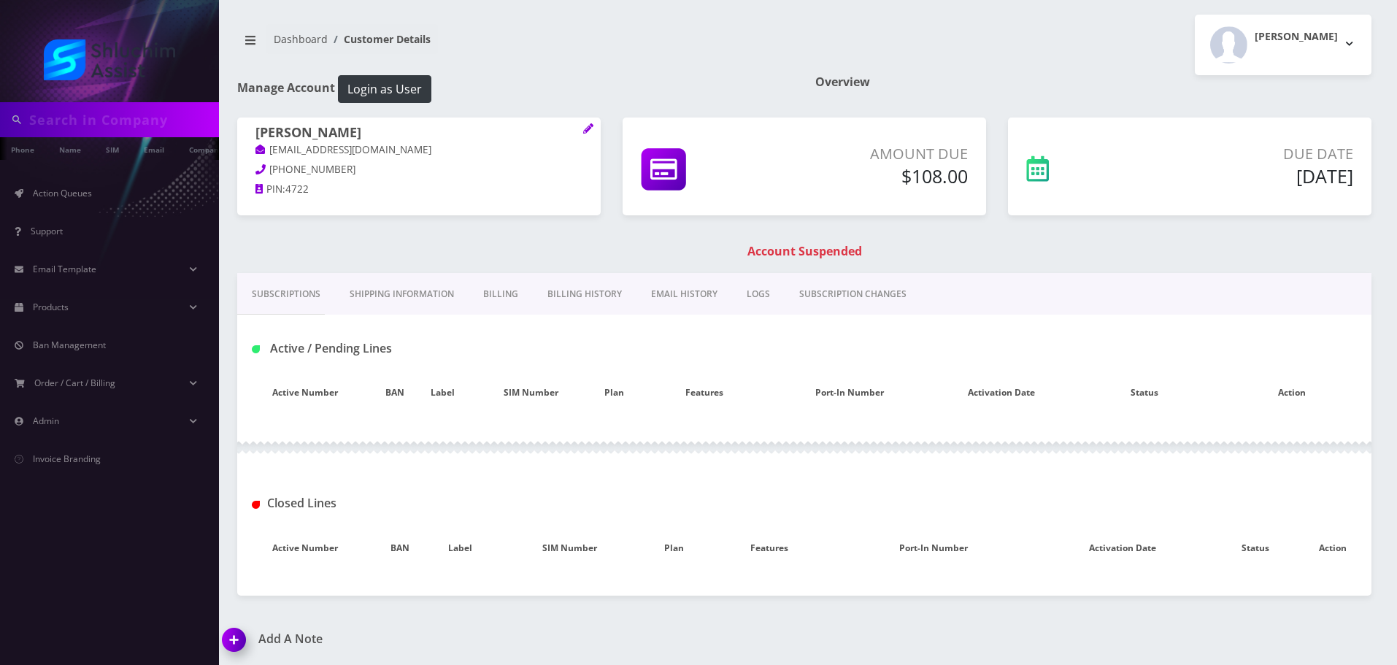
type input "9296835532"
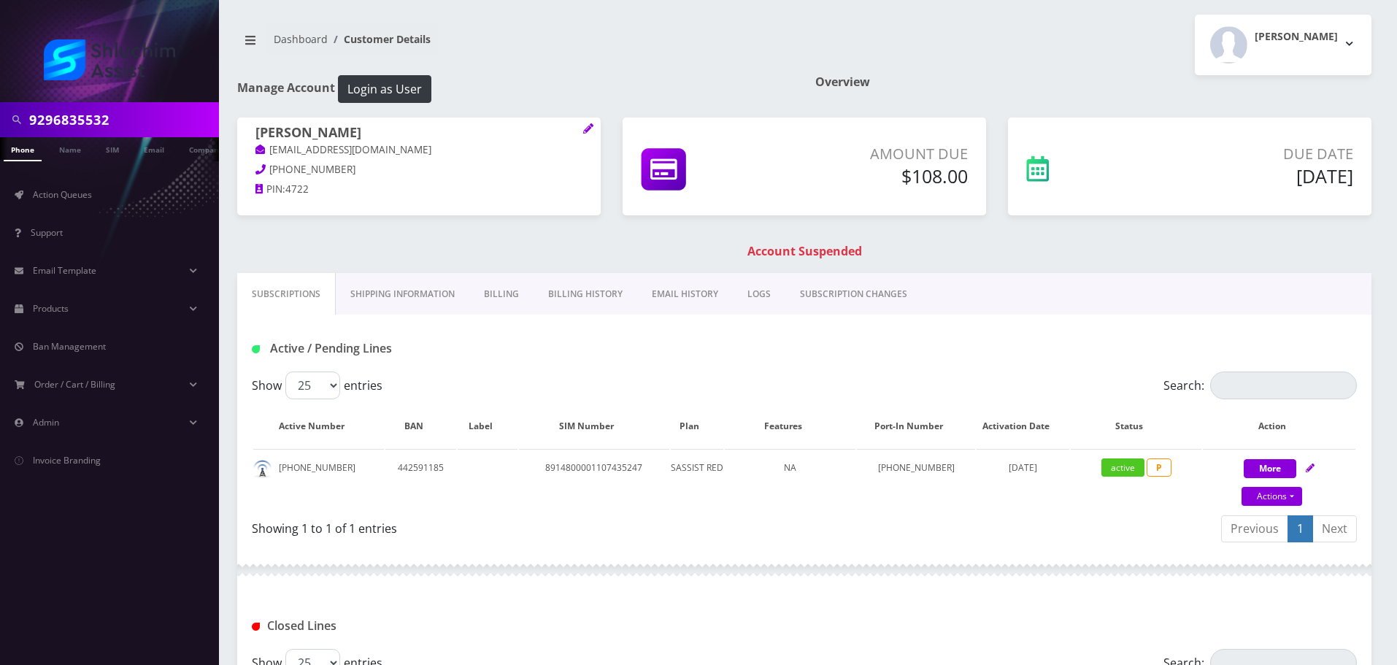
click at [575, 293] on link "Billing History" at bounding box center [586, 294] width 104 height 42
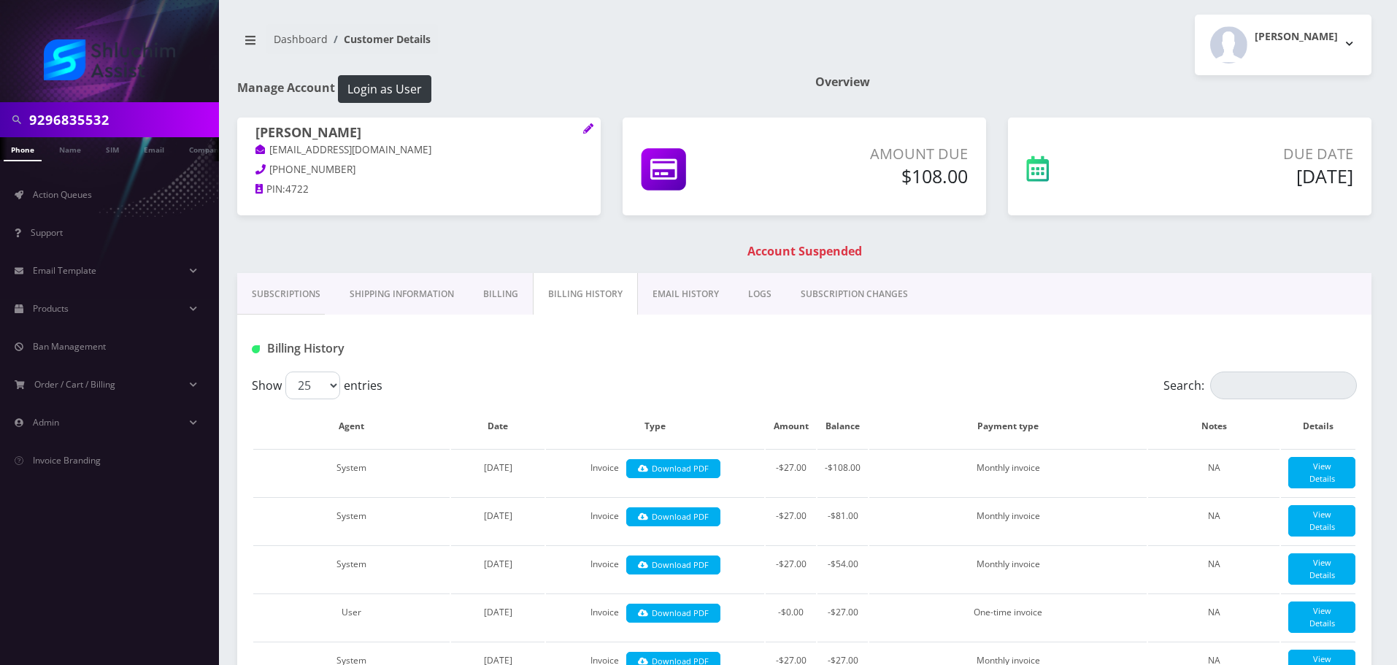
click at [694, 286] on link "EMAIL HISTORY" at bounding box center [686, 294] width 96 height 42
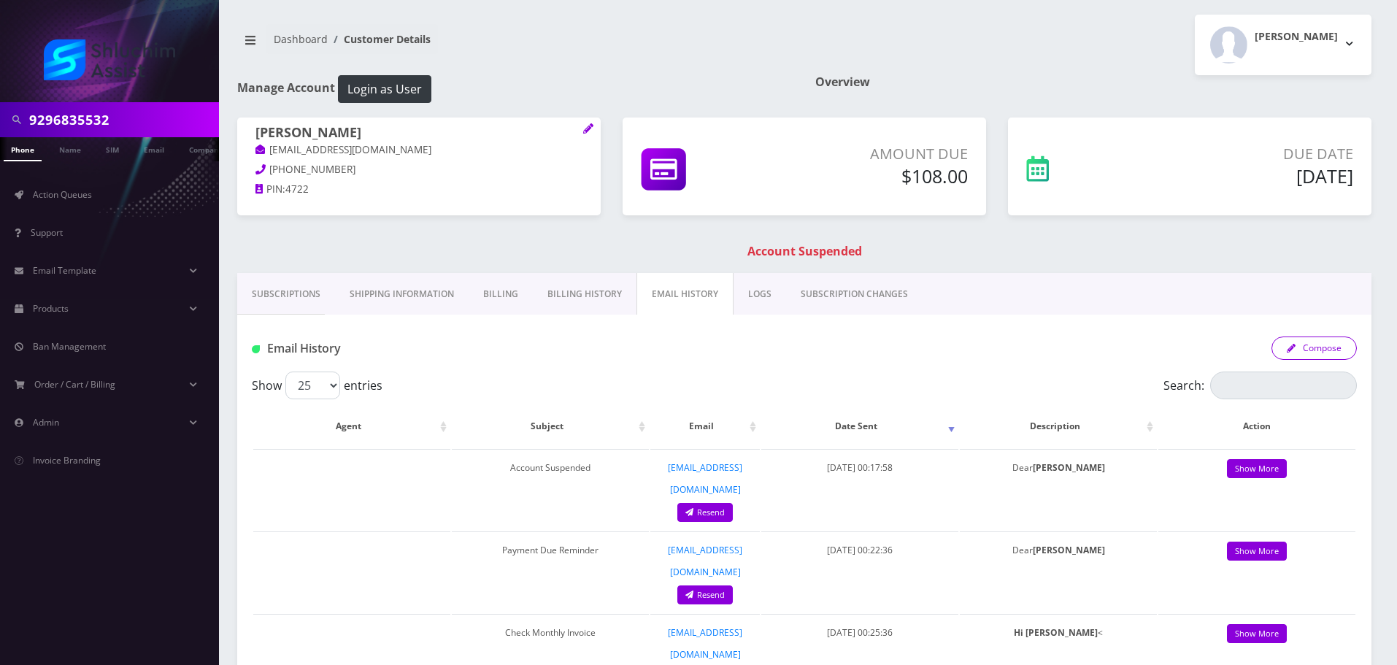
click at [1326, 351] on button "Compose" at bounding box center [1314, 347] width 85 height 23
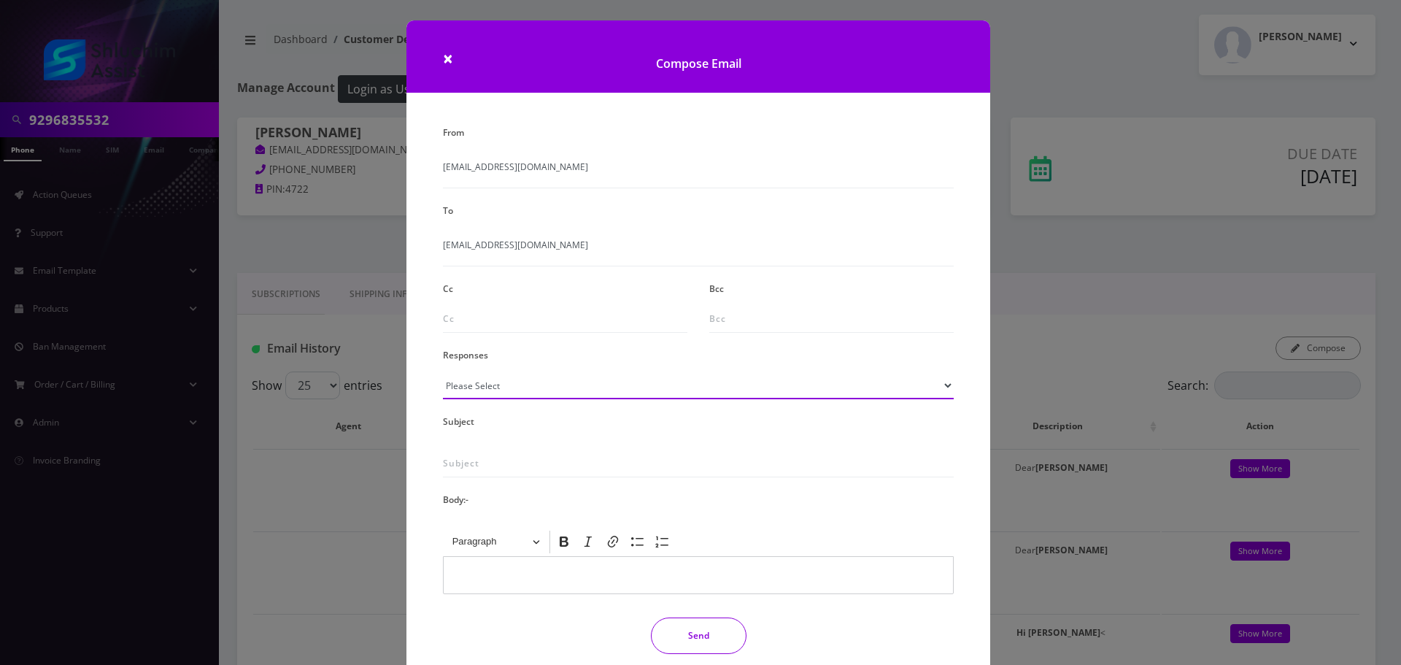
click at [632, 389] on select "Please Select TMobile port Unable to activate CH Pickup Past Due Pick up follow…" at bounding box center [698, 386] width 511 height 28
select select "29"
click at [443, 372] on select "Please Select TMobile port Unable to activate CH Pickup Past Due Pick up follow…" at bounding box center [698, 386] width 511 height 28
type input "Subject: URGENT Action Required: Past Due Payment for Shluchim Assist"
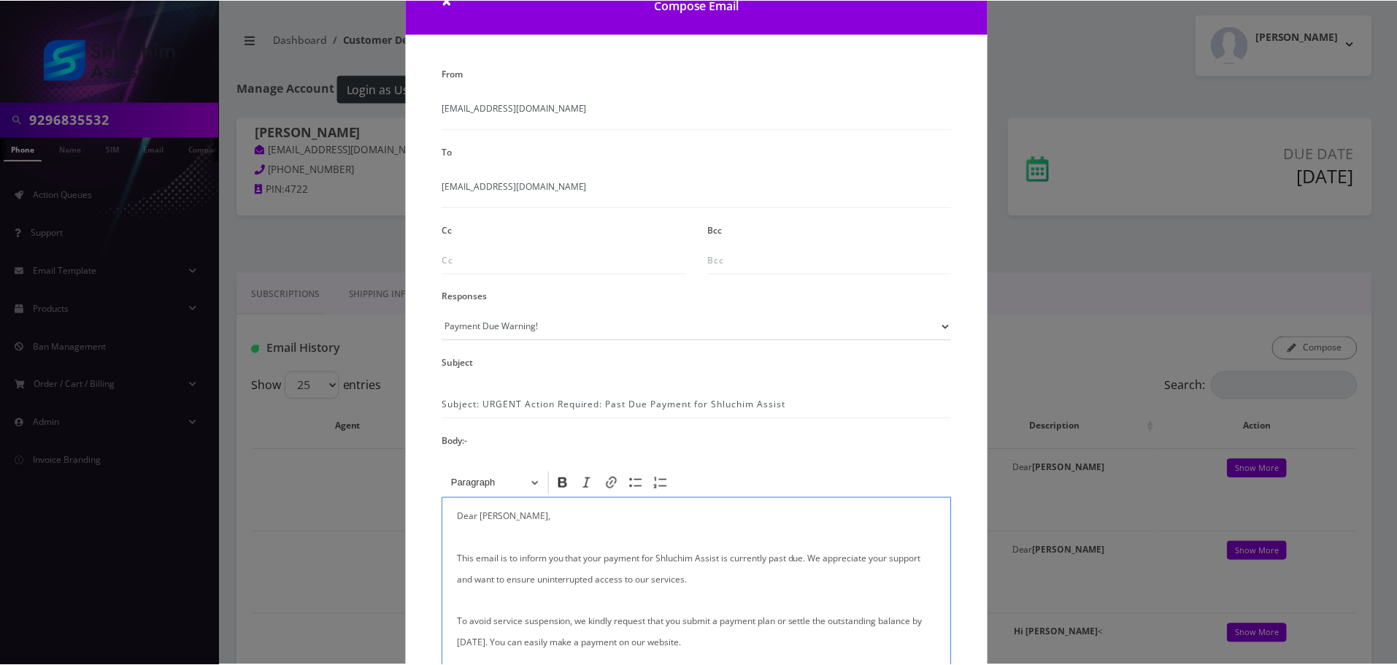
scroll to position [239, 0]
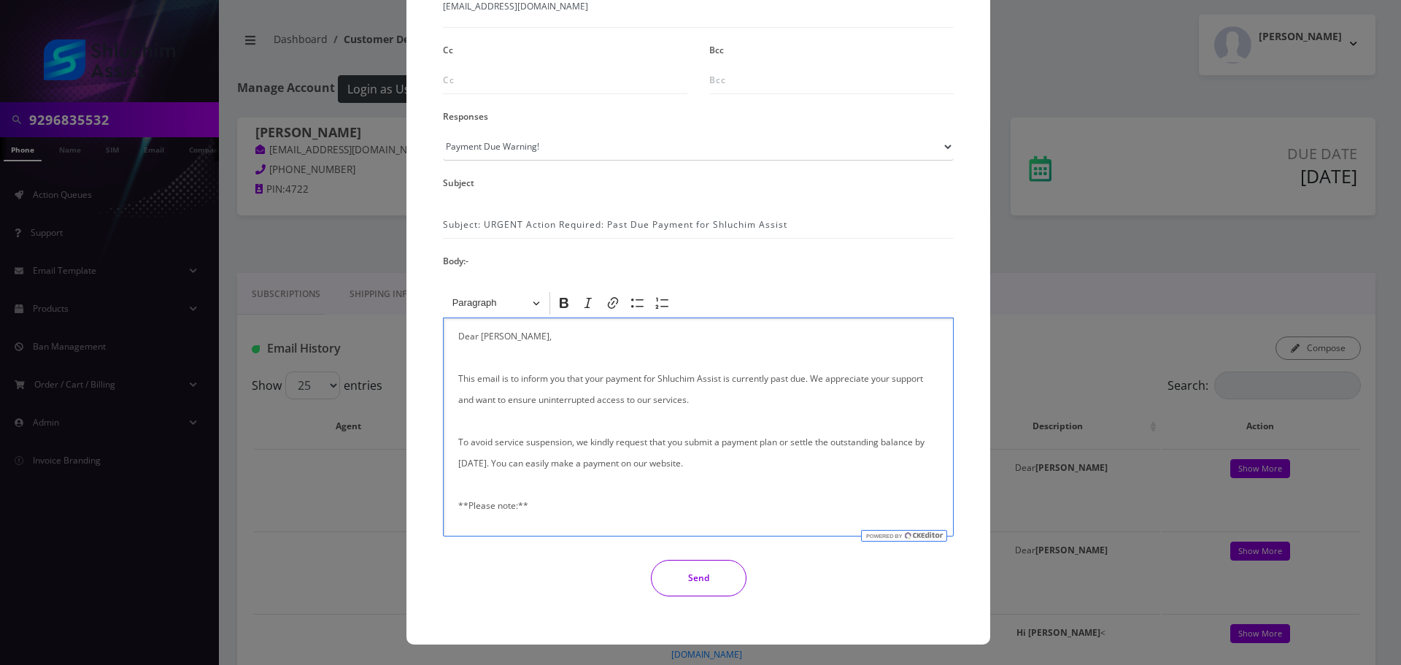
click at [710, 599] on div "From [EMAIL_ADDRESS][DOMAIN_NAME] To [EMAIL_ADDRESS][DOMAIN_NAME] Cc Bcc Respon…" at bounding box center [698, 245] width 533 height 724
click at [714, 586] on button "Send" at bounding box center [699, 578] width 96 height 36
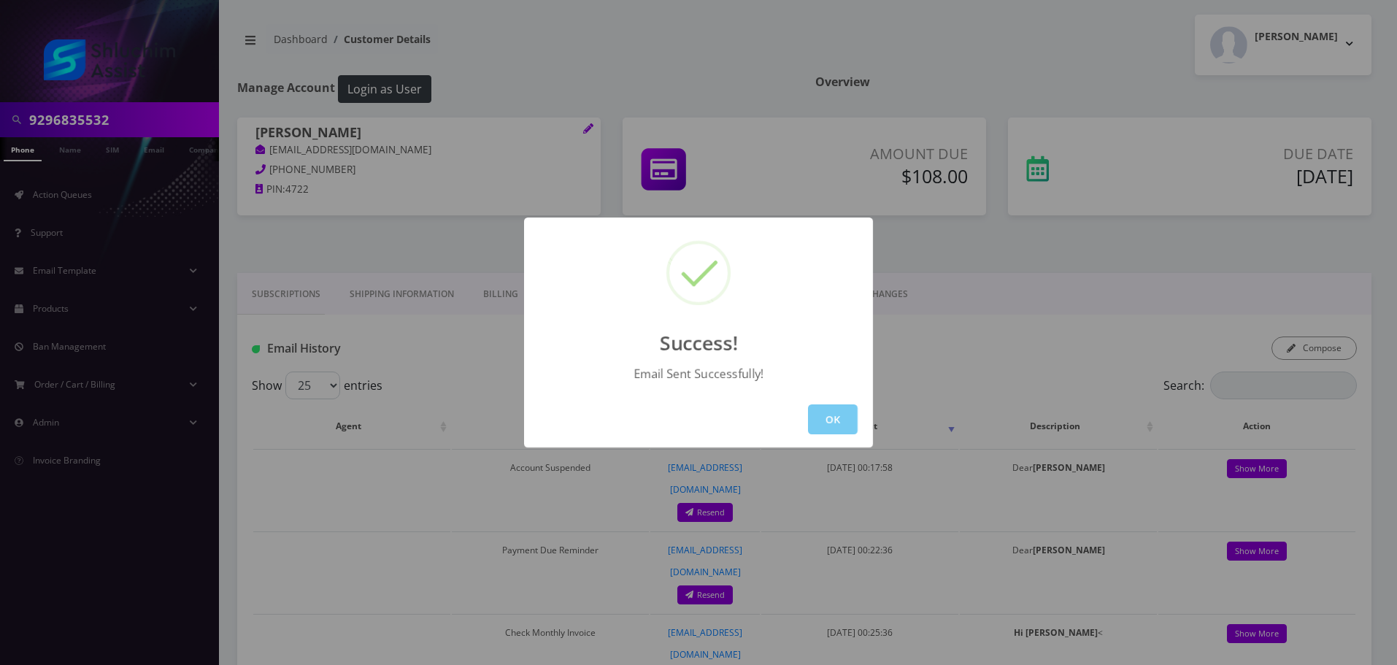
click at [836, 417] on button "OK" at bounding box center [833, 419] width 50 height 30
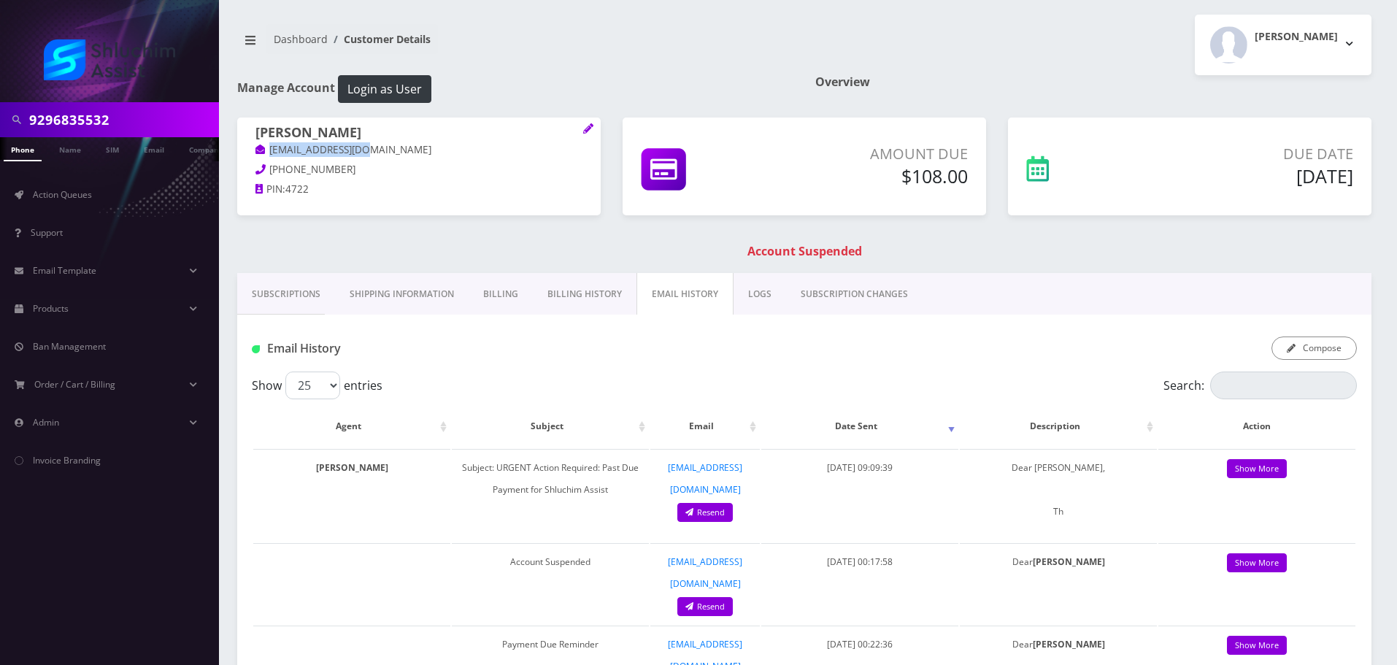
drag, startPoint x: 385, startPoint y: 155, endPoint x: 268, endPoint y: 153, distance: 117.6
click at [268, 153] on p "[EMAIL_ADDRESS][DOMAIN_NAME]" at bounding box center [418, 150] width 327 height 16
copy link "[EMAIL_ADDRESS][DOMAIN_NAME]"
click at [161, 115] on input "9296835532" at bounding box center [122, 120] width 186 height 28
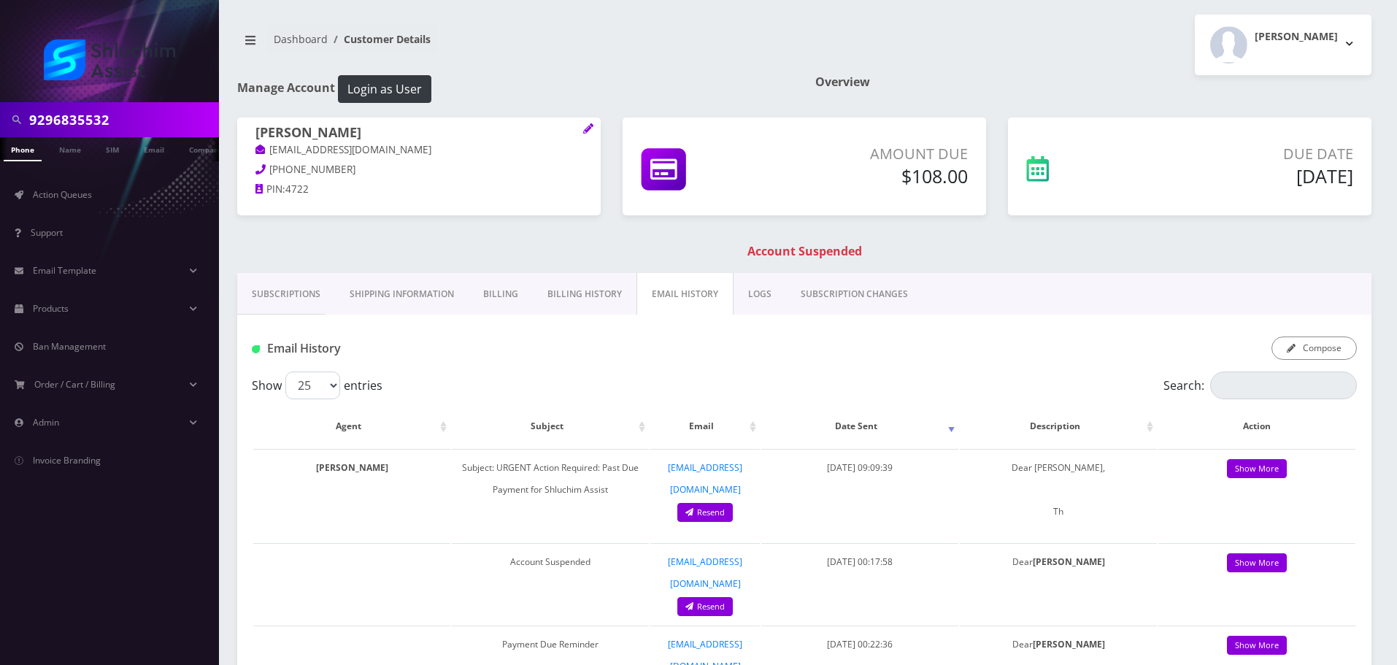
click at [161, 115] on input "9296835532" at bounding box center [122, 120] width 186 height 28
click at [133, 116] on input "text" at bounding box center [122, 120] width 186 height 28
paste input "[PHONE_NUMBER]"
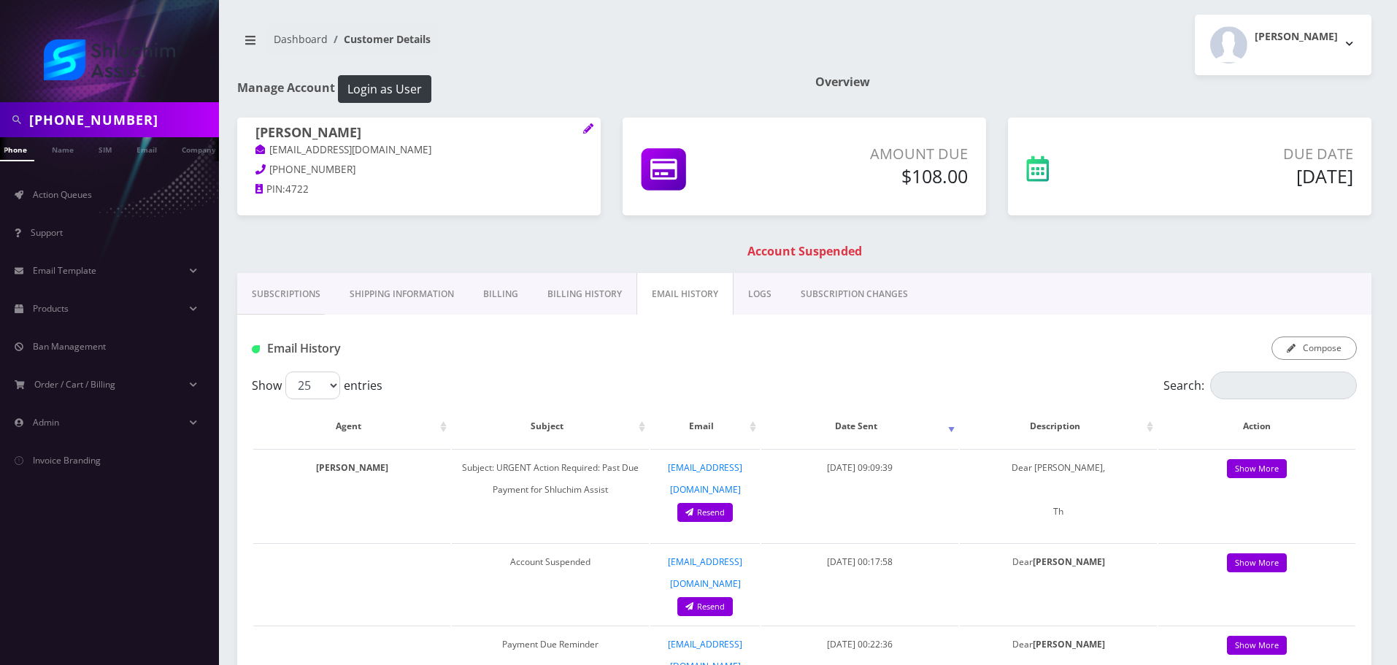
click at [108, 125] on input "[PHONE_NUMBER]" at bounding box center [122, 120] width 186 height 28
click at [90, 125] on input "[PHONE_NUMBER]" at bounding box center [122, 120] width 186 height 28
type input "9348678926"
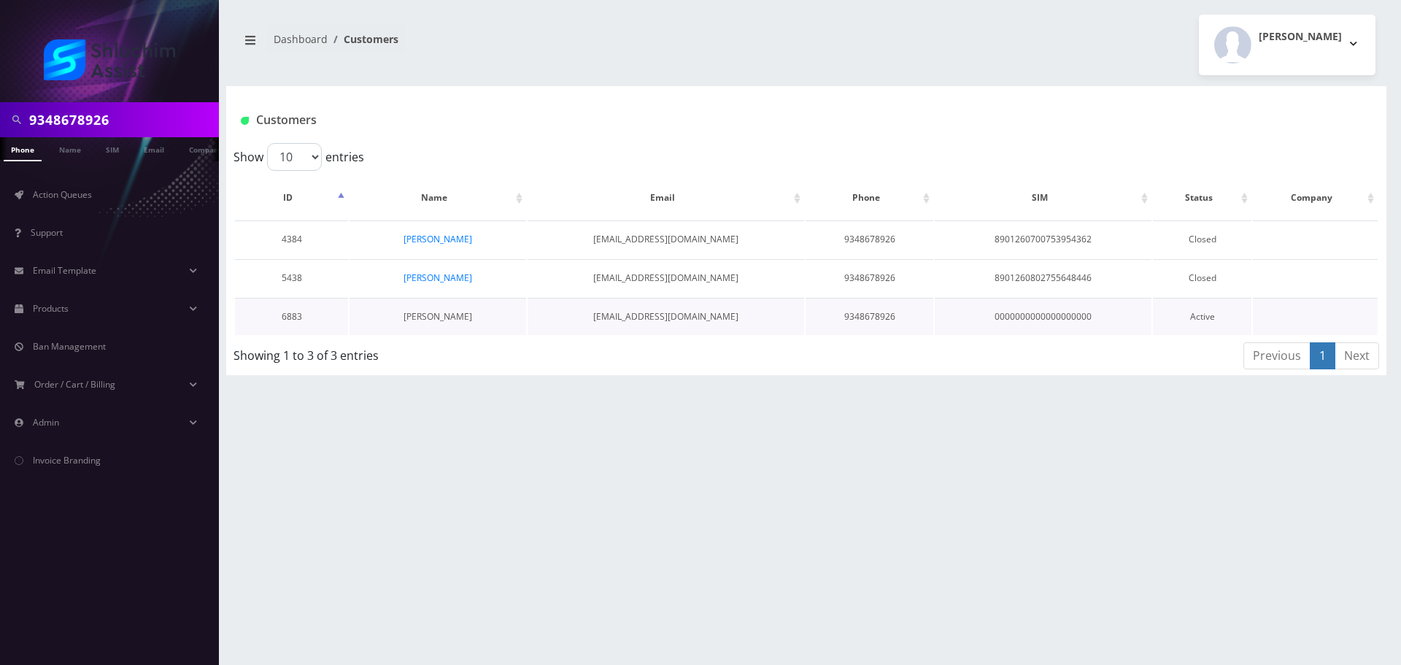
click at [428, 316] on link "Nasanel Cohen" at bounding box center [438, 316] width 69 height 12
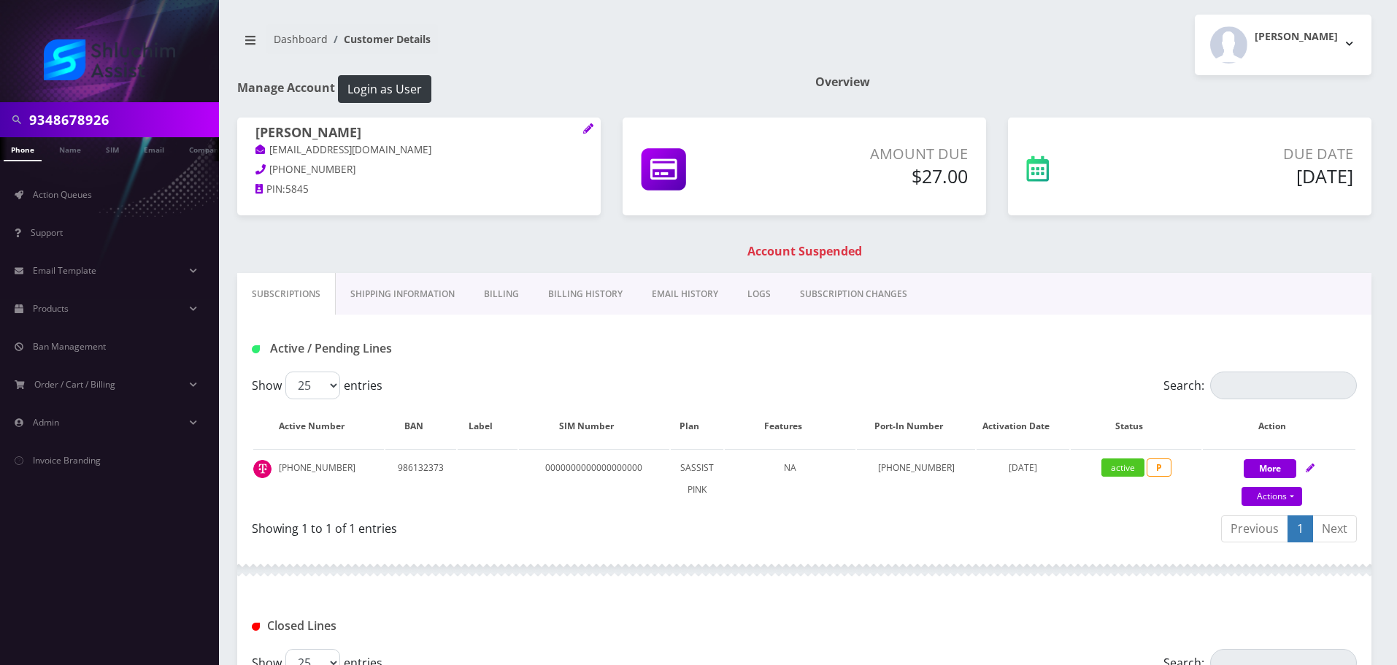
click at [588, 291] on link "Billing History" at bounding box center [586, 294] width 104 height 42
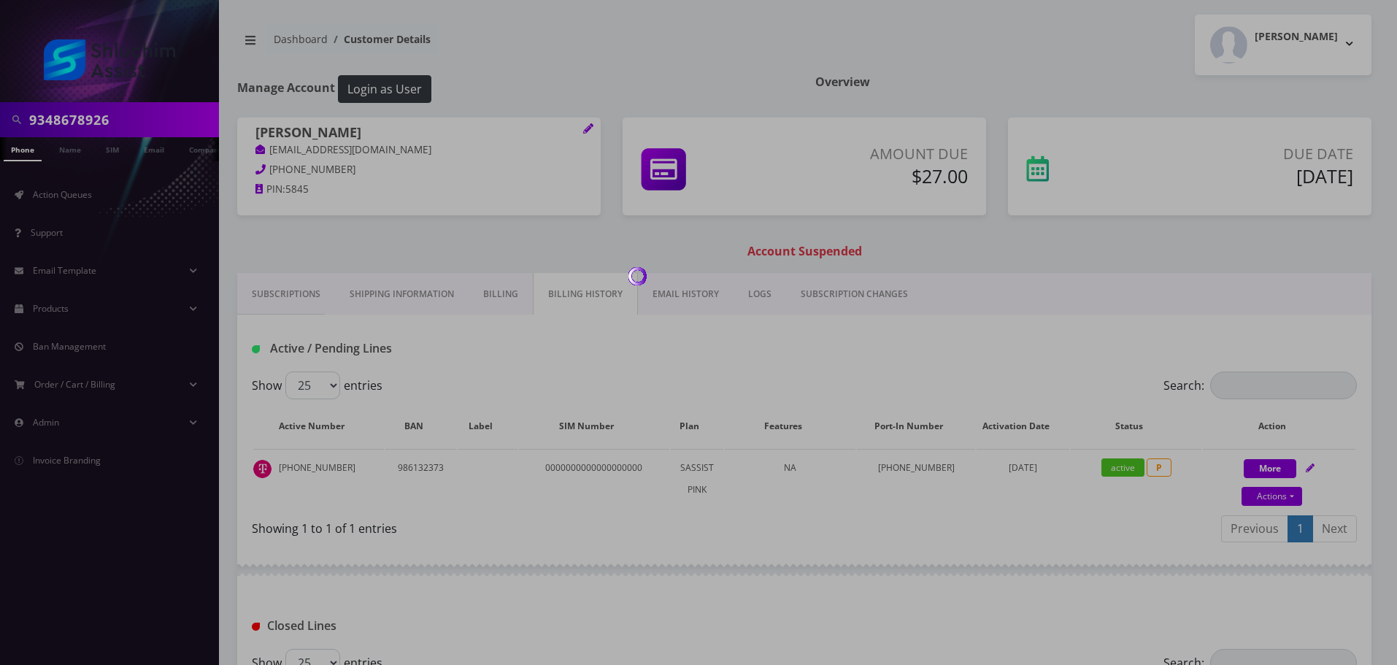
click at [588, 291] on div at bounding box center [698, 332] width 1397 height 665
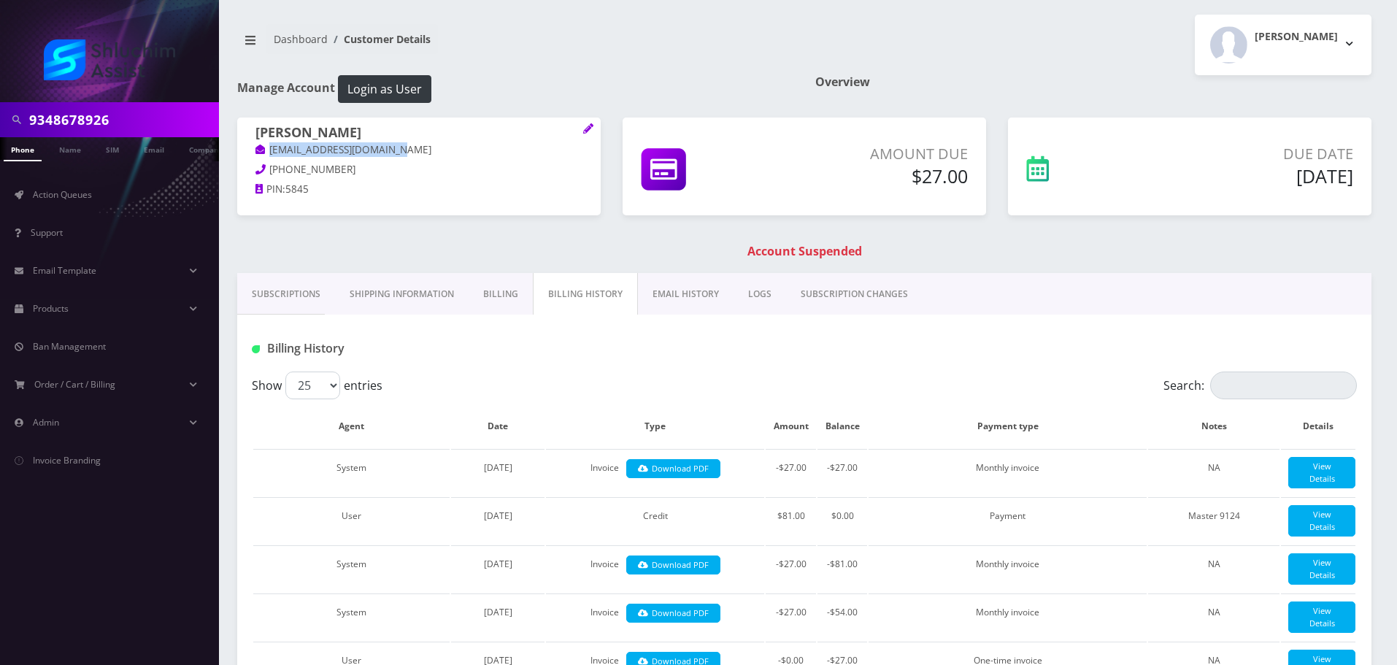
drag, startPoint x: 419, startPoint y: 155, endPoint x: 327, endPoint y: 191, distance: 98.4
click at [268, 150] on p "nasanelcohen18@gmail.com" at bounding box center [418, 150] width 327 height 16
copy link "nasanelcohen18@gmail.com"
click at [415, 138] on h1 "[PERSON_NAME]" at bounding box center [418, 134] width 327 height 18
drag, startPoint x: 425, startPoint y: 148, endPoint x: 265, endPoint y: 120, distance: 162.4
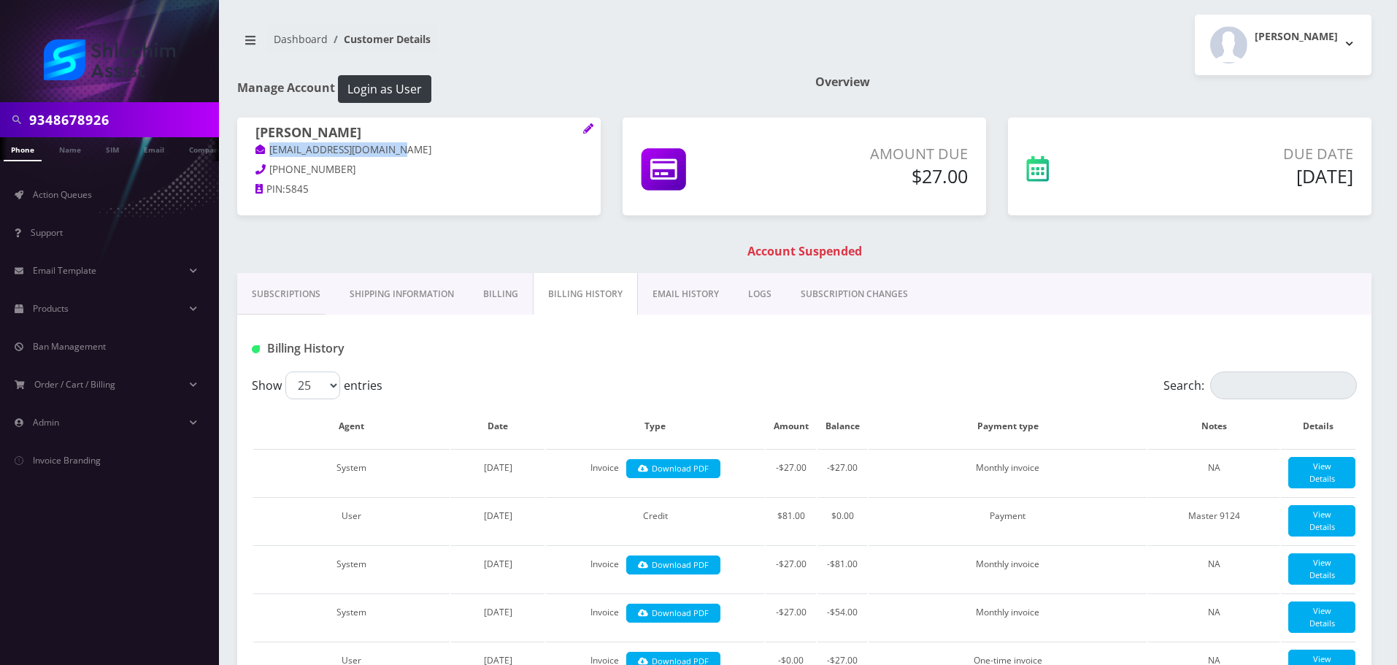
click at [249, 154] on div "Nasanel Cohen nasanelcohen18@gmail.com 347-940-6874 PIN: 5845" at bounding box center [419, 163] width 364 height 91
copy link "nasanelcohen18@gmail.com"
click at [654, 304] on link "EMAIL HISTORY" at bounding box center [686, 294] width 96 height 42
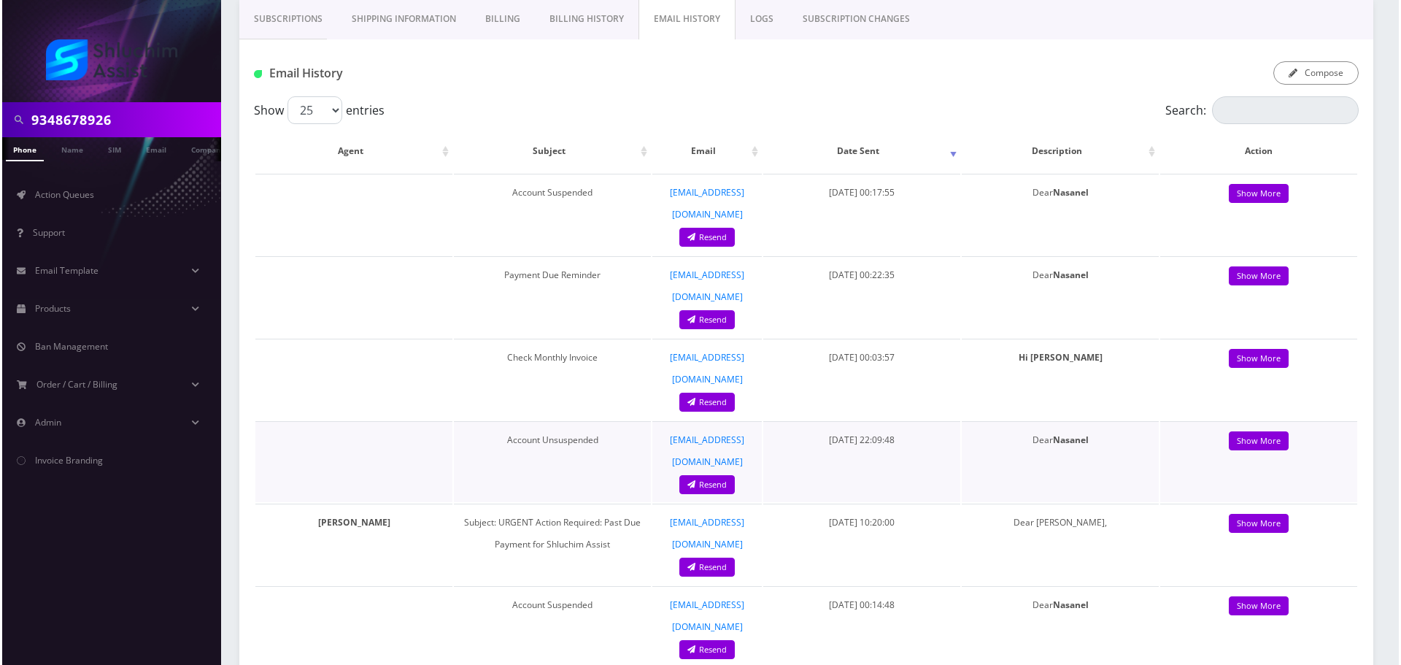
scroll to position [292, 0]
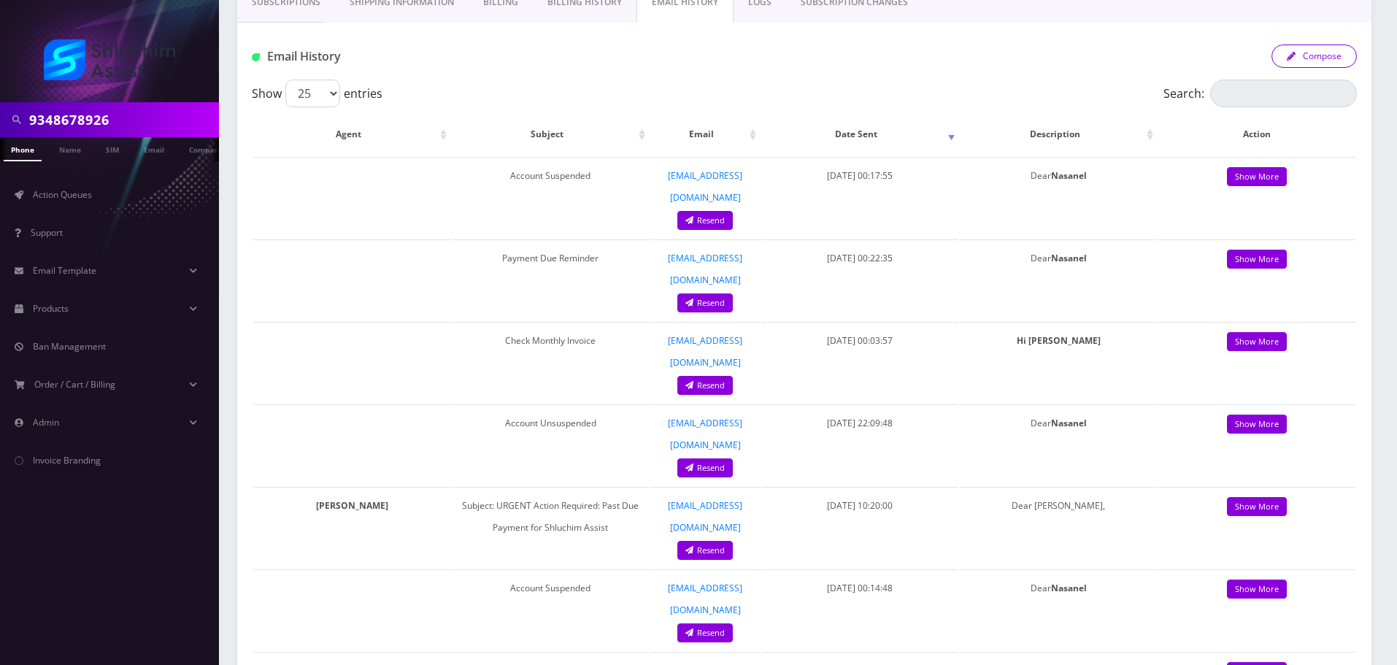
click at [1334, 53] on button "Compose" at bounding box center [1314, 56] width 85 height 23
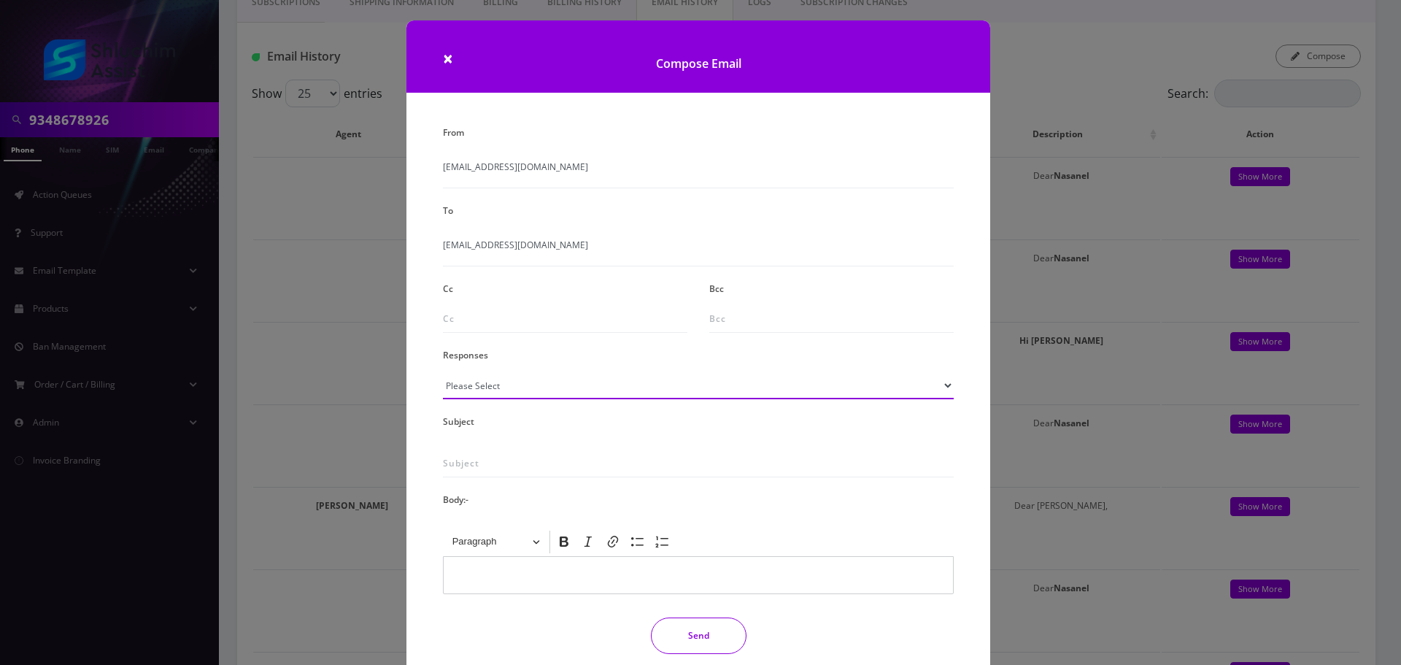
drag, startPoint x: 548, startPoint y: 393, endPoint x: 555, endPoint y: 387, distance: 8.8
click at [548, 393] on select "Please Select TMobile port Unable to activate CH Pickup Past Due Pick up follow…" at bounding box center [698, 386] width 511 height 28
select select "29"
click at [443, 372] on select "Please Select TMobile port Unable to activate CH Pickup Past Due Pick up follow…" at bounding box center [698, 386] width 511 height 28
type input "Subject: URGENT Action Required: Past Due Payment for Shluchim Assist"
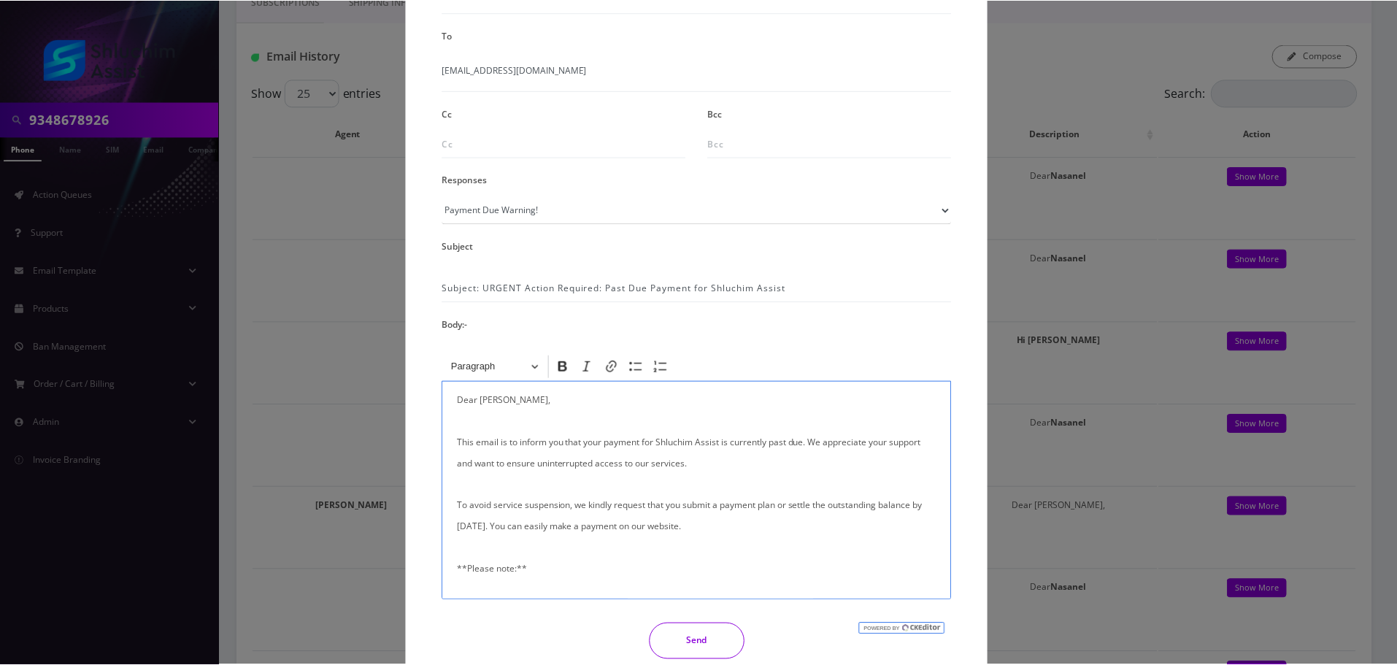
scroll to position [239, 0]
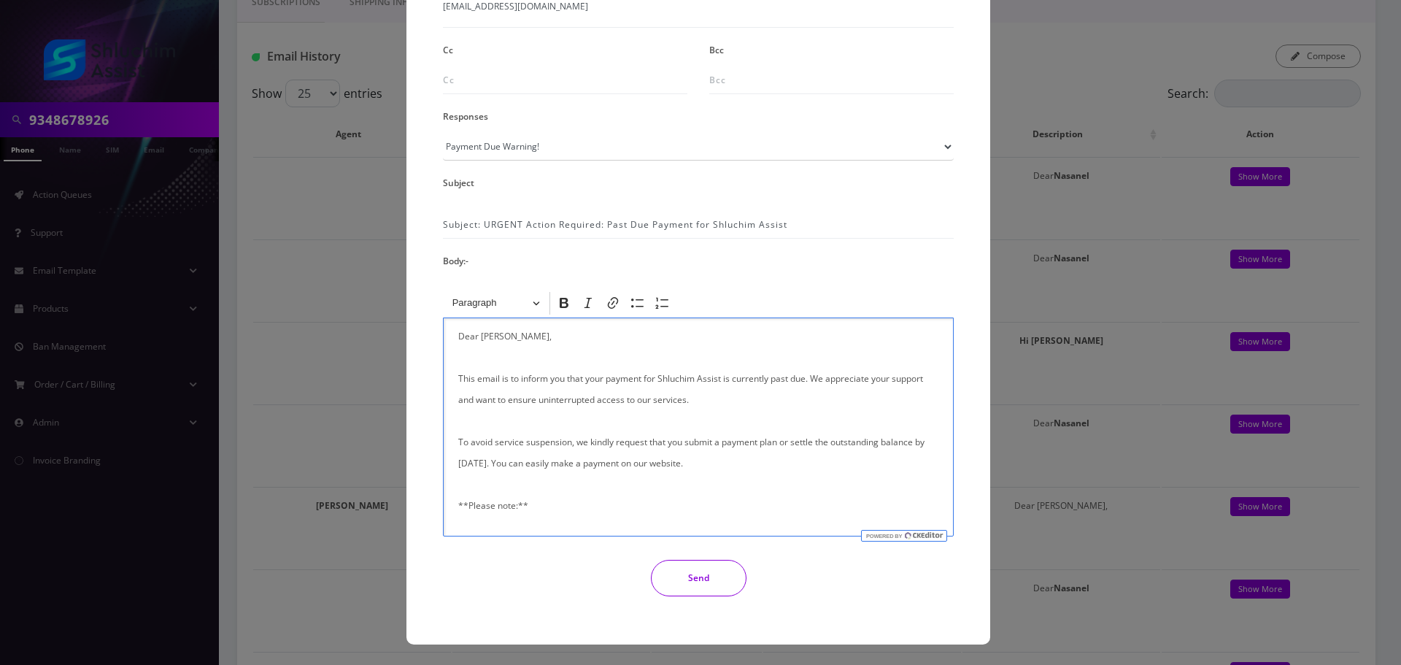
click at [715, 585] on button "Send" at bounding box center [699, 578] width 96 height 36
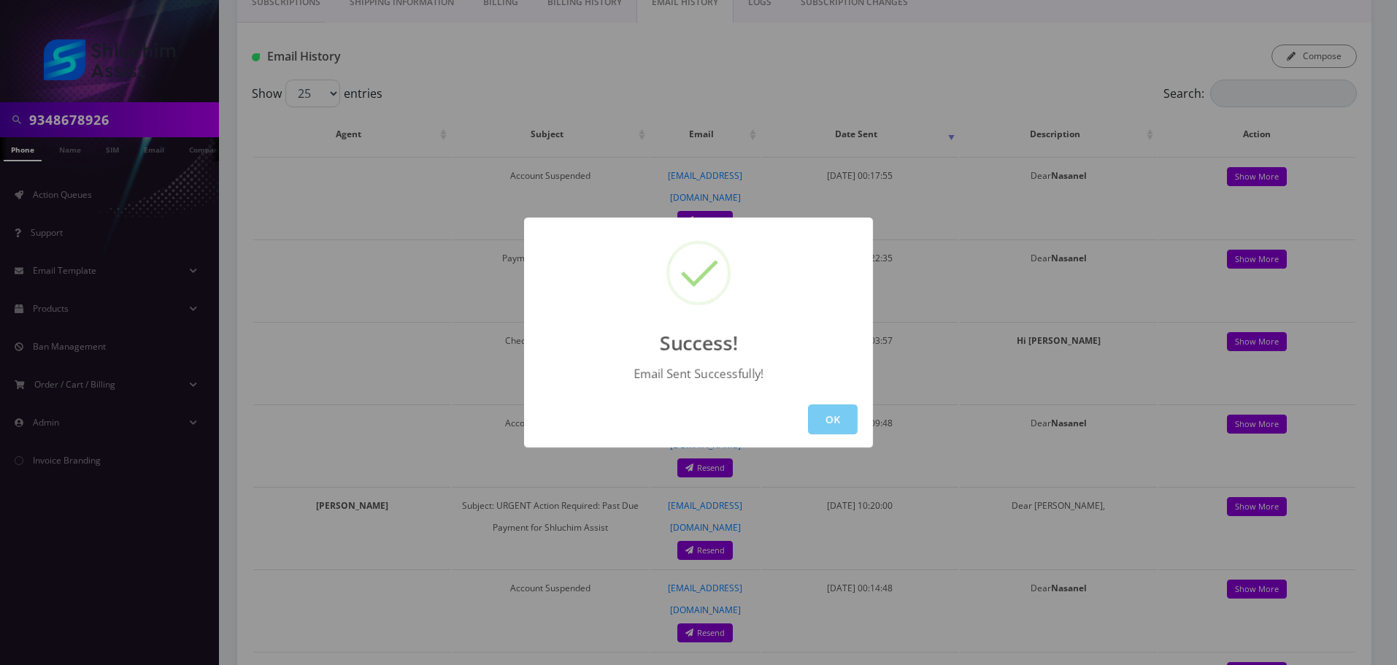
click at [821, 414] on button "OK" at bounding box center [833, 419] width 50 height 30
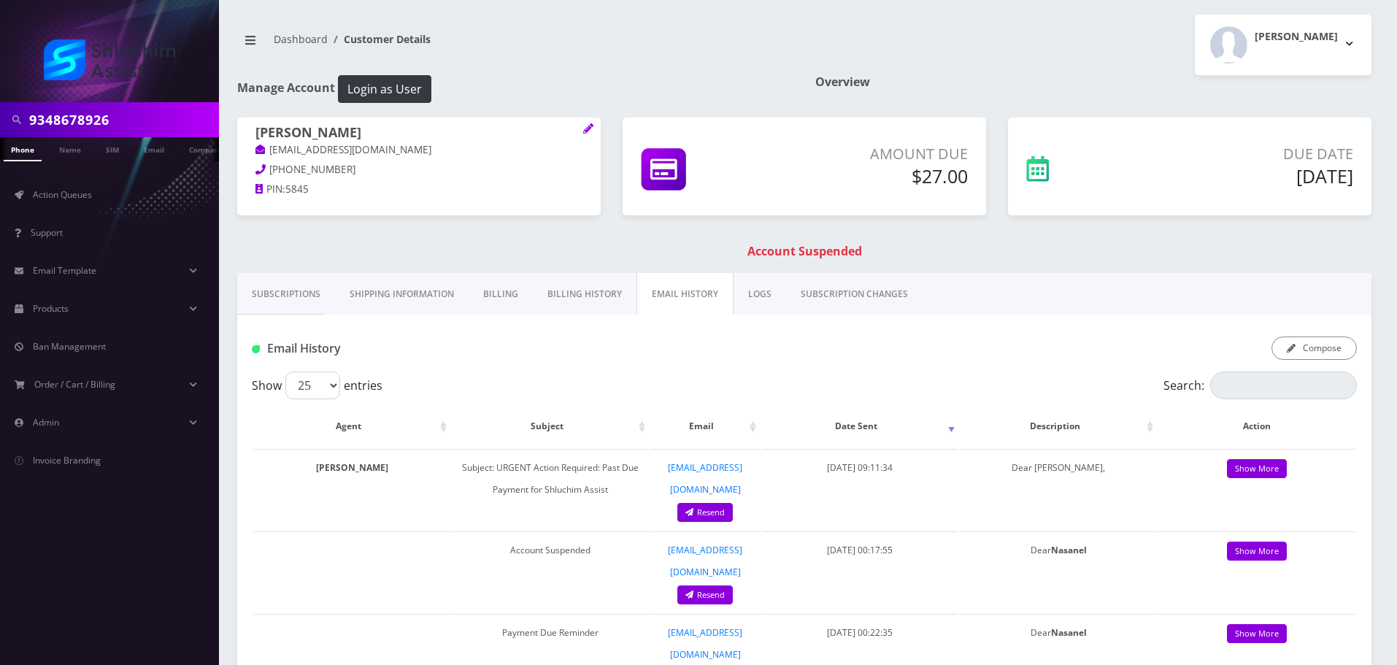
scroll to position [0, 7]
click at [156, 115] on input "9348678926" at bounding box center [122, 120] width 186 height 28
paste input "17-251-6709"
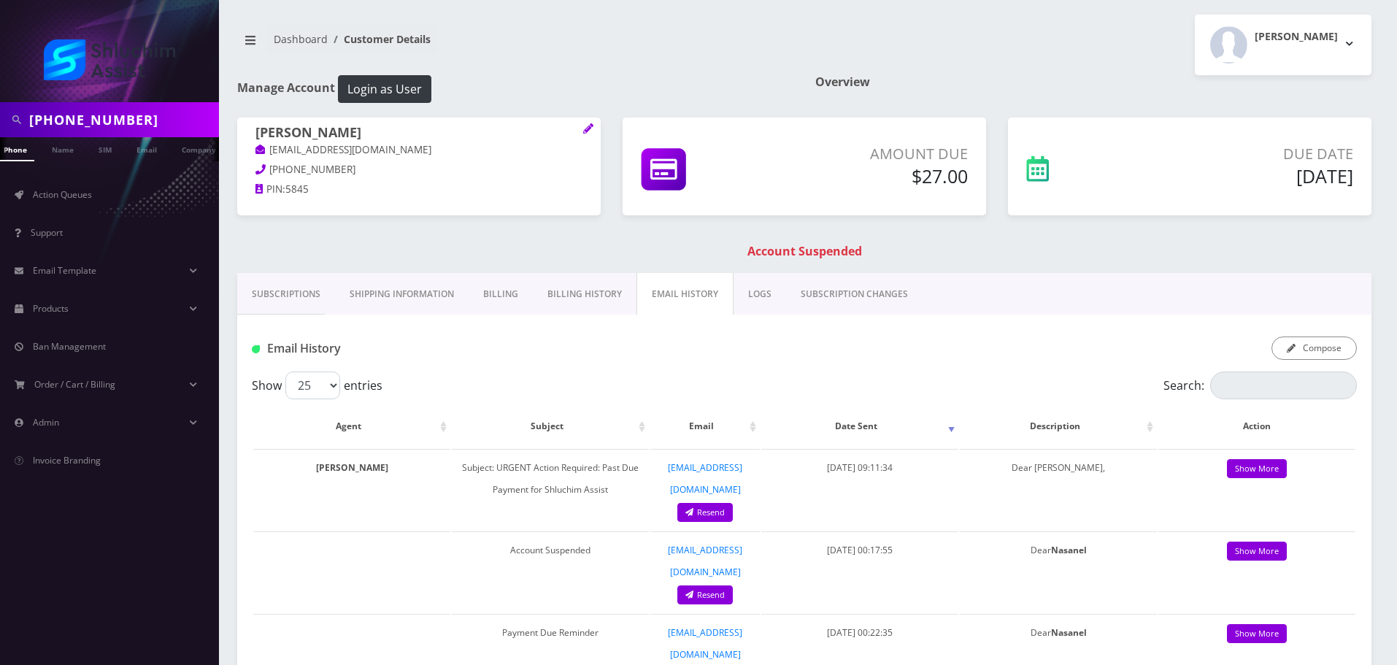
click at [72, 118] on input "[PHONE_NUMBER]" at bounding box center [122, 120] width 186 height 28
click at [62, 119] on input "[PHONE_NUMBER]" at bounding box center [122, 120] width 186 height 28
click at [94, 116] on input "917251-6709" at bounding box center [122, 120] width 186 height 28
type input "9172516709"
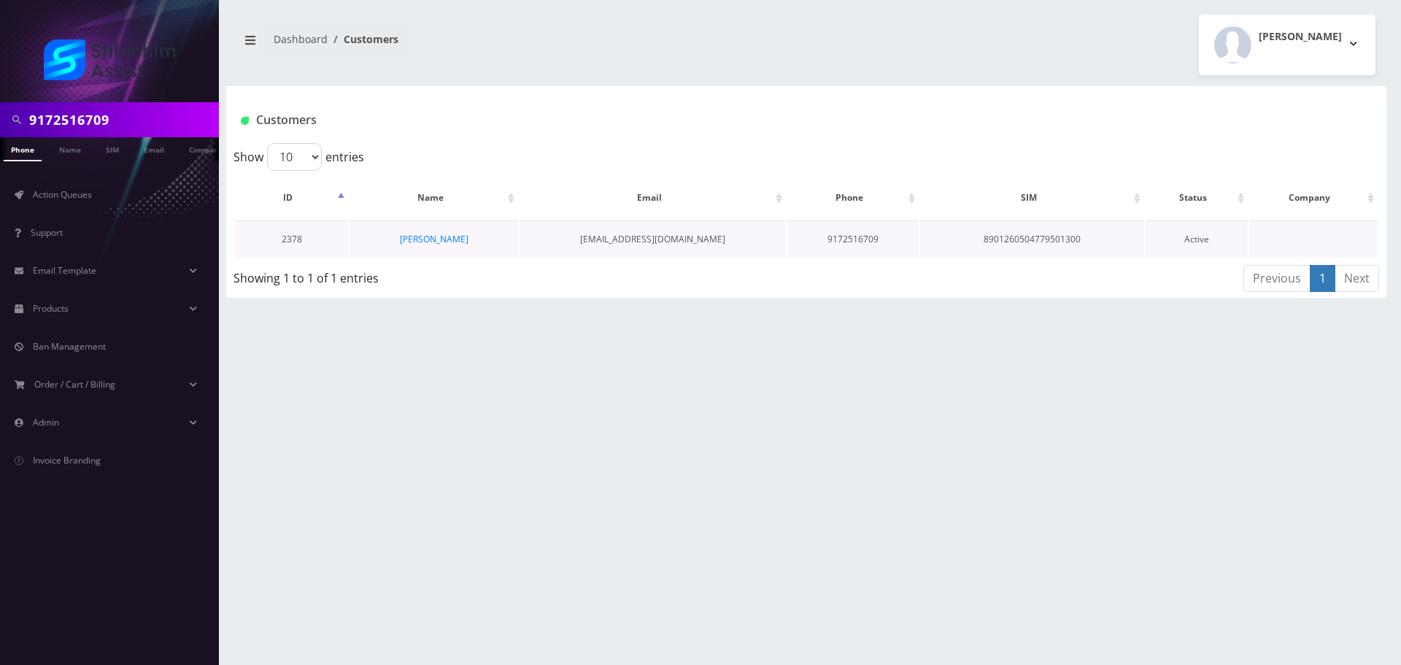
click at [423, 232] on td "Musia Brackman" at bounding box center [434, 238] width 169 height 37
click at [424, 242] on link "Musia Brackman" at bounding box center [434, 239] width 69 height 12
click at [434, 238] on link "Musia Brackman" at bounding box center [434, 239] width 69 height 12
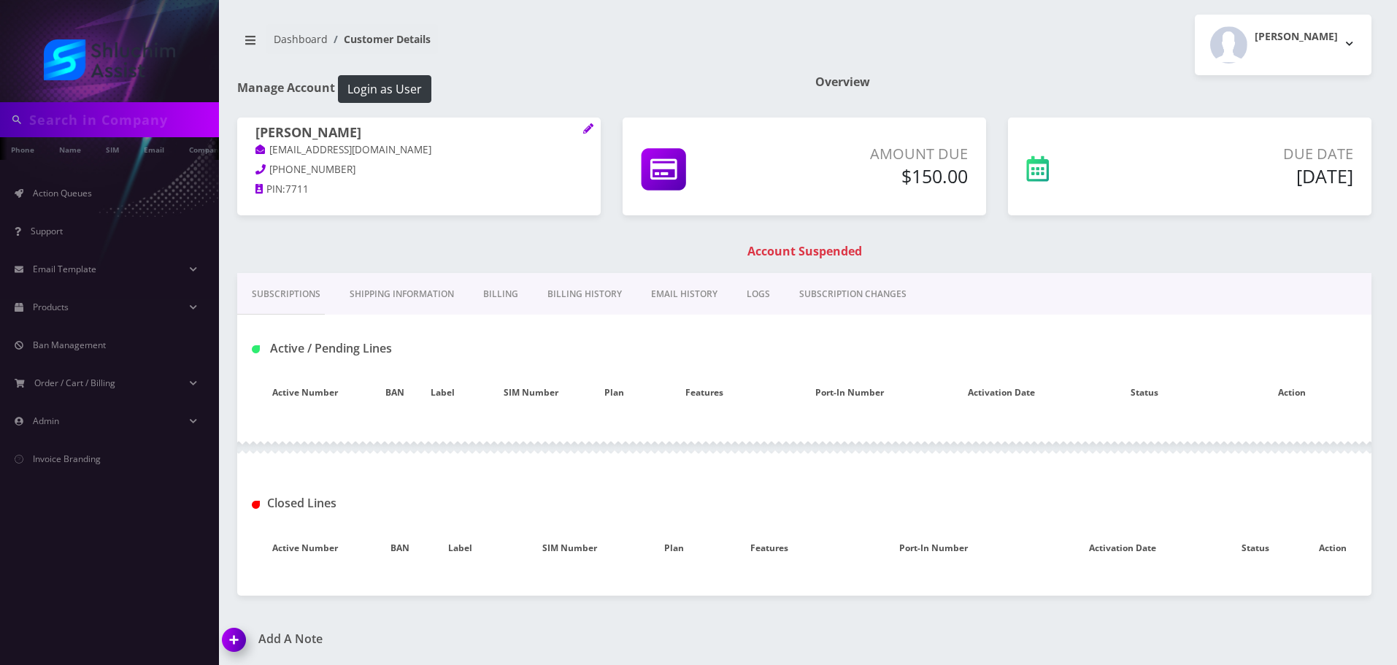
type input "9172516709"
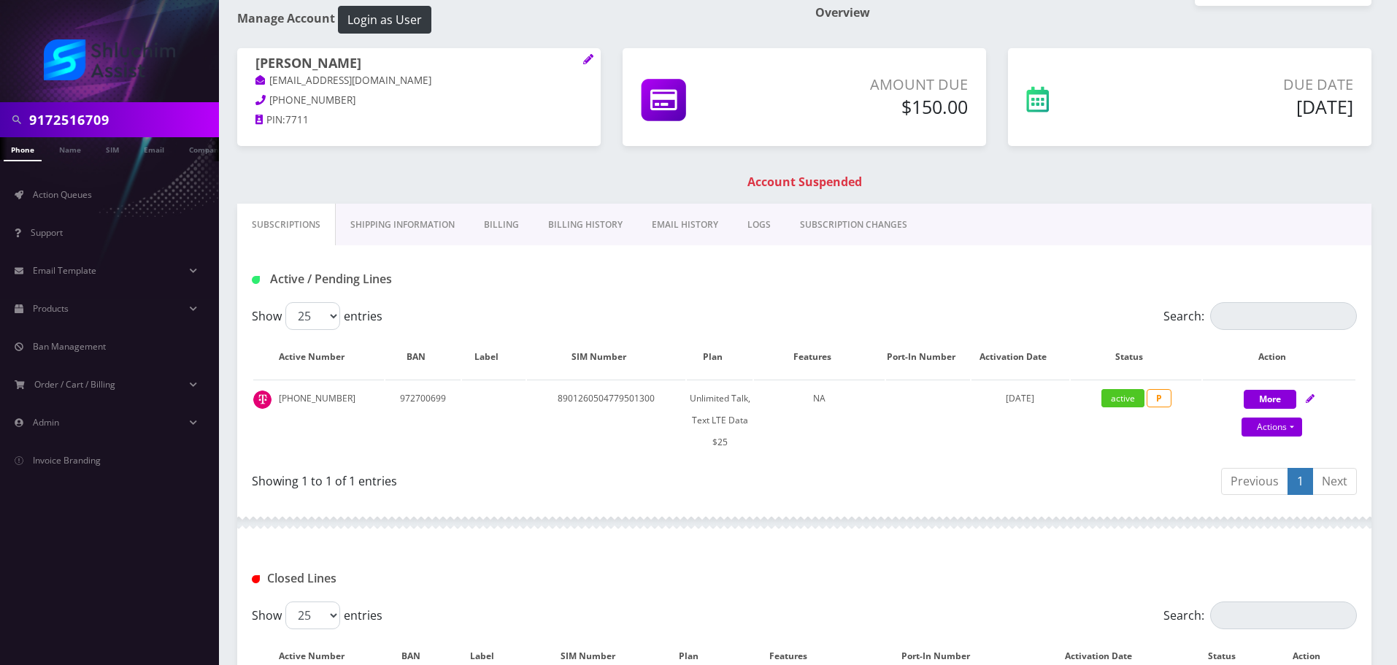
scroll to position [27, 0]
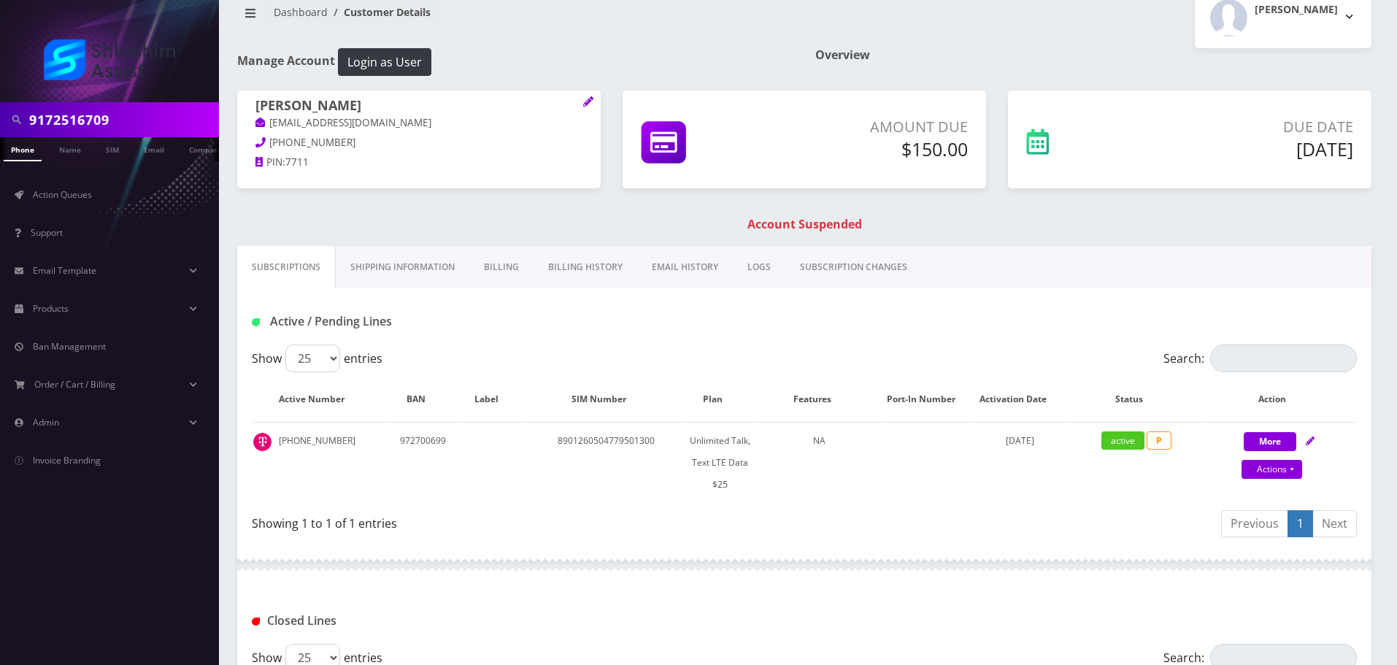
click at [586, 274] on link "Billing History" at bounding box center [586, 267] width 104 height 42
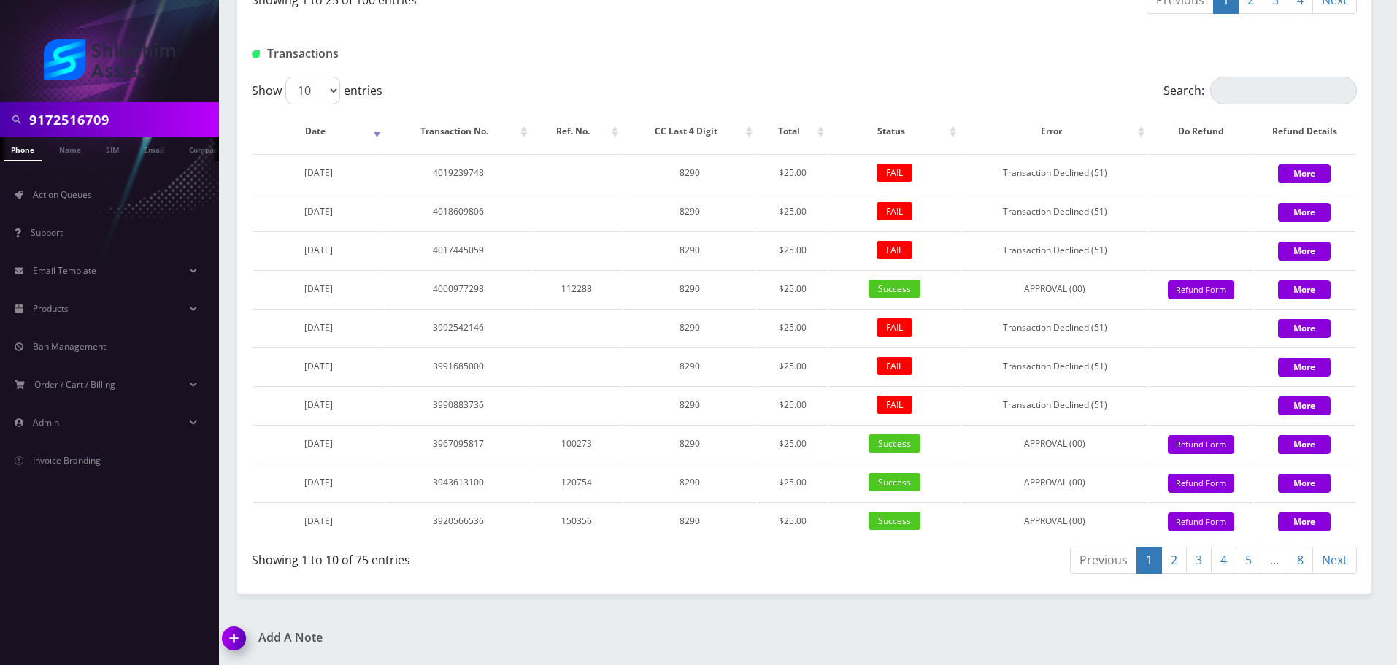
scroll to position [1772, 0]
drag, startPoint x: 409, startPoint y: 248, endPoint x: 523, endPoint y: 251, distance: 113.2
click at [523, 251] on td "4017445059" at bounding box center [457, 249] width 145 height 37
drag, startPoint x: 413, startPoint y: 245, endPoint x: 523, endPoint y: 247, distance: 110.2
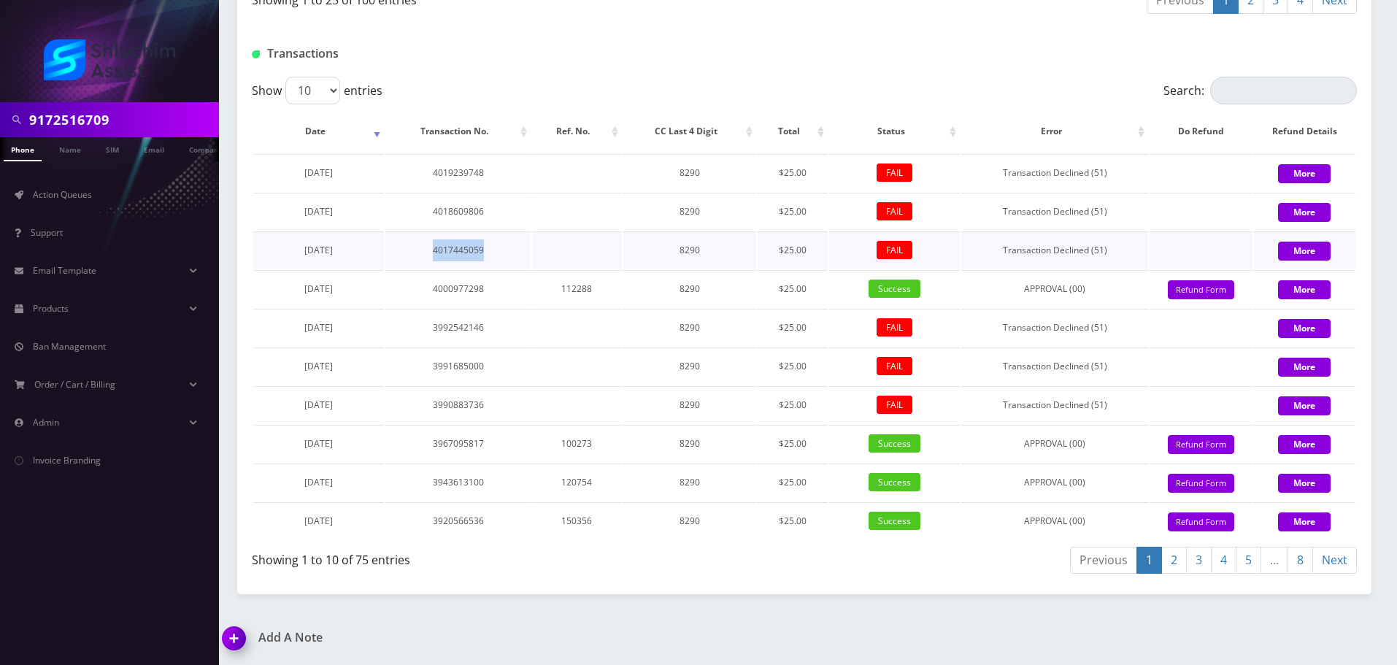
click at [520, 247] on td "4017445059" at bounding box center [457, 249] width 145 height 37
click at [523, 247] on td "4017445059" at bounding box center [457, 249] width 145 height 37
drag, startPoint x: 343, startPoint y: 254, endPoint x: 273, endPoint y: 253, distance: 70.1
click at [273, 253] on td "[DATE]" at bounding box center [318, 249] width 131 height 37
copy span "[DATE]"
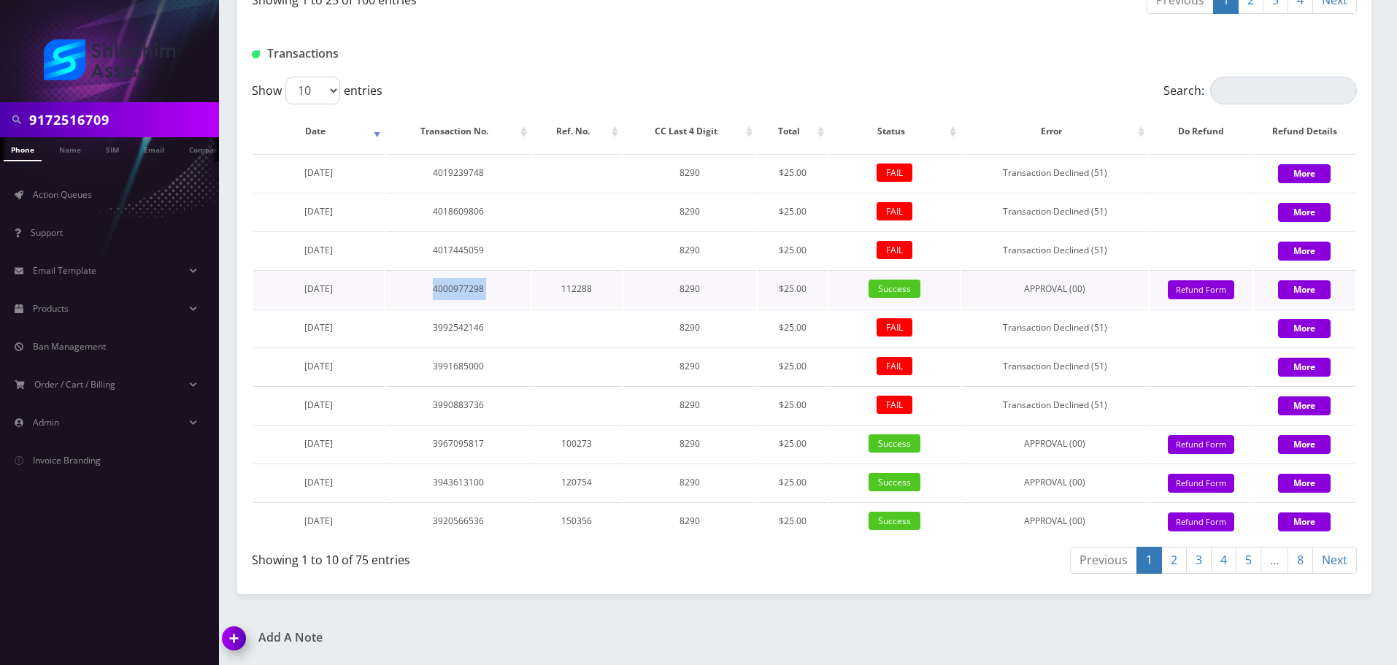
click at [568, 293] on tr "March 22, 2025 4000977298 112288 8290 $25.00 Success APPROVAL (00) 25 Give Cred…" at bounding box center [804, 288] width 1102 height 37
click at [572, 293] on td "112288" at bounding box center [576, 288] width 89 height 37
drag, startPoint x: 533, startPoint y: 294, endPoint x: 551, endPoint y: 294, distance: 18.2
click at [551, 294] on tr "March 22, 2025 4000977298 112288 8290 $25.00 Success APPROVAL (00) 25 Give Cred…" at bounding box center [804, 288] width 1102 height 37
click at [554, 294] on td "112288" at bounding box center [576, 288] width 89 height 37
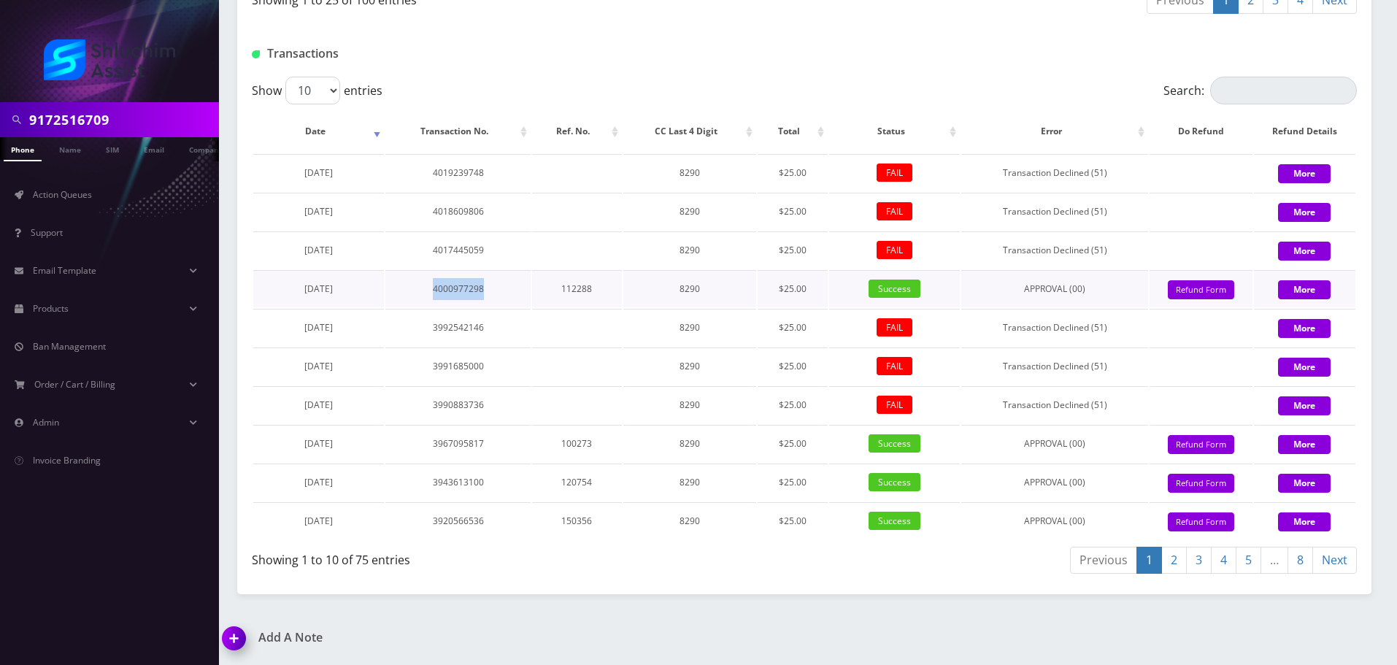
drag, startPoint x: 402, startPoint y: 285, endPoint x: 521, endPoint y: 293, distance: 119.2
click at [516, 293] on td "4000977298" at bounding box center [457, 288] width 145 height 37
click at [521, 293] on td "4000977298" at bounding box center [457, 288] width 145 height 37
drag, startPoint x: 406, startPoint y: 288, endPoint x: 507, endPoint y: 296, distance: 101.0
click at [506, 296] on td "4000977298" at bounding box center [457, 288] width 145 height 37
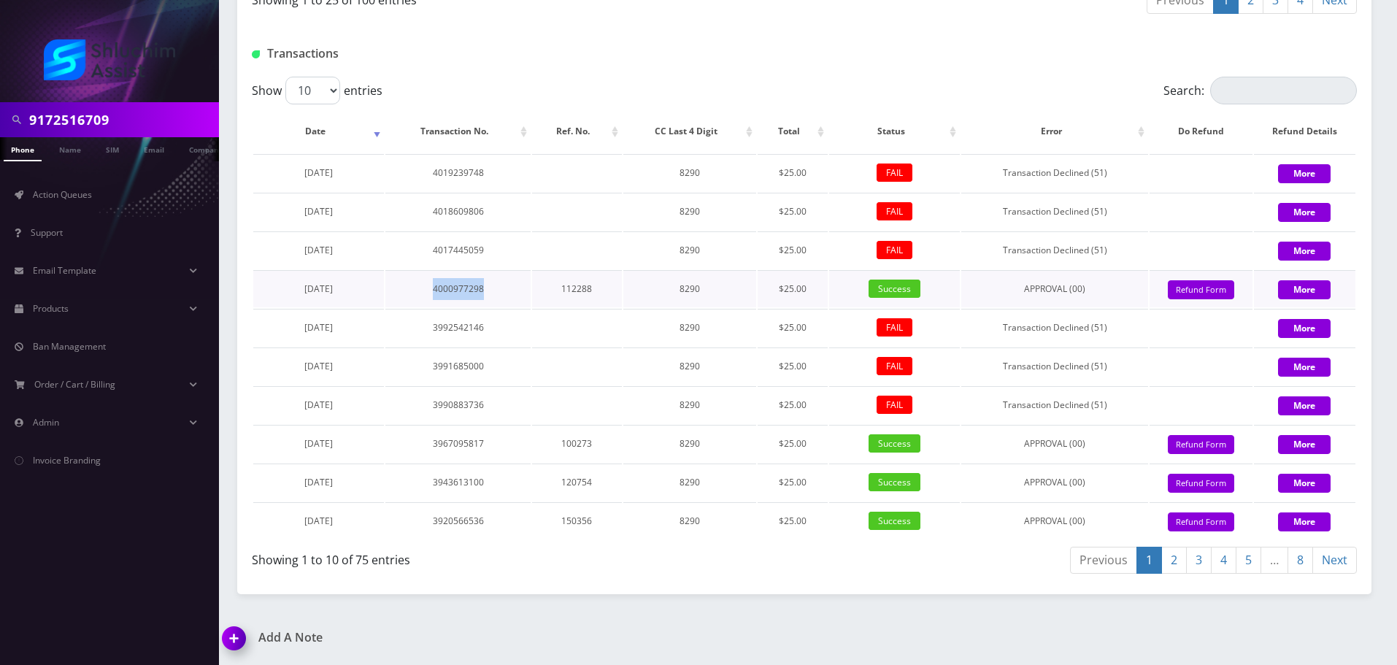
click at [507, 296] on td "4000977298" at bounding box center [457, 288] width 145 height 37
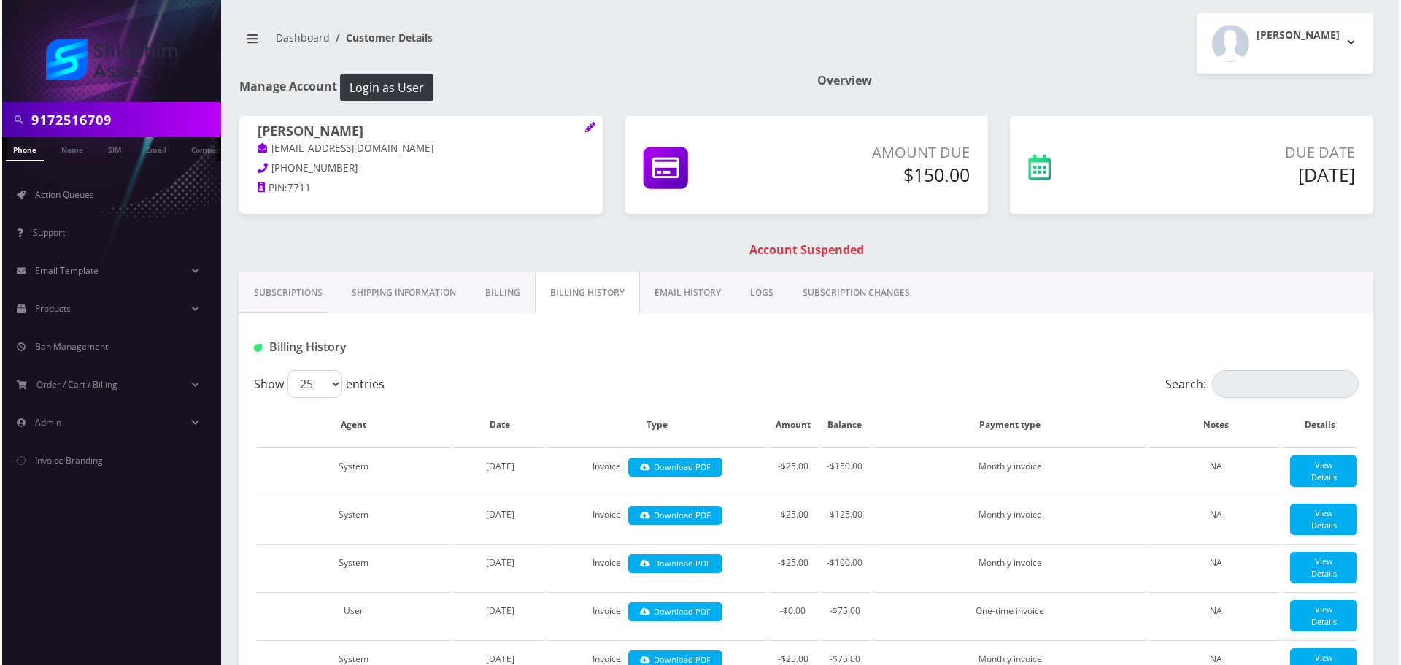
scroll to position [0, 0]
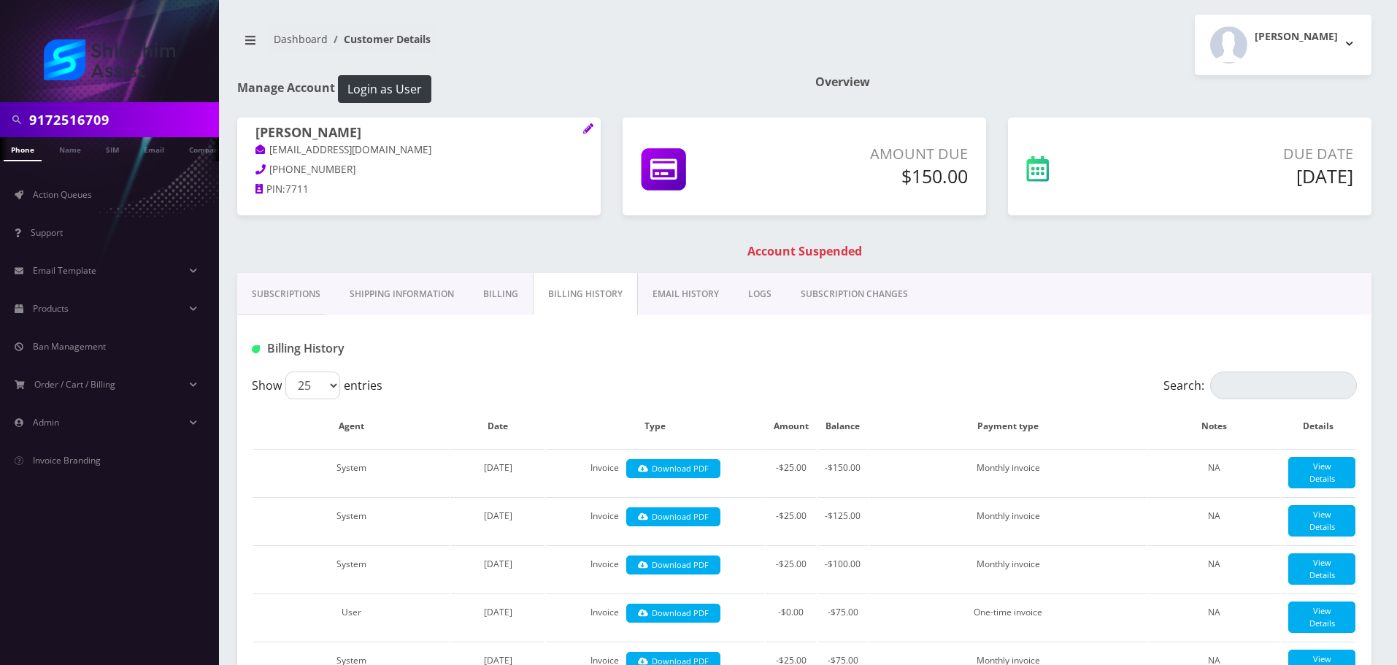
click at [664, 300] on link "EMAIL HISTORY" at bounding box center [686, 294] width 96 height 42
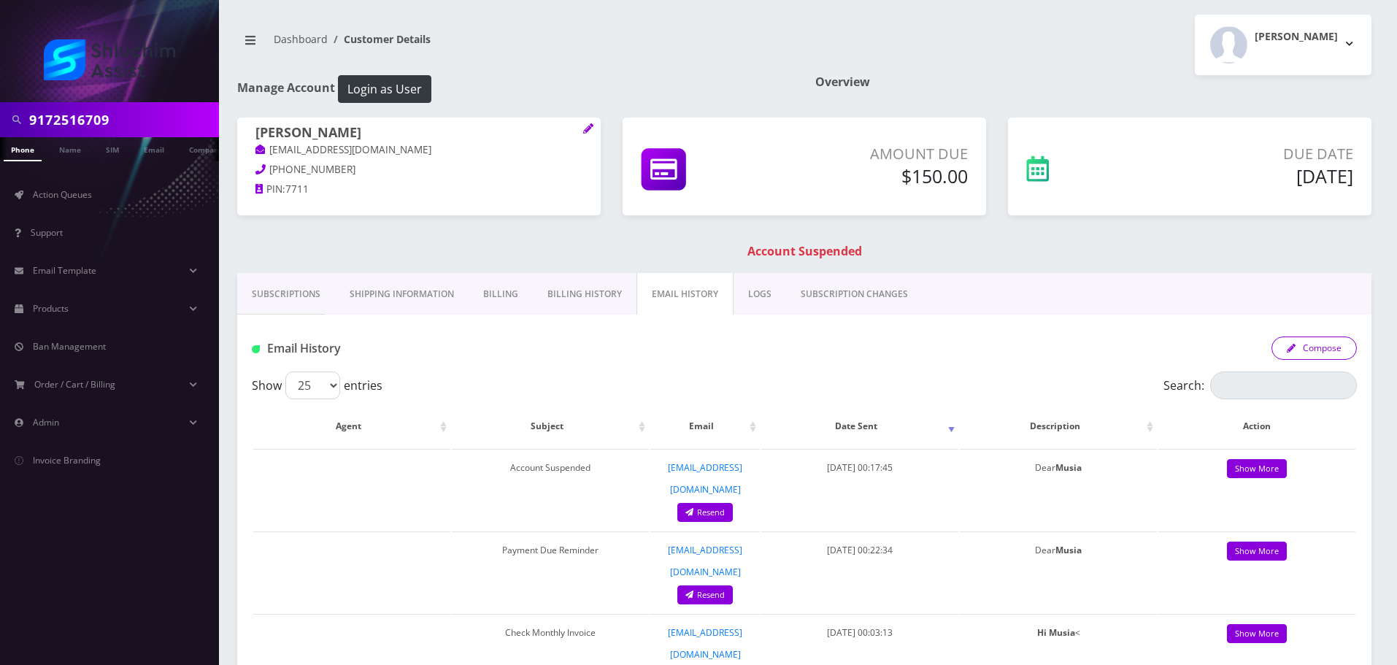
click at [1327, 349] on button "Compose" at bounding box center [1314, 347] width 85 height 23
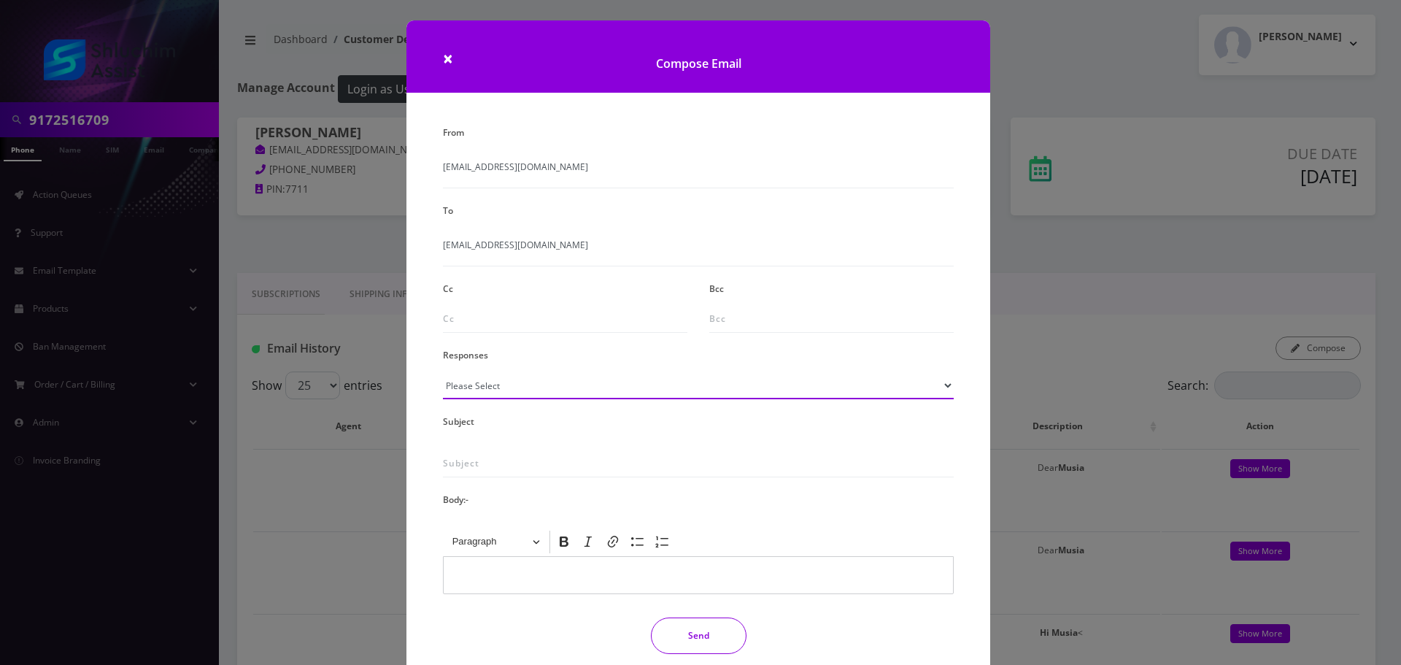
click at [589, 391] on select "Please Select TMobile port Unable to activate CH Pickup Past Due Pick up follow…" at bounding box center [698, 386] width 511 height 28
select select "29"
click at [443, 372] on select "Please Select TMobile port Unable to activate CH Pickup Past Due Pick up follow…" at bounding box center [698, 386] width 511 height 28
type input "Subject: URGENT Action Required: Past Due Payment for Shluchim Assist"
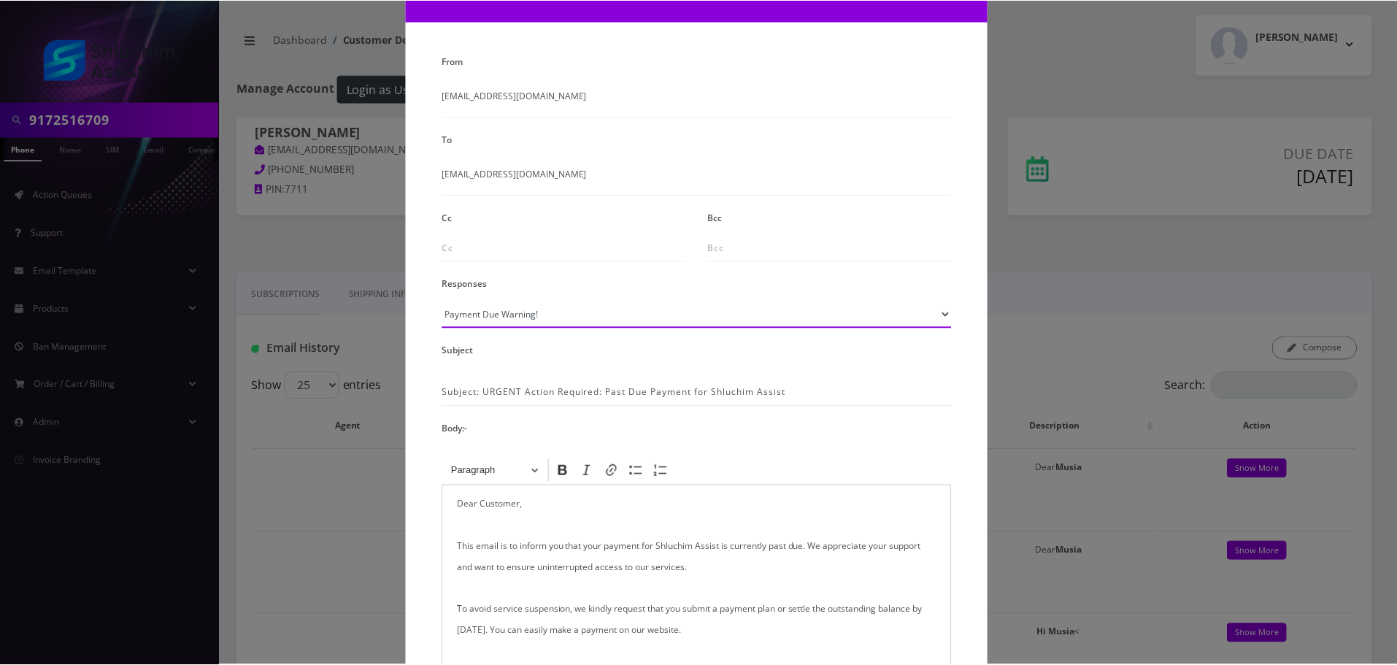
scroll to position [239, 0]
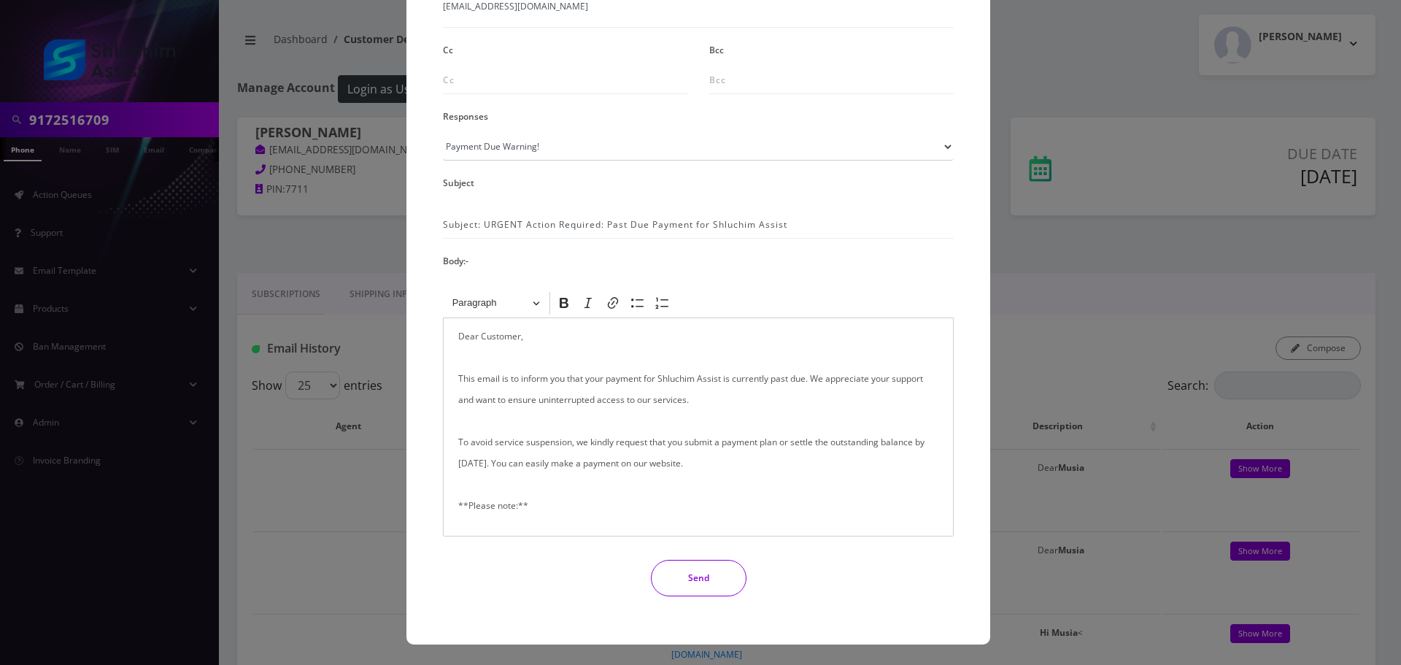
click at [501, 336] on p "Dear Customer, This email is to inform you that your payment for Shluchim Assis…" at bounding box center [698, 601] width 480 height 550
click at [701, 561] on button "Send" at bounding box center [699, 578] width 96 height 36
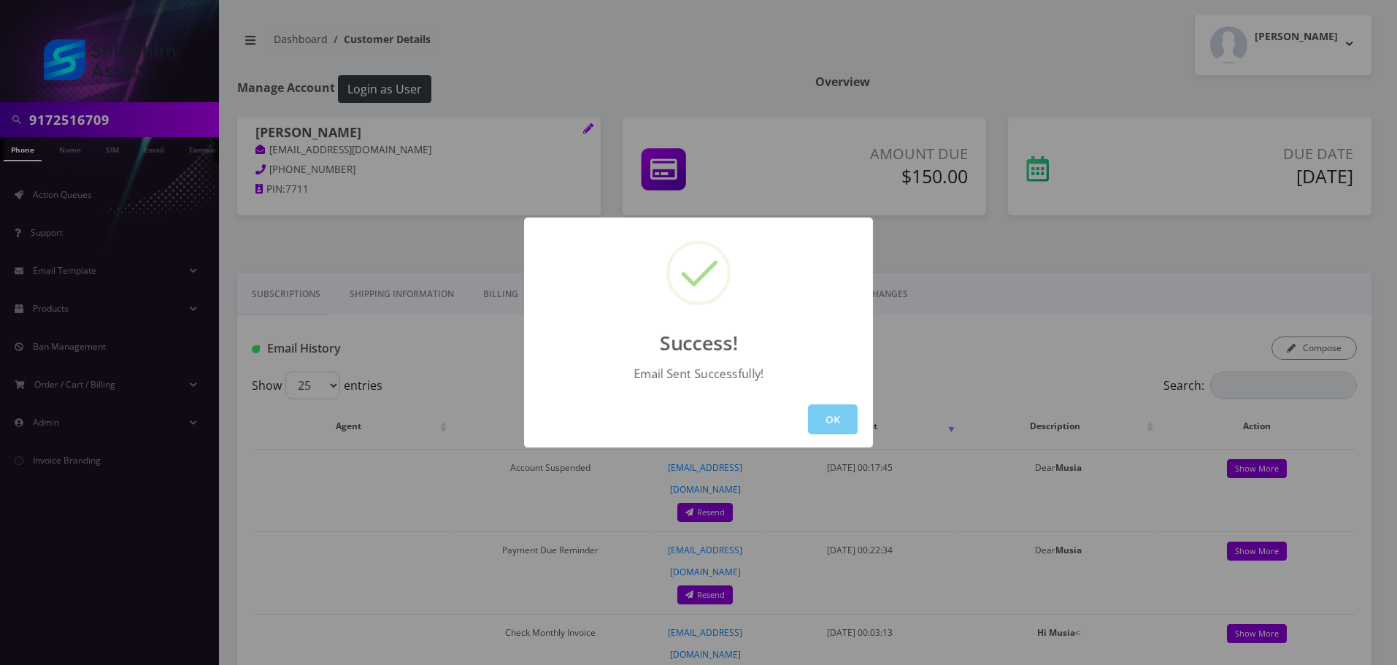
click at [839, 427] on button "OK" at bounding box center [833, 419] width 50 height 30
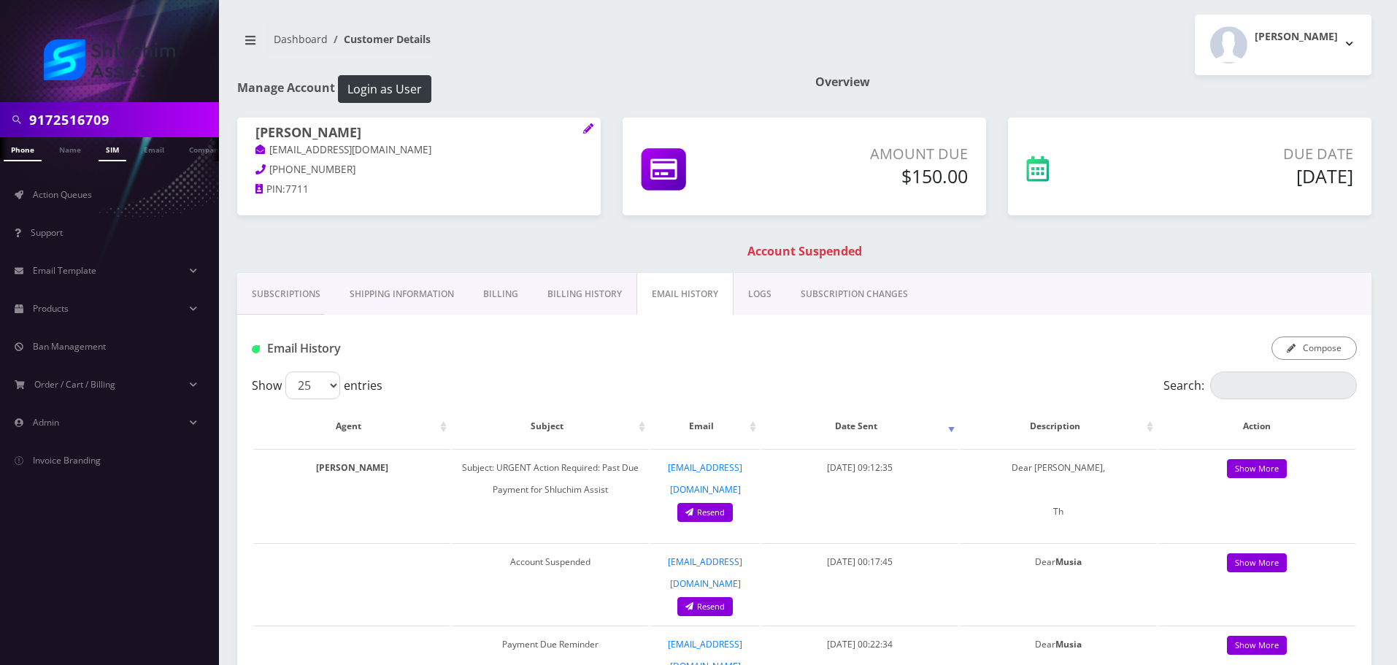
scroll to position [0, 7]
drag, startPoint x: 423, startPoint y: 157, endPoint x: 292, endPoint y: 171, distance: 131.4
click at [265, 155] on p "musiabrackman@gmail.com" at bounding box center [418, 150] width 327 height 16
copy link "musiabrackman@gmail.com"
click at [598, 298] on link "Billing History" at bounding box center [585, 294] width 104 height 42
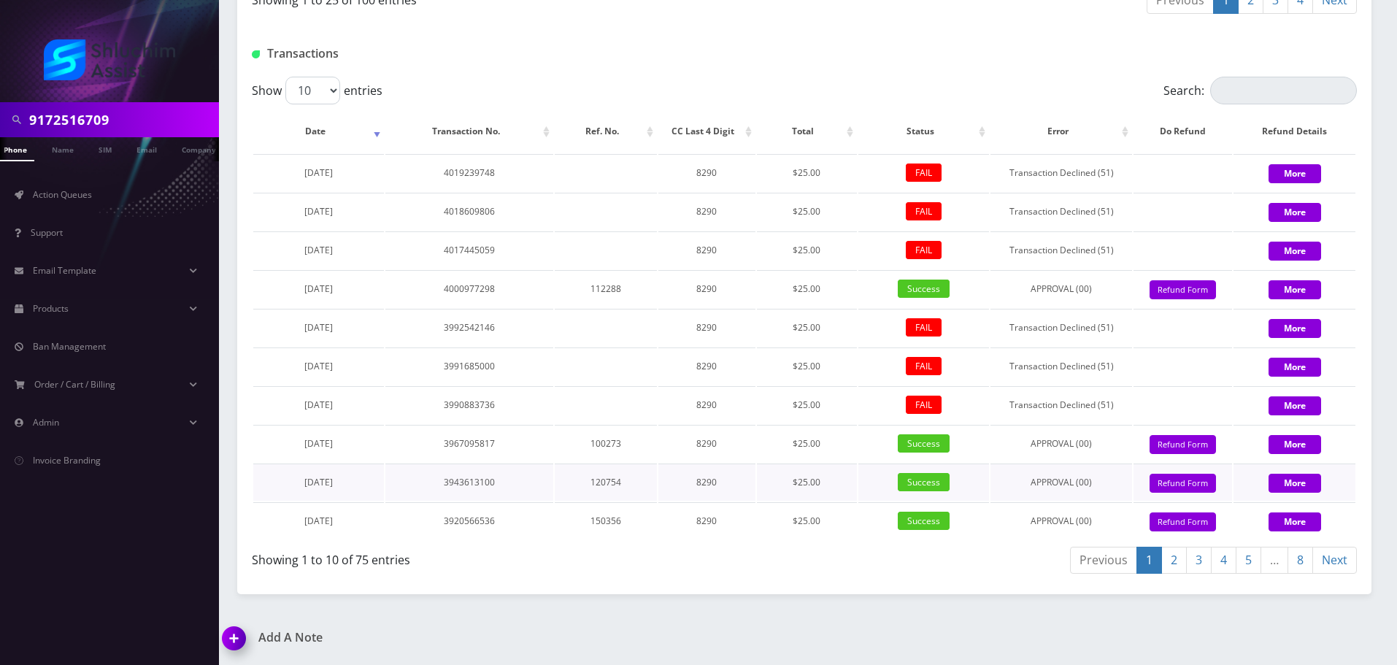
scroll to position [1982, 0]
click at [158, 117] on input "9172516709" at bounding box center [122, 120] width 186 height 28
paste input "29-690-6374"
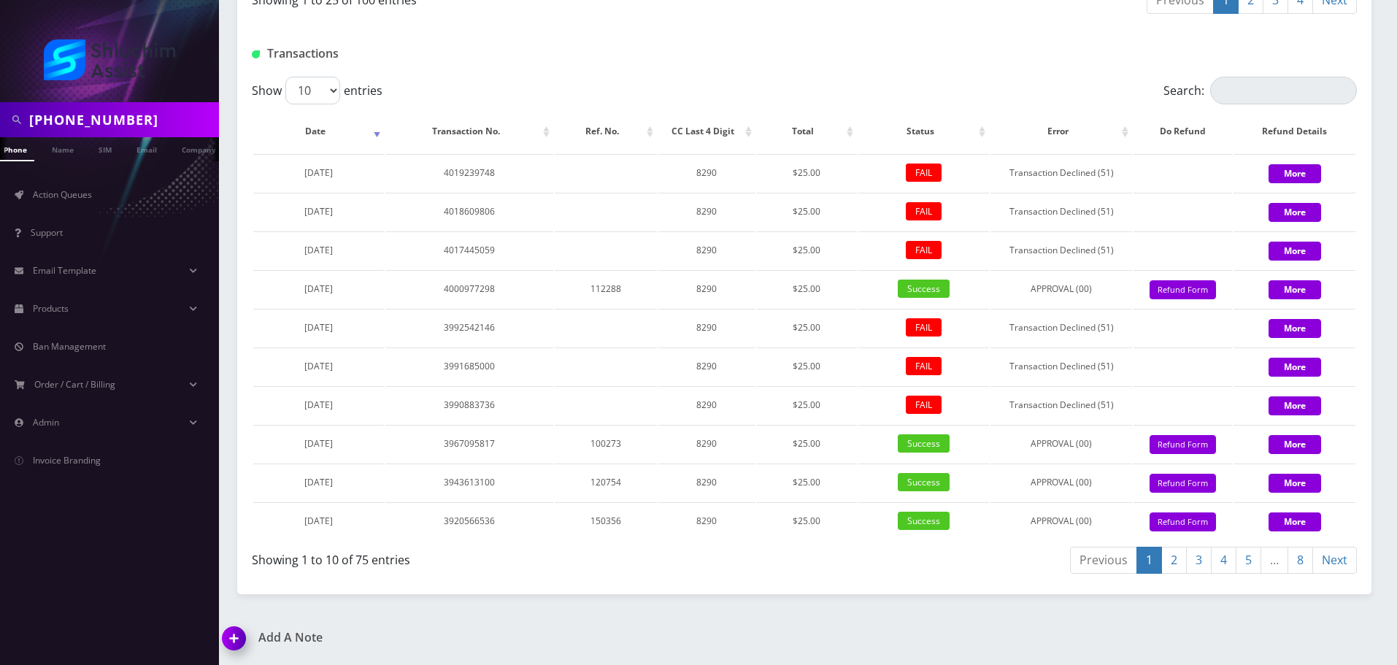
click at [101, 123] on input "[PHONE_NUMBER]" at bounding box center [122, 120] width 186 height 28
click at [93, 123] on input "[PHONE_NUMBER]" at bounding box center [122, 120] width 186 height 28
type input "9296906374"
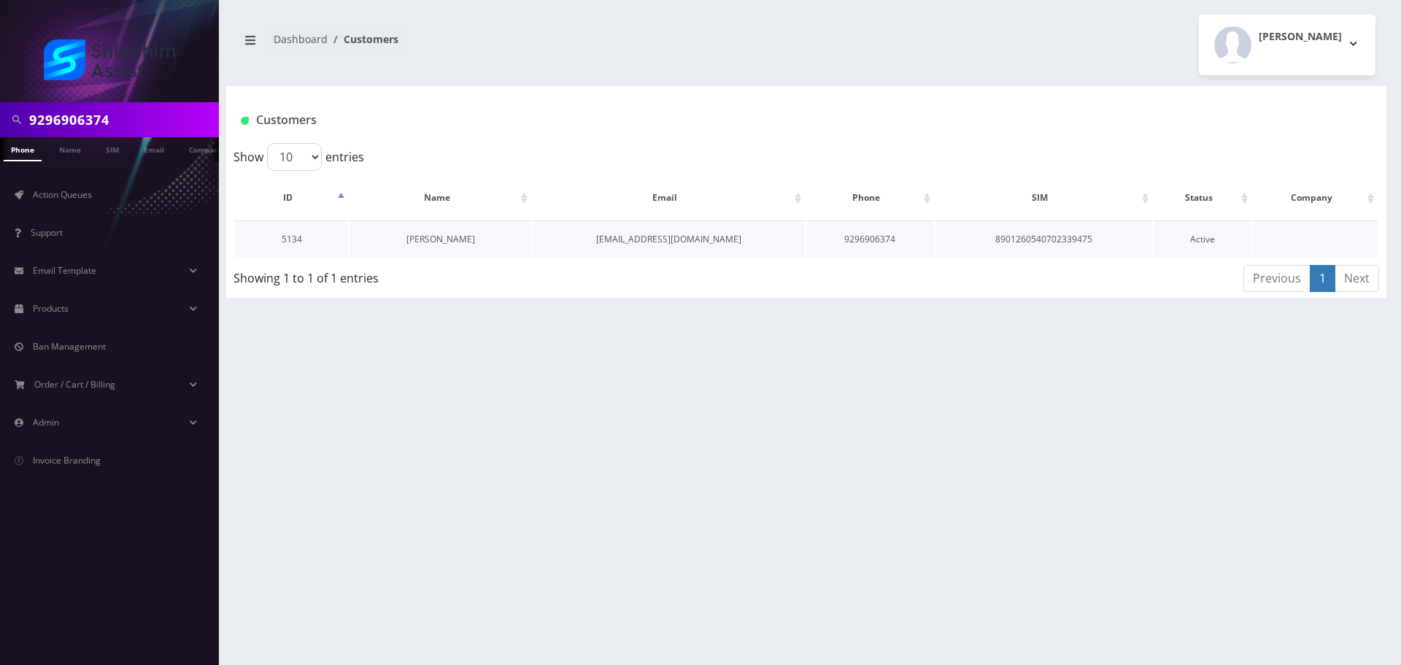
click at [450, 239] on link "[PERSON_NAME]" at bounding box center [441, 239] width 69 height 12
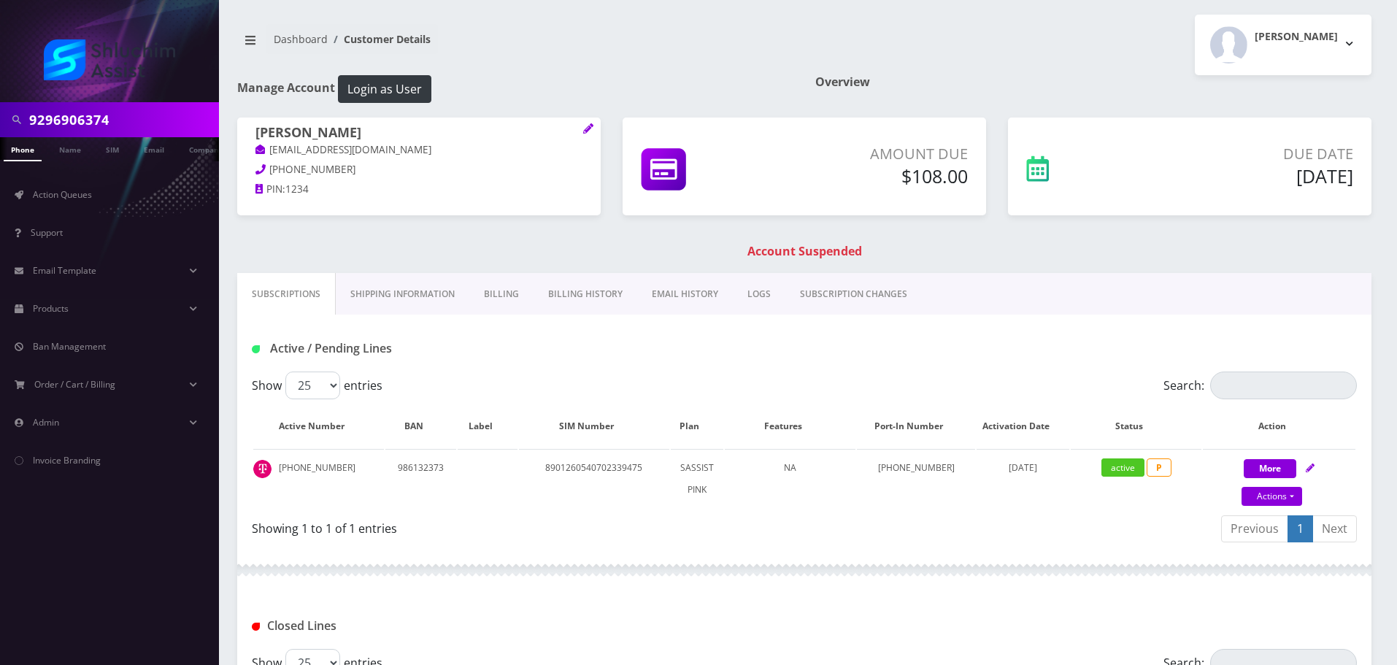
click at [665, 302] on link "EMAIL HISTORY" at bounding box center [685, 294] width 96 height 42
click at [592, 301] on link "Billing History" at bounding box center [585, 294] width 104 height 42
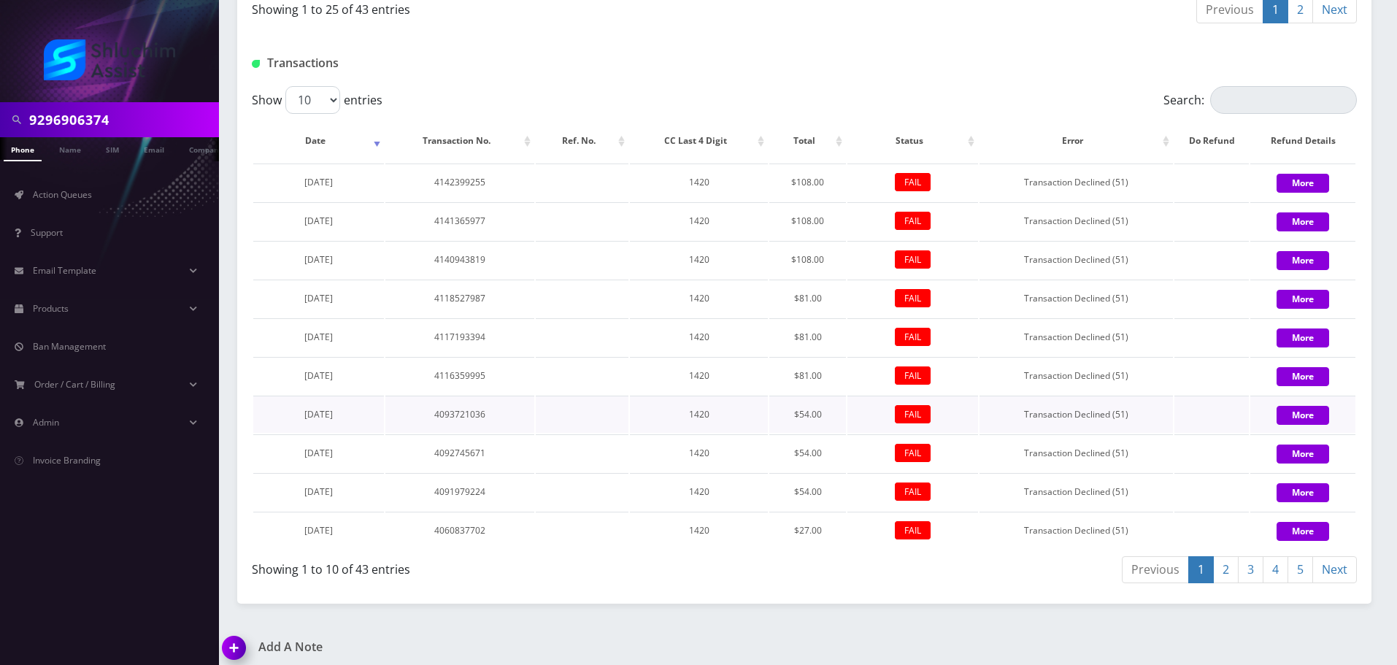
scroll to position [1435, 0]
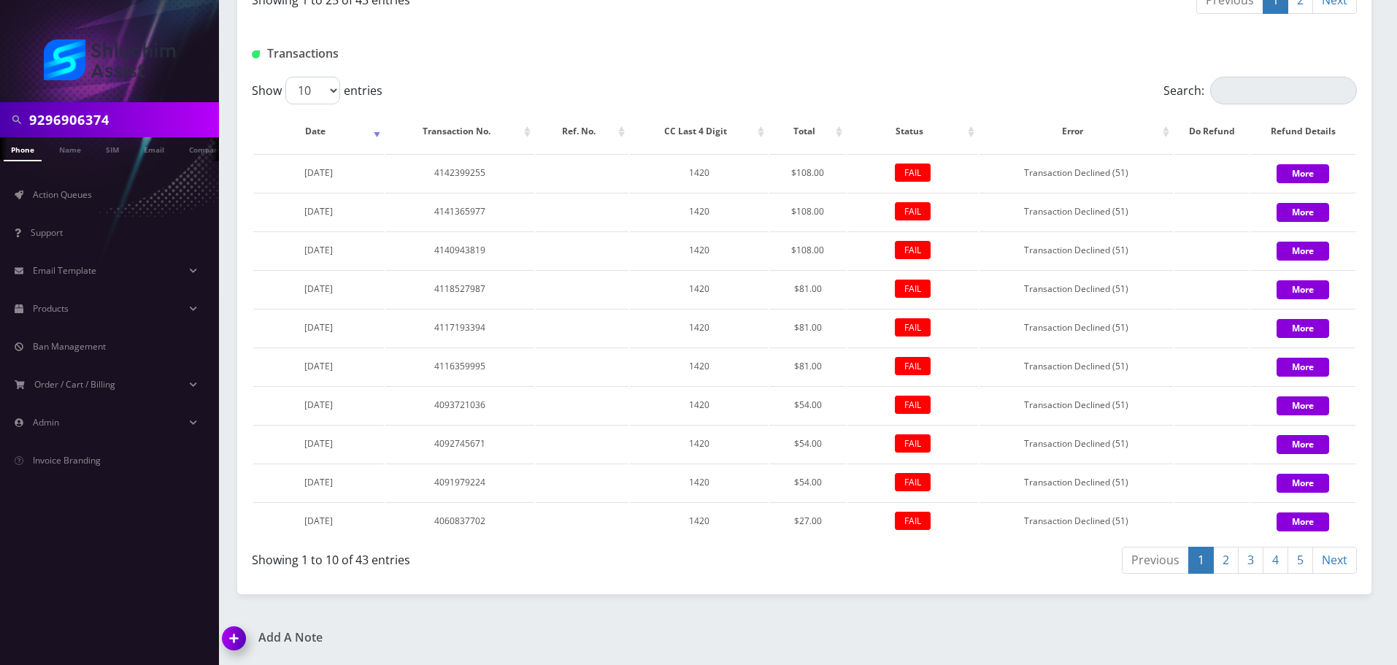
click at [1224, 561] on link "2" at bounding box center [1226, 560] width 26 height 27
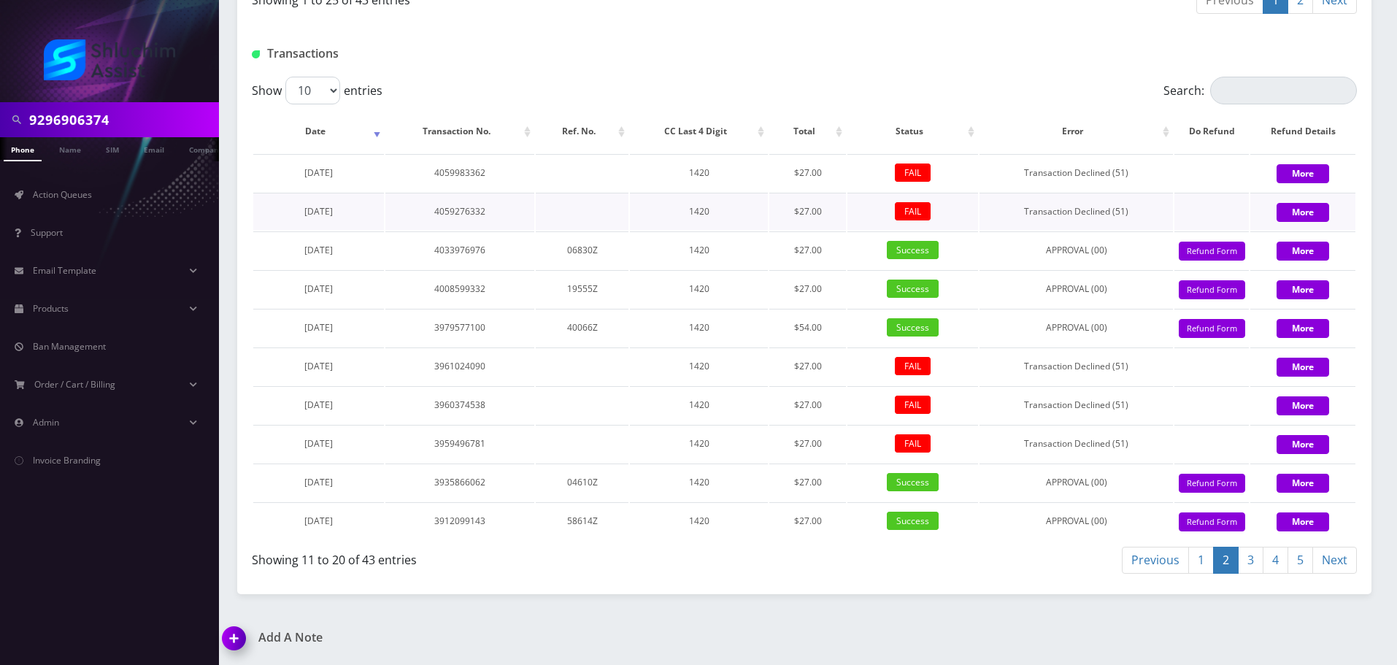
drag, startPoint x: 315, startPoint y: 211, endPoint x: 274, endPoint y: 211, distance: 40.9
click at [274, 211] on td "[DATE]" at bounding box center [318, 211] width 131 height 37
copy span "[DATE]"
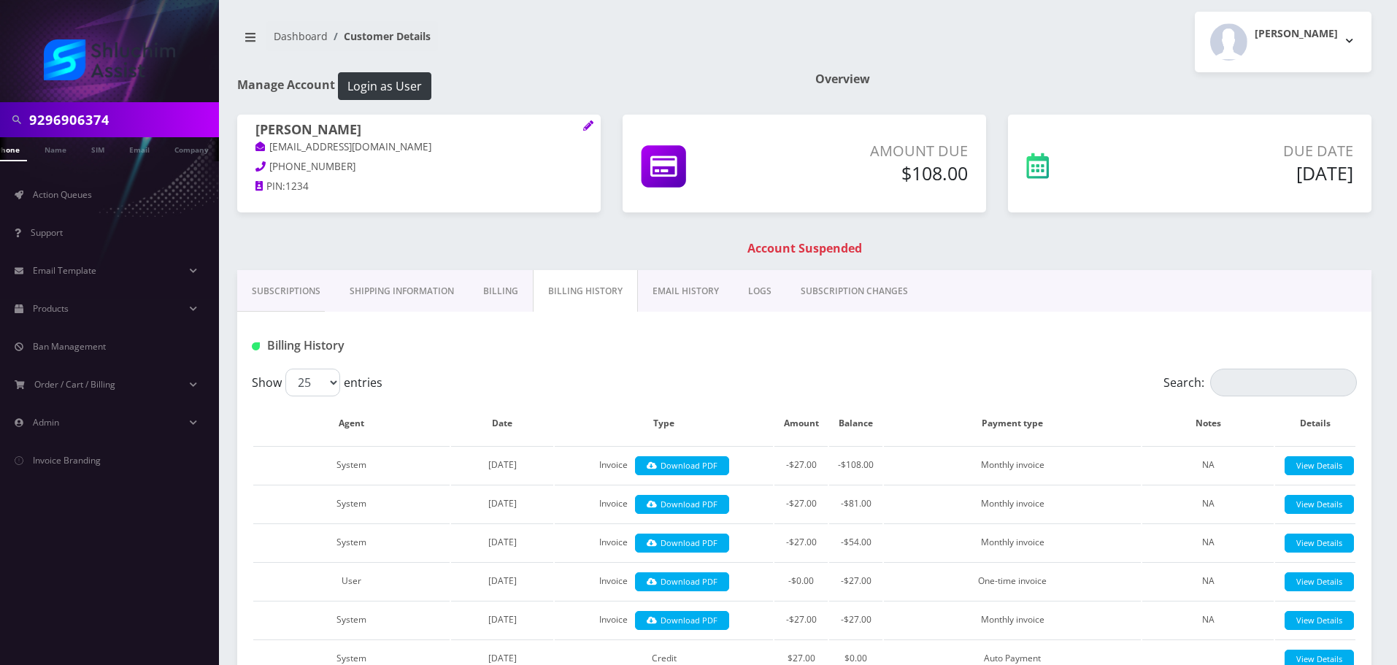
scroll to position [0, 0]
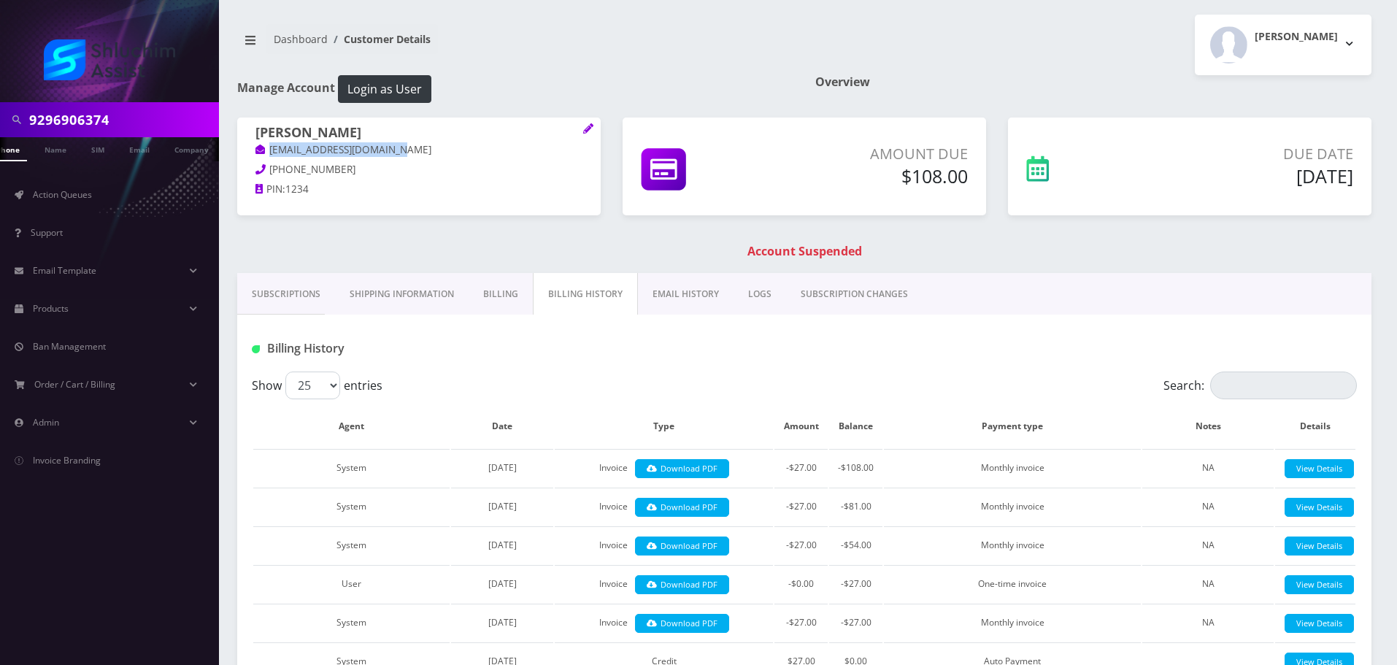
drag, startPoint x: 426, startPoint y: 150, endPoint x: 298, endPoint y: 166, distance: 128.7
click at [255, 149] on p "[EMAIL_ADDRESS][DOMAIN_NAME]" at bounding box center [418, 150] width 327 height 16
copy link "[EMAIL_ADDRESS][DOMAIN_NAME]"
click at [520, 289] on link "Billing" at bounding box center [501, 294] width 64 height 42
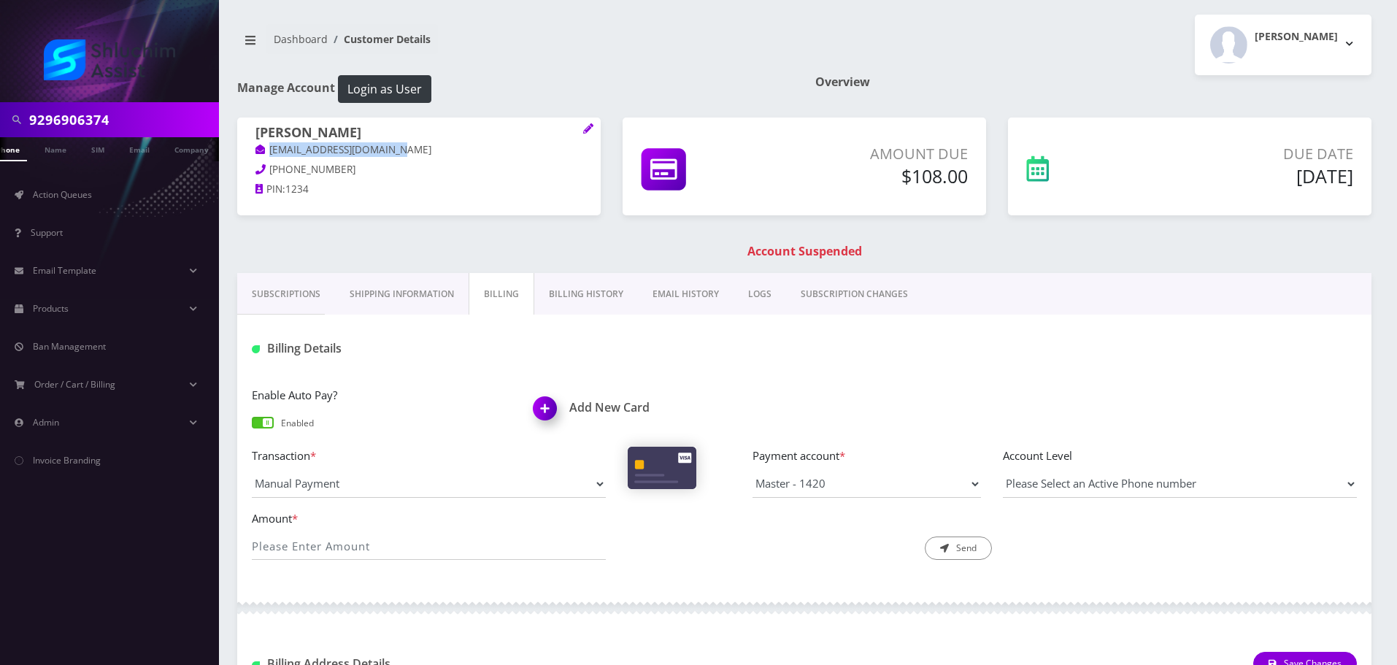
click at [583, 292] on link "Billing History" at bounding box center [586, 294] width 104 height 42
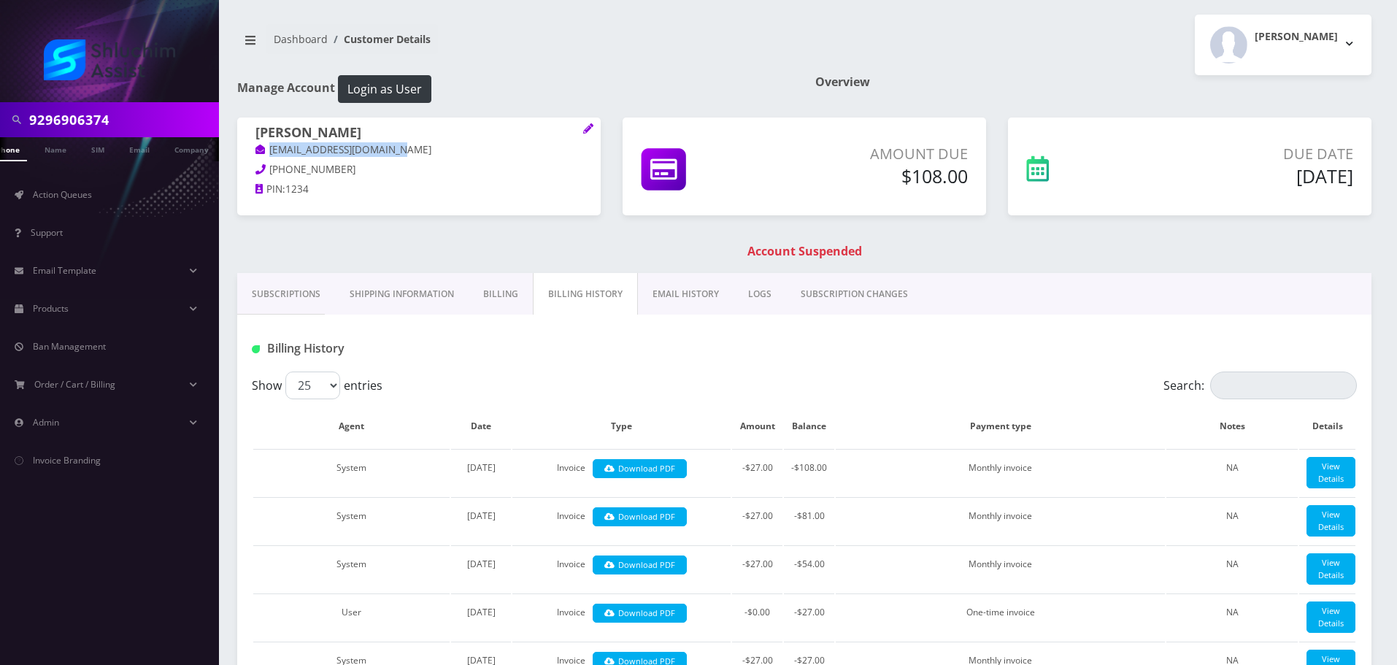
click at [677, 295] on link "EMAIL HISTORY" at bounding box center [686, 294] width 96 height 42
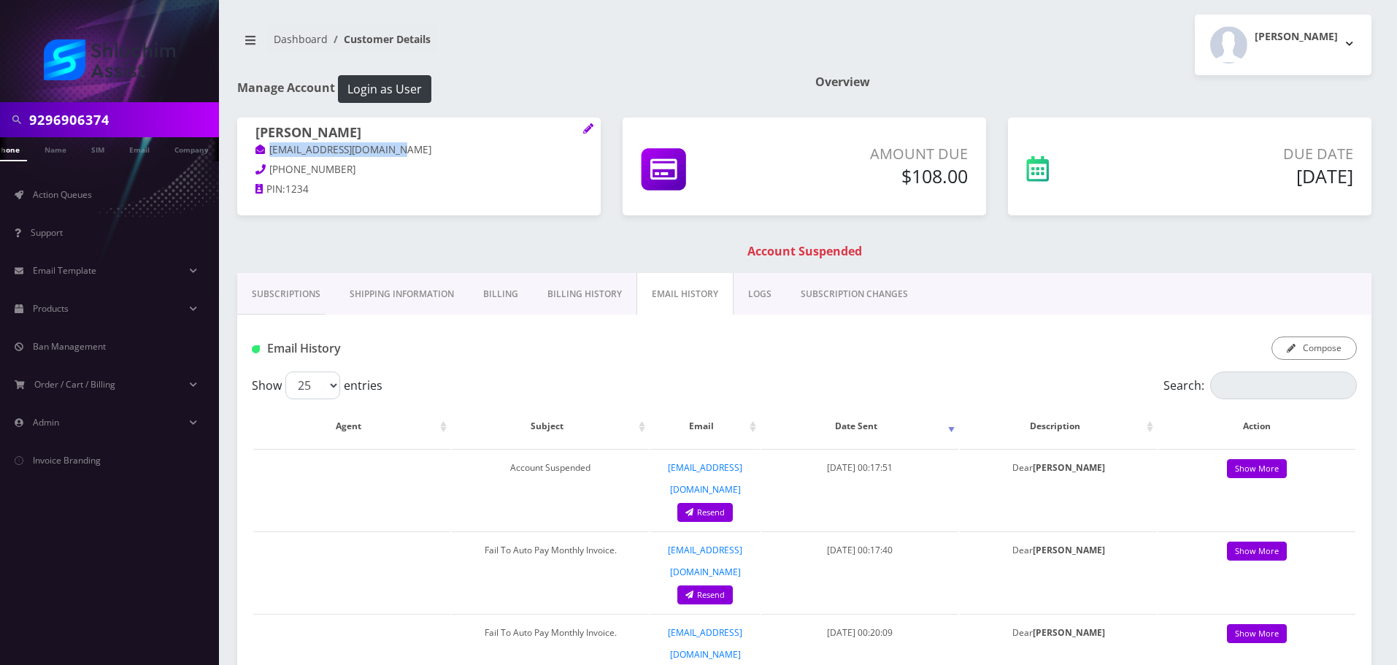
click at [582, 297] on link "Billing History" at bounding box center [585, 294] width 104 height 42
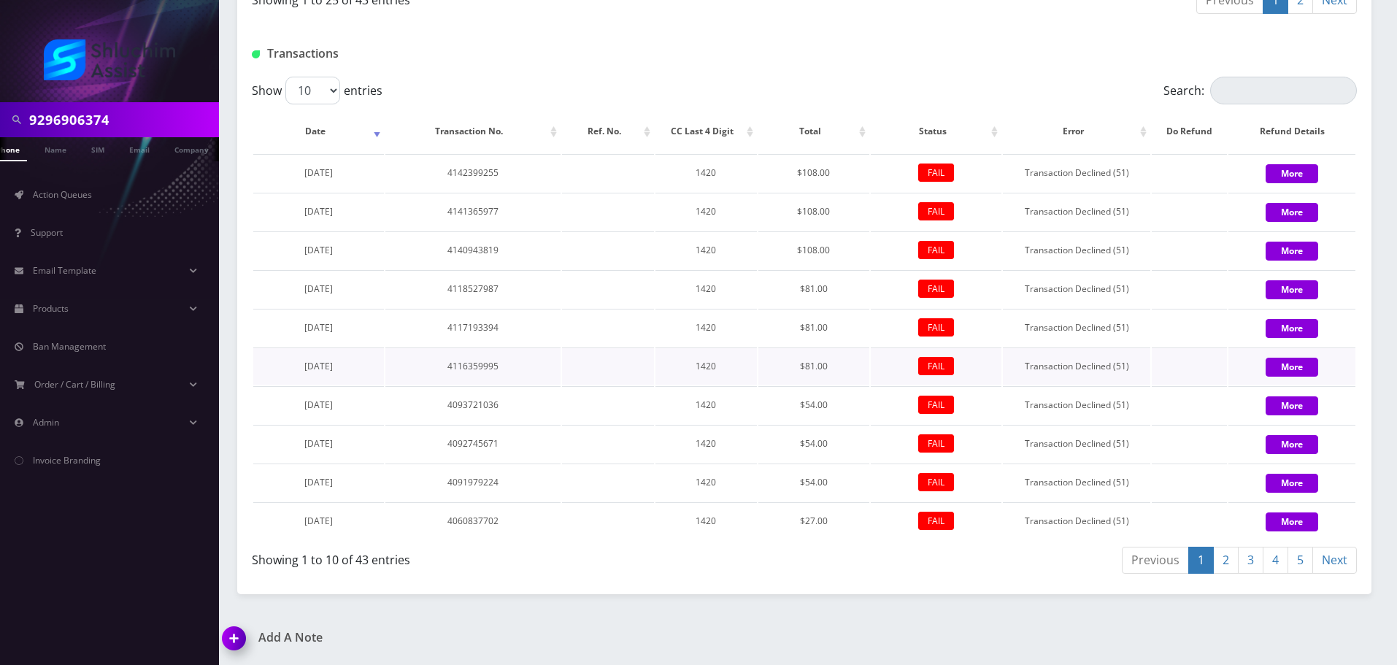
scroll to position [1982, 0]
click at [1231, 570] on link "2" at bounding box center [1226, 560] width 26 height 27
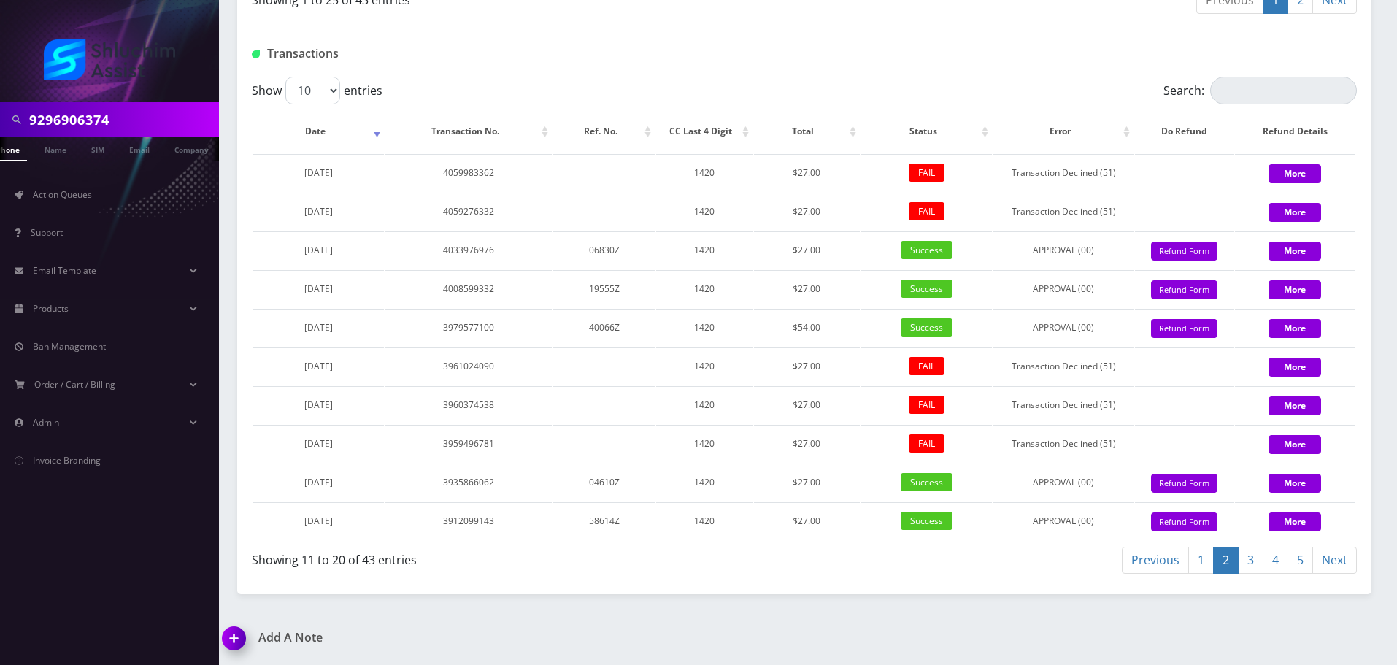
click at [144, 124] on input "9296906374" at bounding box center [122, 120] width 186 height 28
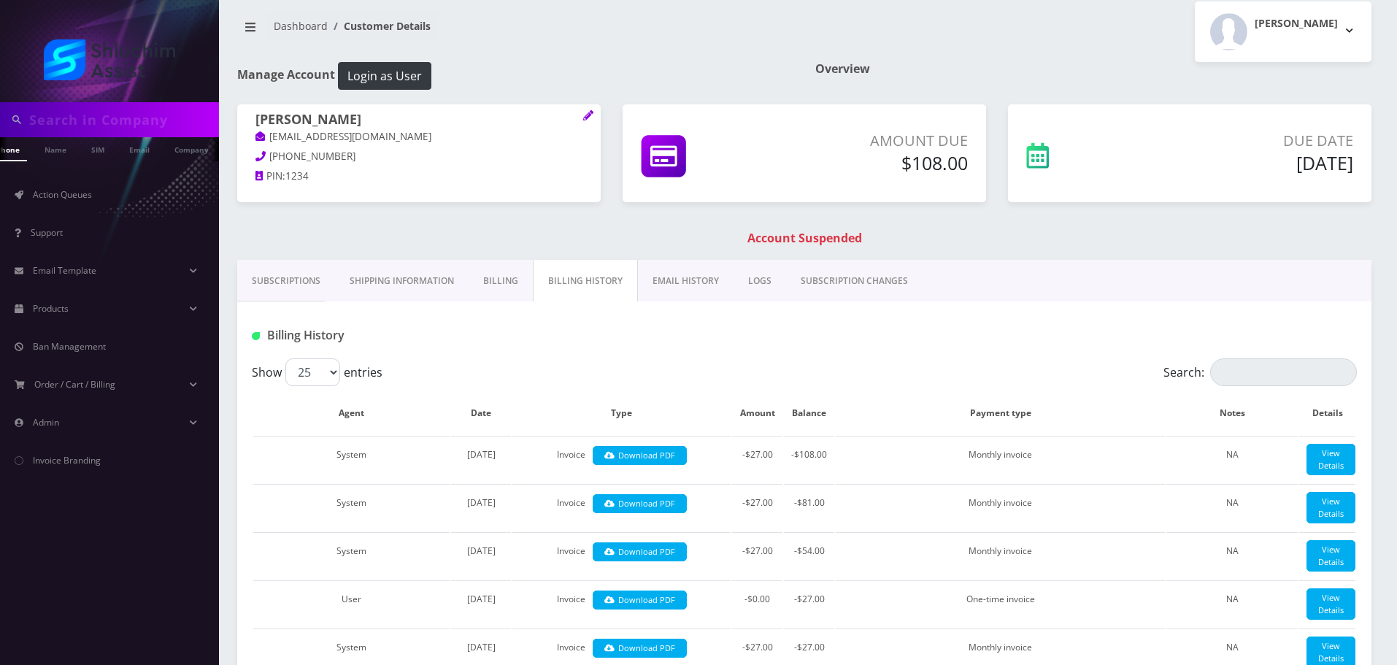
scroll to position [0, 0]
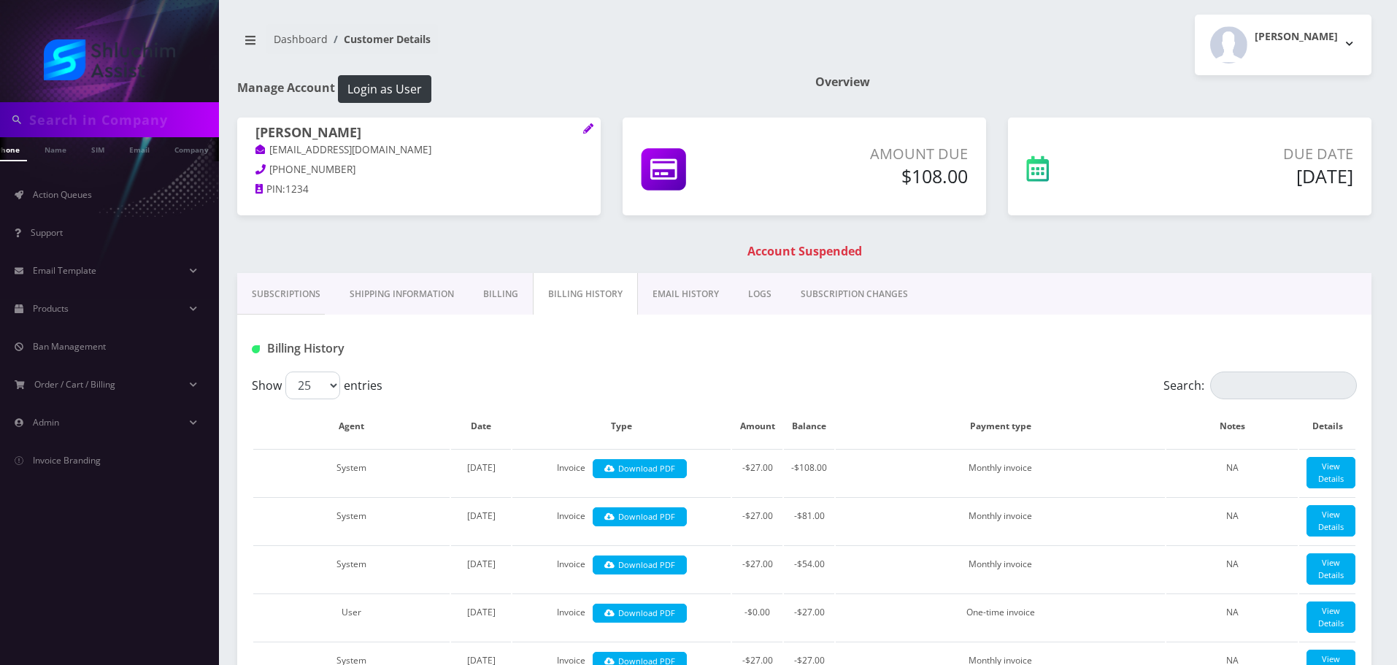
click at [661, 290] on link "EMAIL HISTORY" at bounding box center [686, 294] width 96 height 42
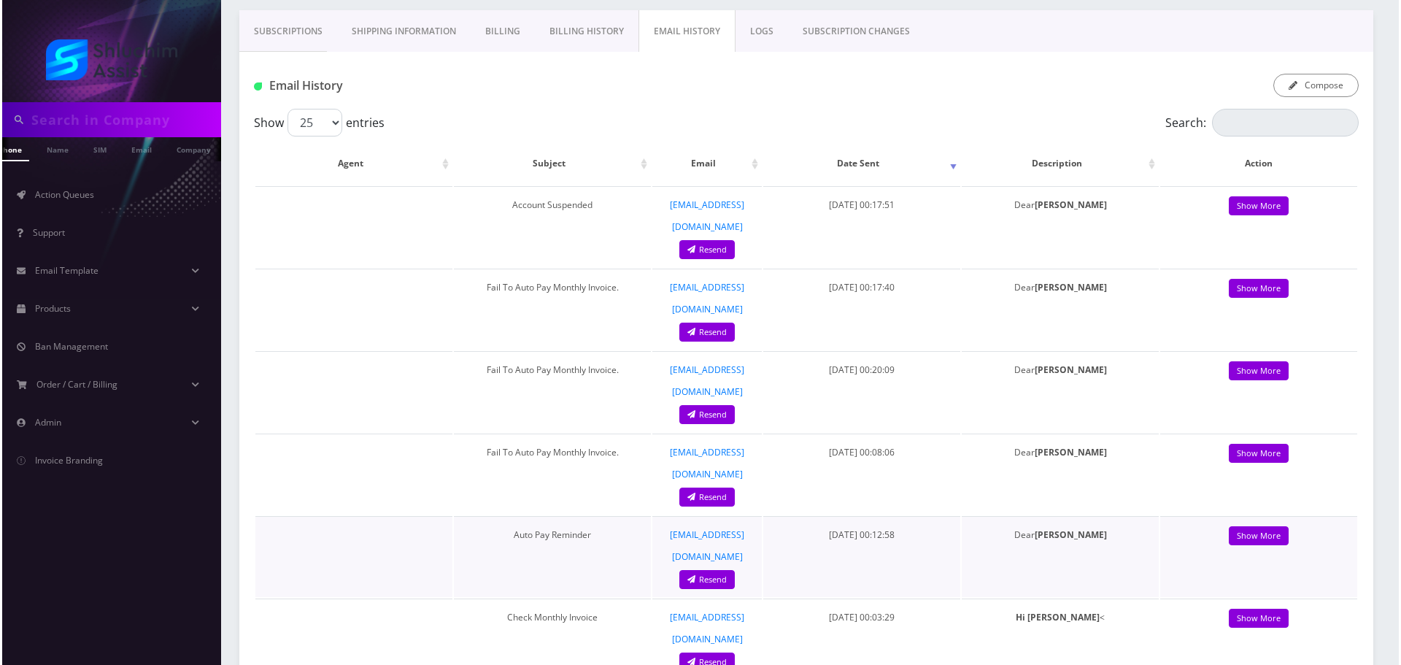
scroll to position [292, 0]
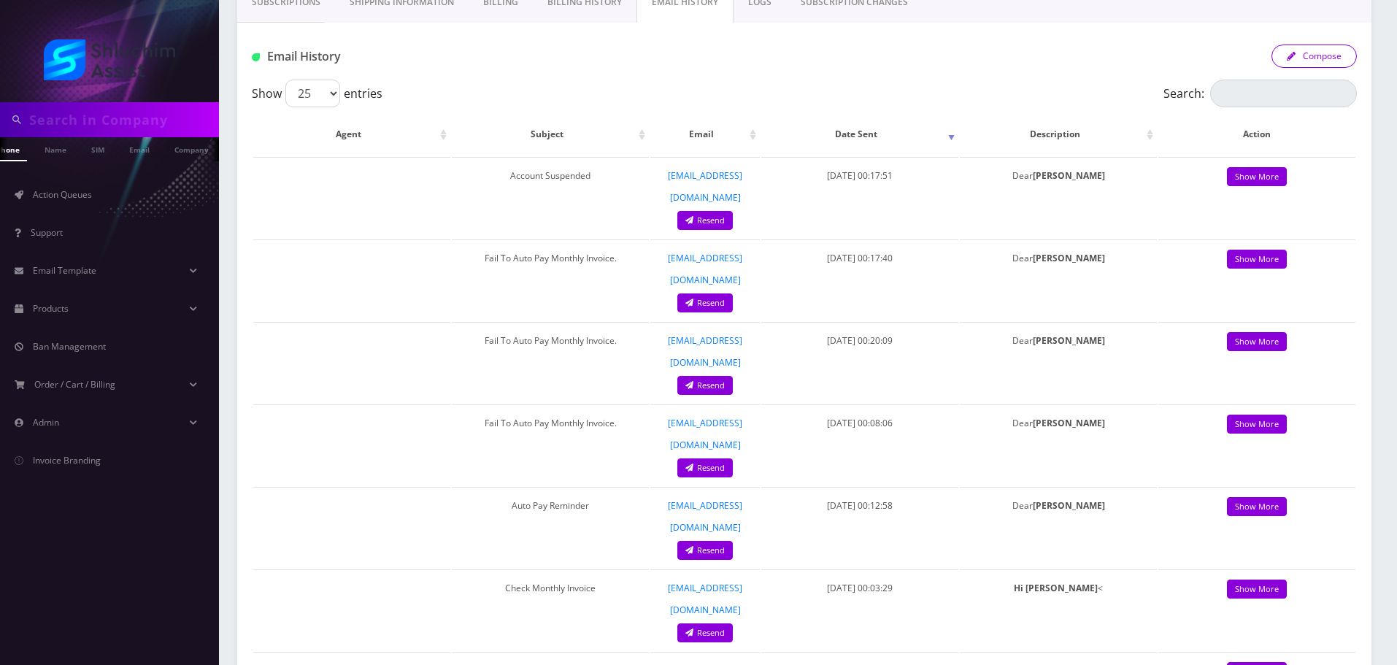
click at [1301, 55] on button "Compose" at bounding box center [1314, 56] width 85 height 23
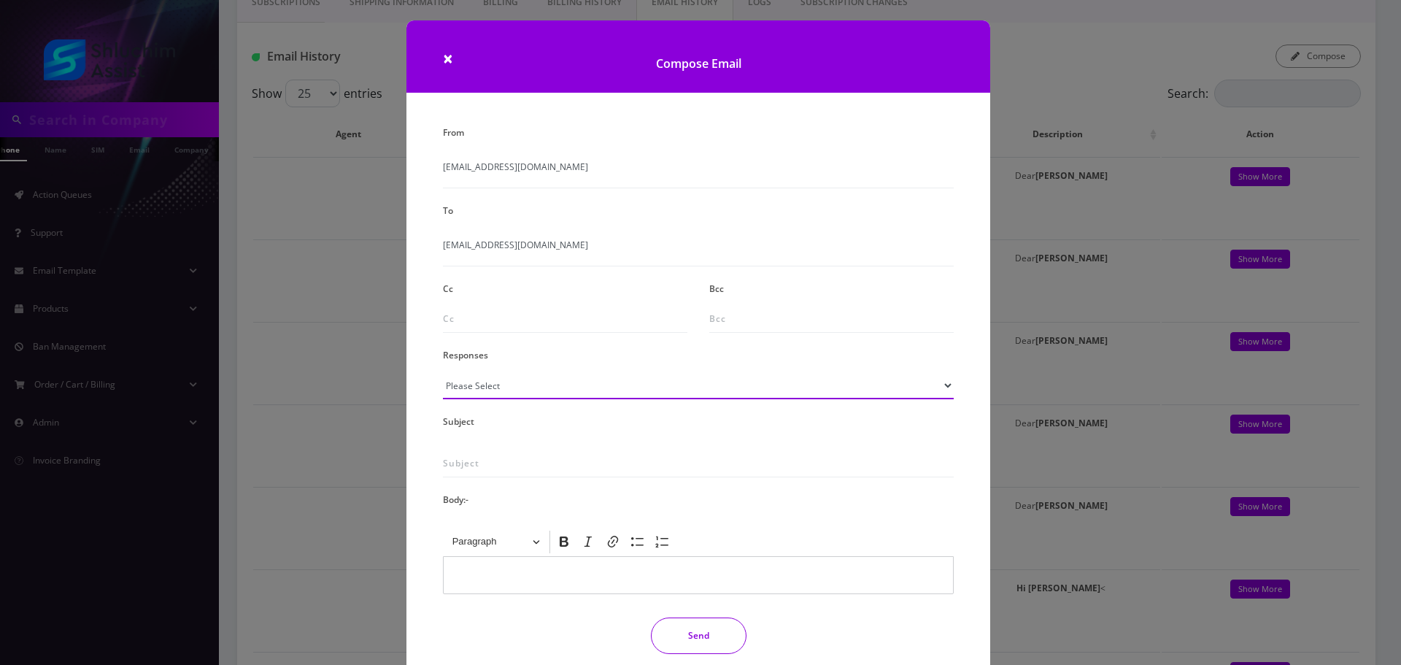
click at [516, 383] on select "Please Select TMobile port Unable to activate CH Pickup Past Due Pick up follow…" at bounding box center [698, 386] width 511 height 28
select select "29"
click at [443, 372] on select "Please Select TMobile port Unable to activate CH Pickup Past Due Pick up follow…" at bounding box center [698, 386] width 511 height 28
type input "Subject: URGENT Action Required: Past Due Payment for Shluchim Assist"
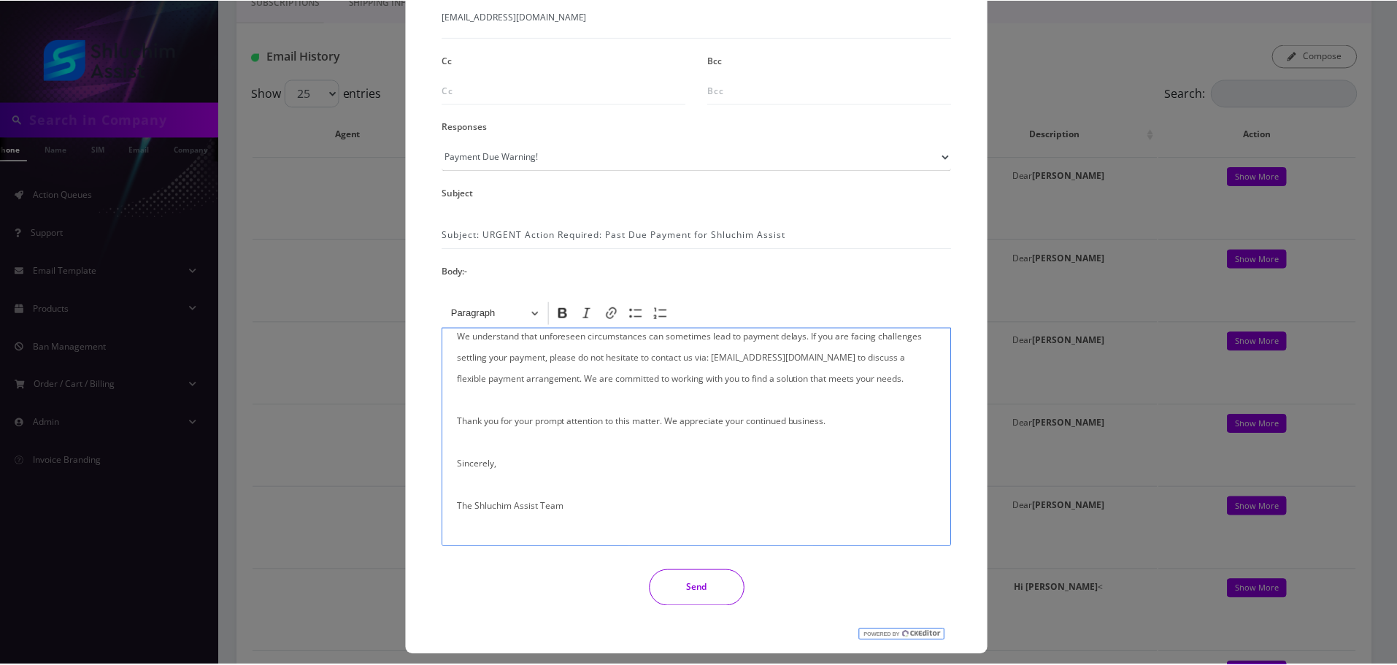
scroll to position [239, 0]
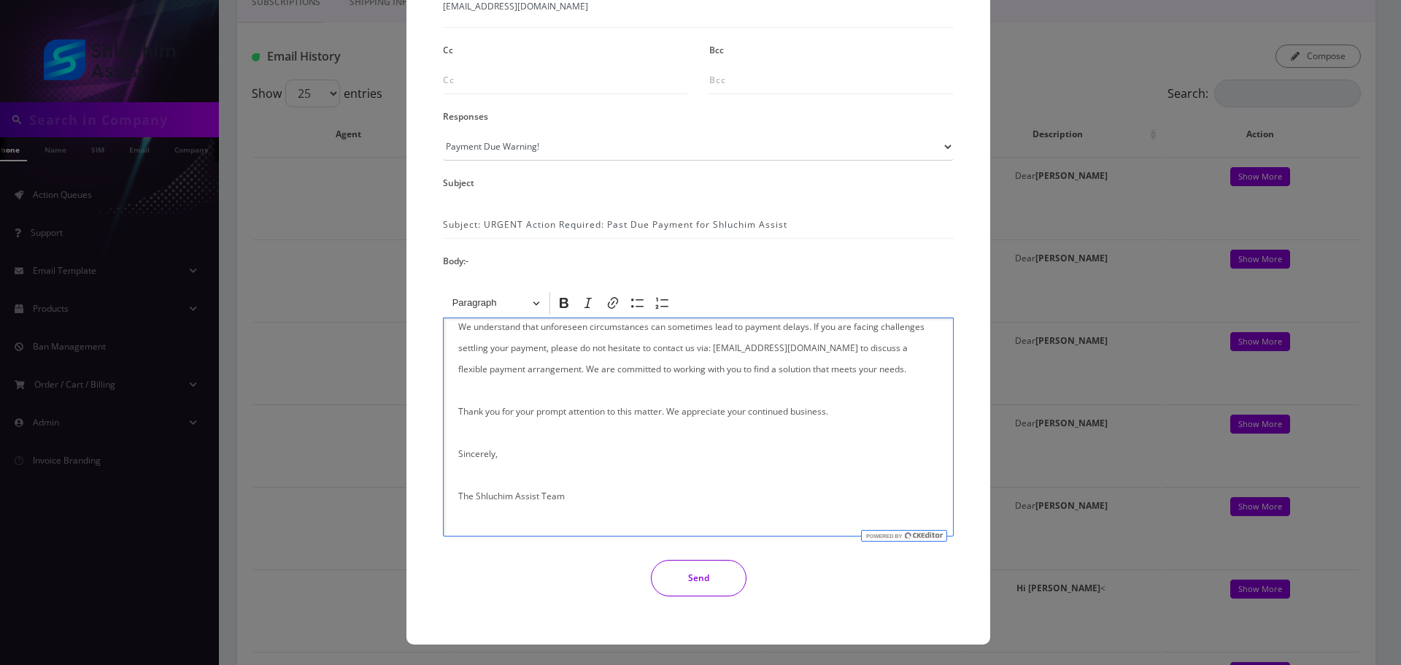
click at [699, 566] on button "Send" at bounding box center [699, 578] width 96 height 36
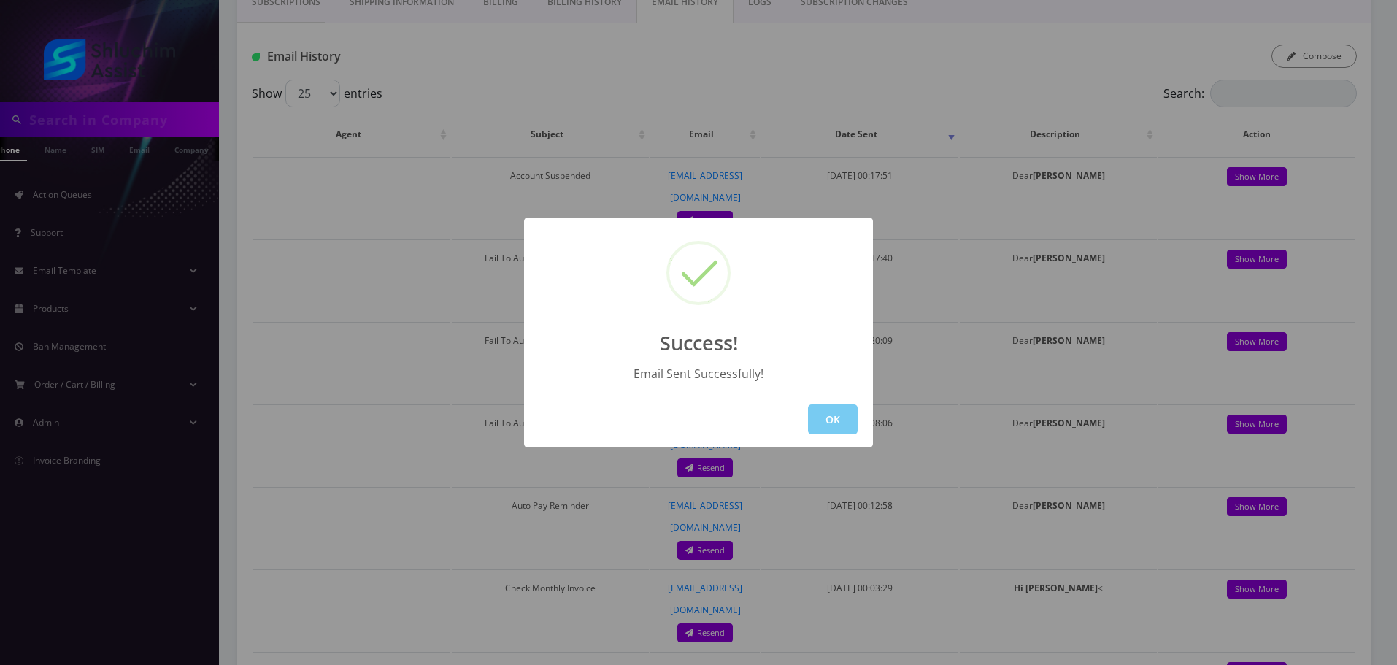
click at [831, 426] on button "OK" at bounding box center [833, 419] width 50 height 30
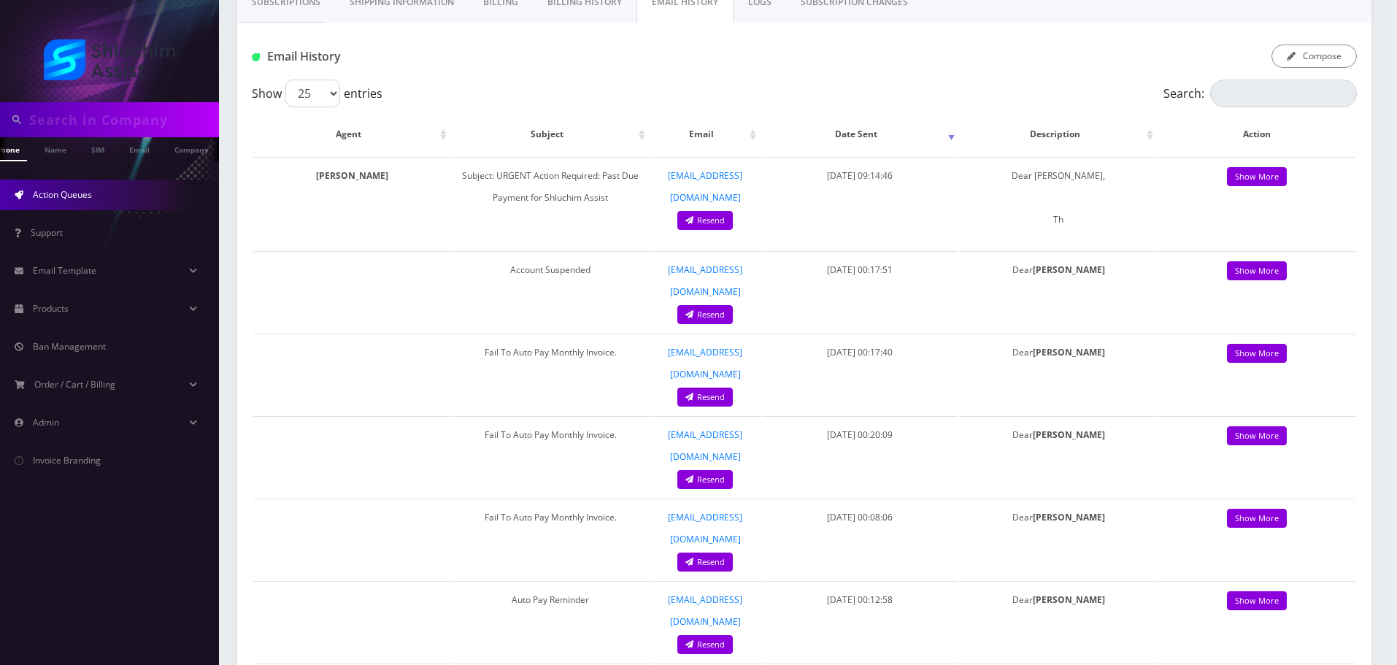
click at [87, 188] on span "Action Queues" at bounding box center [62, 194] width 59 height 12
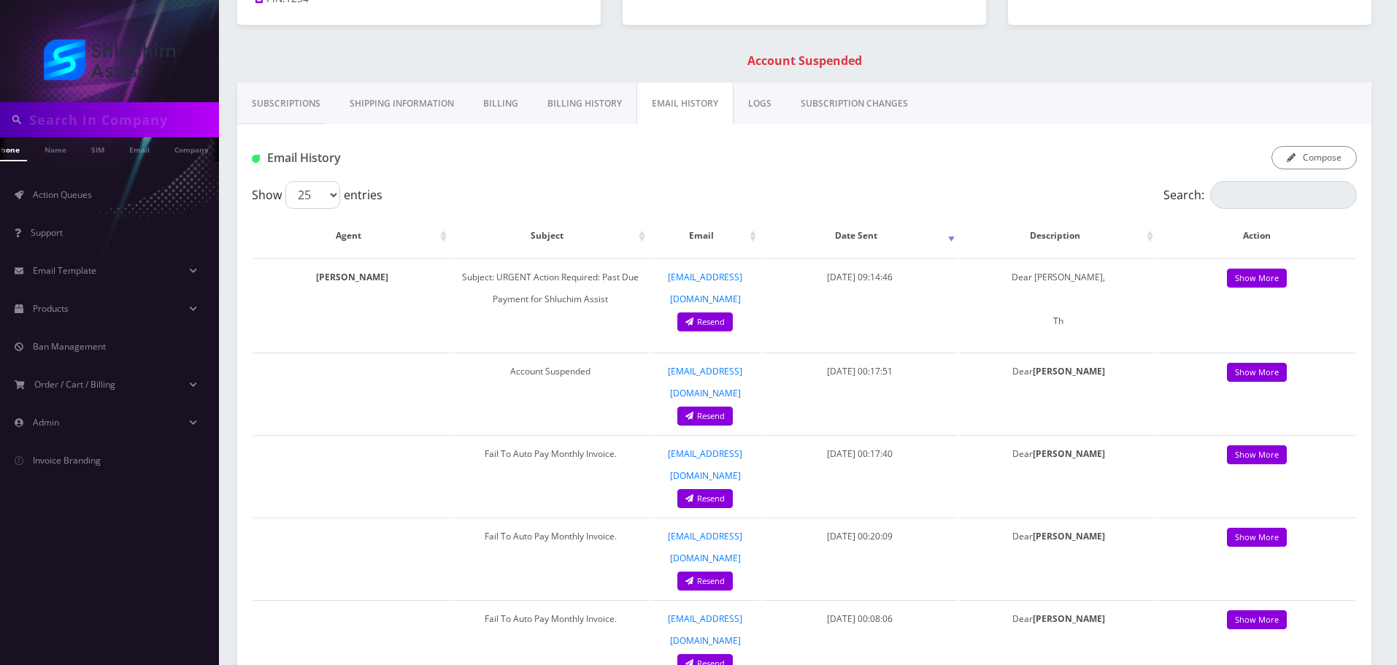
scroll to position [0, 0]
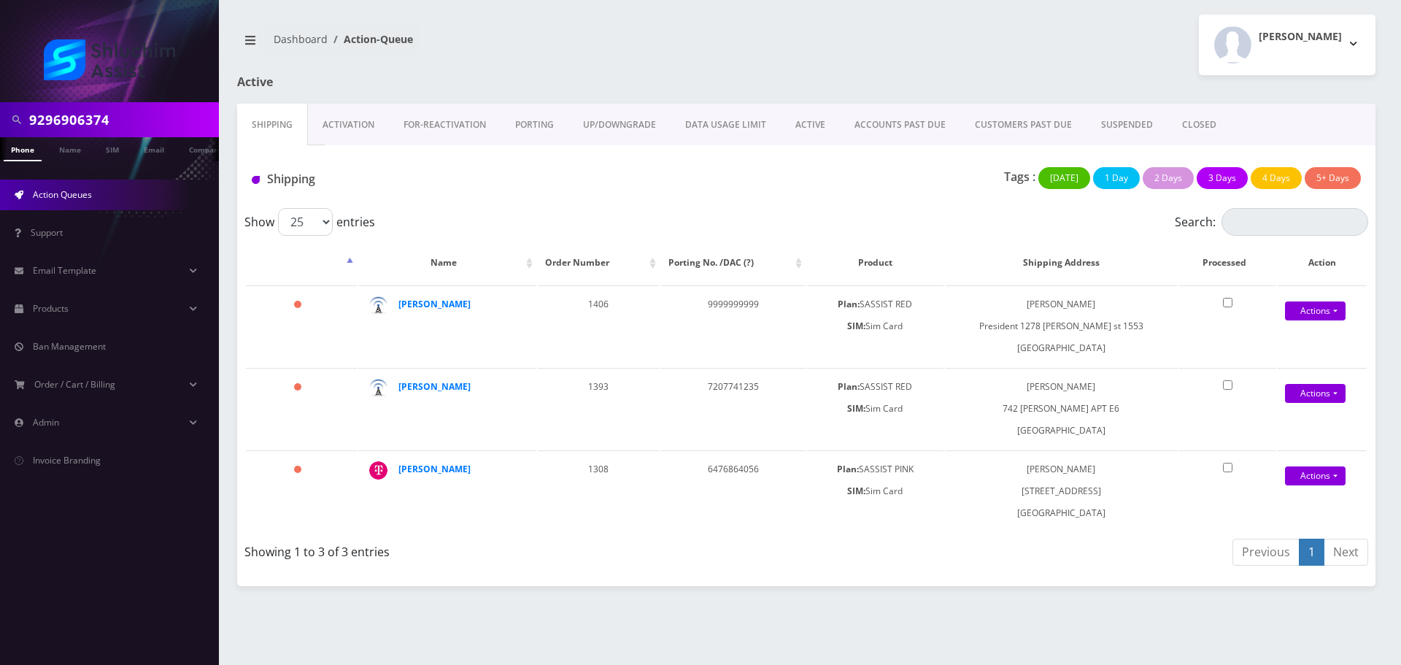
click at [817, 130] on link "ACTIVE" at bounding box center [810, 125] width 59 height 42
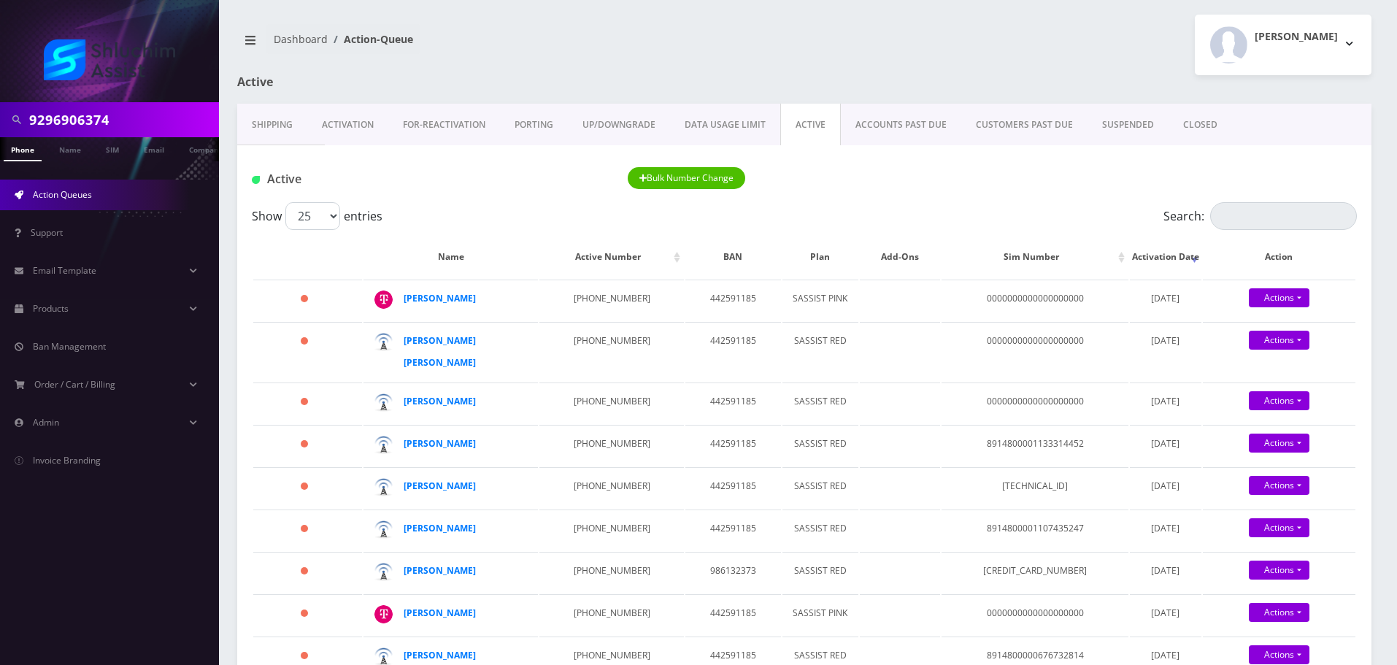
click at [871, 134] on link "ACCOUNTS PAST DUE" at bounding box center [901, 125] width 120 height 42
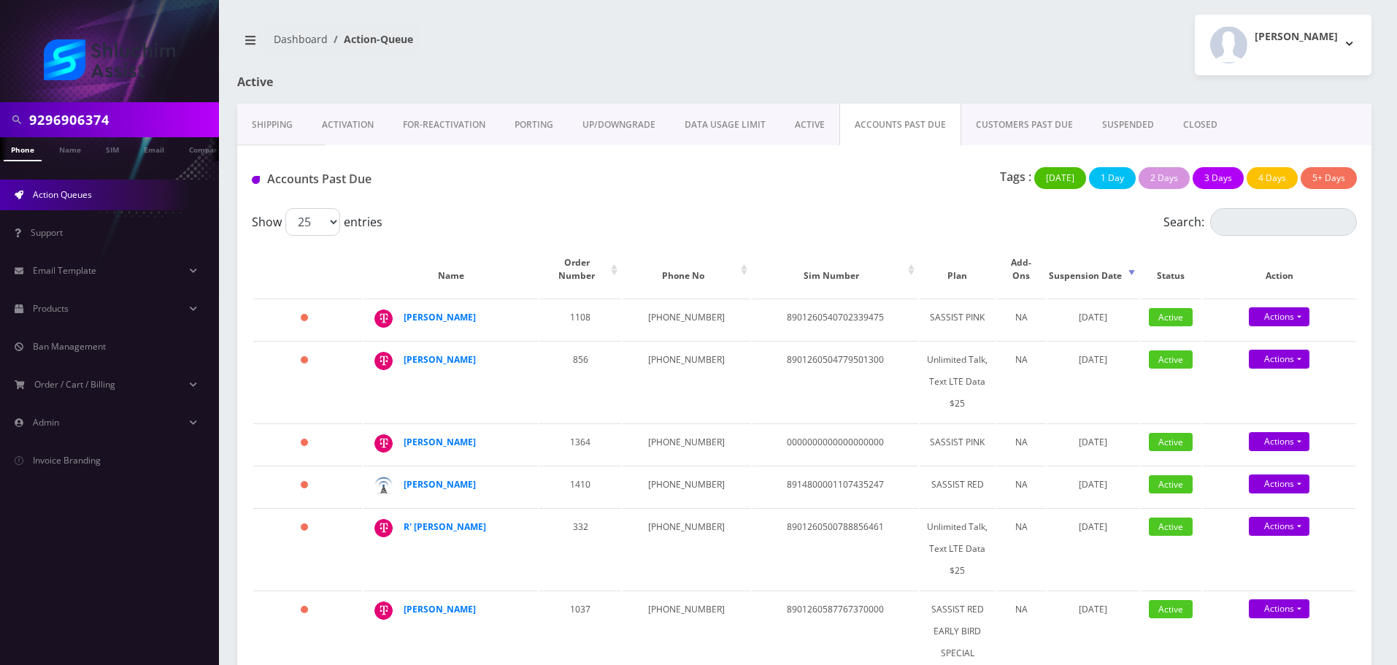
click at [142, 123] on input "9296906374" at bounding box center [122, 120] width 186 height 28
click at [817, 127] on link "ACTIVE" at bounding box center [809, 125] width 59 height 42
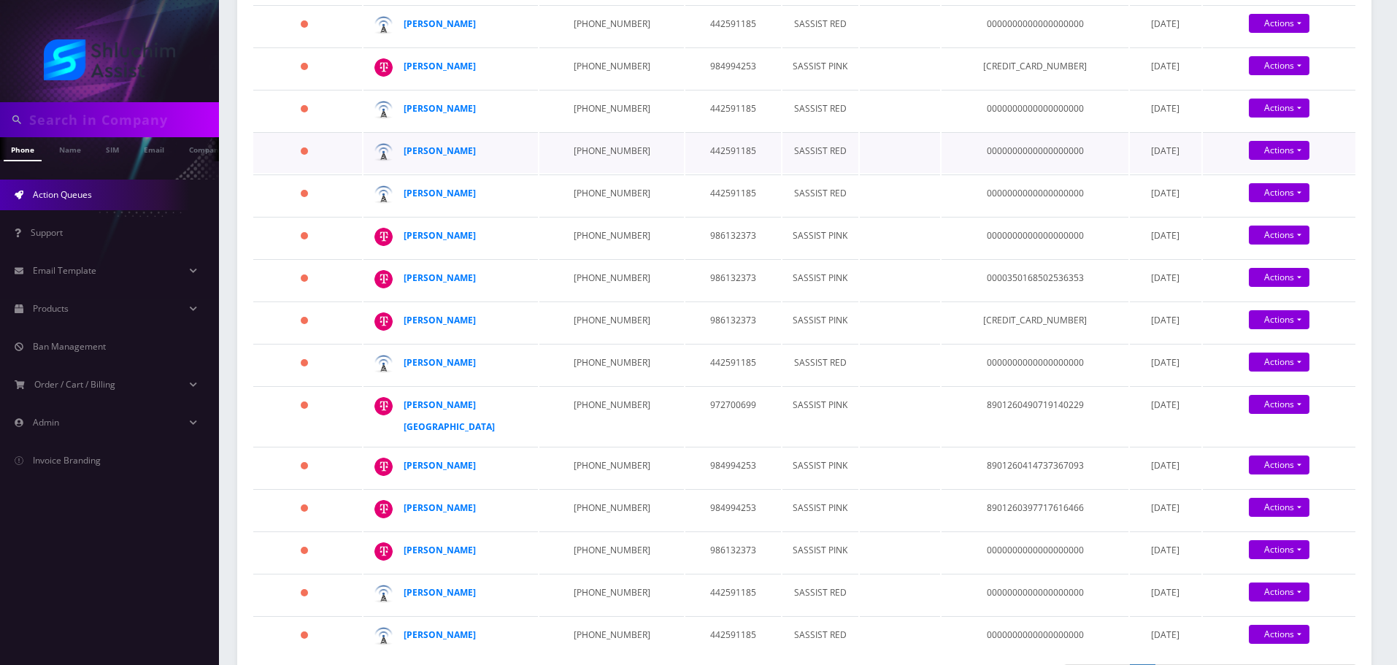
scroll to position [1022, 0]
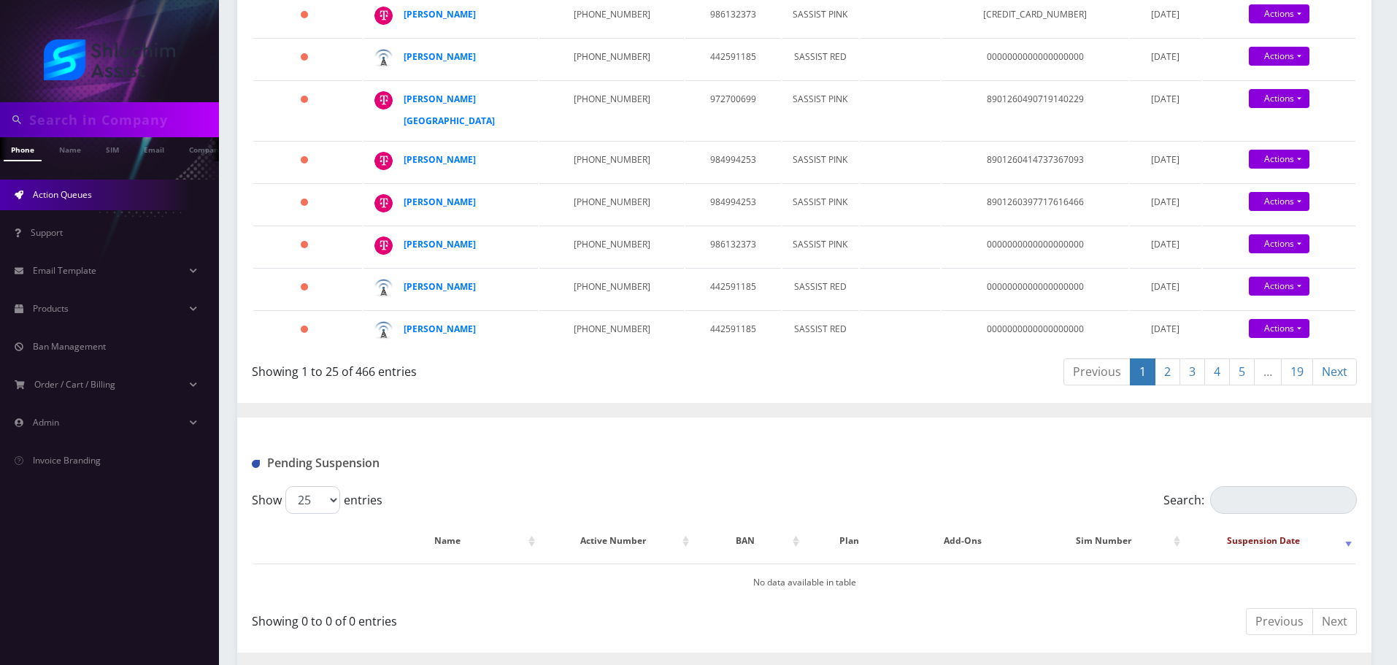
click at [1289, 385] on link "19" at bounding box center [1297, 371] width 32 height 27
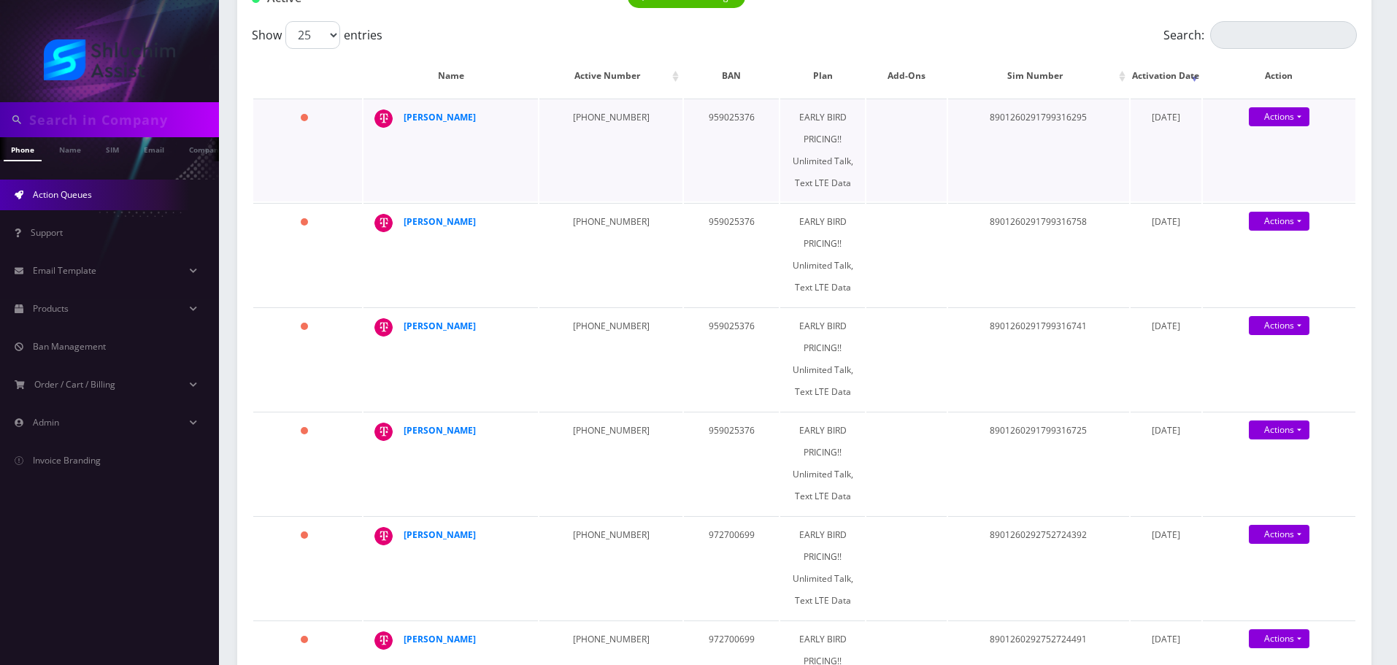
scroll to position [169, 0]
